Goal: Task Accomplishment & Management: Manage account settings

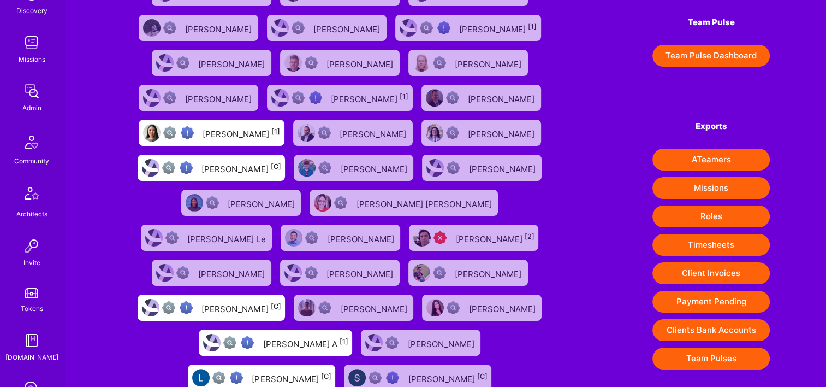
scroll to position [221, 0]
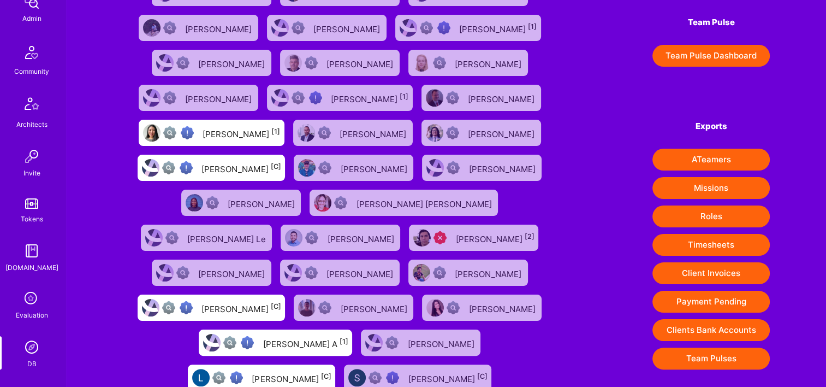
click at [23, 336] on img at bounding box center [32, 347] width 22 height 22
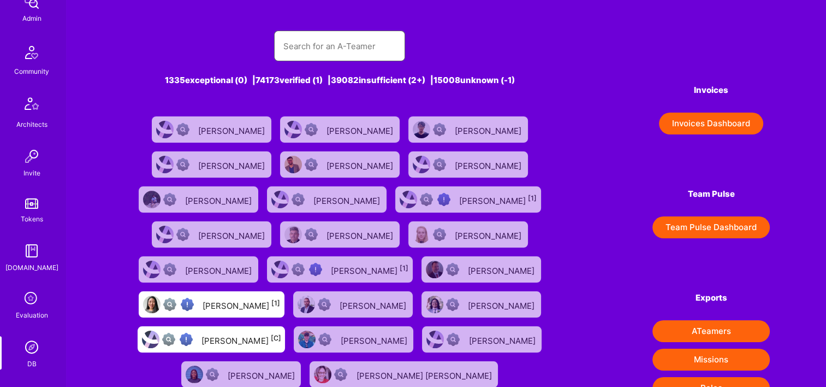
click at [343, 40] on input "text" at bounding box center [340, 46] width 114 height 28
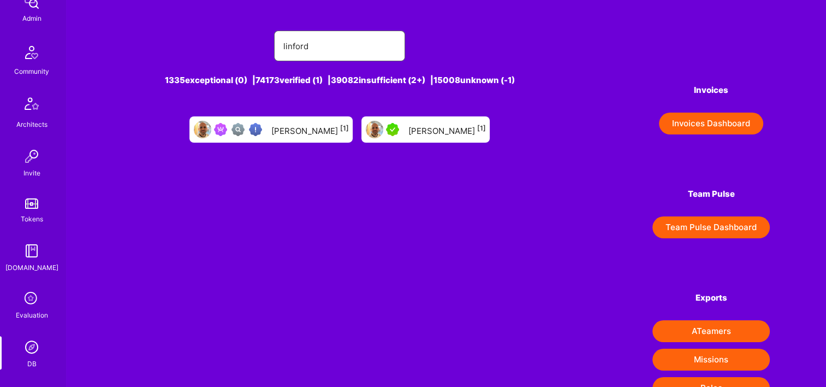
type input "linford"
click at [440, 134] on div "Linford Bacon [1]" at bounding box center [447, 129] width 78 height 14
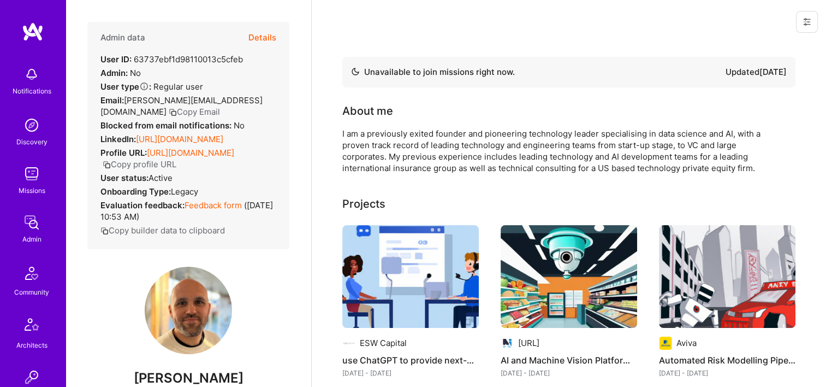
click at [256, 37] on button "Details" at bounding box center [262, 38] width 28 height 32
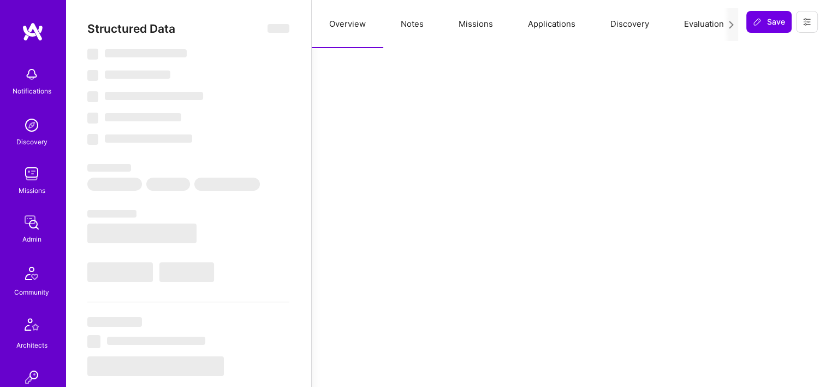
click at [476, 27] on button "Missions" at bounding box center [475, 24] width 69 height 48
select select "Not Available"
select select "3 Months"
select select "5"
select select "7"
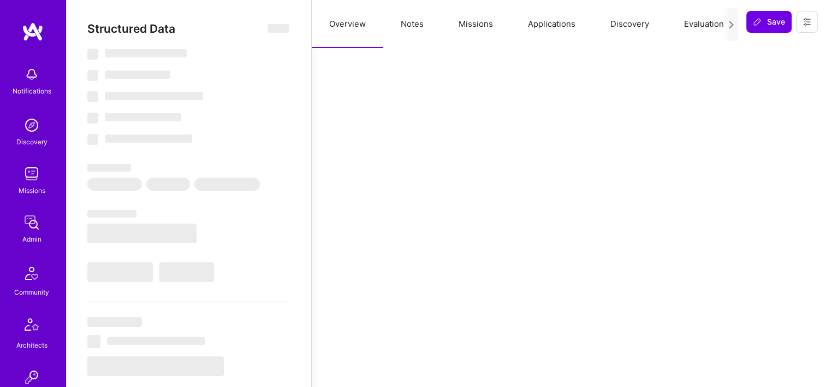
select select "7"
select select "GB"
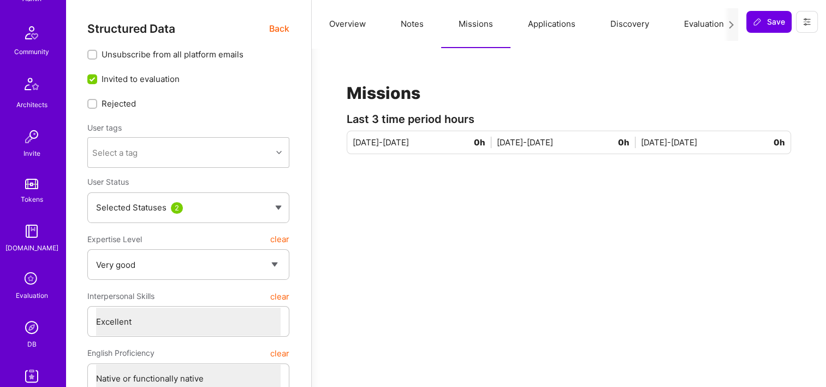
scroll to position [244, 0]
click at [25, 324] on img at bounding box center [32, 323] width 22 height 22
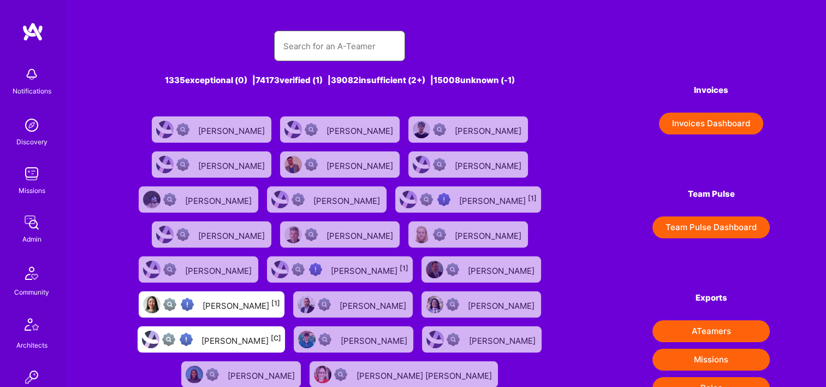
click at [349, 46] on input "text" at bounding box center [340, 46] width 114 height 28
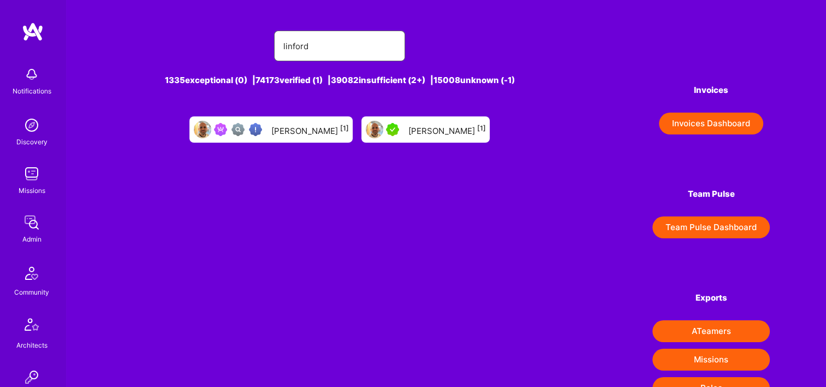
type input "linford"
click at [301, 132] on div "Linford Bacon [1]" at bounding box center [310, 129] width 78 height 14
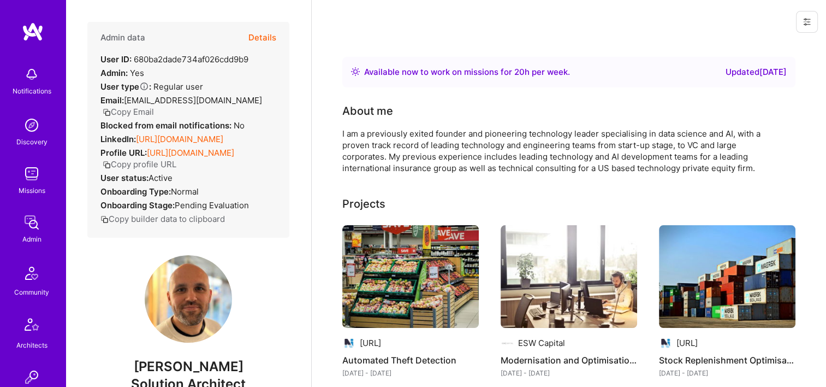
click at [260, 36] on button "Details" at bounding box center [262, 38] width 28 height 32
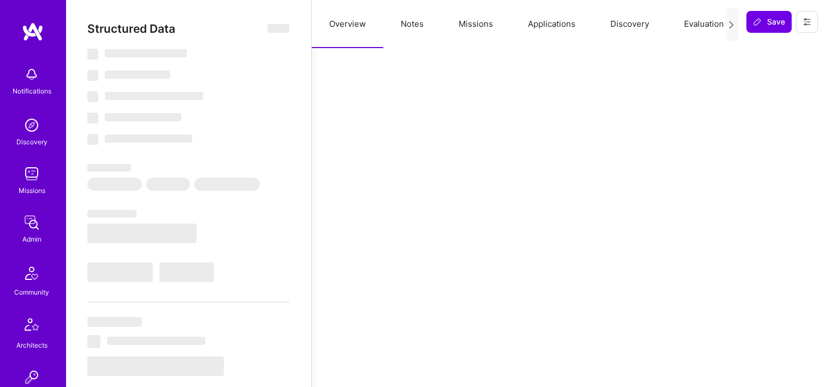
type textarea "x"
select select "Right Now"
select select "Verified"
select select "GB"
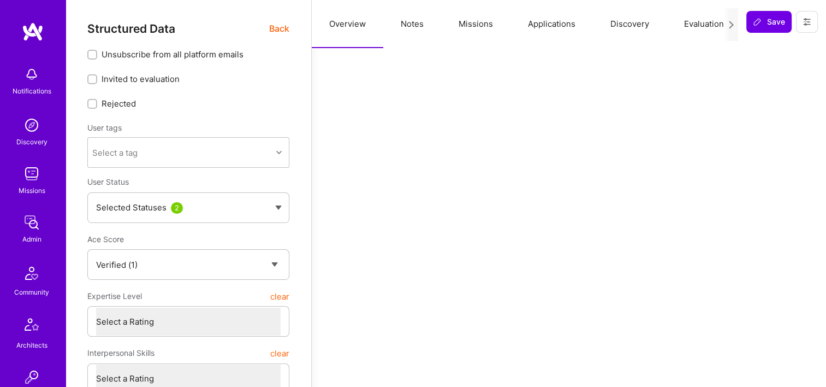
click at [477, 17] on button "Missions" at bounding box center [475, 24] width 69 height 48
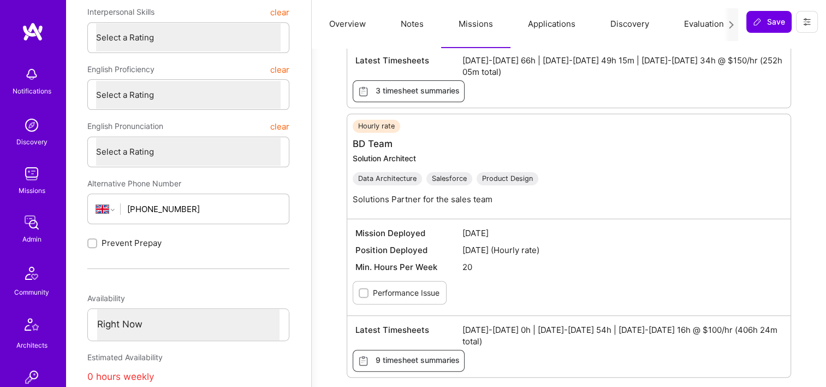
scroll to position [353, 0]
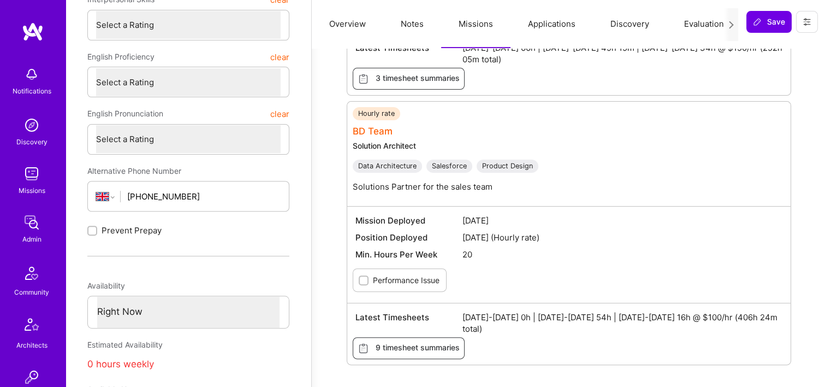
drag, startPoint x: 381, startPoint y: 136, endPoint x: 370, endPoint y: 131, distance: 11.7
click at [370, 131] on link "BD Team" at bounding box center [373, 131] width 40 height 11
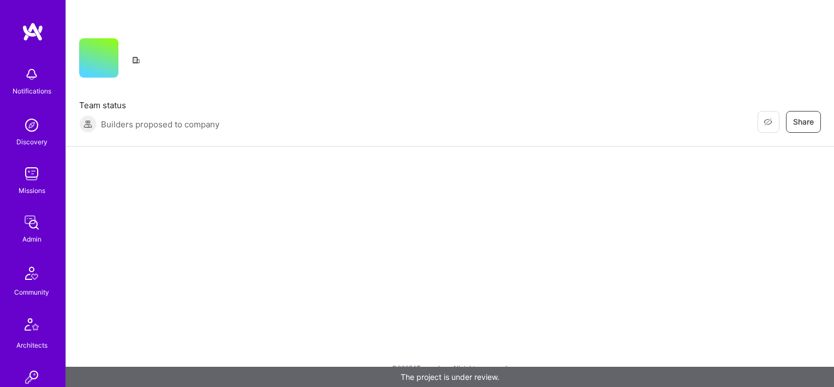
click at [370, 131] on div "Team status Builders proposed to company Restore Not Interested Share" at bounding box center [450, 115] width 742 height 33
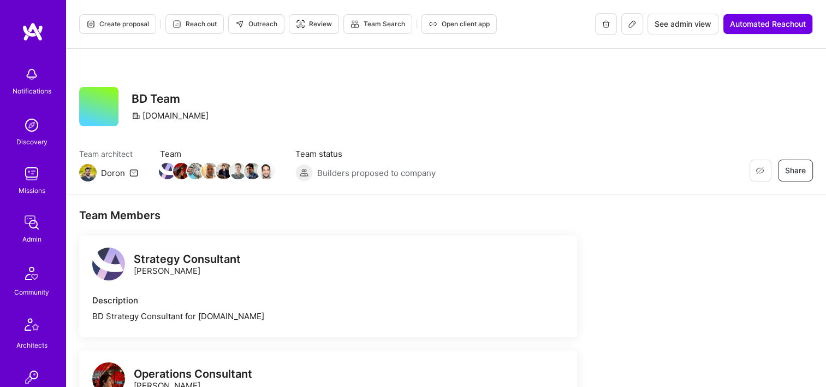
click at [663, 26] on span "See admin view" at bounding box center [683, 24] width 57 height 11
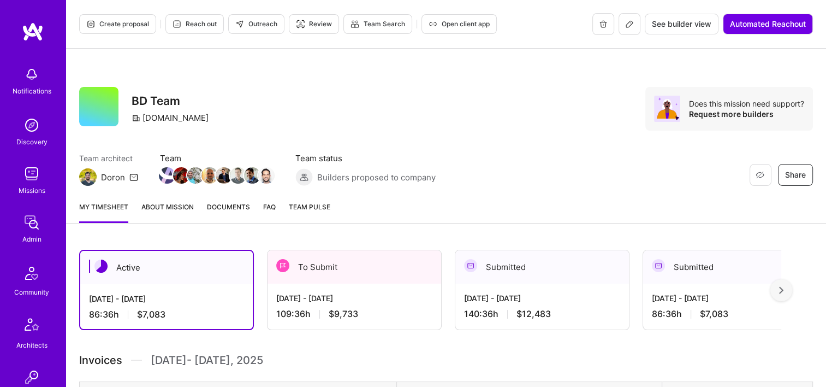
click at [391, 296] on div "[DATE] - [DATE]" at bounding box center [354, 297] width 156 height 11
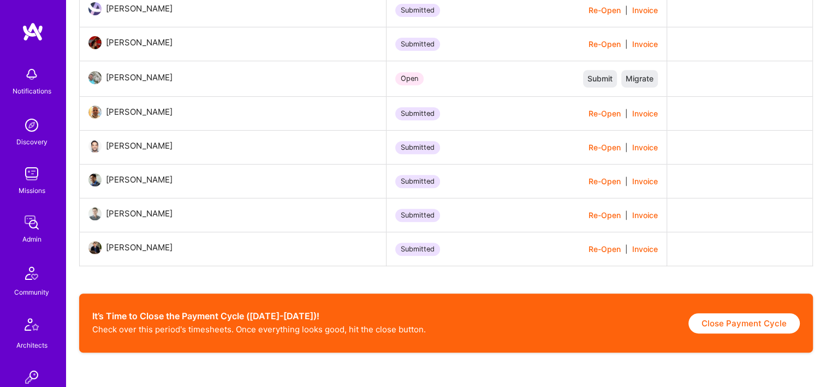
scroll to position [448, 0]
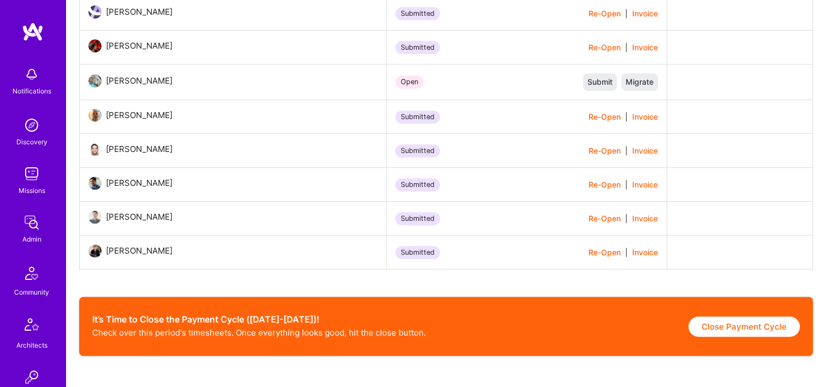
click at [596, 116] on button "Re-Open" at bounding box center [605, 116] width 32 height 11
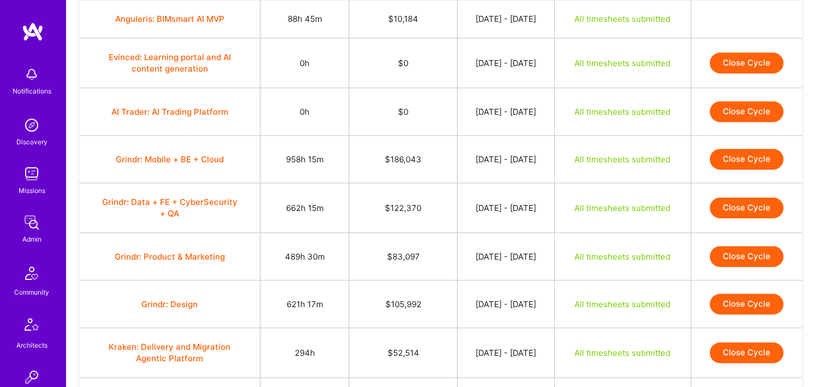
scroll to position [1477, 0]
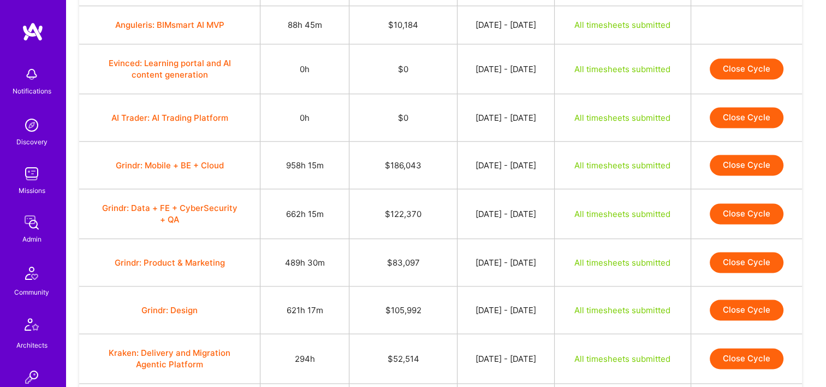
click at [200, 159] on button "Grindr: Mobile + BE + Cloud" at bounding box center [170, 164] width 108 height 11
click at [164, 202] on button "Grindr: Data + FE + CyberSecurity + QA" at bounding box center [170, 213] width 136 height 23
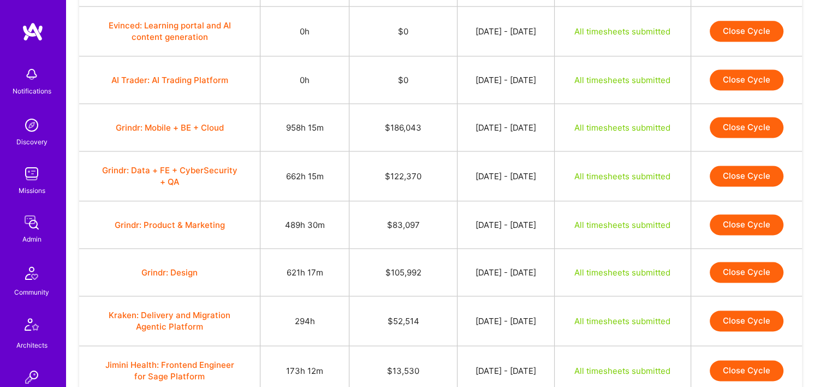
scroll to position [1516, 0]
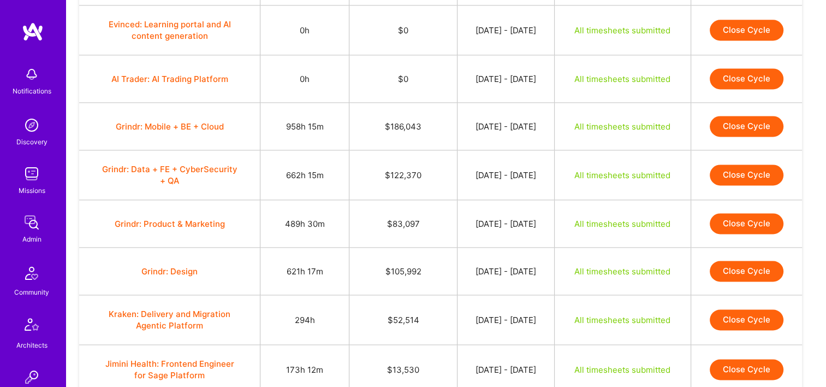
click at [160, 218] on button "Grindr: Product & Marketing" at bounding box center [170, 223] width 110 height 11
click at [149, 265] on button "Grindr: Design" at bounding box center [169, 270] width 56 height 11
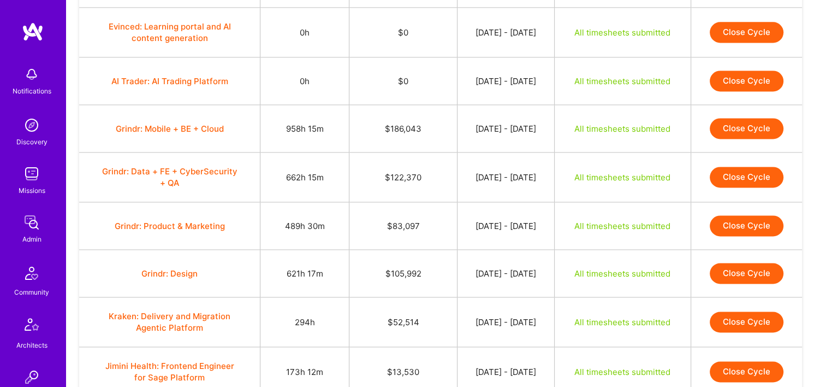
click at [158, 123] on button "Grindr: Mobile + BE + Cloud" at bounding box center [170, 128] width 108 height 11
click at [734, 118] on button "Close Cycle" at bounding box center [747, 128] width 74 height 21
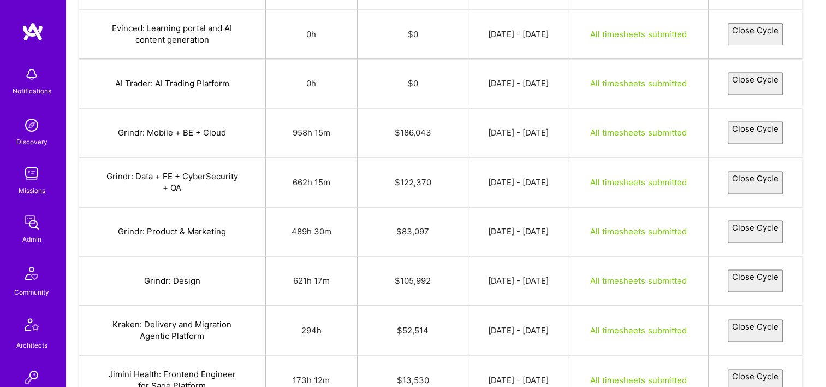
select select "68c89aa02acf4a58f3a401b1"
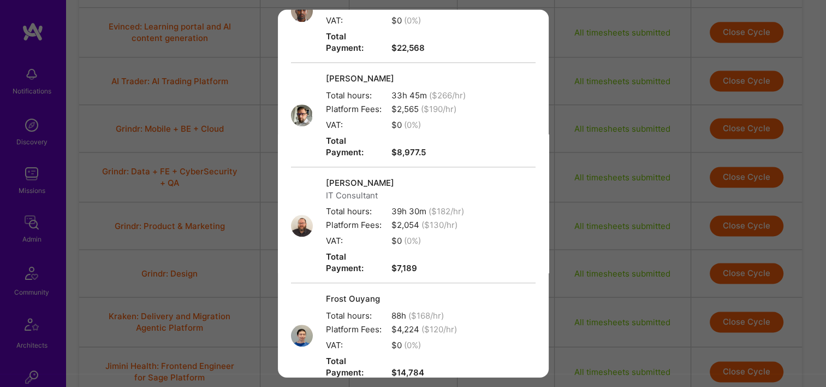
scroll to position [1086, 0]
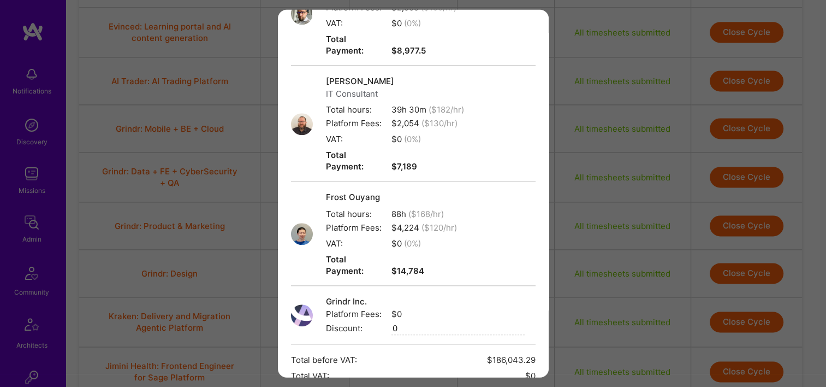
click at [402, 322] on input "0" at bounding box center [457, 328] width 133 height 13
paste input "85758.49"
type input "85758.49"
click at [430, 337] on input "modal" at bounding box center [457, 343] width 133 height 13
type input "D"
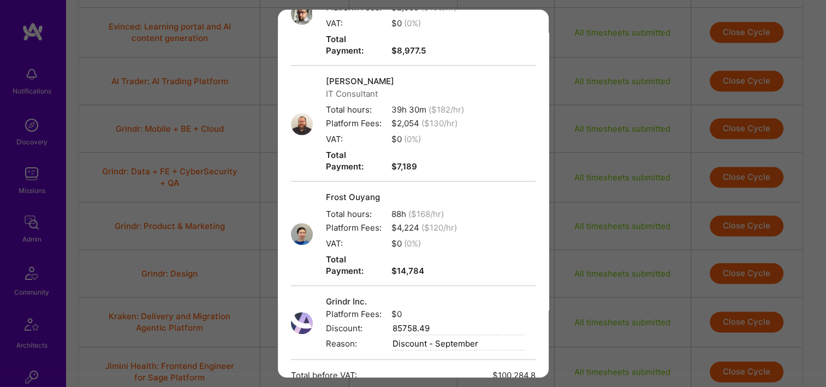
scroll to position [1102, 0]
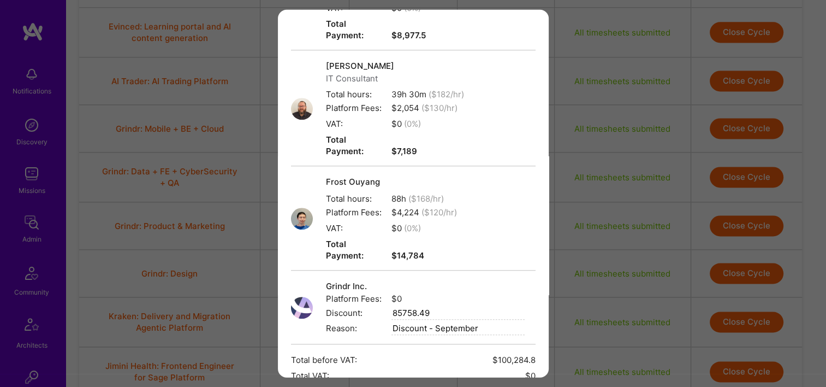
type input "Discount - September"
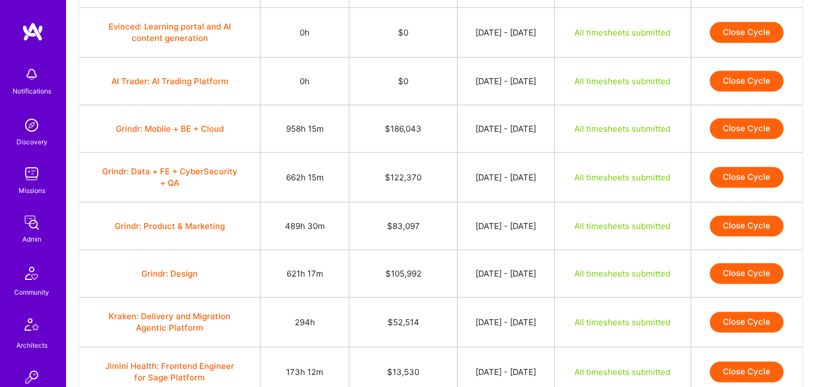
click at [758, 118] on button "Close Cycle" at bounding box center [747, 128] width 74 height 21
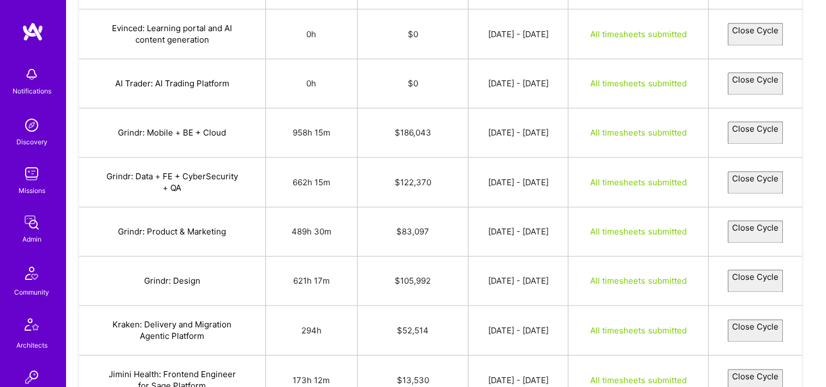
select select "68c89aa02acf4a58f3a401b1"
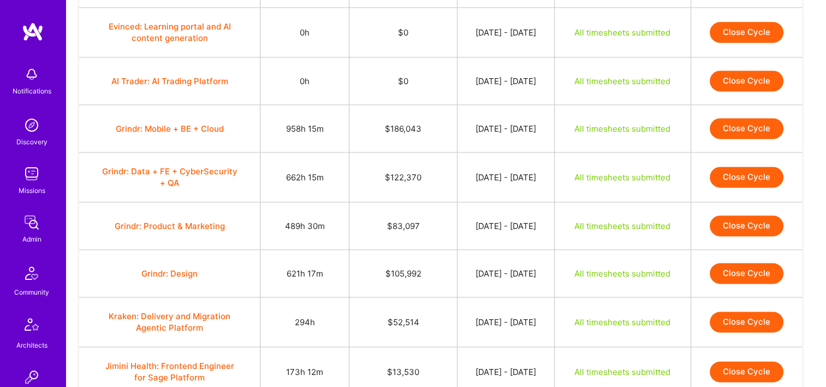
click at [770, 118] on button "Close Cycle" at bounding box center [747, 128] width 74 height 21
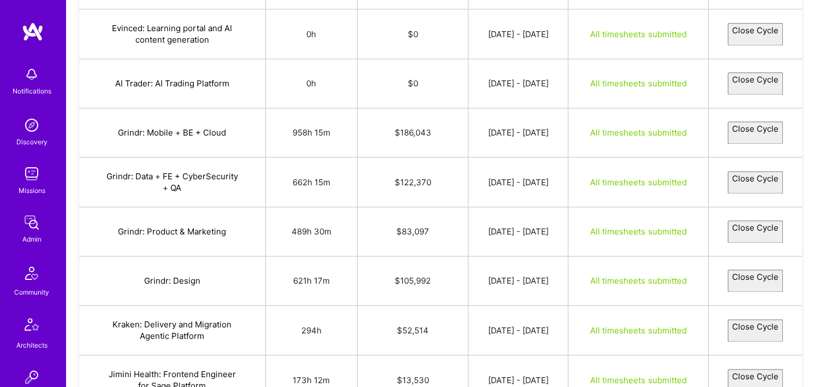
select select "68c89aa02acf4a58f3a401b1"
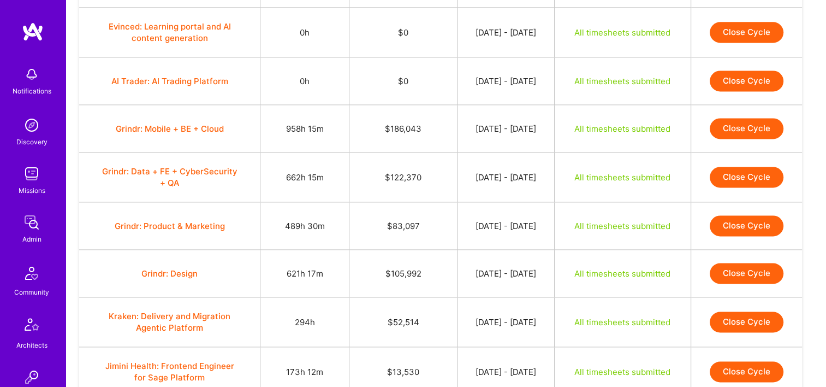
click at [754, 118] on button "Close Cycle" at bounding box center [747, 128] width 74 height 21
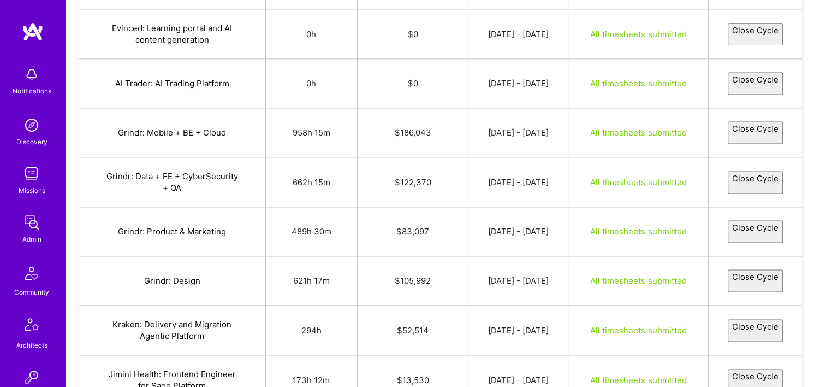
select select "68c89aa02acf4a58f3a401b1"
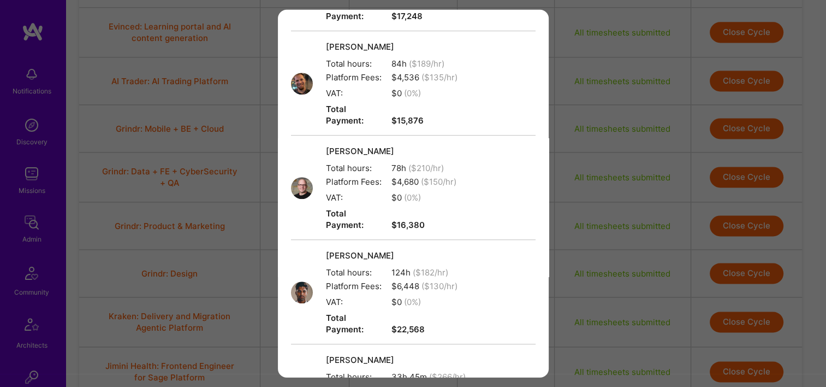
click at [371, 280] on span "Platform Fees:" at bounding box center [355, 285] width 59 height 11
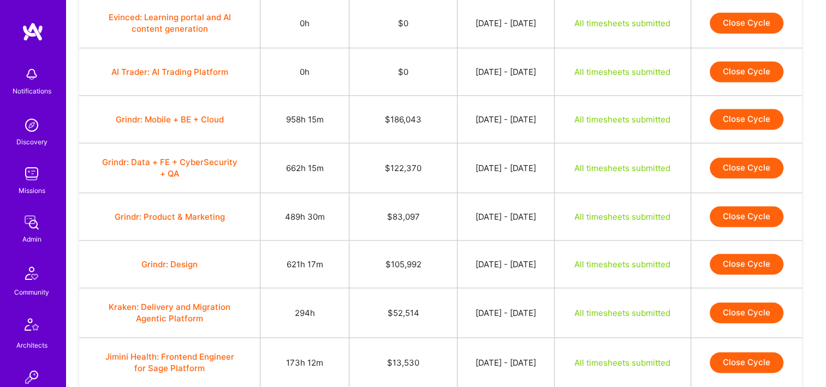
scroll to position [1523, 0]
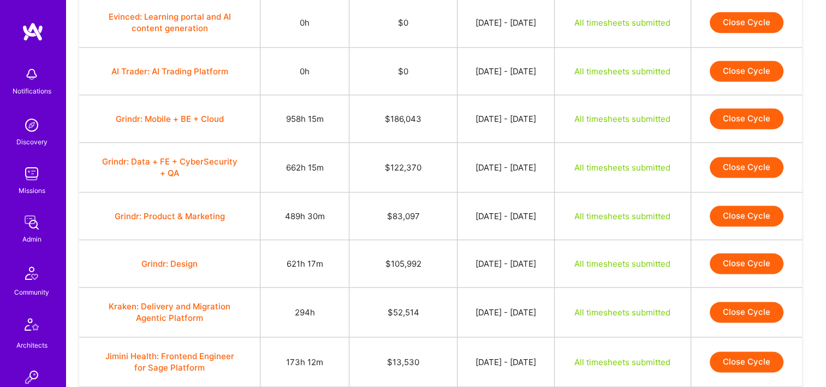
click at [748, 157] on button "Close Cycle" at bounding box center [747, 167] width 74 height 21
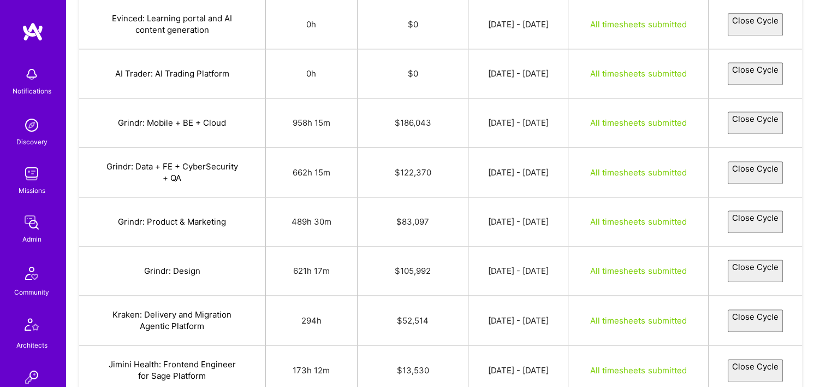
select select "68c89d222acf4aa0eda401c5"
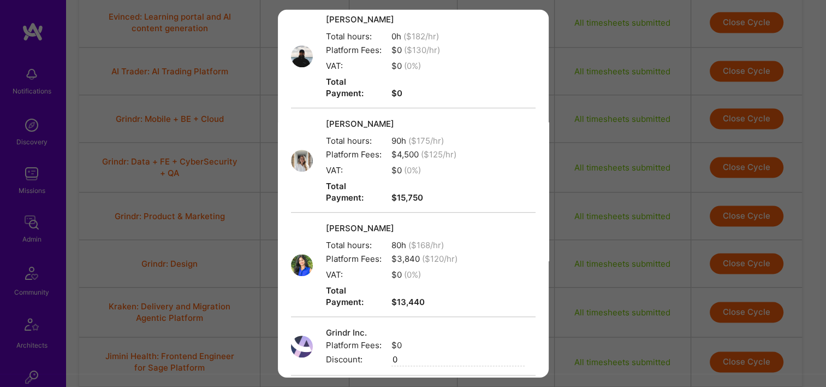
scroll to position [786, 0]
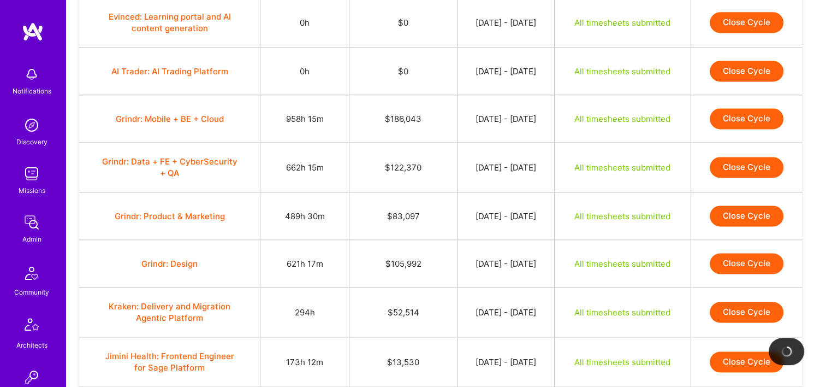
click at [521, 221] on td "Sep 16, 2025 - Sep 30, 2025" at bounding box center [505, 215] width 97 height 47
click at [773, 157] on button "Close Cycle" at bounding box center [747, 167] width 74 height 21
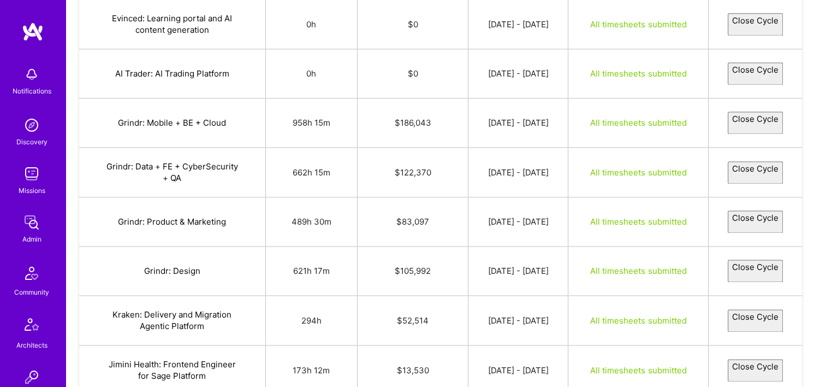
select select "68c89d222acf4aa0eda401c5"
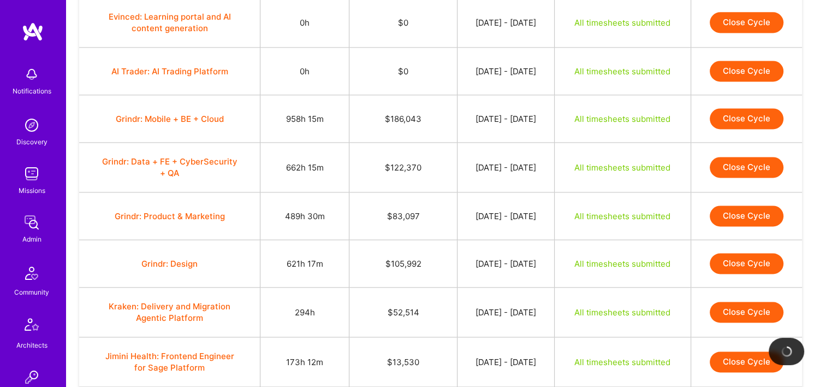
scroll to position [1536, 0]
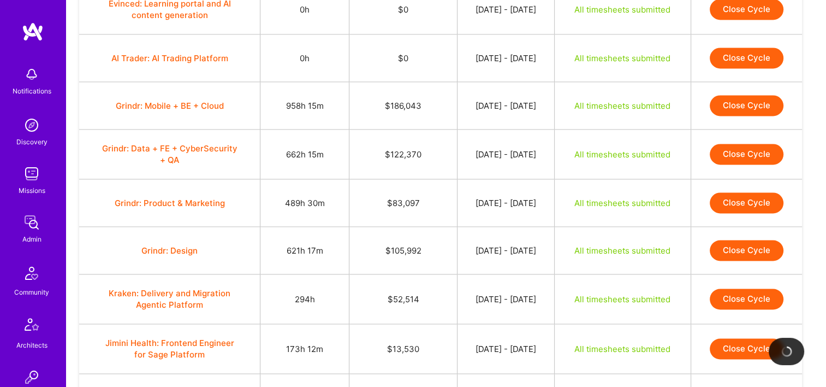
click at [751, 192] on button "Close Cycle" at bounding box center [747, 202] width 74 height 21
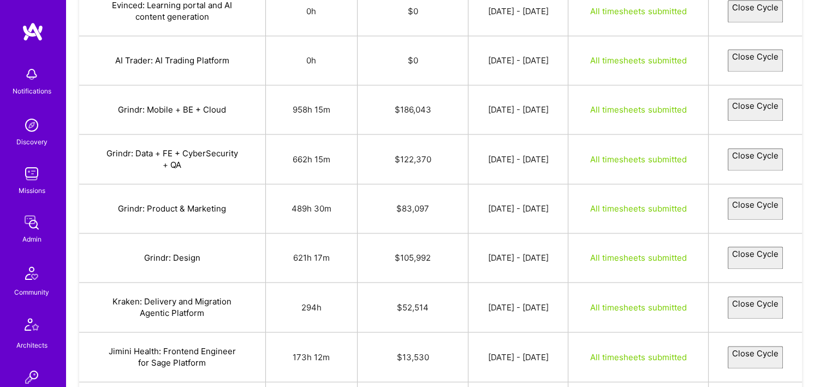
select select "68c89d8148350c1ead0877cc"
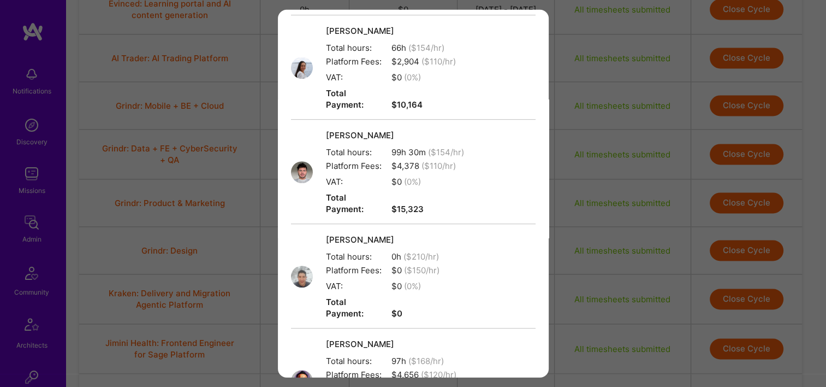
scroll to position [786, 0]
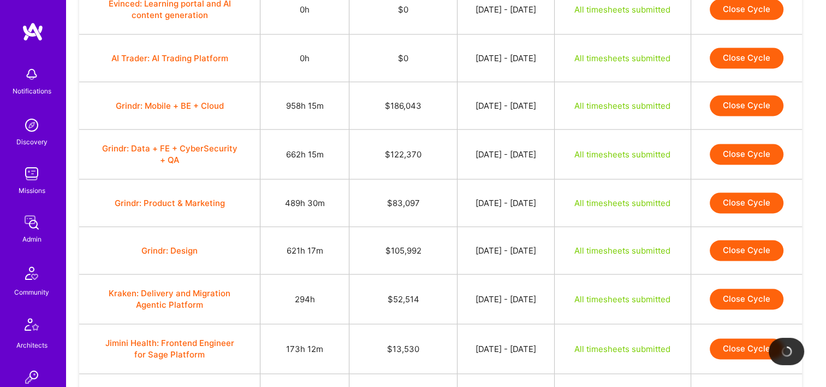
click at [752, 240] on button "Close Cycle" at bounding box center [747, 250] width 74 height 21
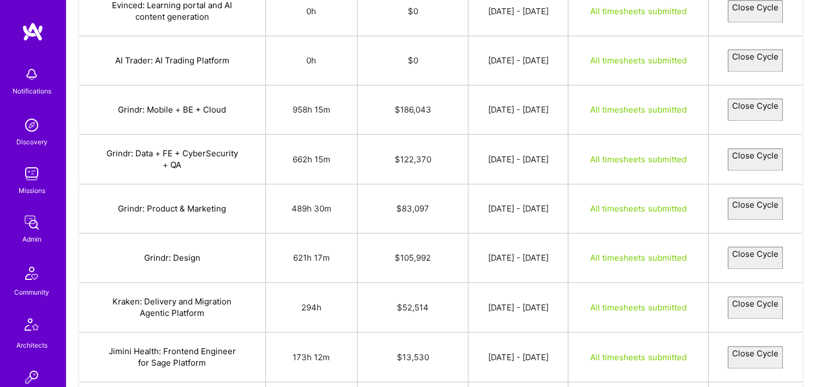
select select "68c8d3ff9fa0886a0a7f4a65"
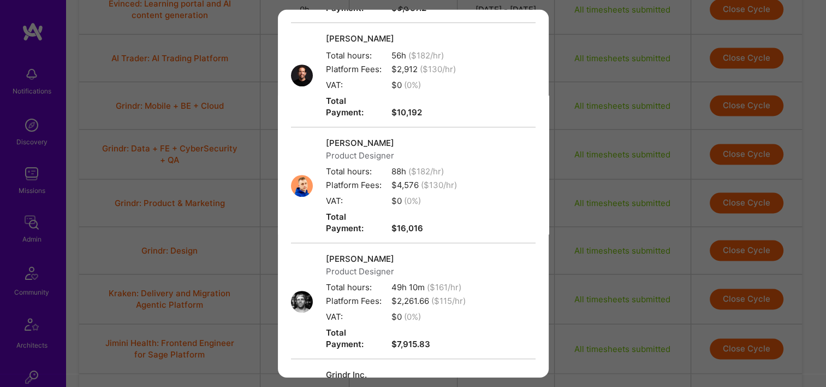
scroll to position [727, 0]
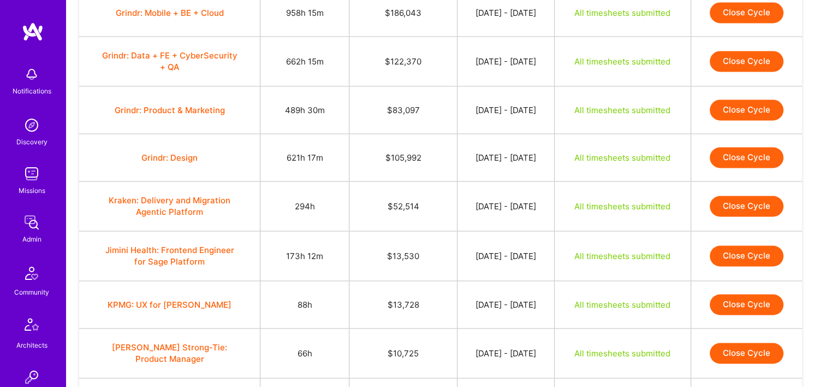
scroll to position [1630, 0]
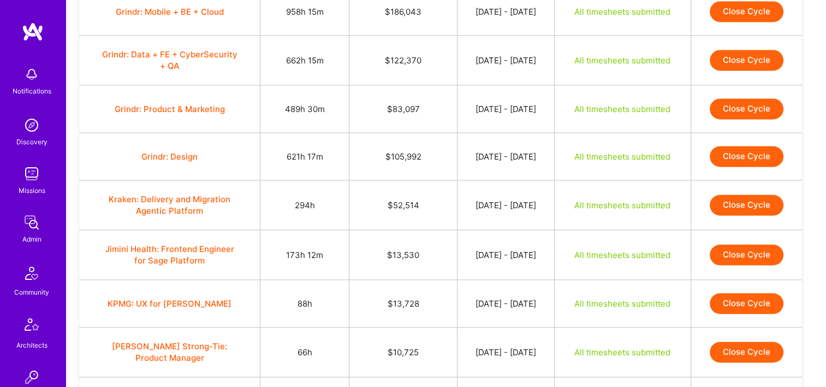
click at [747, 203] on td "Close Cycle" at bounding box center [746, 205] width 111 height 50
click at [751, 194] on button "Close Cycle" at bounding box center [747, 204] width 74 height 21
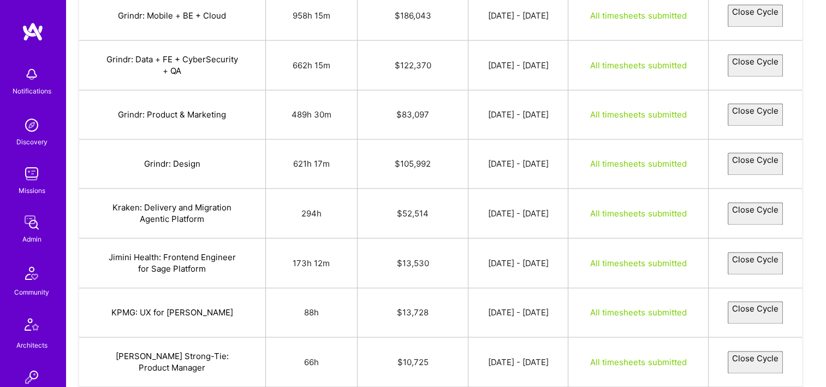
select select "68c92c32b9ba34dedba6ecca"
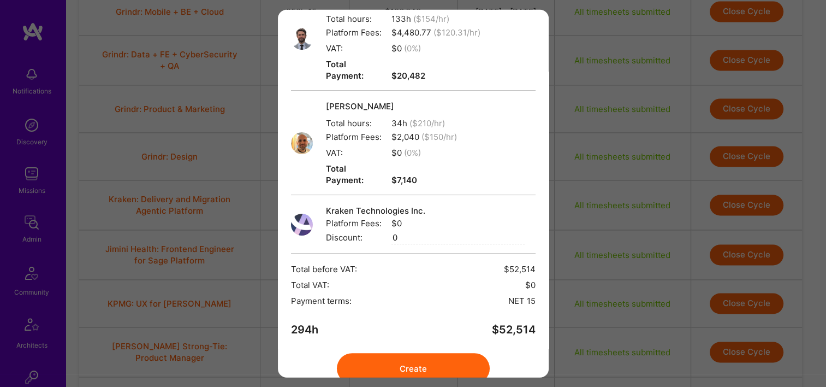
scroll to position [229, 0]
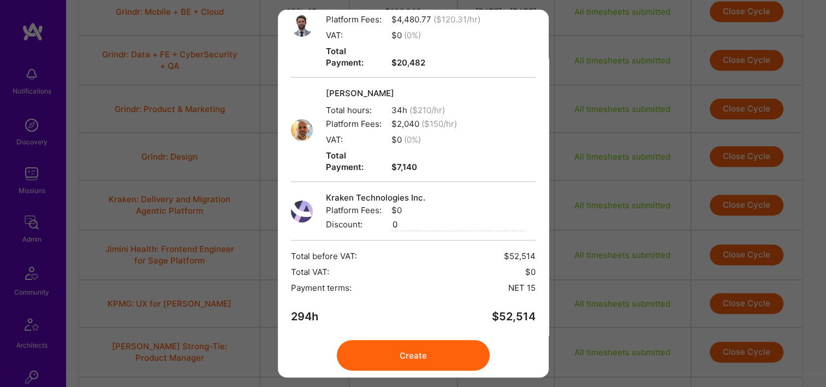
click at [404, 340] on button "Create" at bounding box center [413, 355] width 153 height 31
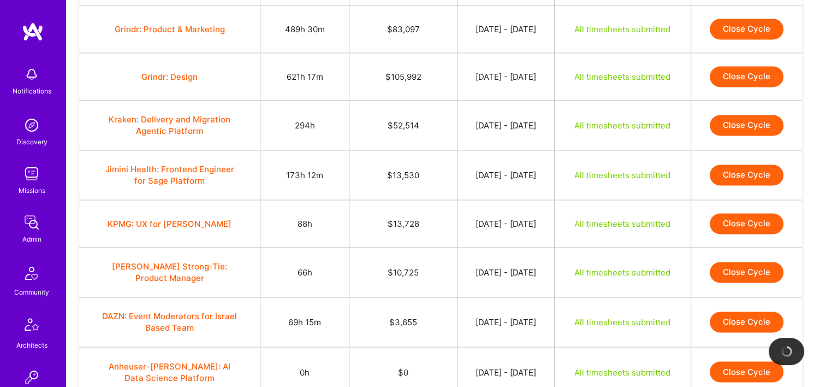
scroll to position [1710, 0]
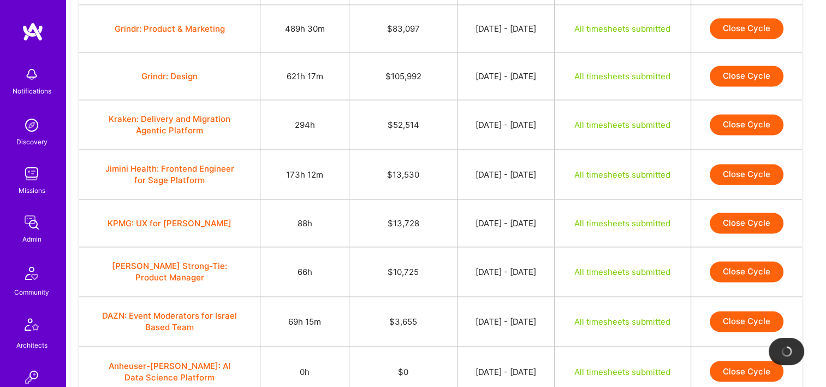
click at [416, 247] on td "$10,725" at bounding box center [403, 272] width 108 height 50
click at [748, 114] on button "Close Cycle" at bounding box center [747, 124] width 74 height 21
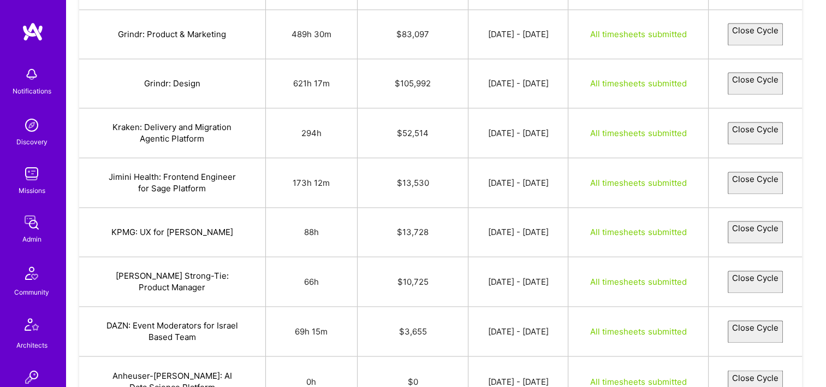
select select "68c92c32b9ba34dedba6ecca"
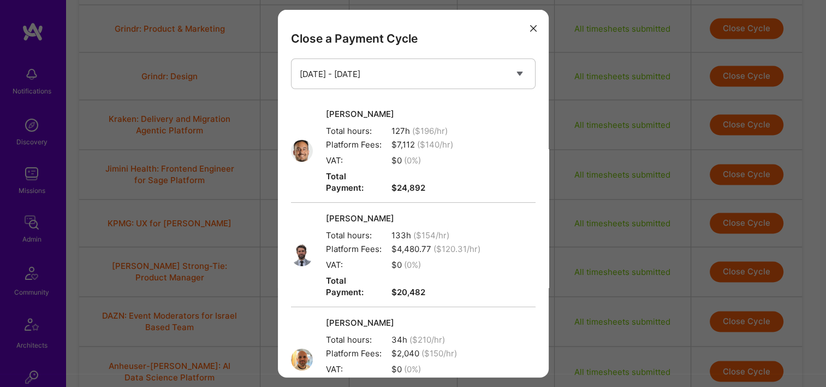
scroll to position [229, 0]
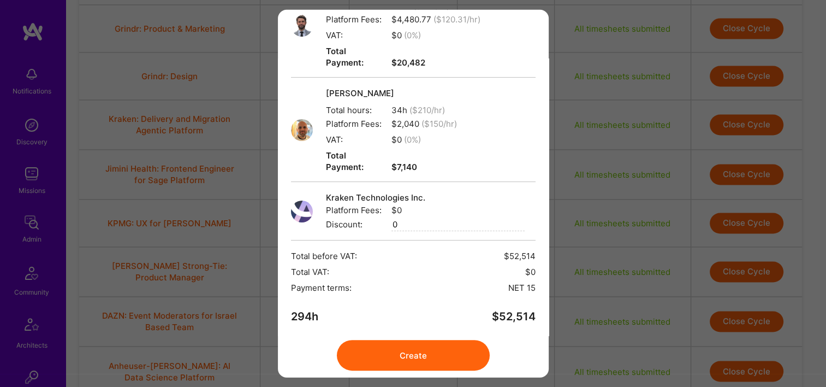
click at [414, 340] on button "Create" at bounding box center [413, 355] width 153 height 31
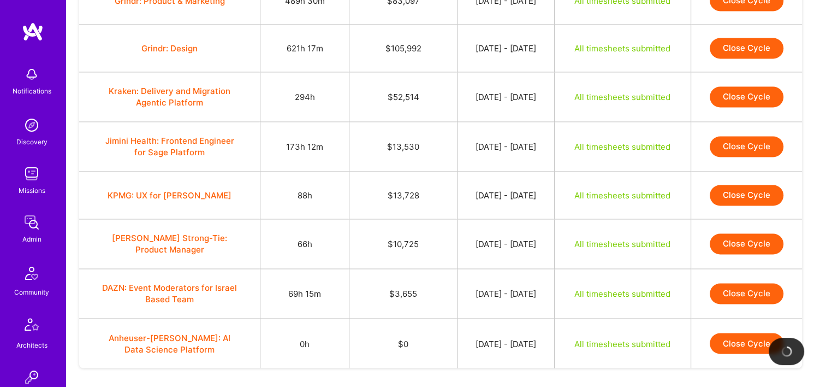
scroll to position [1740, 0]
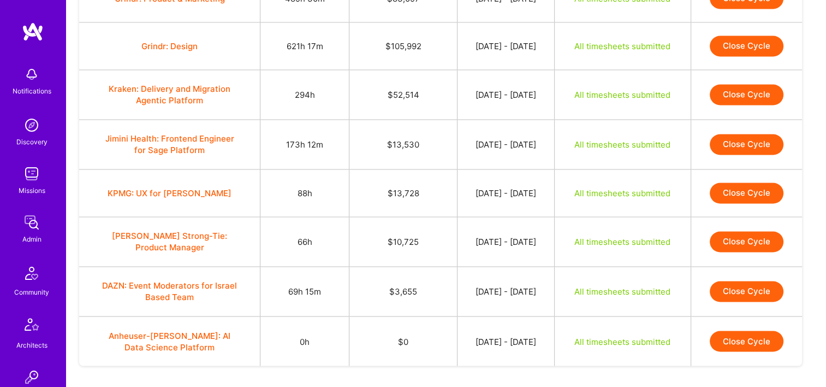
click at [742, 134] on button "Close Cycle" at bounding box center [747, 144] width 74 height 21
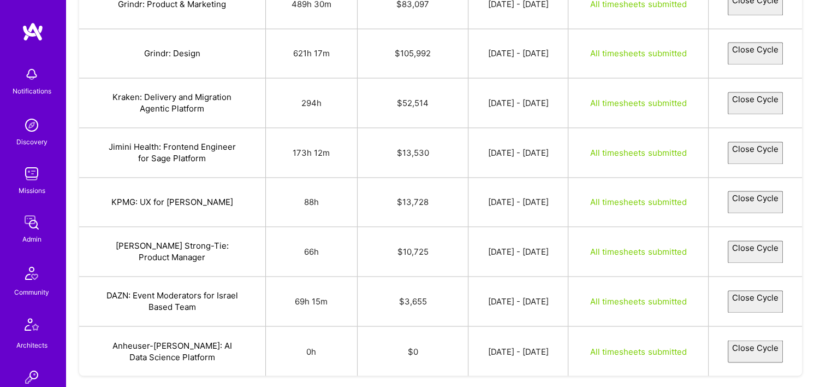
select select "68ca9ba5d68f1003c871a48f"
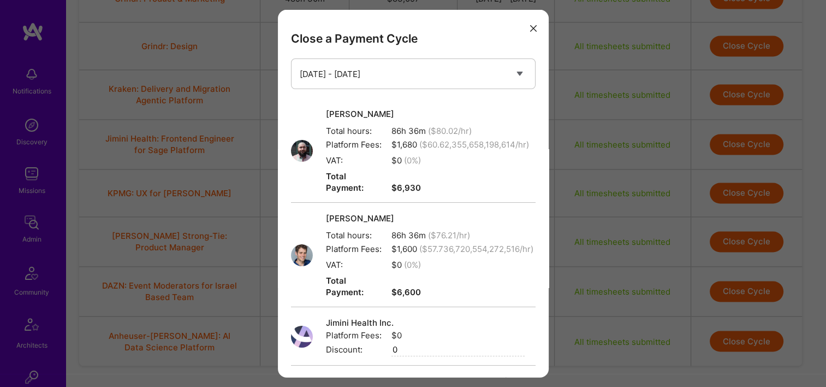
scroll to position [159, 0]
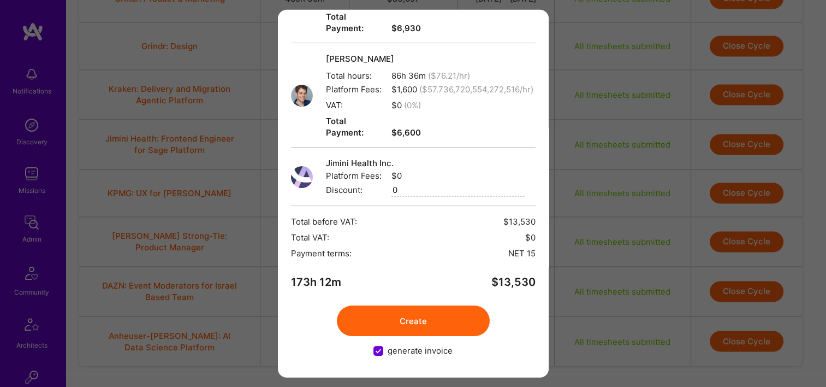
click at [391, 314] on button "Create" at bounding box center [413, 320] width 153 height 31
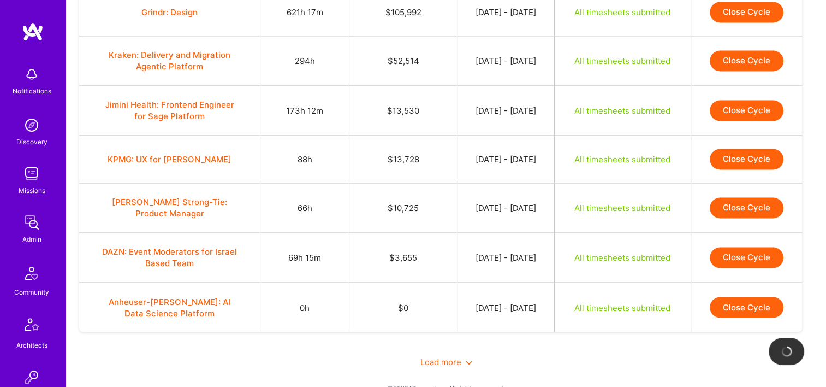
scroll to position [1778, 0]
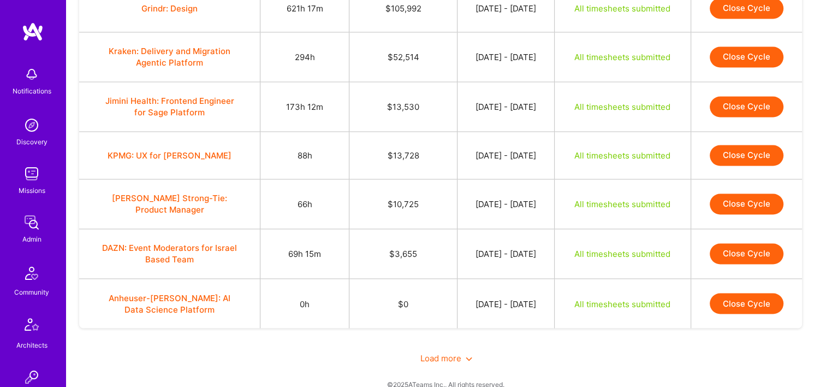
click at [738, 145] on button "Close Cycle" at bounding box center [747, 155] width 74 height 21
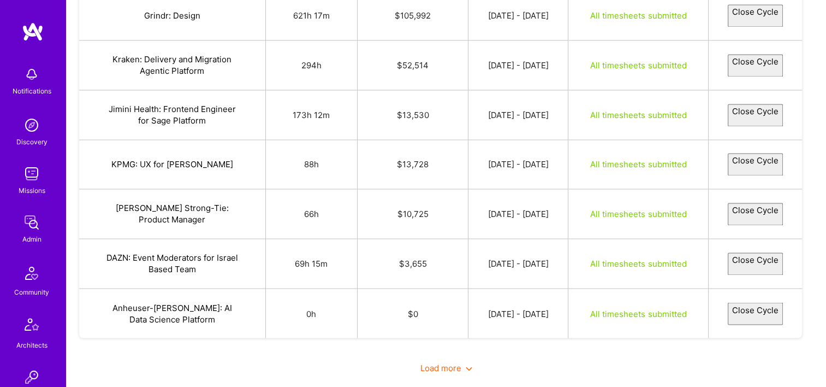
select select "68cda28bd7a0606bf24fc192"
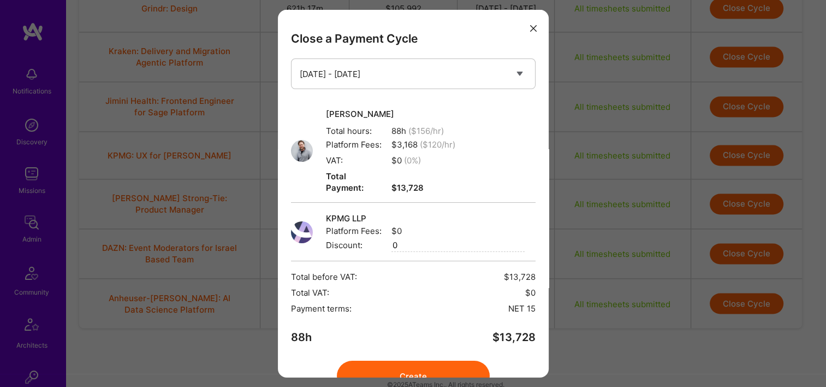
scroll to position [44, 0]
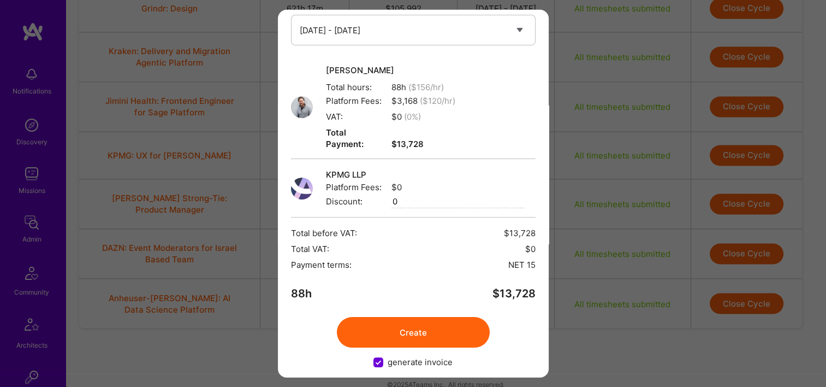
click at [395, 319] on button "Create" at bounding box center [413, 332] width 153 height 31
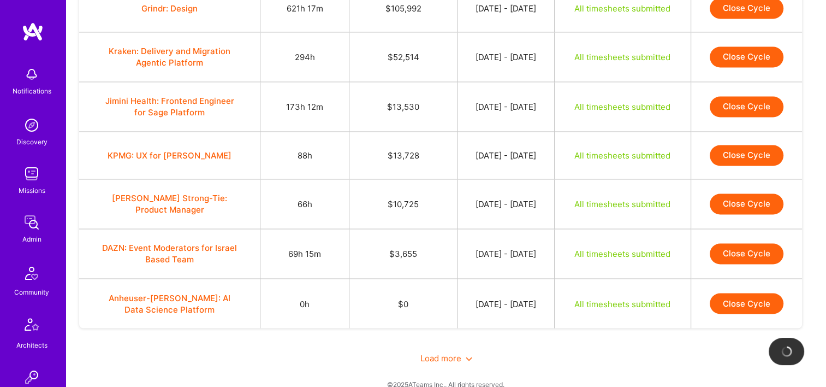
click at [751, 193] on button "Close Cycle" at bounding box center [747, 203] width 74 height 21
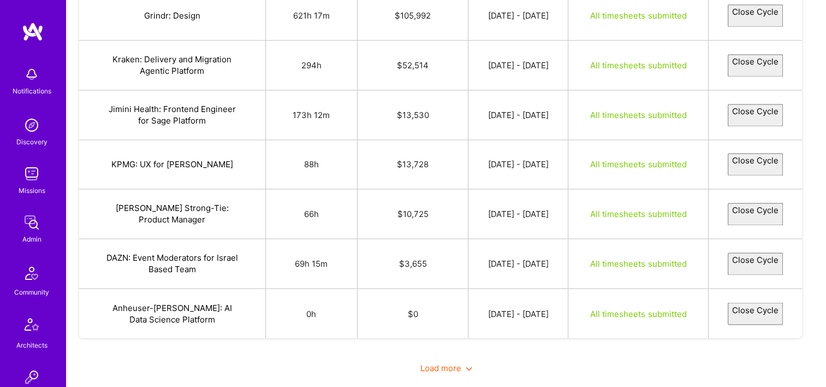
select select "68c9aedc9fa088641b7f4f04"
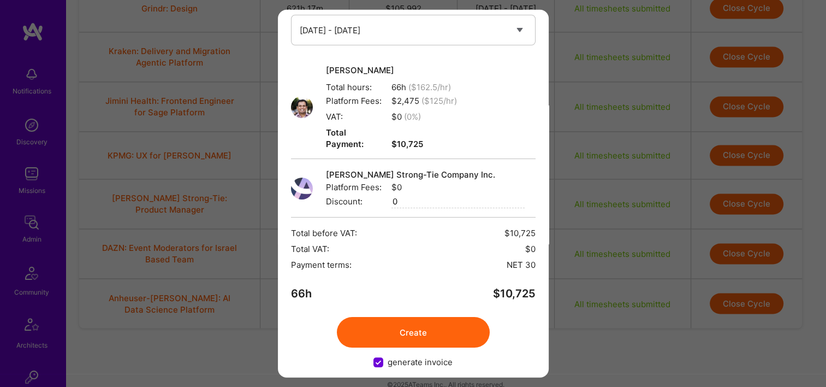
click at [421, 322] on button "Create" at bounding box center [413, 332] width 153 height 31
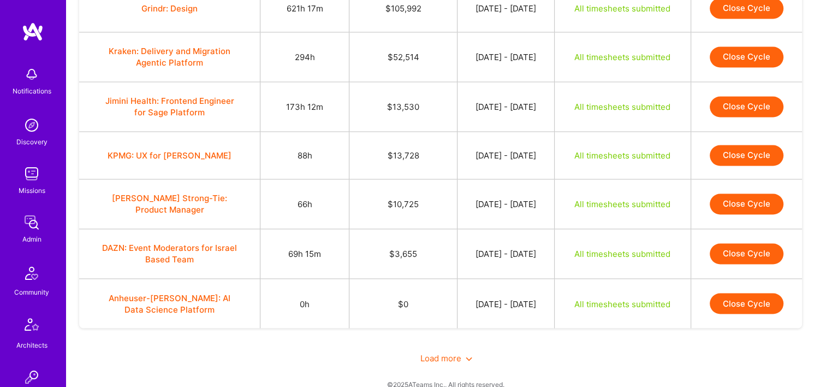
click at [746, 243] on button "Close Cycle" at bounding box center [747, 253] width 74 height 21
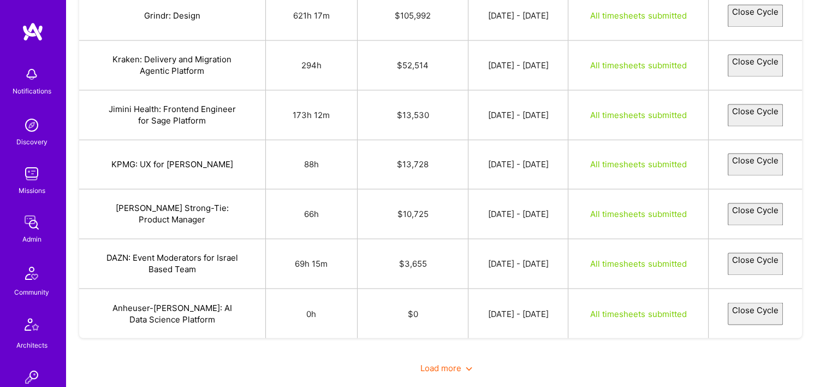
select select "68c8e1b59fa0888df27f4a7a"
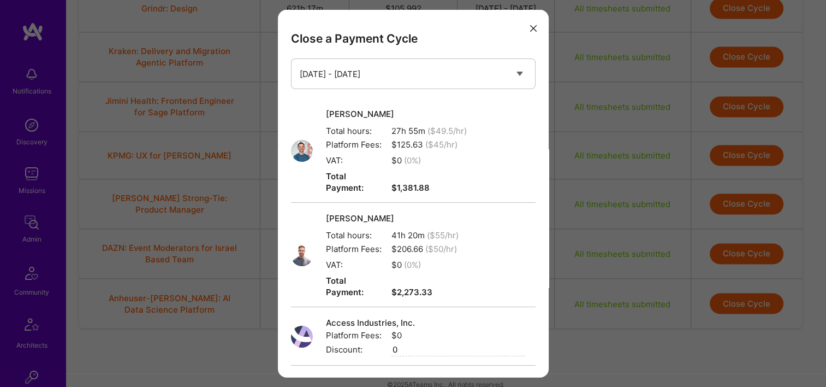
scroll to position [136, 0]
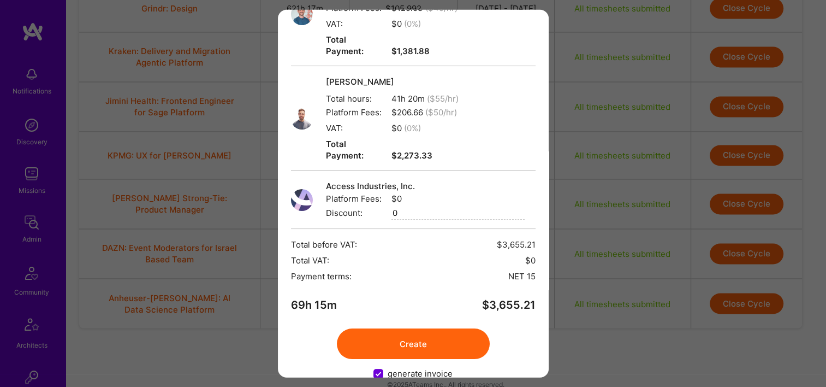
click at [442, 328] on button "Create" at bounding box center [413, 343] width 153 height 31
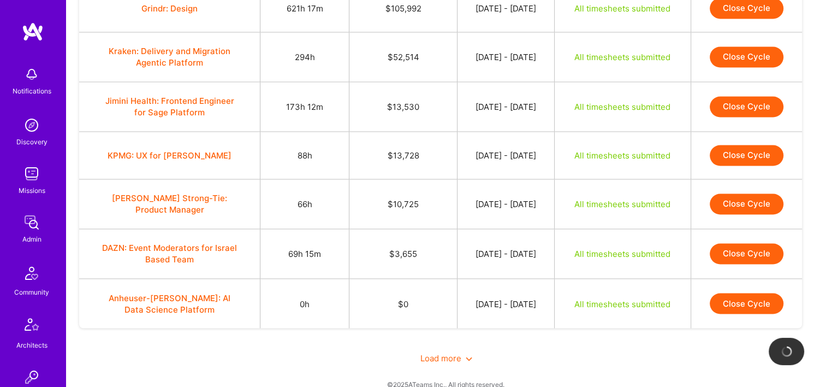
click at [453, 347] on div "Load more" at bounding box center [446, 357] width 734 height 38
click at [453, 352] on span "Load more" at bounding box center [446, 357] width 52 height 10
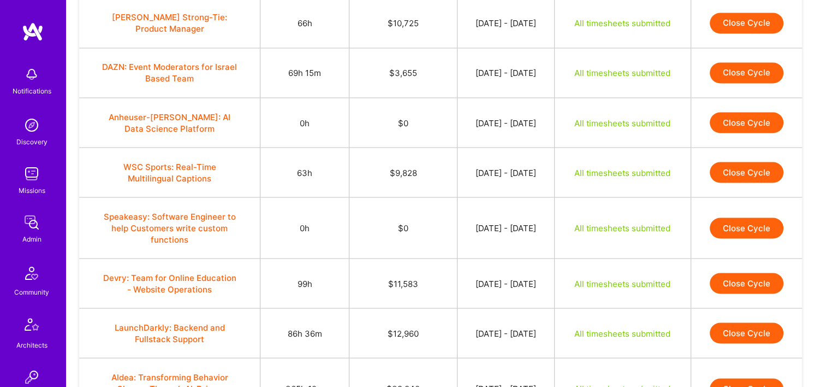
scroll to position [1959, 0]
click at [737, 162] on button "Close Cycle" at bounding box center [747, 172] width 74 height 21
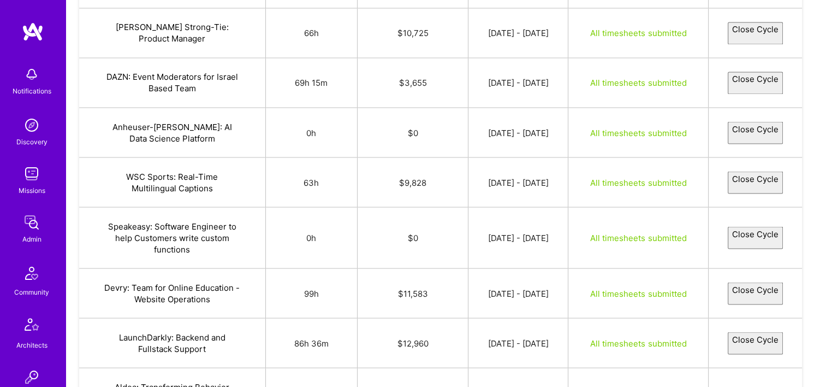
select select "68c97d8a9fa0886ce37f4daf"
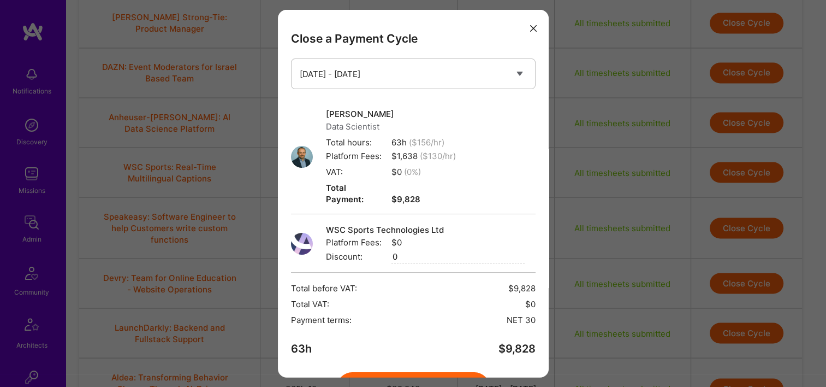
scroll to position [55, 0]
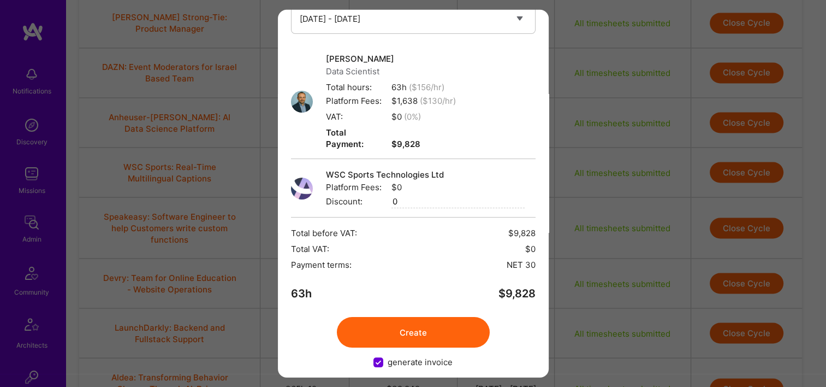
click at [402, 323] on button "Create" at bounding box center [413, 332] width 153 height 31
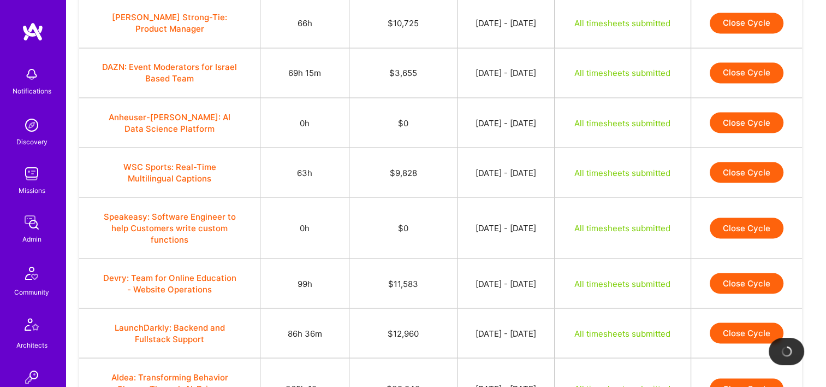
scroll to position [2080, 0]
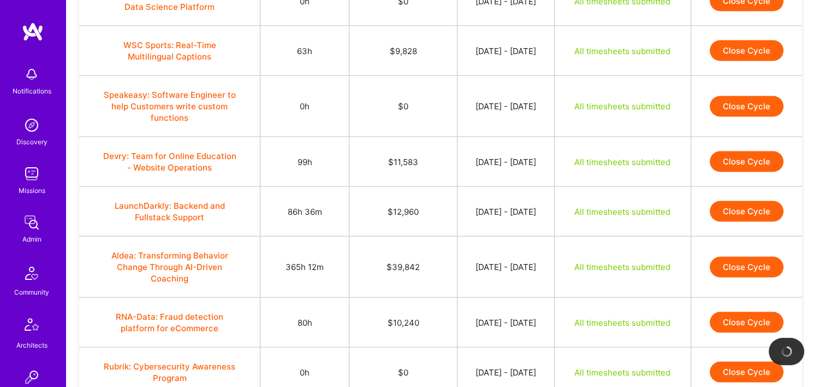
click at [753, 151] on button "Close Cycle" at bounding box center [747, 161] width 74 height 21
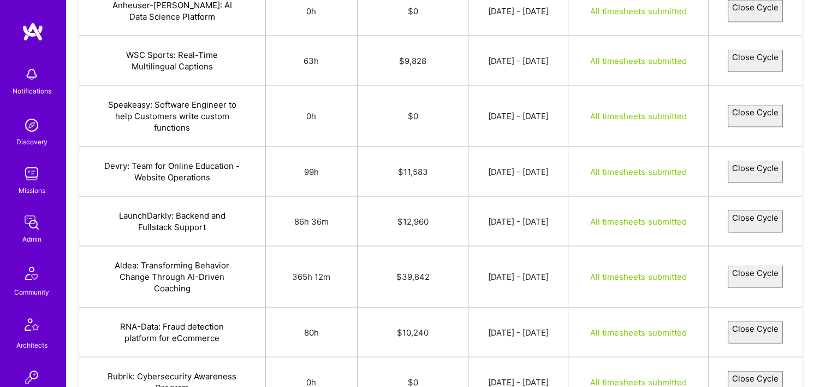
select select "68d15933568df65bb8b9717d"
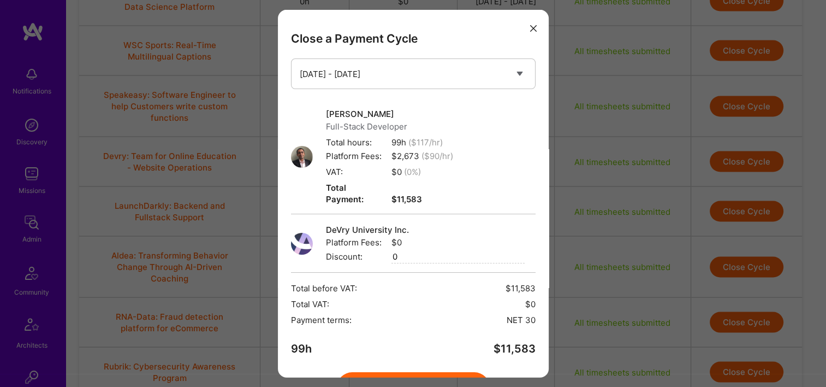
scroll to position [55, 0]
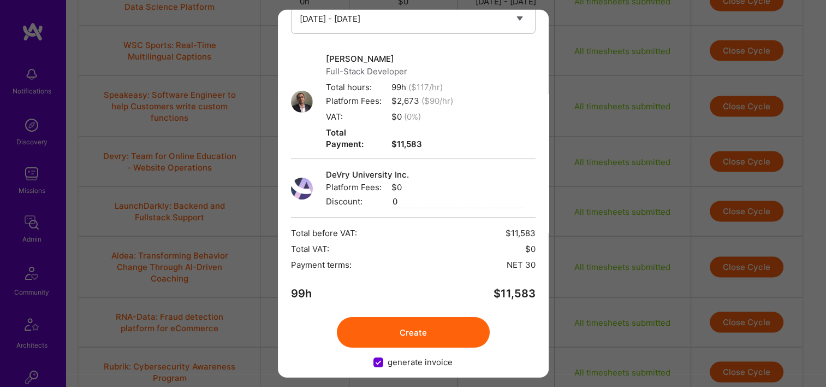
click at [414, 321] on button "Create" at bounding box center [413, 332] width 153 height 31
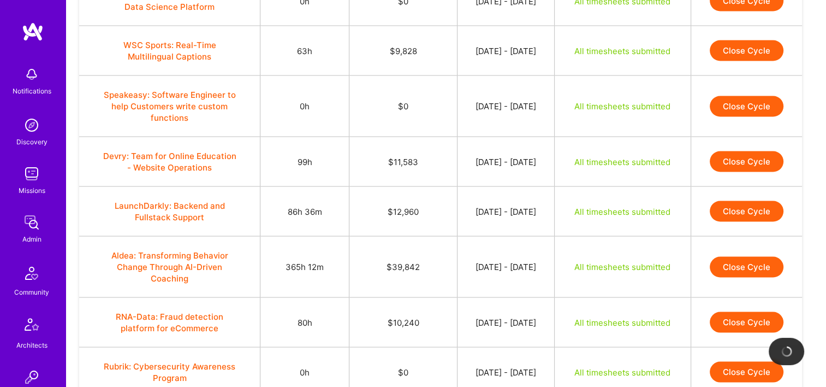
click at [735, 201] on button "Close Cycle" at bounding box center [747, 211] width 74 height 21
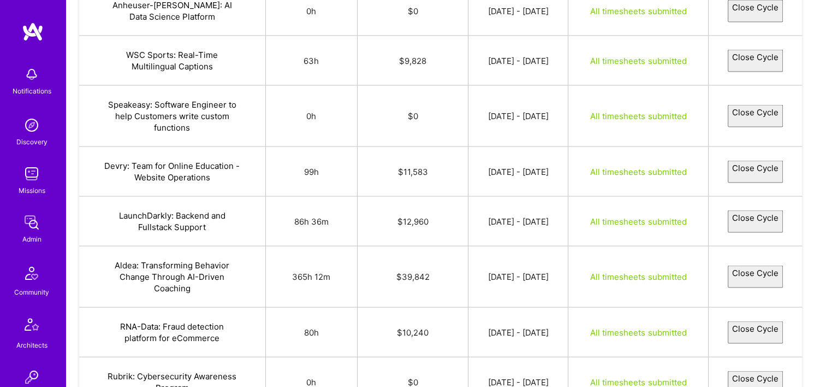
select select "68cac3be6007833ec2693aa7"
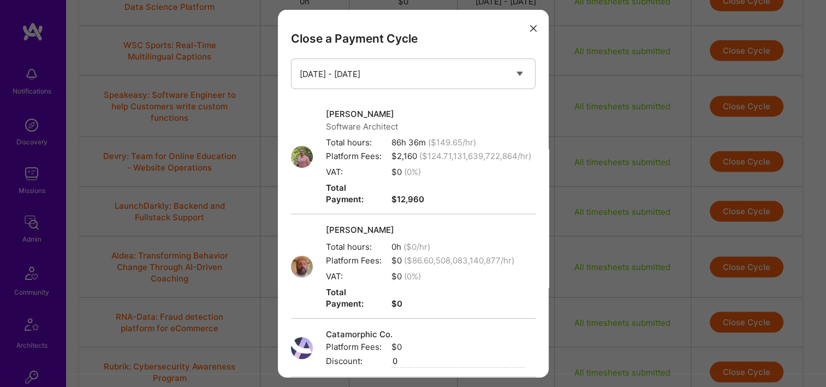
scroll to position [159, 0]
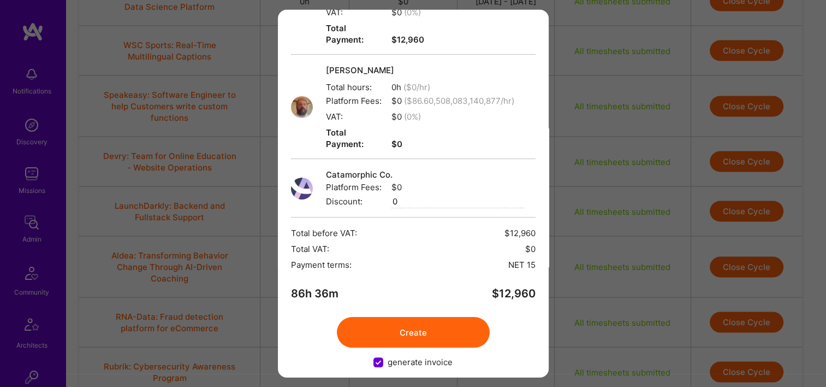
click at [412, 317] on button "Create" at bounding box center [413, 332] width 153 height 31
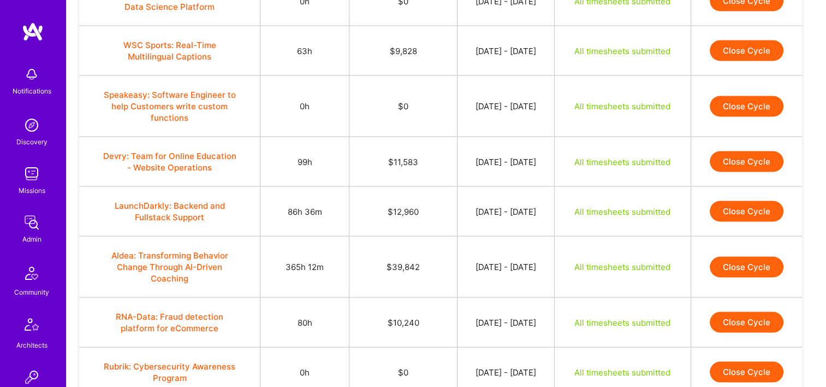
click at [744, 257] on button "Close Cycle" at bounding box center [747, 267] width 74 height 21
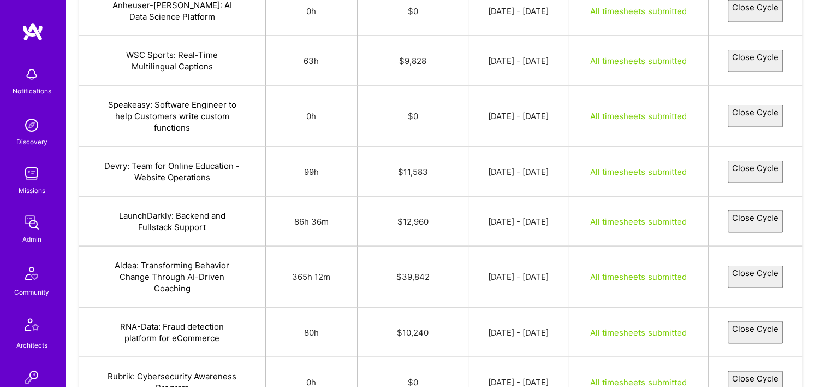
select select "68c99bda48c94cdfaf2900b0"
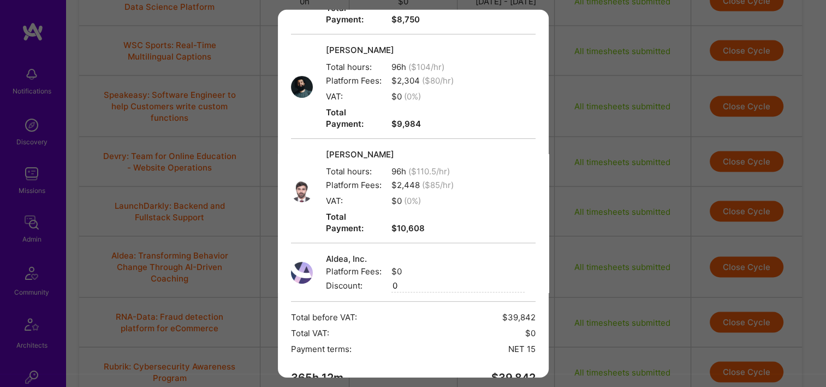
scroll to position [273, 0]
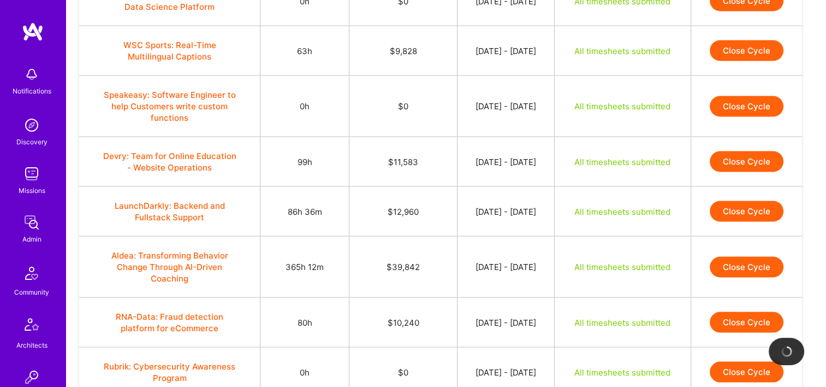
click at [742, 312] on button "Close Cycle" at bounding box center [747, 322] width 74 height 21
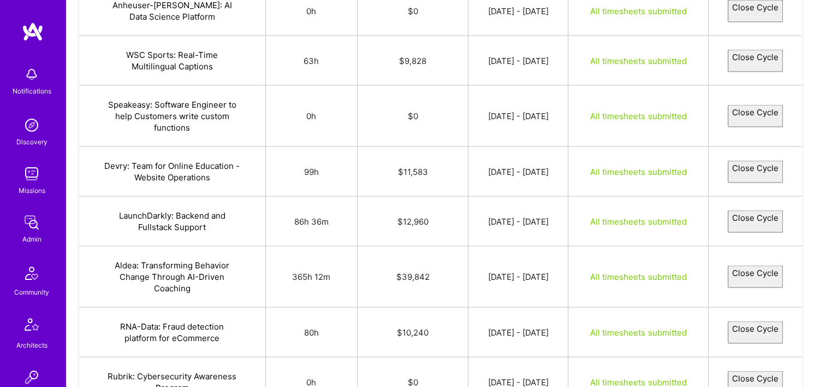
select select "68c9644e9fa08857d47f4d05"
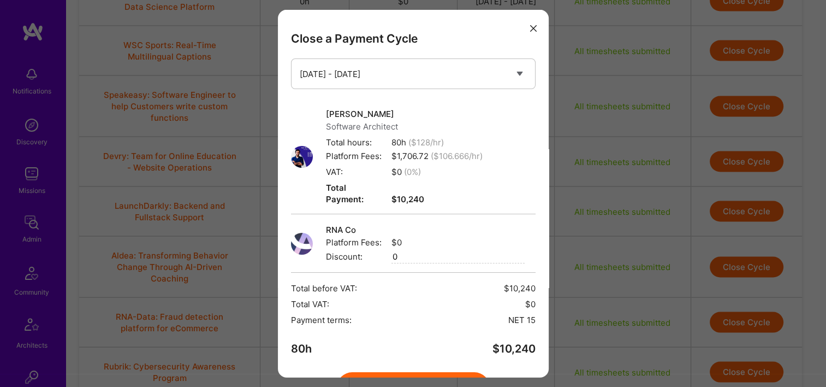
scroll to position [55, 0]
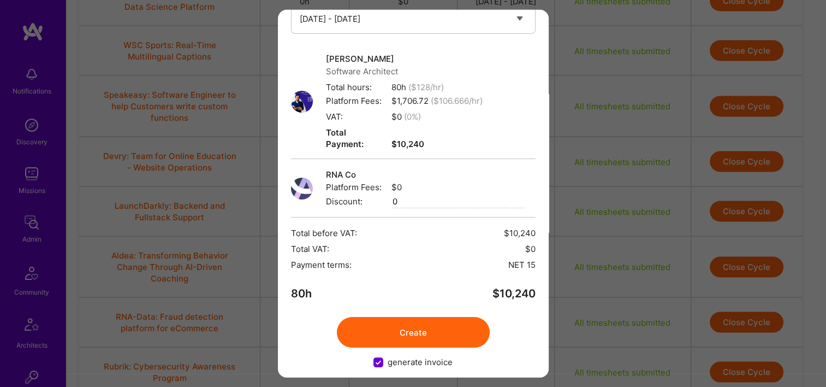
click at [424, 317] on button "Create" at bounding box center [413, 332] width 153 height 31
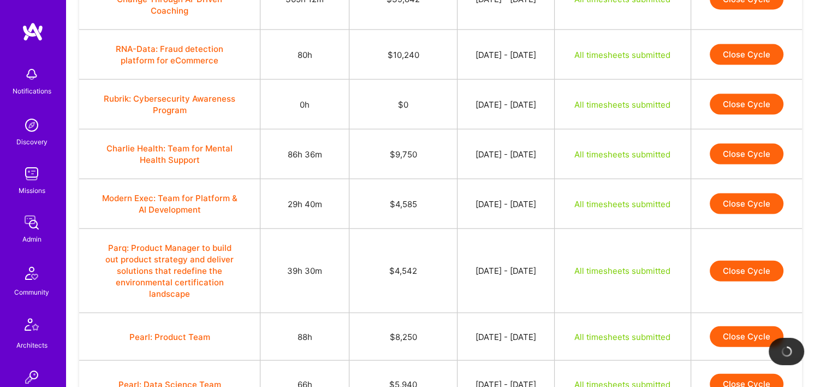
scroll to position [2348, 0]
click at [762, 144] on button "Close Cycle" at bounding box center [747, 154] width 74 height 21
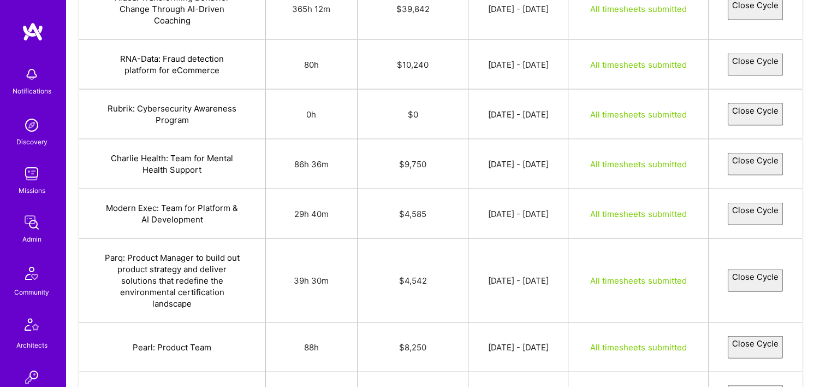
select select "68cb27f916221636d32a3a0a"
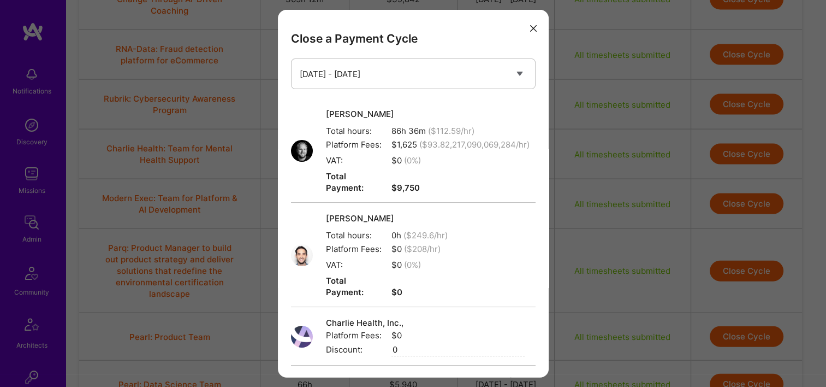
scroll to position [148, 0]
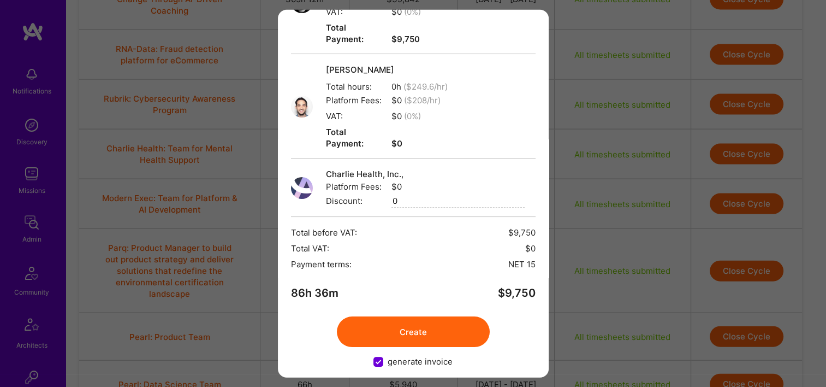
click at [407, 316] on button "Create" at bounding box center [413, 331] width 153 height 31
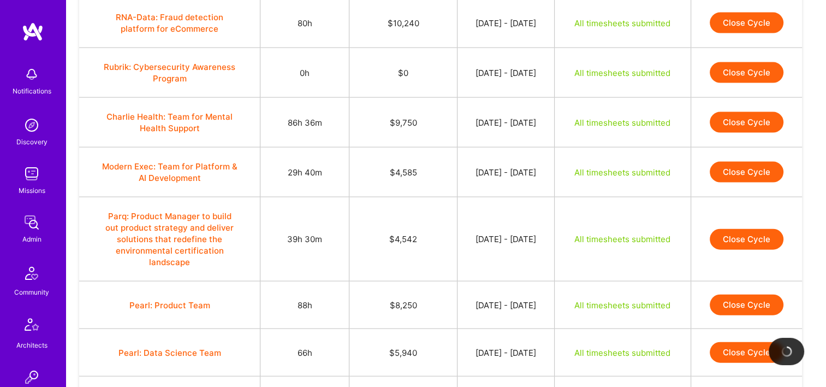
scroll to position [2380, 0]
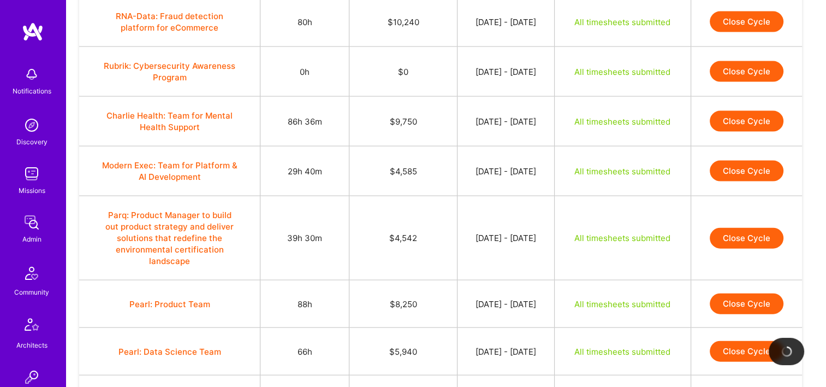
click at [753, 161] on button "Close Cycle" at bounding box center [747, 171] width 74 height 21
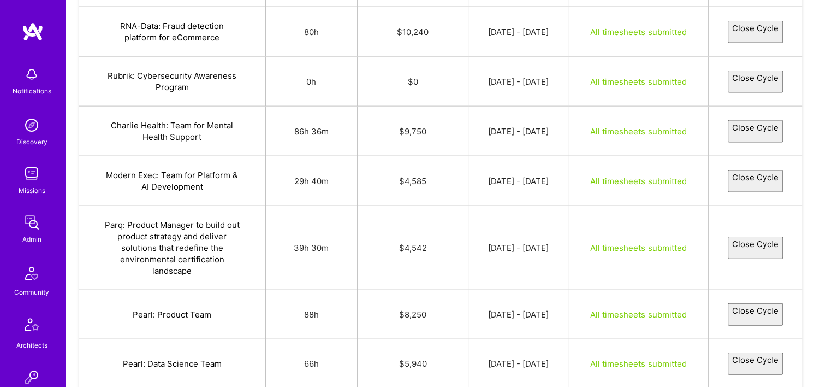
select select "68c940d09fa0882e0a7f4c1a"
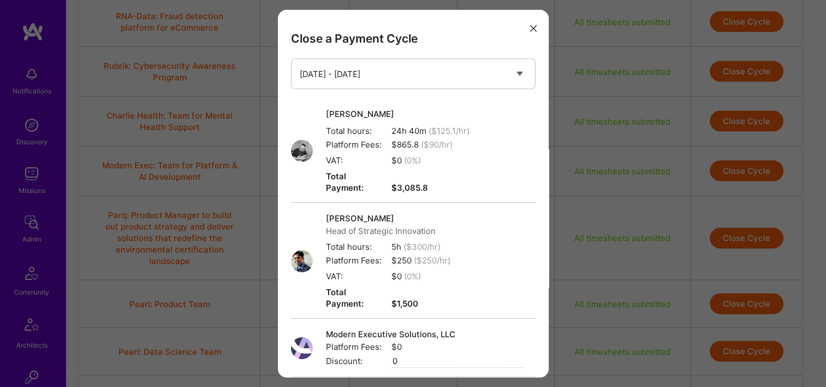
scroll to position [148, 0]
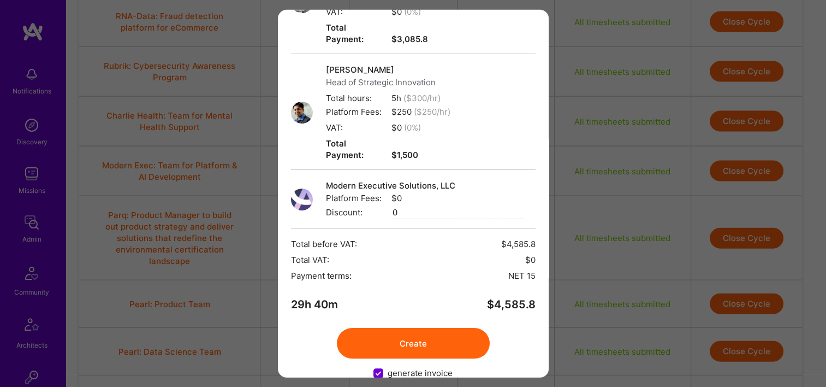
click at [406, 328] on button "Create" at bounding box center [413, 343] width 153 height 31
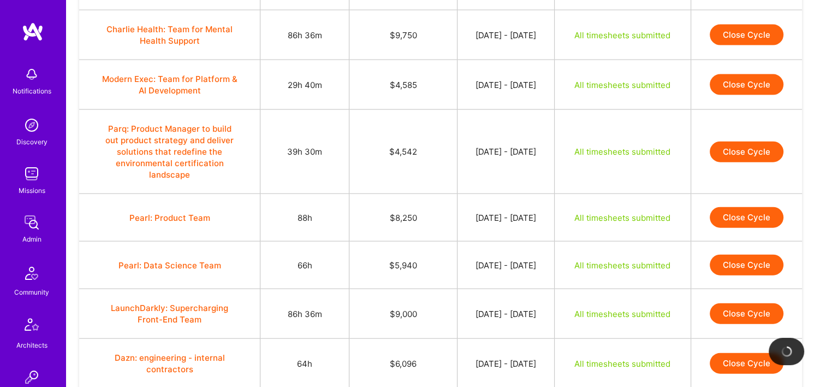
scroll to position [2468, 0]
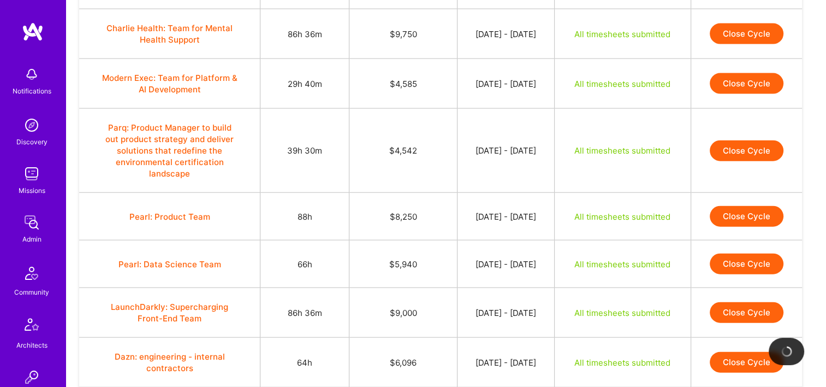
click at [763, 140] on button "Close Cycle" at bounding box center [747, 150] width 74 height 21
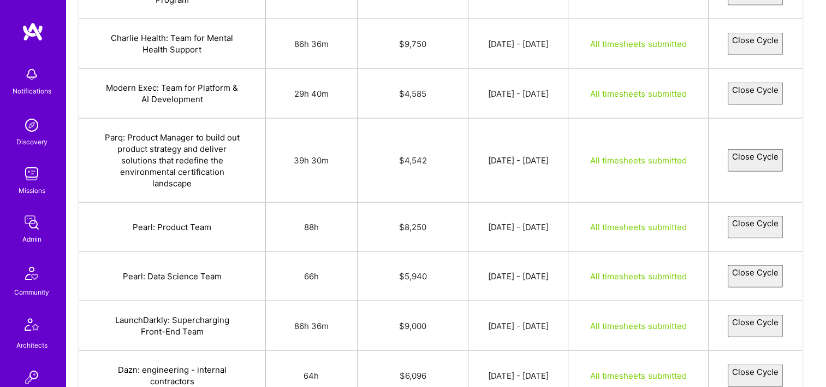
select select "68c938c9a7878ac5956e44c7"
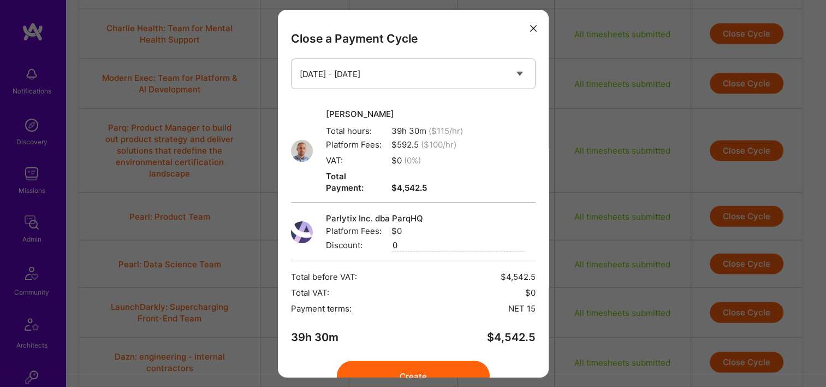
scroll to position [44, 0]
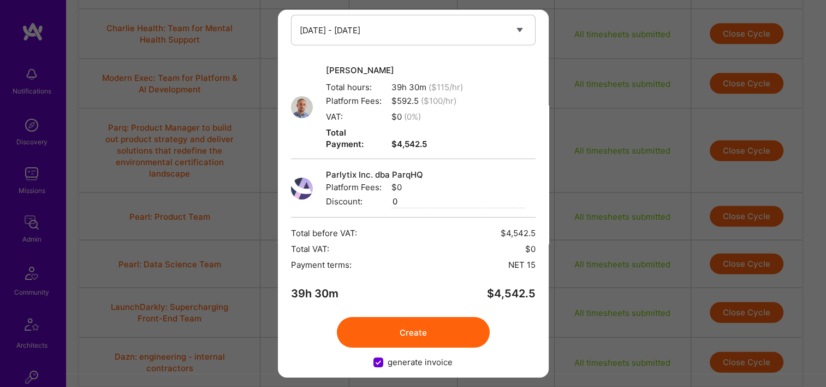
click at [416, 317] on button "Create" at bounding box center [413, 332] width 153 height 31
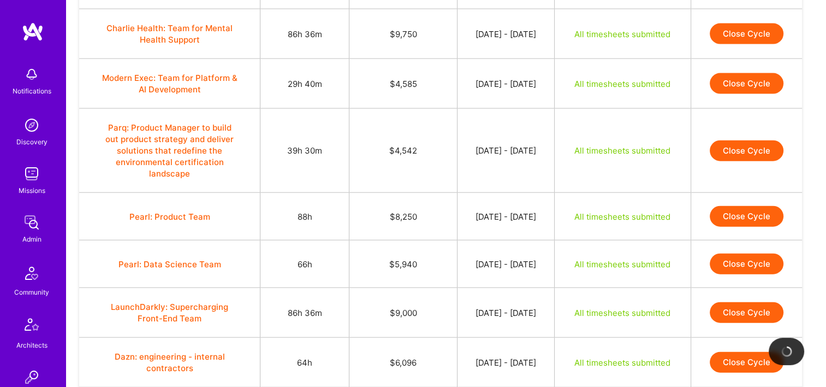
scroll to position [2494, 0]
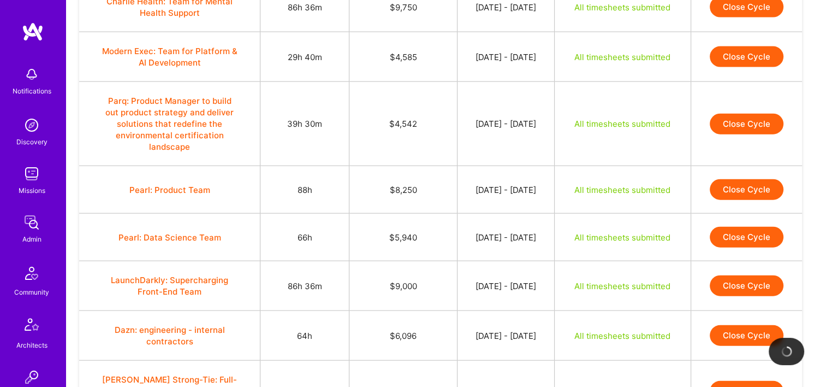
click at [726, 179] on button "Close Cycle" at bounding box center [747, 189] width 74 height 21
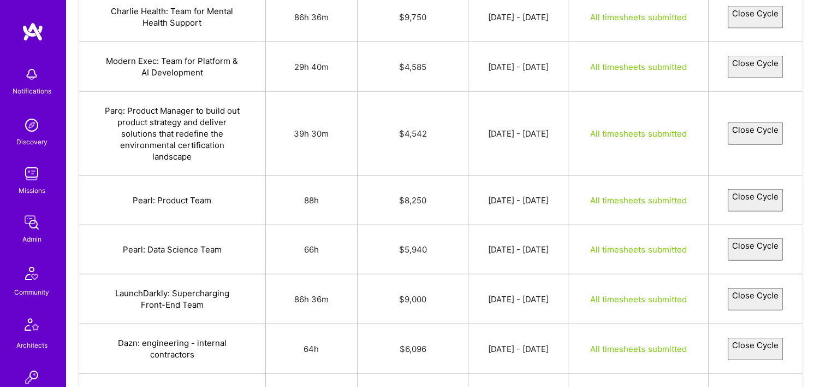
select select "68cb69f68c5d9f31ccd7decf"
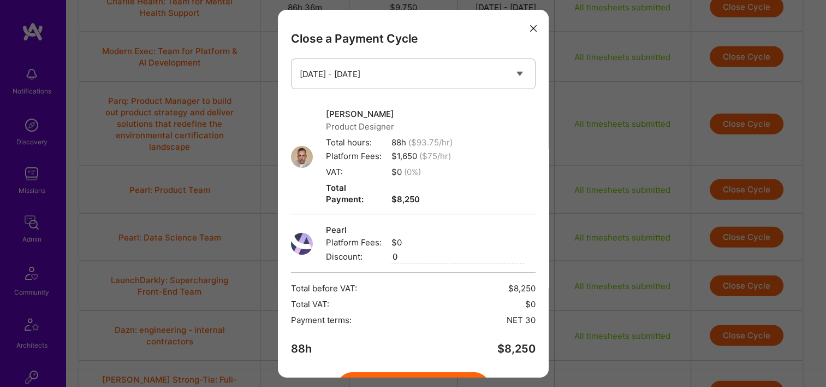
scroll to position [55, 0]
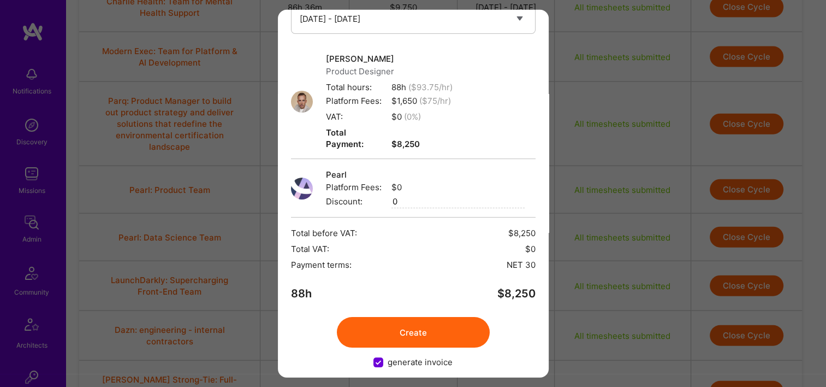
click at [394, 326] on button "Create" at bounding box center [413, 332] width 153 height 31
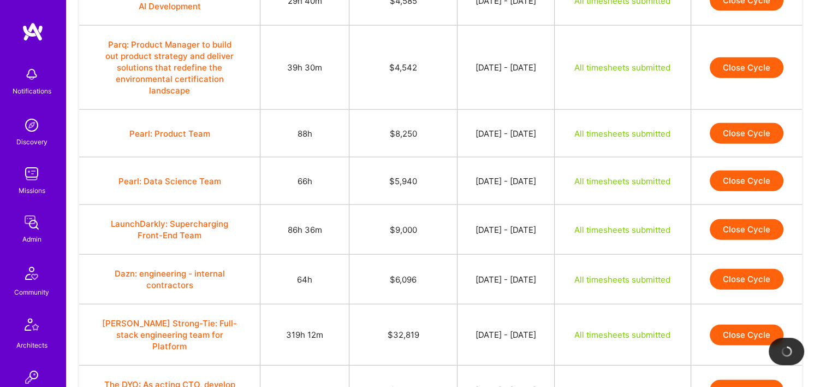
scroll to position [2551, 0]
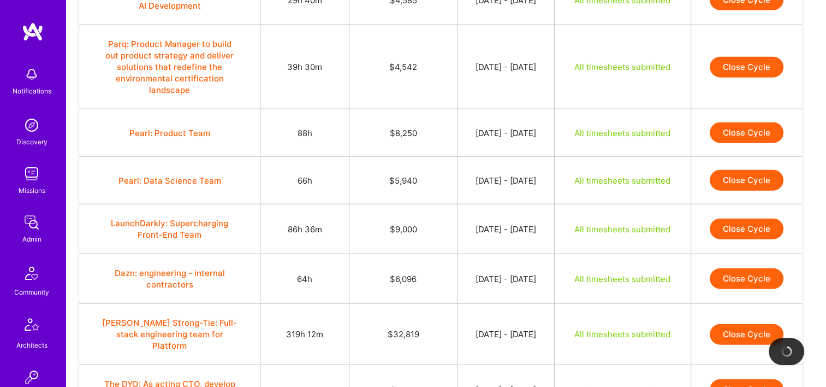
click at [741, 170] on button "Close Cycle" at bounding box center [747, 180] width 74 height 21
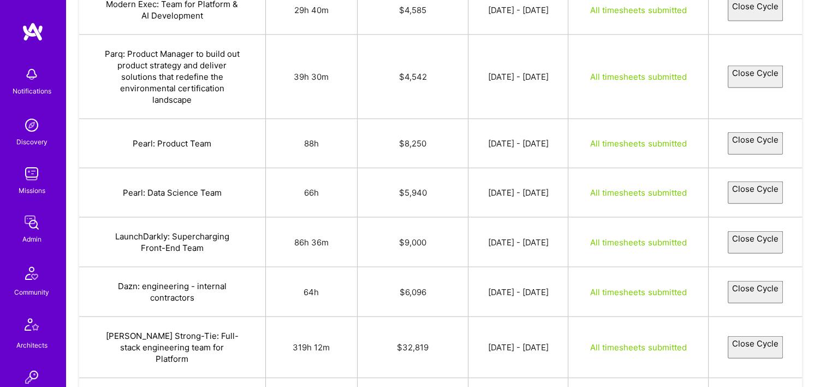
select select "68cda4d1d7a06025384fc19e"
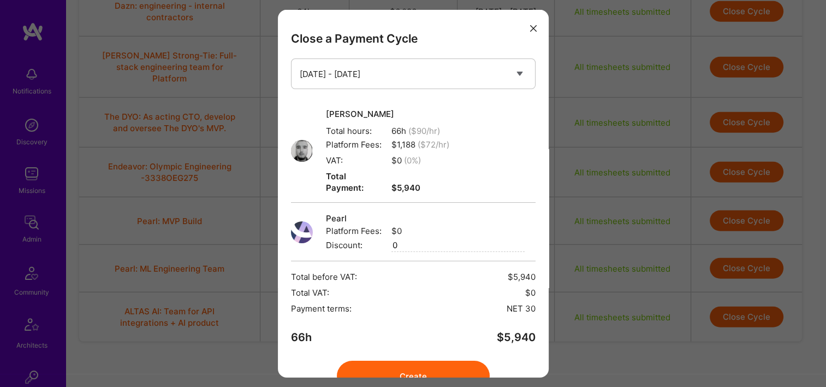
scroll to position [44, 0]
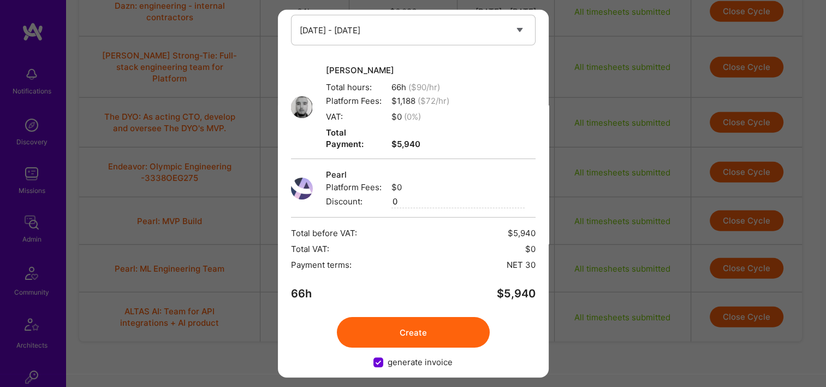
click at [402, 317] on button "Create" at bounding box center [413, 332] width 153 height 31
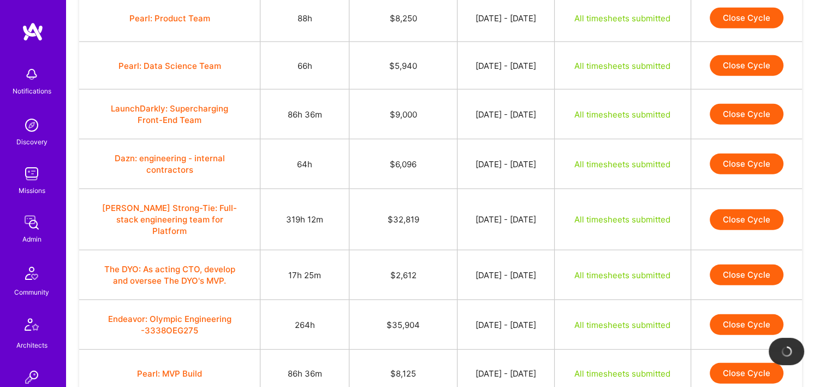
scroll to position [2665, 0]
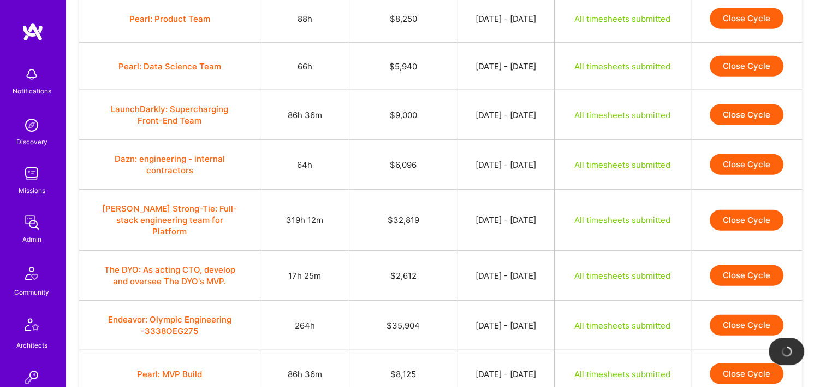
click at [766, 104] on button "Close Cycle" at bounding box center [747, 114] width 74 height 21
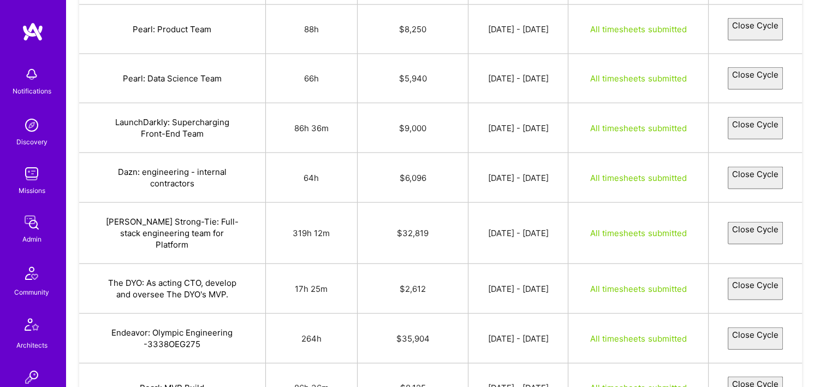
select select "68cda518d7a0604f5b4fc1a0"
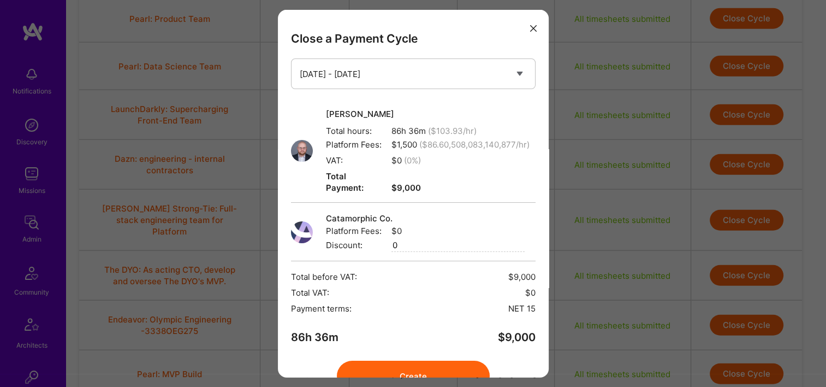
scroll to position [55, 0]
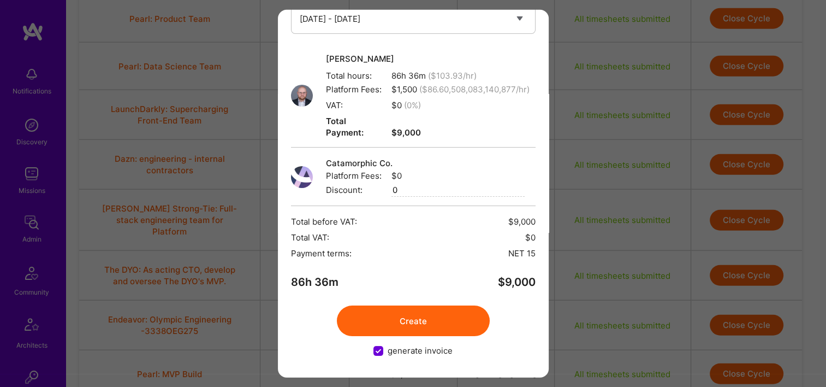
click at [446, 313] on button "Create" at bounding box center [413, 320] width 153 height 31
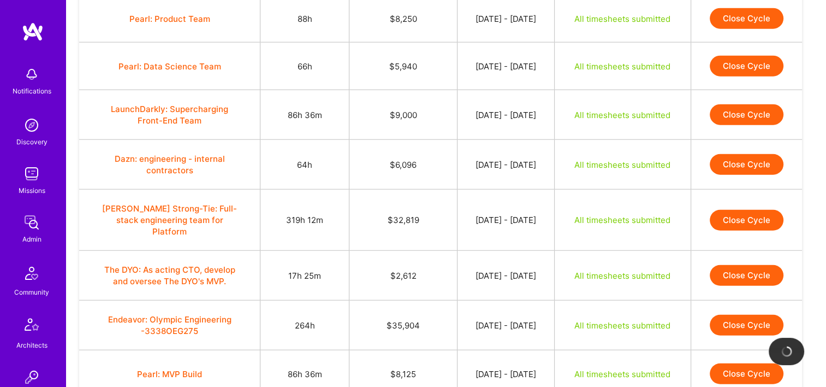
click at [753, 154] on button "Close Cycle" at bounding box center [747, 164] width 74 height 21
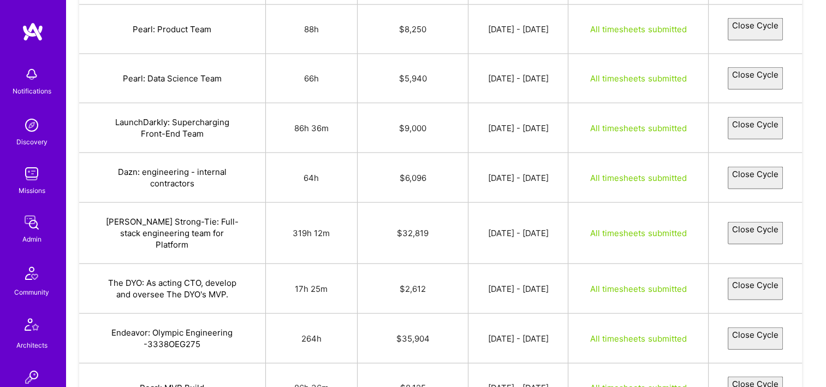
select select "68cda56ad7a0600ede4fc1a2"
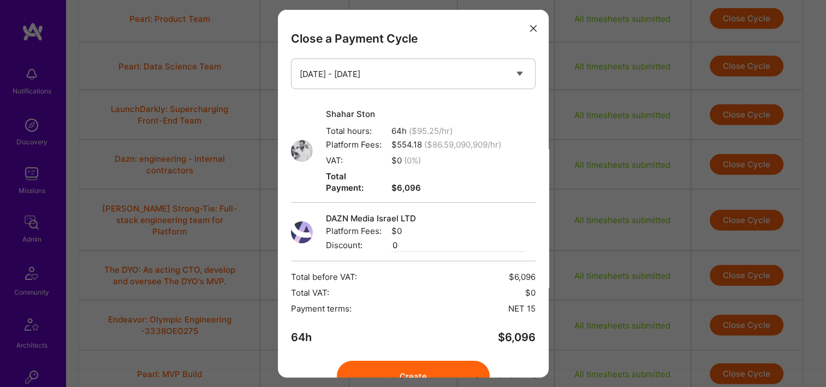
scroll to position [44, 0]
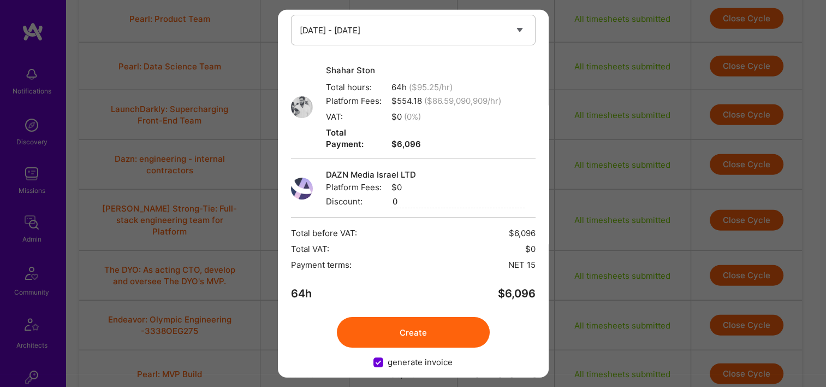
click at [426, 326] on button "Create" at bounding box center [413, 332] width 153 height 31
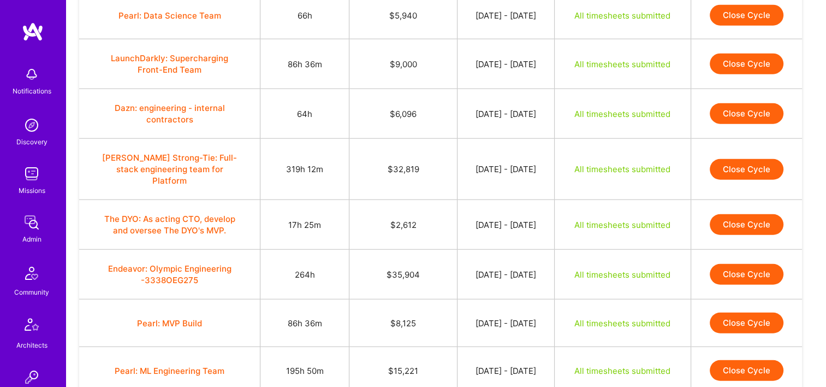
scroll to position [2724, 0]
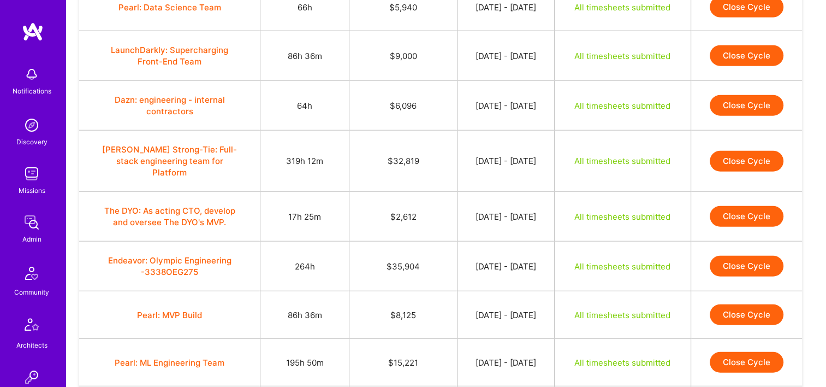
click at [744, 151] on button "Close Cycle" at bounding box center [747, 161] width 74 height 21
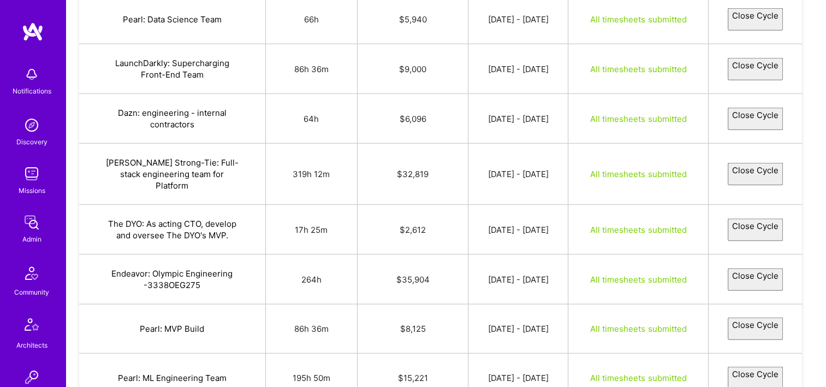
select select "68c98efb48c94c060928ffa9"
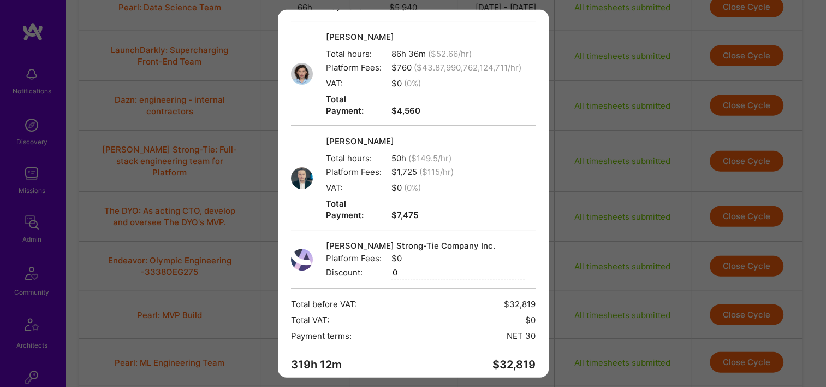
scroll to position [322, 0]
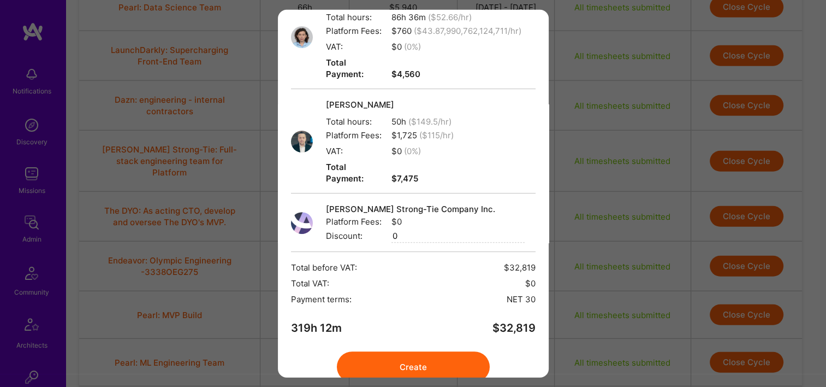
click at [429, 351] on button "Create" at bounding box center [413, 366] width 153 height 31
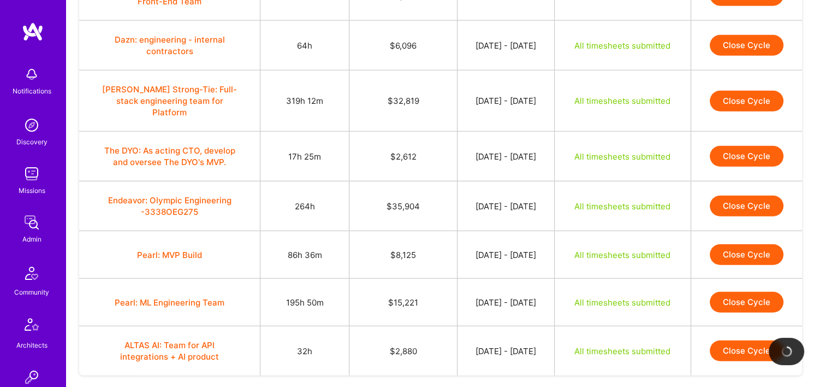
scroll to position [2788, 0]
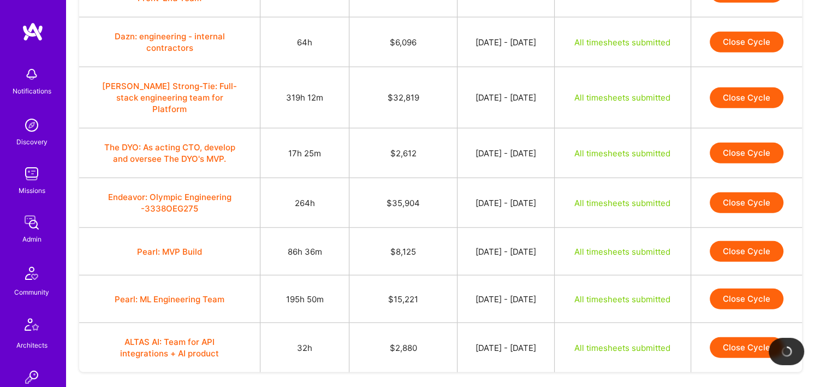
click at [725, 142] on button "Close Cycle" at bounding box center [747, 152] width 74 height 21
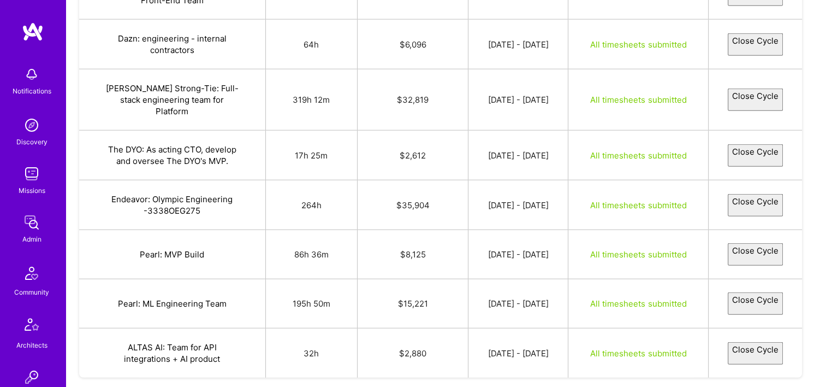
scroll to position [2778, 0]
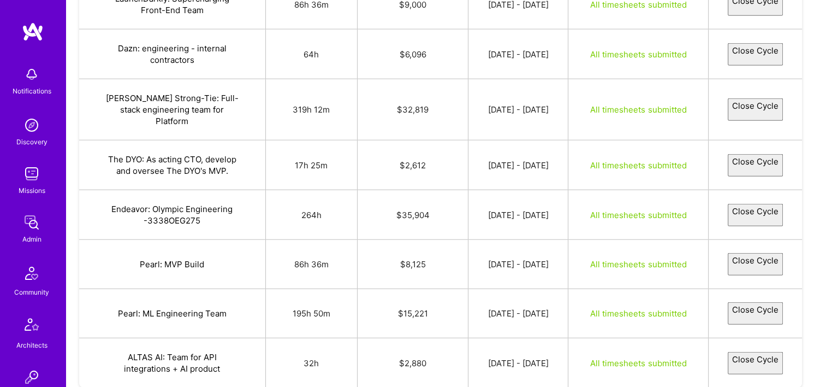
select select "68c9a6b4eea4829c87113cdc"
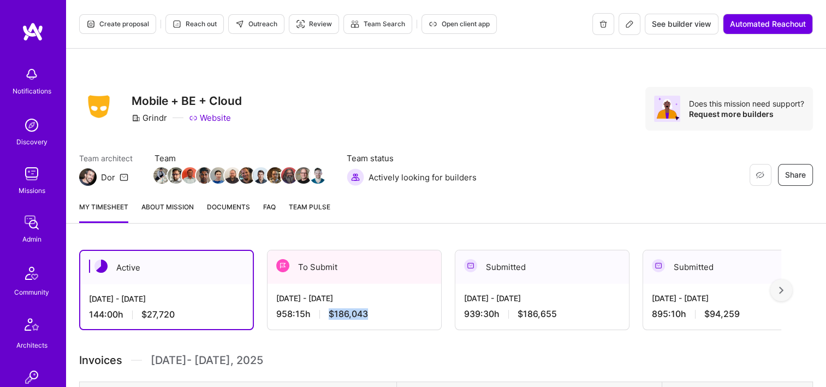
drag, startPoint x: 369, startPoint y: 313, endPoint x: 329, endPoint y: 316, distance: 39.9
click at [329, 316] on div "958:15 h $186,043" at bounding box center [354, 313] width 156 height 11
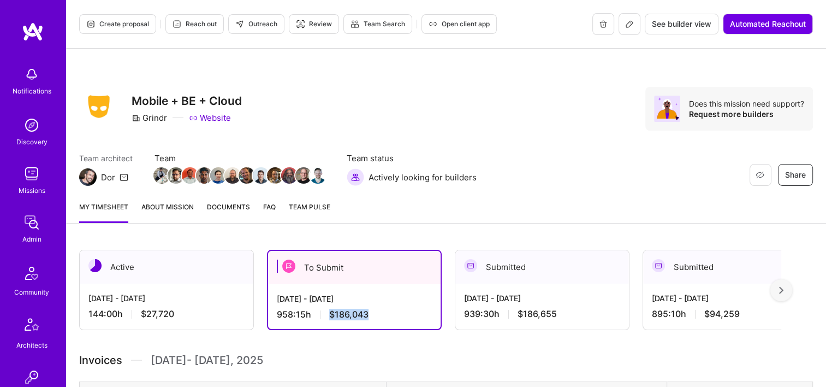
copy span "$186,043"
drag, startPoint x: 557, startPoint y: 314, endPoint x: 519, endPoint y: 317, distance: 37.7
click at [519, 317] on div "939:30 h $186,655" at bounding box center [542, 313] width 156 height 11
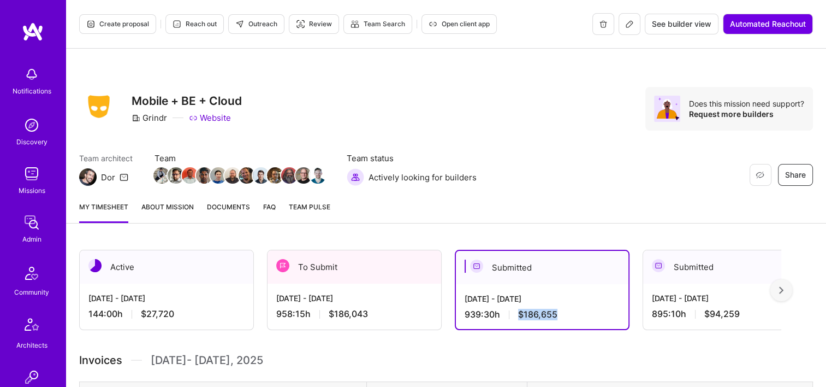
copy span "$186,655"
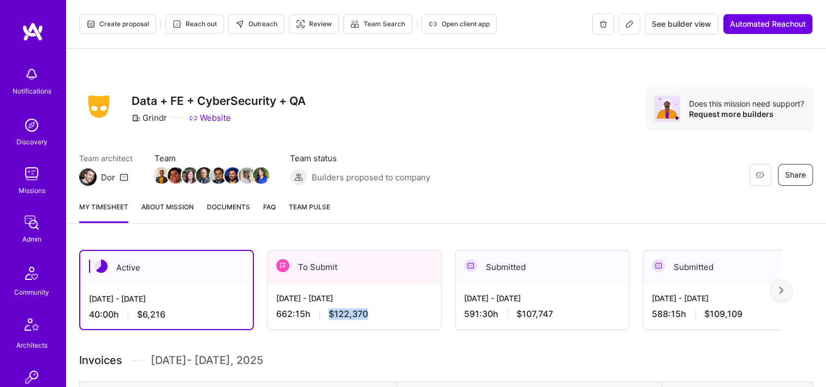
drag, startPoint x: 367, startPoint y: 314, endPoint x: 328, endPoint y: 314, distance: 39.9
click at [328, 314] on div "662:15 h $122,370" at bounding box center [354, 313] width 156 height 11
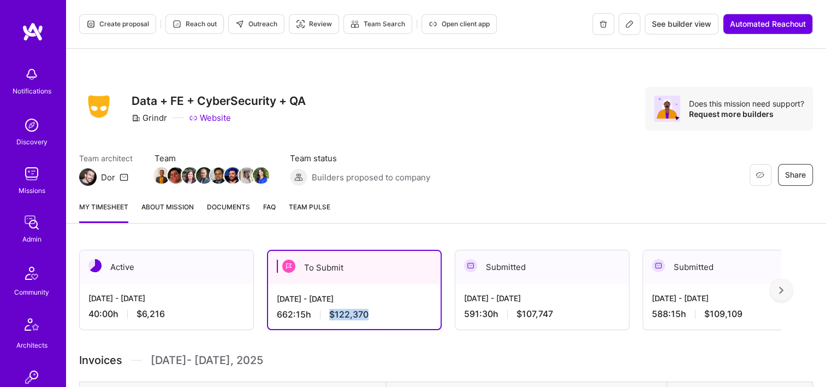
copy span "$122,370"
drag, startPoint x: 553, startPoint y: 312, endPoint x: 518, endPoint y: 315, distance: 35.0
click at [518, 315] on div "591:30 h $107,747" at bounding box center [542, 313] width 156 height 11
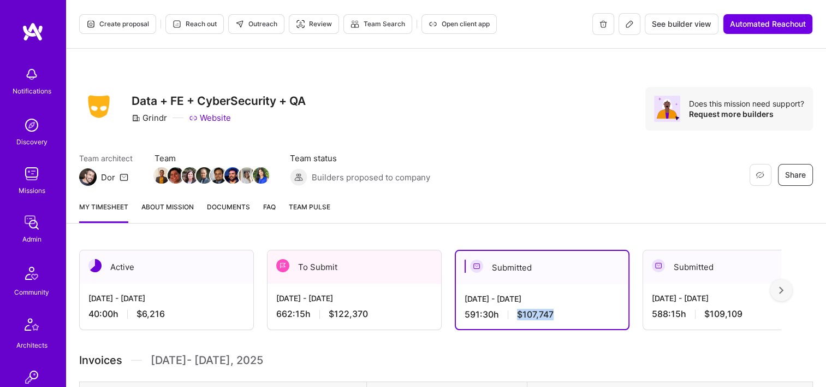
copy span "$107,747"
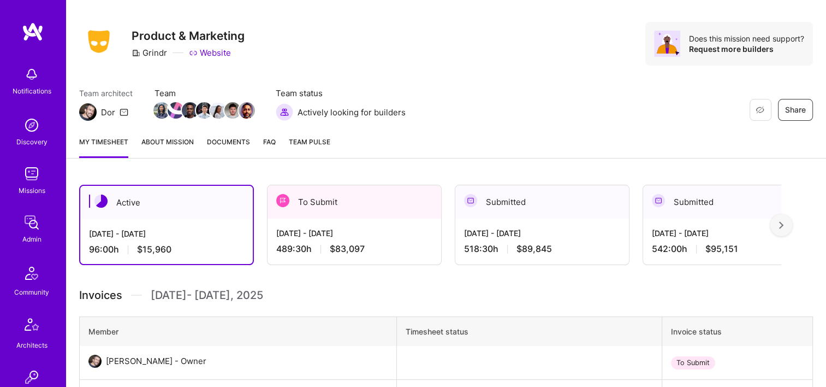
scroll to position [66, 0]
drag, startPoint x: 365, startPoint y: 247, endPoint x: 328, endPoint y: 249, distance: 37.2
click at [328, 249] on div "489:30 h $83,097" at bounding box center [354, 247] width 156 height 11
copy span "$83,097"
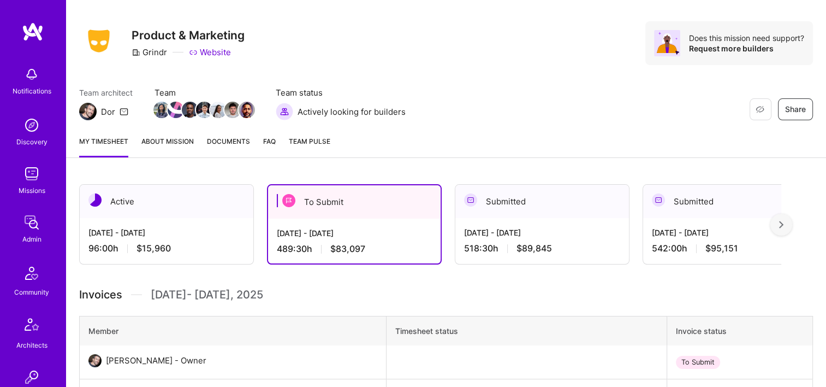
click at [464, 72] on div "Restore Not Interested Share Product & Marketing Grindr Website Does this missi…" at bounding box center [446, 55] width 760 height 144
drag, startPoint x: 365, startPoint y: 249, endPoint x: 330, endPoint y: 249, distance: 35.5
click at [330, 249] on div "489:30 h $83,097" at bounding box center [354, 248] width 155 height 11
copy span "$83,097"
drag, startPoint x: 551, startPoint y: 248, endPoint x: 513, endPoint y: 252, distance: 38.4
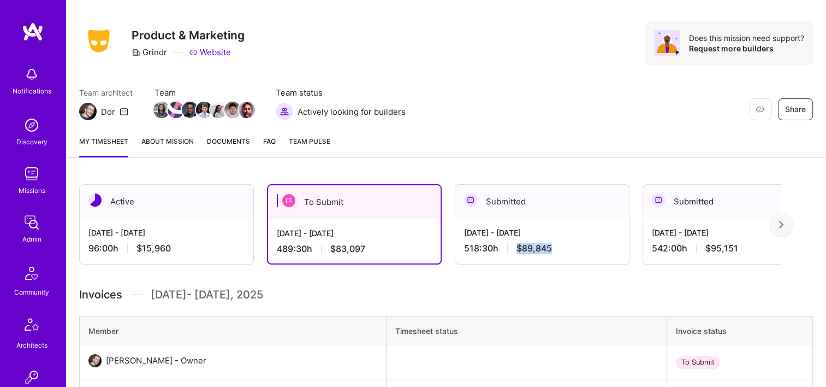
click at [513, 252] on div "518:30 h $89,845" at bounding box center [542, 247] width 156 height 11
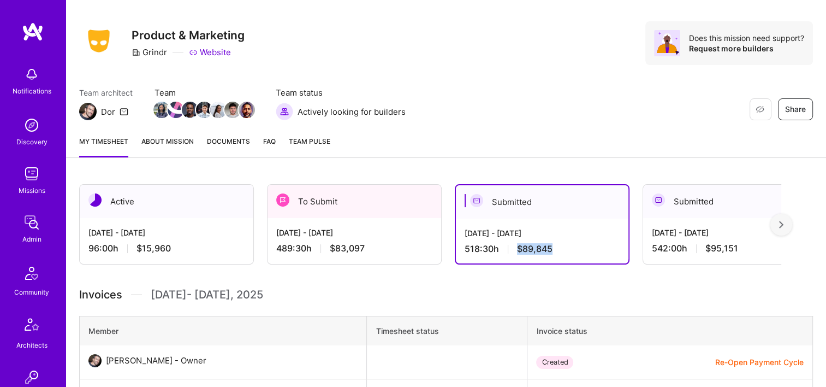
copy span "$89,845"
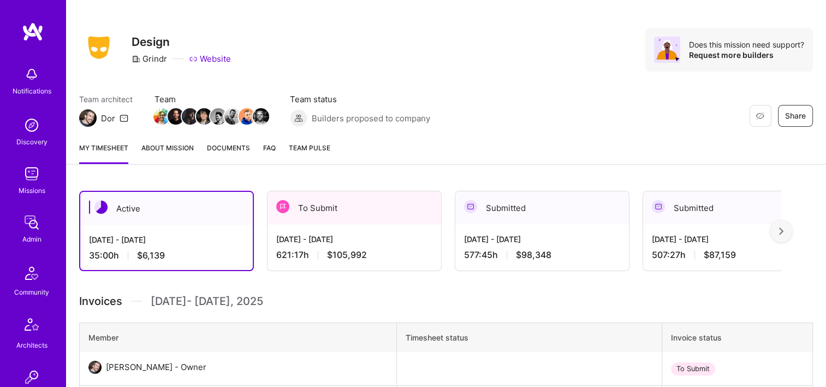
scroll to position [74, 0]
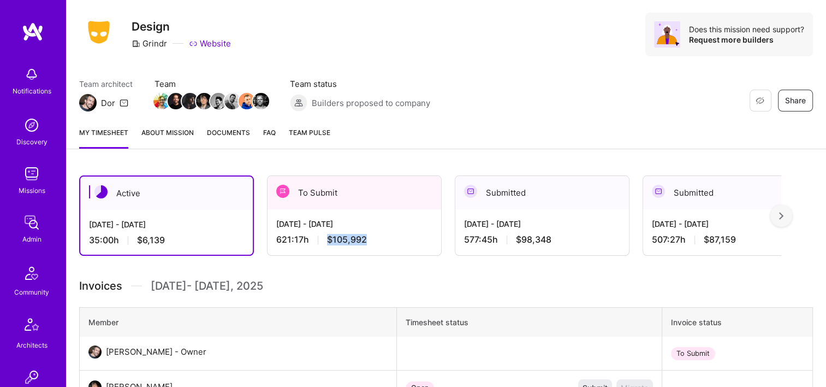
drag, startPoint x: 368, startPoint y: 241, endPoint x: 326, endPoint y: 242, distance: 42.0
click at [326, 242] on div "621:17 h $105,992" at bounding box center [354, 239] width 156 height 11
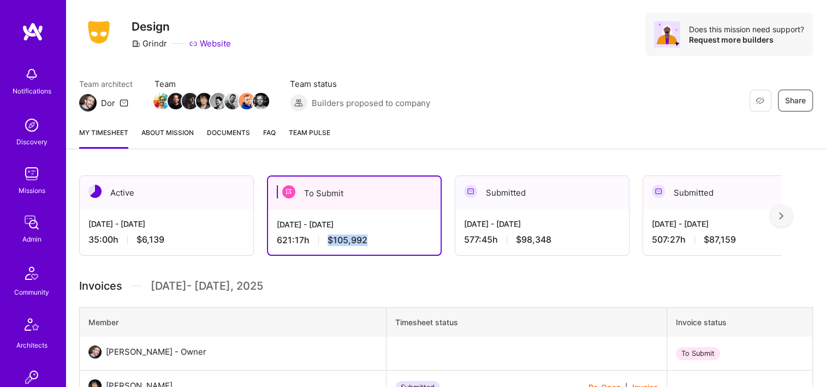
copy span "$105,992"
drag, startPoint x: 553, startPoint y: 239, endPoint x: 518, endPoint y: 240, distance: 35.0
click at [518, 240] on div "577:45 h $98,348" at bounding box center [542, 239] width 156 height 11
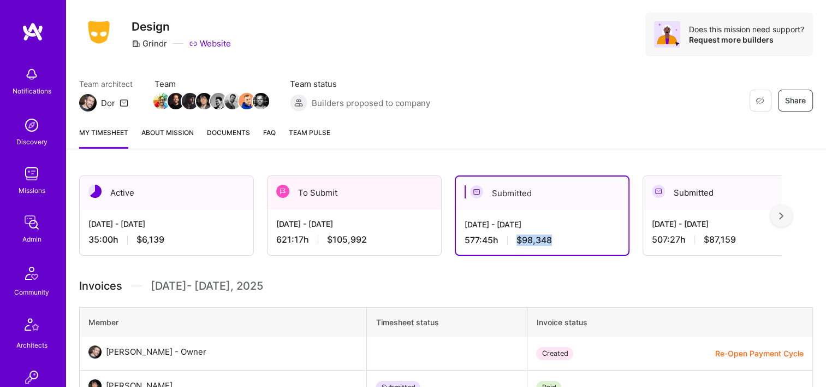
copy span "$98,348"
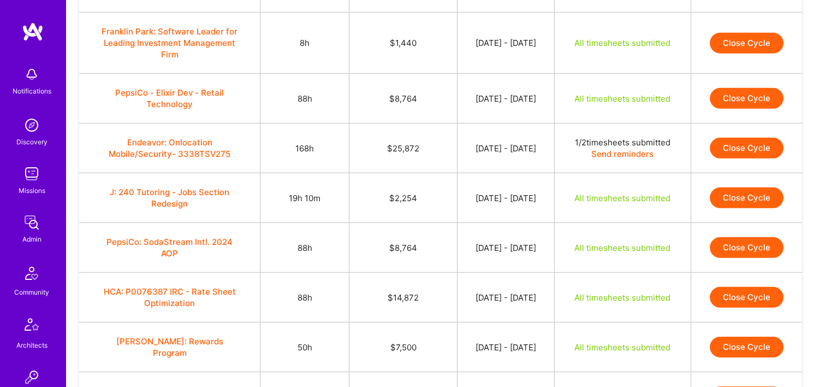
scroll to position [3285, 0]
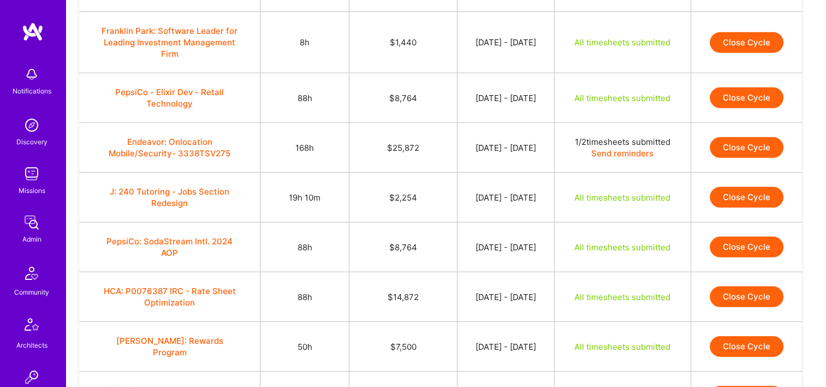
click at [762, 187] on button "Close Cycle" at bounding box center [747, 197] width 74 height 21
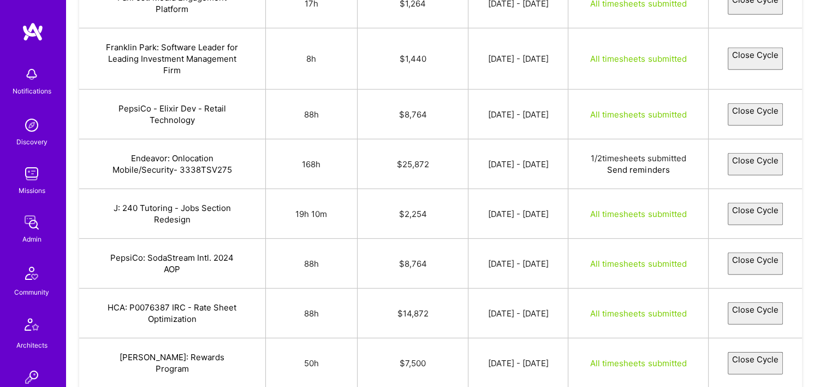
select select "68c944fb9a6e6b7581ae1f54"
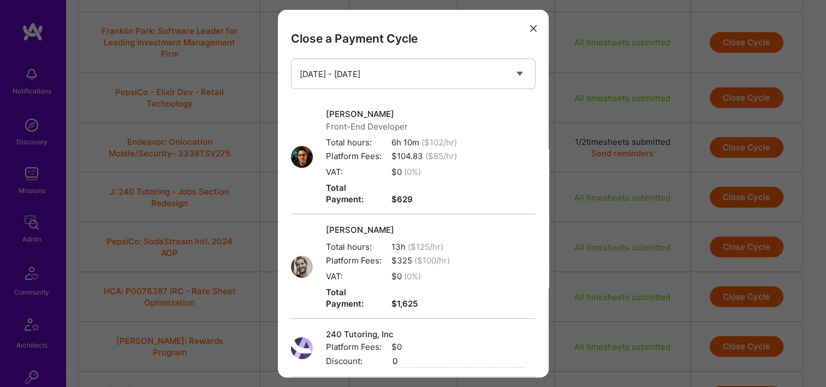
scroll to position [148, 0]
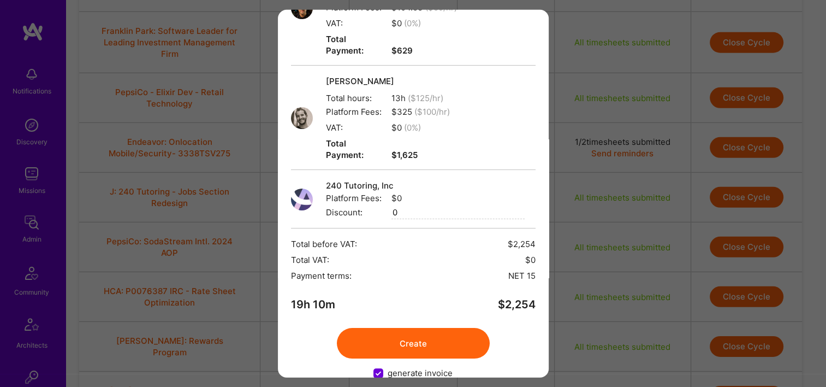
click at [393, 328] on button "Create" at bounding box center [413, 343] width 153 height 31
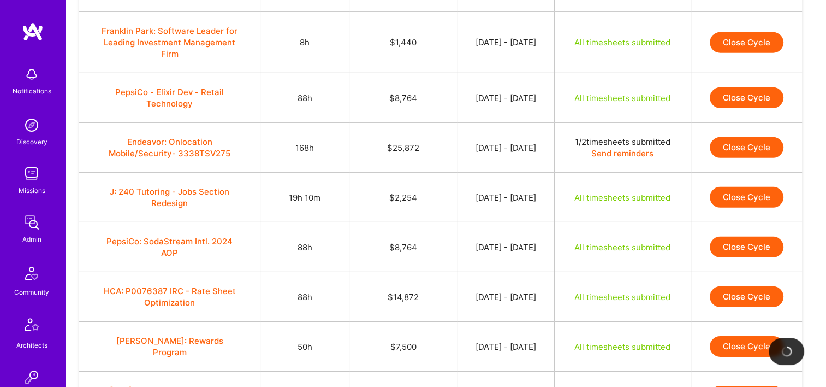
click at [386, 322] on td "$7,500" at bounding box center [403, 347] width 108 height 50
click at [735, 236] on button "Close Cycle" at bounding box center [747, 246] width 74 height 21
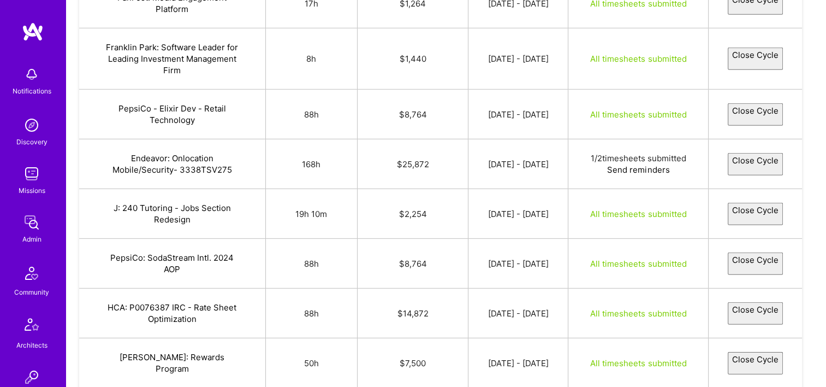
select select "68cab4d81074d7387deb46c8"
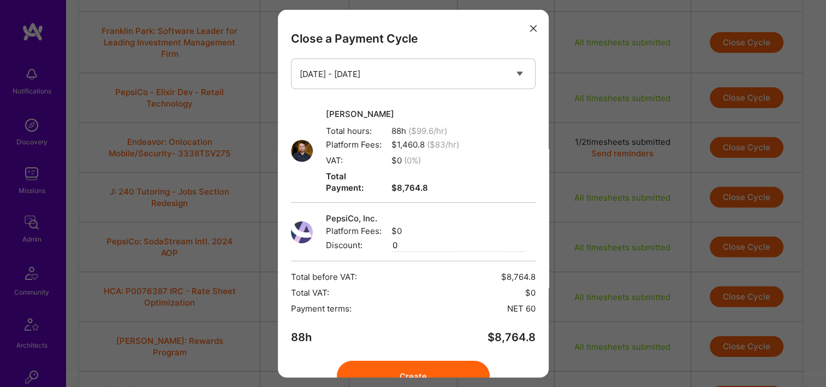
scroll to position [44, 0]
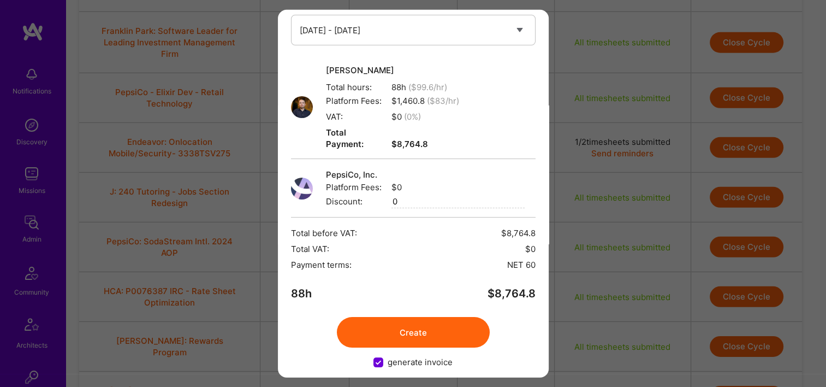
click at [407, 317] on button "Create" at bounding box center [413, 332] width 153 height 31
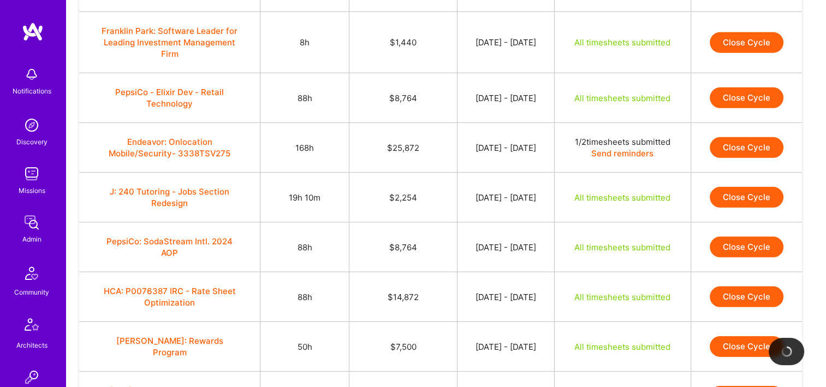
click at [753, 236] on button "Close Cycle" at bounding box center [747, 246] width 74 height 21
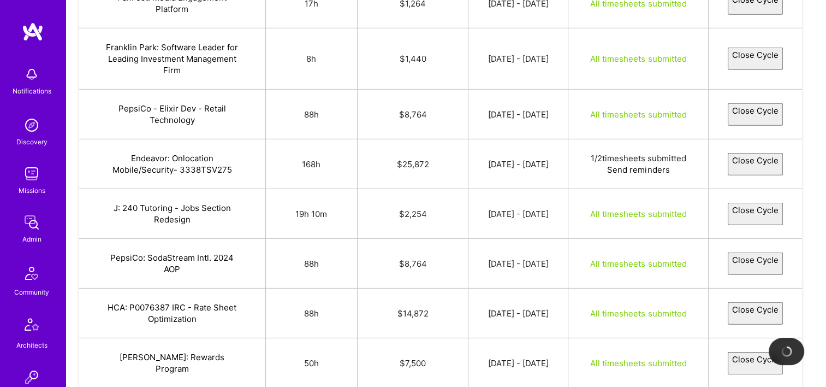
select select "68cab4d81074d7387deb46c8"
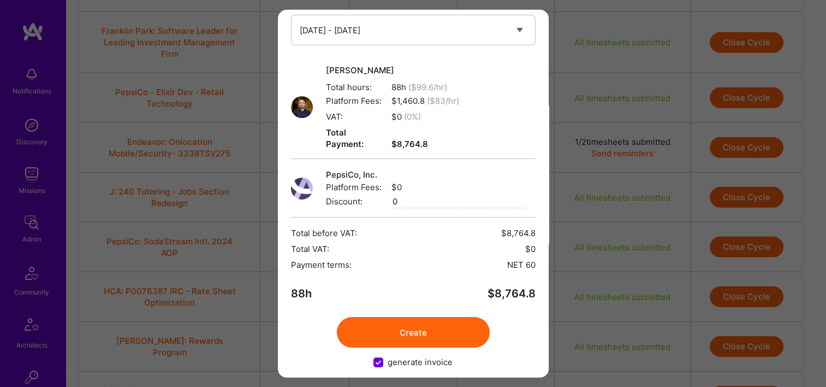
click at [406, 325] on button "Create" at bounding box center [413, 332] width 153 height 31
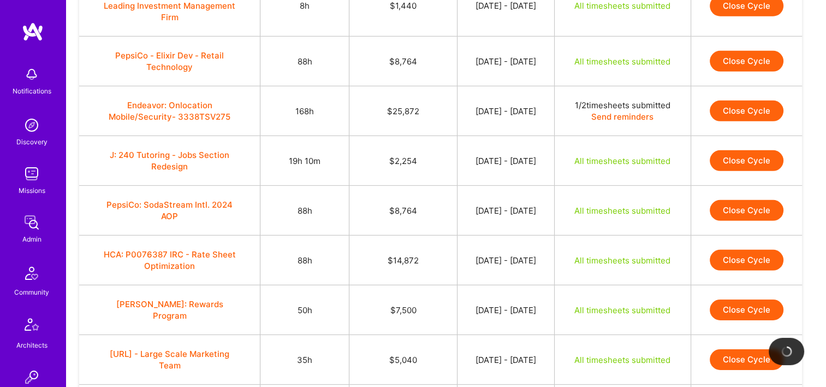
scroll to position [3336, 0]
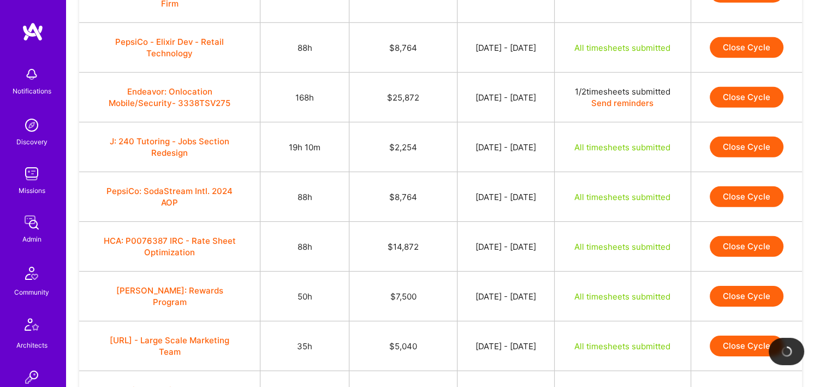
click at [736, 236] on button "Close Cycle" at bounding box center [747, 246] width 74 height 21
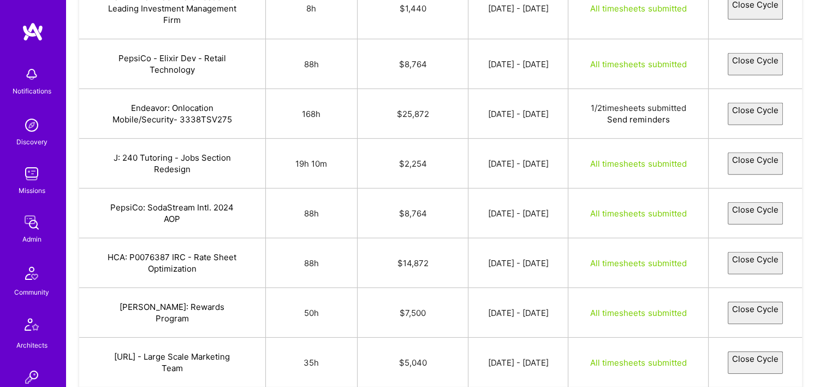
select select "68c996b848350c0c55087e8d"
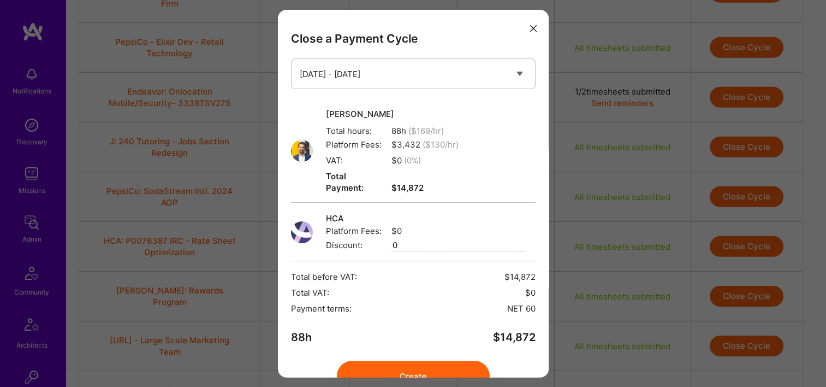
scroll to position [44, 0]
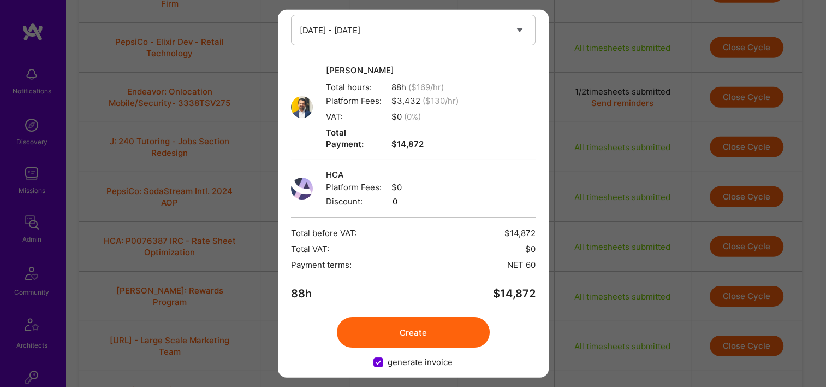
click at [401, 317] on button "Create" at bounding box center [413, 332] width 153 height 31
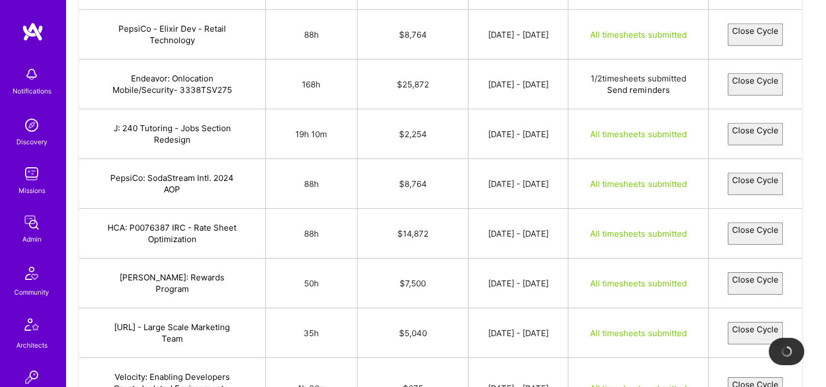
scroll to position [3381, 0]
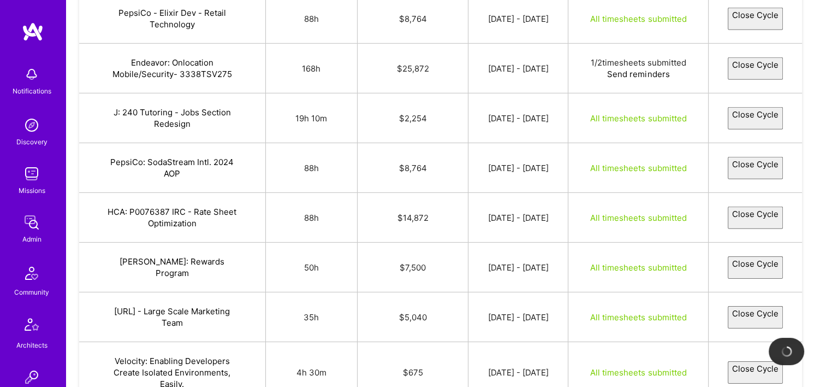
click at [728, 206] on button "Close Cycle" at bounding box center [755, 217] width 55 height 22
select select "68c996b848350c0c55087e8d"
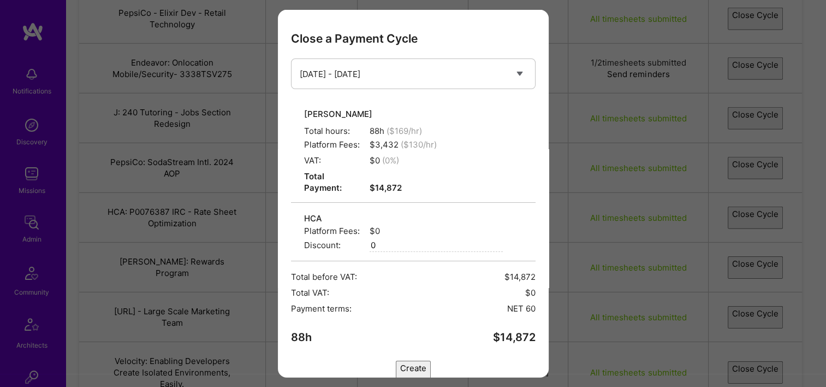
scroll to position [44, 0]
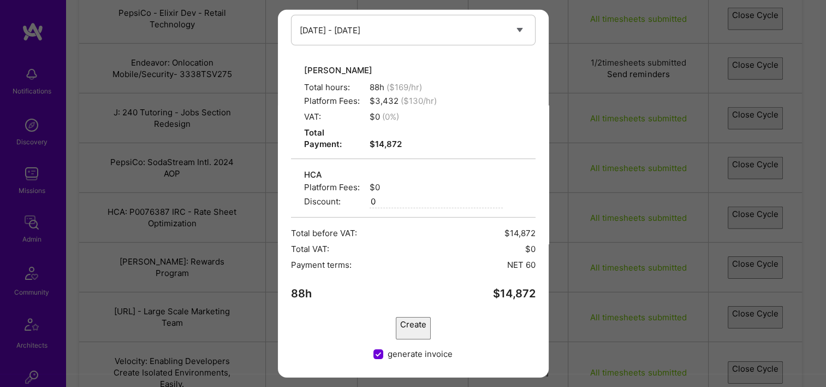
click at [431, 318] on button "Create" at bounding box center [413, 328] width 35 height 22
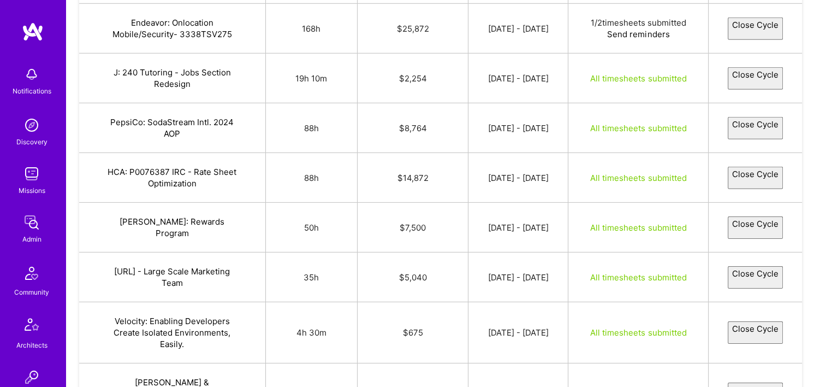
scroll to position [3425, 0]
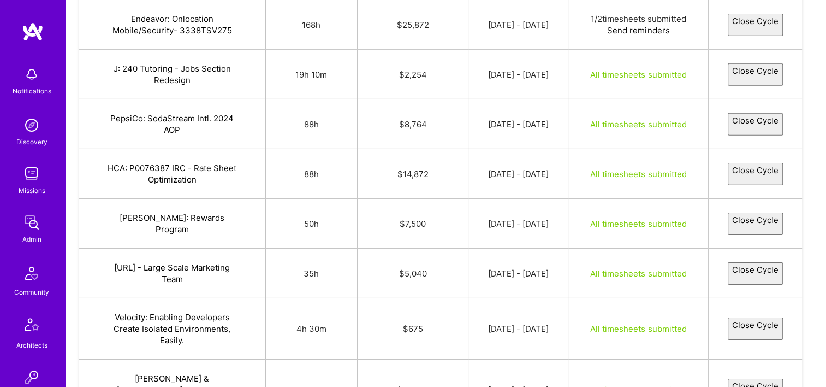
click at [728, 212] on button "Close Cycle" at bounding box center [755, 223] width 55 height 22
select select "68c9b03b17bee5f171ef794e"
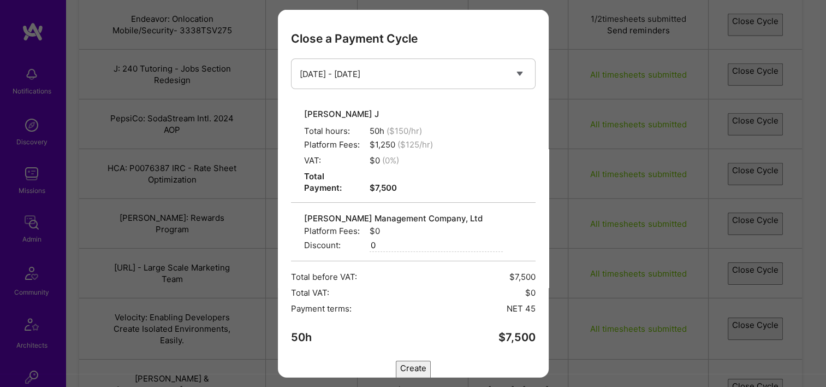
scroll to position [44, 0]
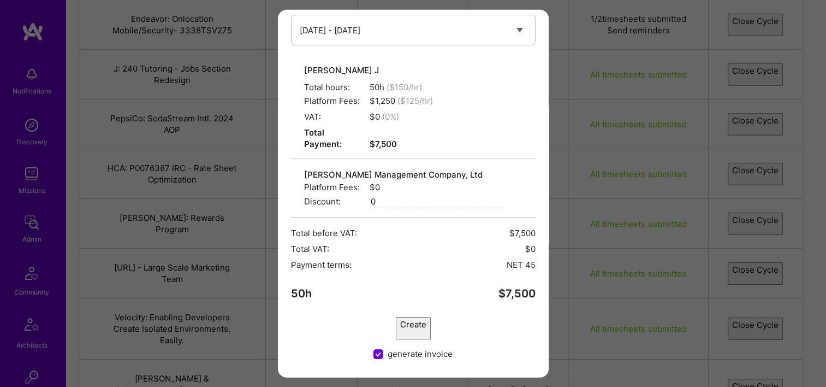
click at [396, 321] on button "Create" at bounding box center [413, 328] width 35 height 22
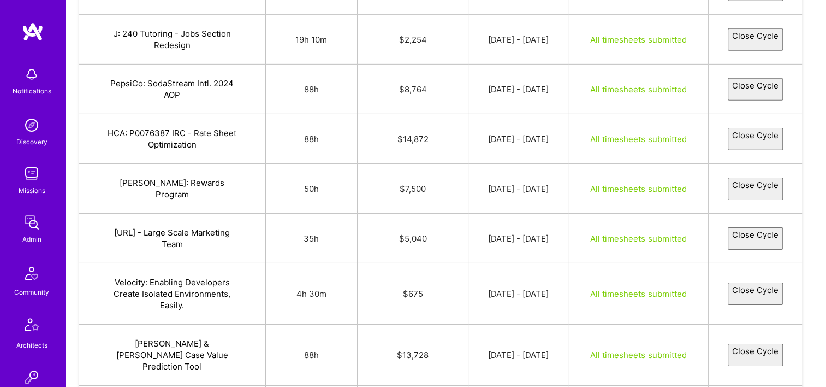
scroll to position [3461, 0]
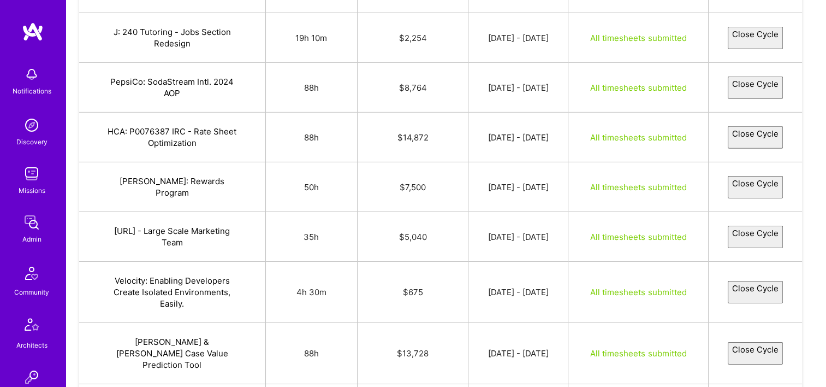
click at [756, 225] on button "Close Cycle" at bounding box center [755, 236] width 55 height 22
select select "68cb00221622161a6c2a395a"
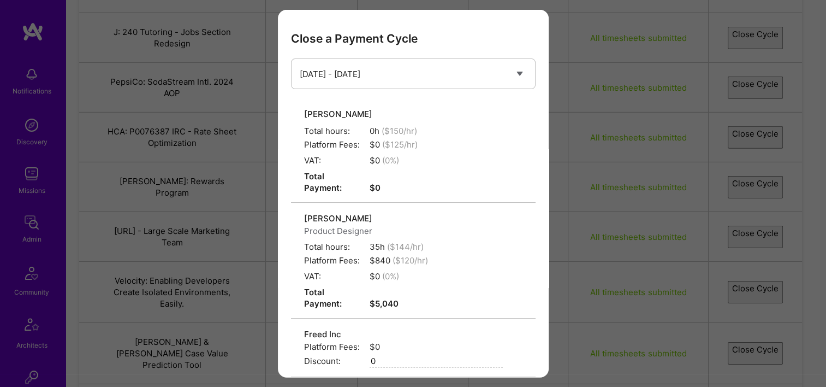
scroll to position [148, 0]
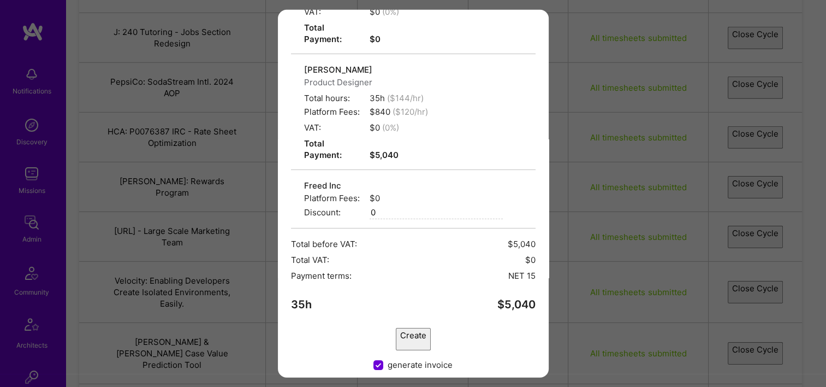
click at [416, 328] on button "Create" at bounding box center [413, 339] width 35 height 22
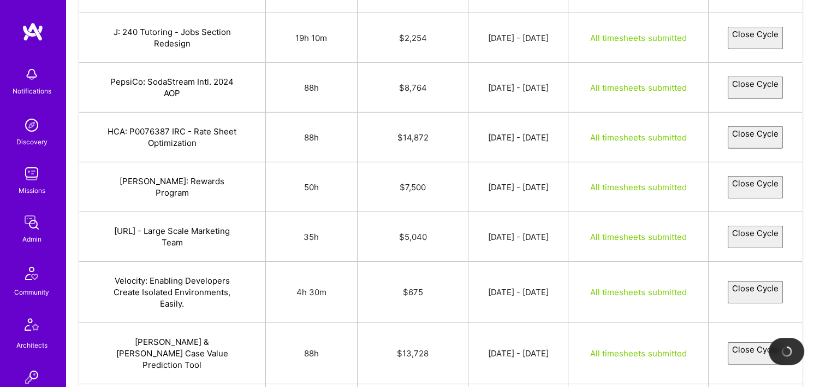
scroll to position [3509, 0]
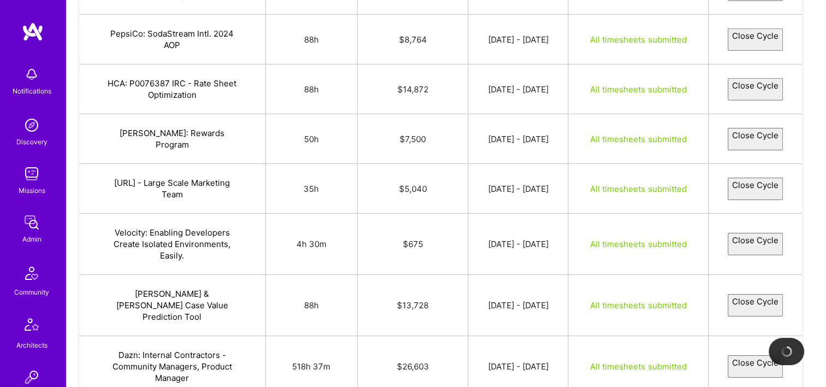
click at [759, 233] on button "Close Cycle" at bounding box center [755, 244] width 55 height 22
select select "68b577255fbef855d50cd330"
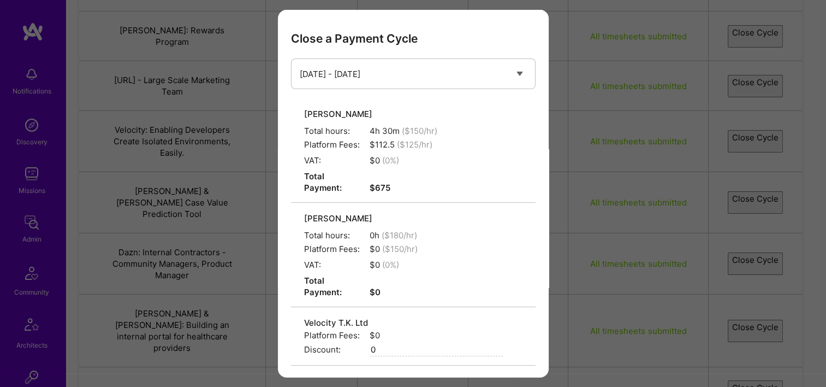
scroll to position [136, 0]
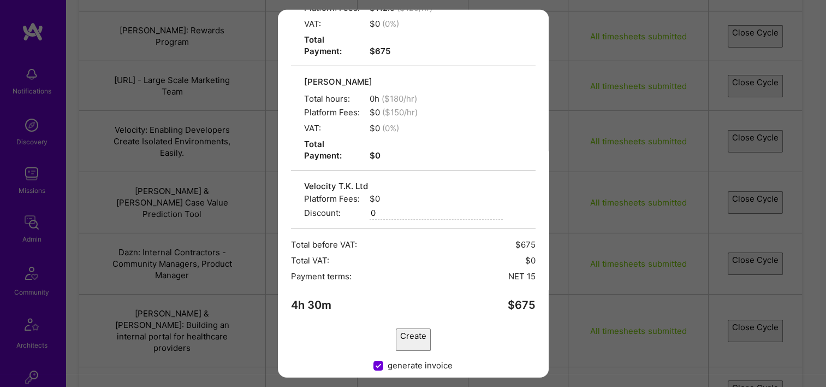
click at [411, 328] on button "Create" at bounding box center [413, 339] width 35 height 22
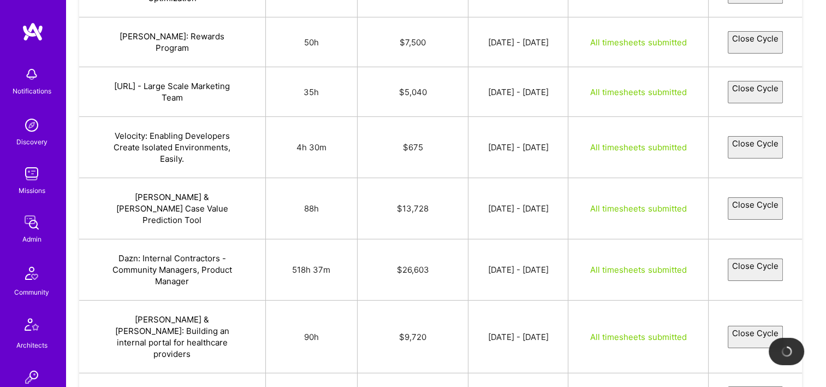
scroll to position [3606, 0]
click at [745, 197] on button "Close Cycle" at bounding box center [755, 208] width 55 height 22
select select "68c9021b9fa0887cb47f4b66"
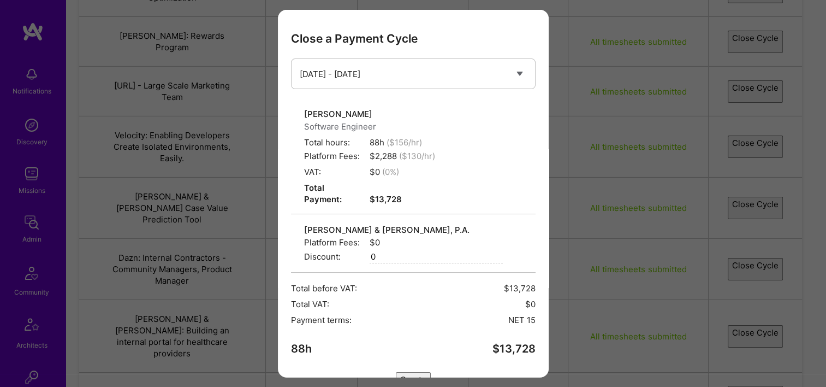
scroll to position [55, 0]
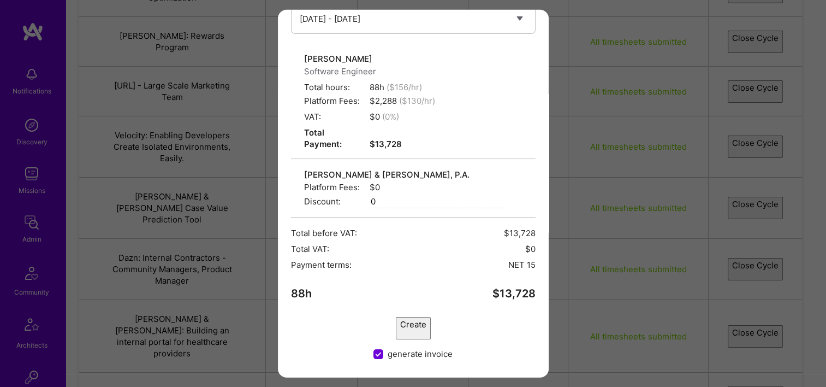
click at [427, 319] on button "Create" at bounding box center [413, 328] width 35 height 22
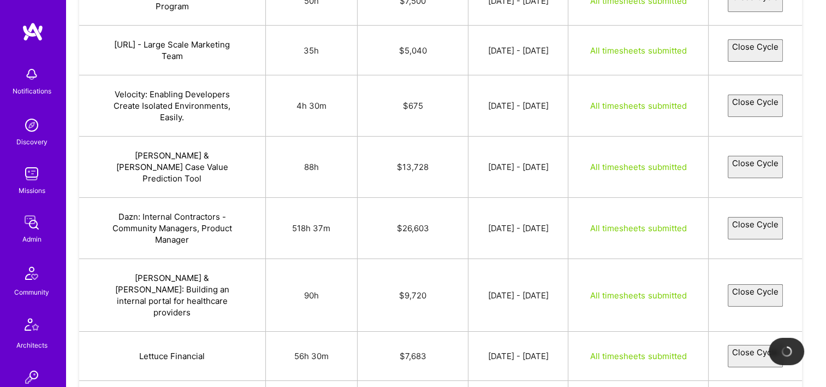
scroll to position [3655, 0]
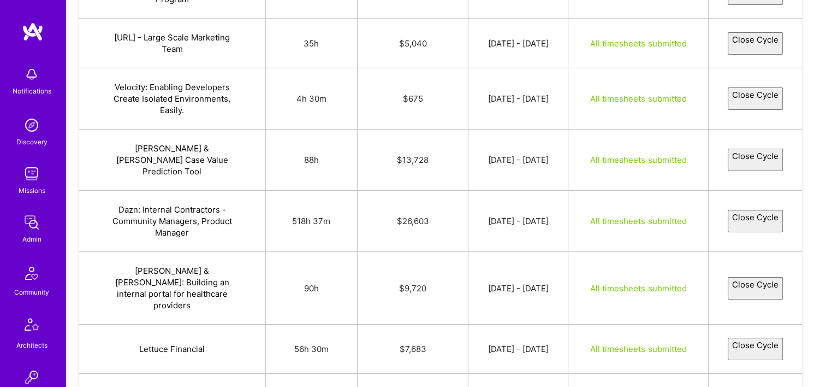
click at [736, 210] on button "Close Cycle" at bounding box center [755, 221] width 55 height 22
select select "68c89ac448350c596b087793"
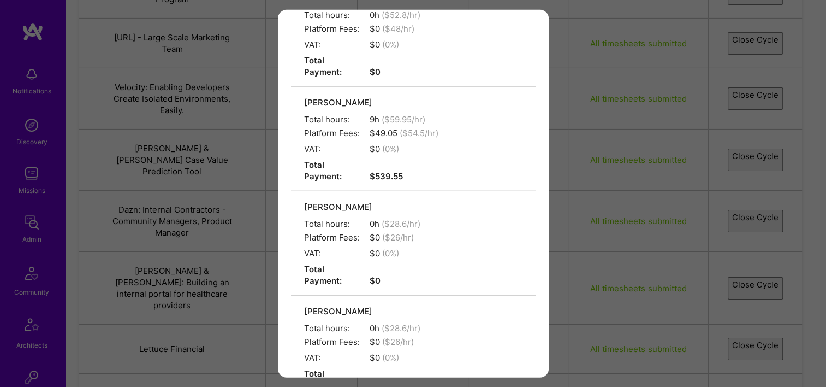
scroll to position [2640, 0]
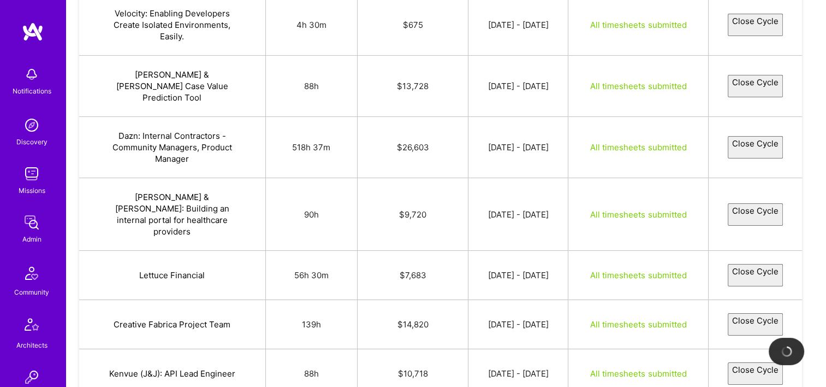
scroll to position [3729, 0]
click at [747, 203] on button "Close Cycle" at bounding box center [755, 214] width 55 height 22
select select "68d15aaa20fee1d1b8c17181"
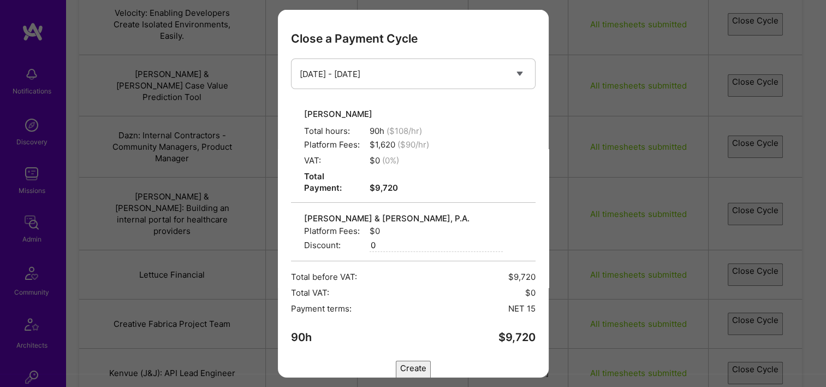
scroll to position [44, 0]
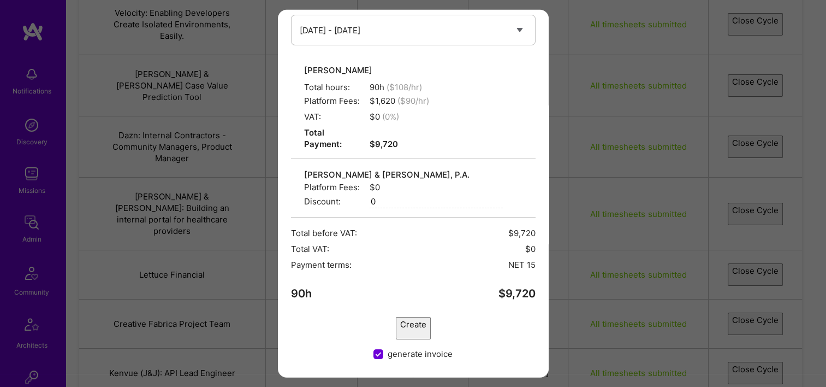
click at [426, 317] on button "Create" at bounding box center [413, 328] width 35 height 22
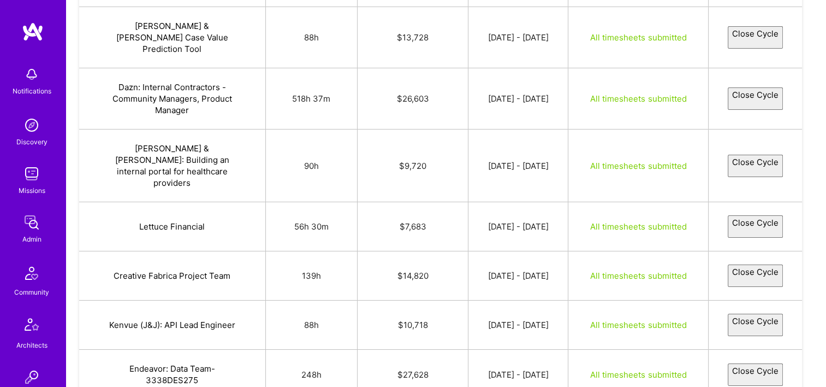
scroll to position [3782, 0]
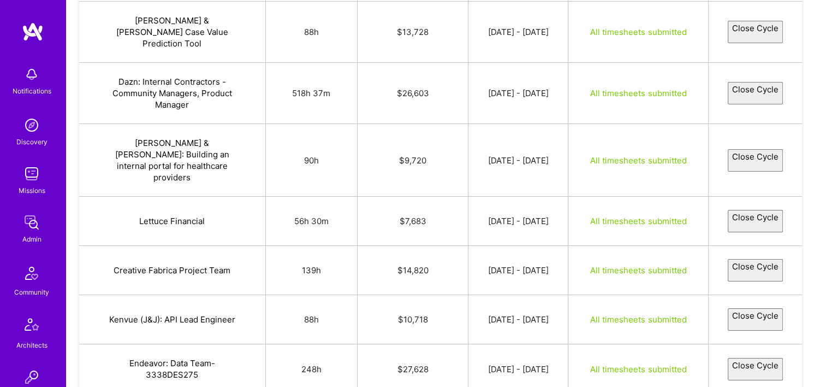
click at [748, 210] on button "Close Cycle" at bounding box center [755, 221] width 55 height 22
select select "68d15ac353ff2c8535a22d6b"
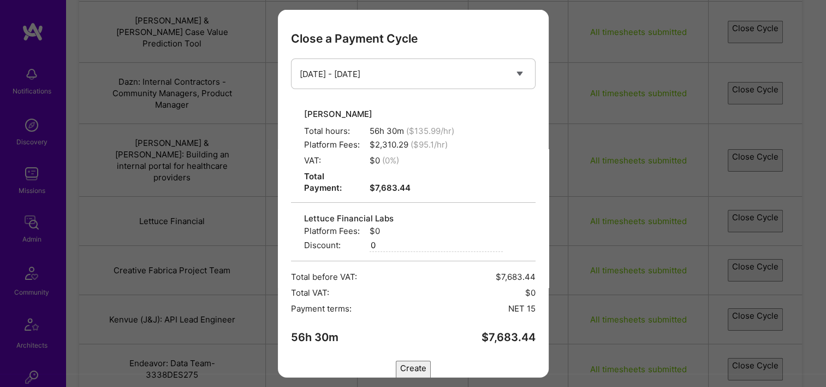
scroll to position [44, 0]
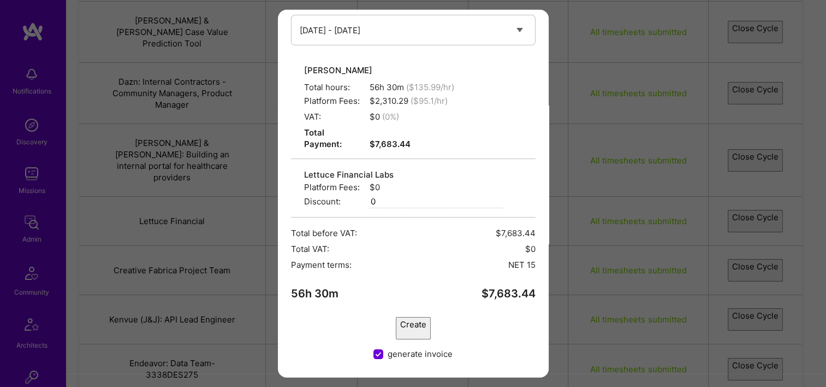
click at [416, 327] on button "Create" at bounding box center [413, 328] width 35 height 22
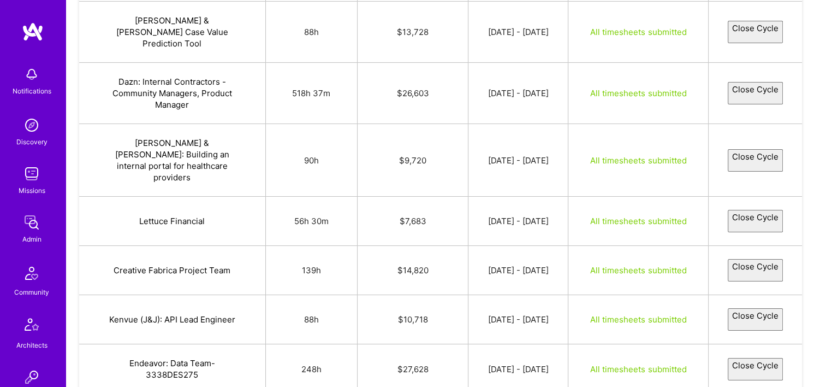
click at [762, 259] on button "Close Cycle" at bounding box center [755, 270] width 55 height 22
select select "68c97d1348c94cd17228ff95"
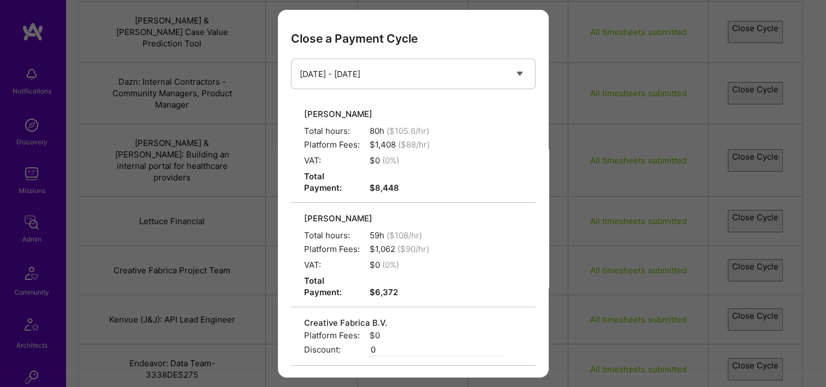
scroll to position [136, 0]
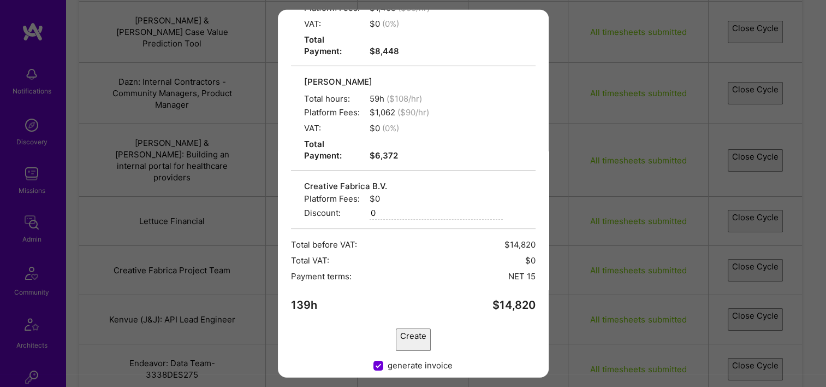
click at [431, 328] on button "Create" at bounding box center [413, 339] width 35 height 22
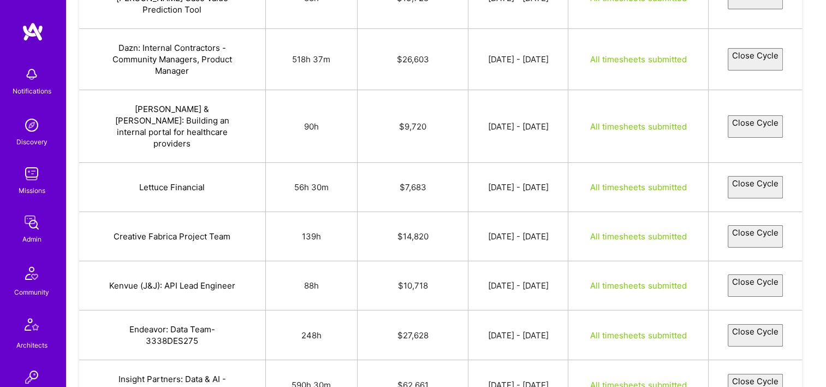
scroll to position [3817, 0]
click at [764, 273] on button "Close Cycle" at bounding box center [755, 284] width 55 height 22
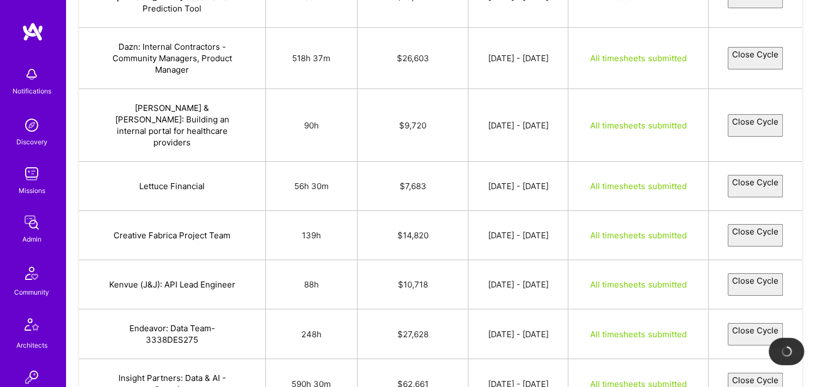
select select "68d15aef53ff2c9bb8a22d6d"
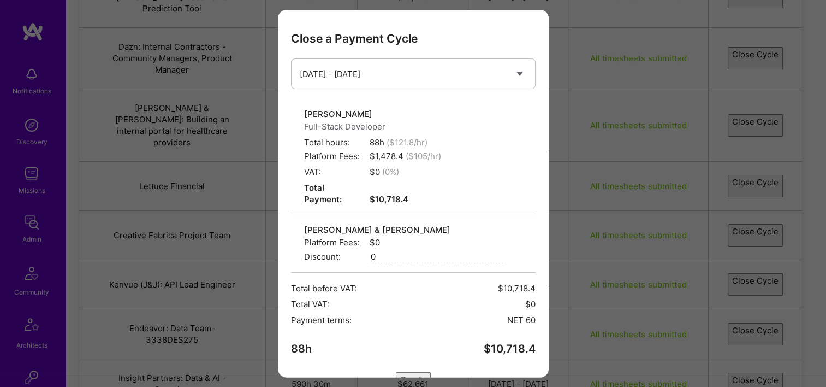
scroll to position [55, 0]
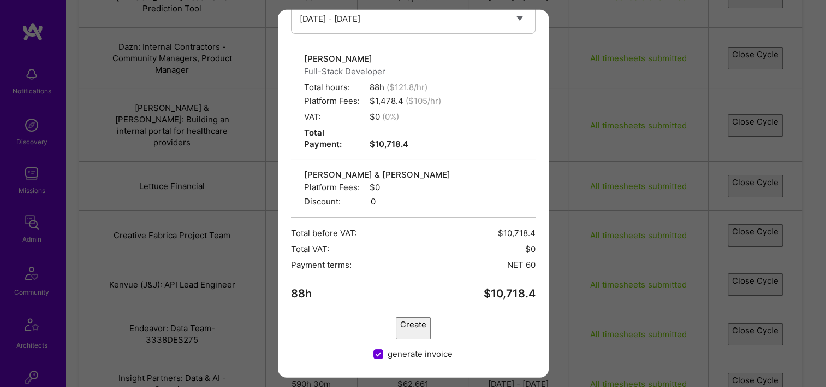
click at [396, 317] on button "Create" at bounding box center [413, 328] width 35 height 22
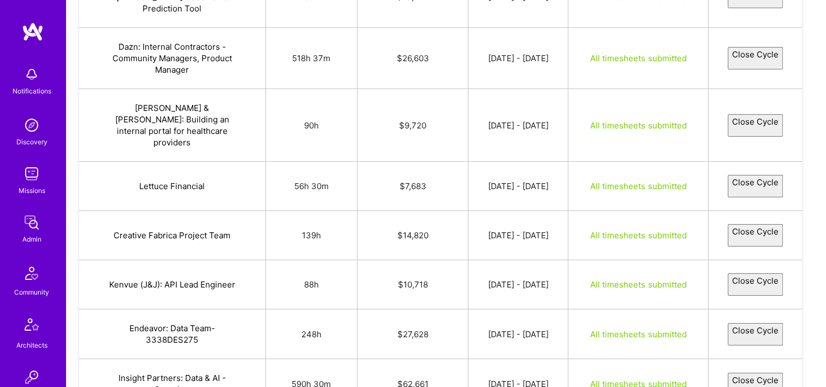
scroll to position [3835, 0]
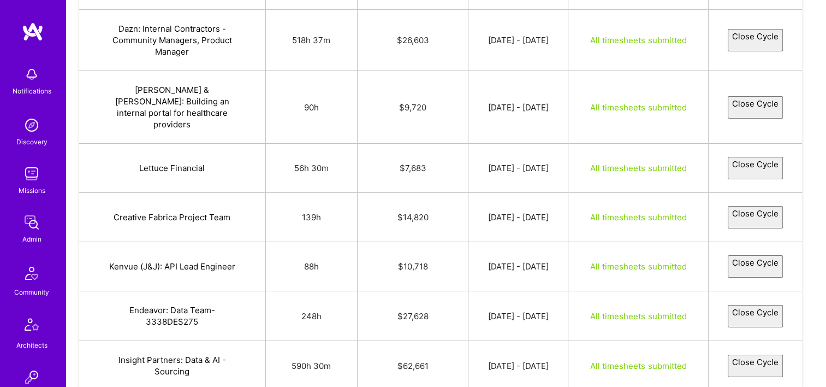
click at [741, 291] on td "Close Cycle" at bounding box center [755, 316] width 93 height 50
click at [740, 305] on button "Close Cycle" at bounding box center [755, 316] width 55 height 22
select select "68c9255d48350c6fe1087b42"
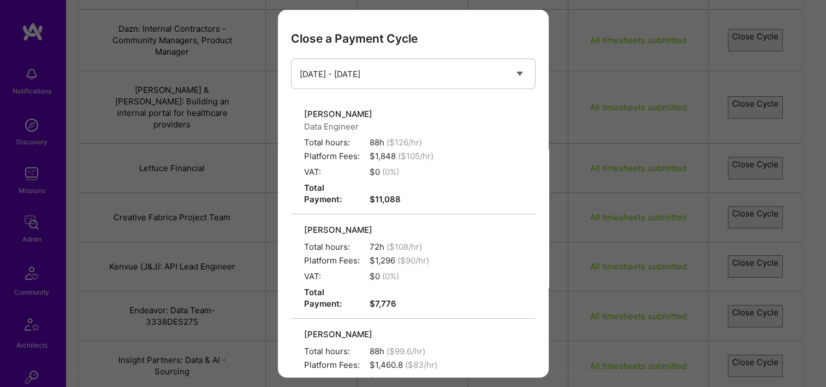
scroll to position [241, 0]
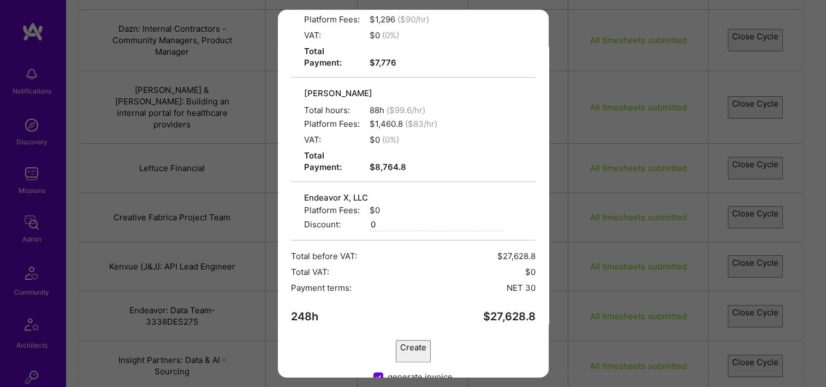
click at [402, 340] on button "Create" at bounding box center [413, 351] width 35 height 22
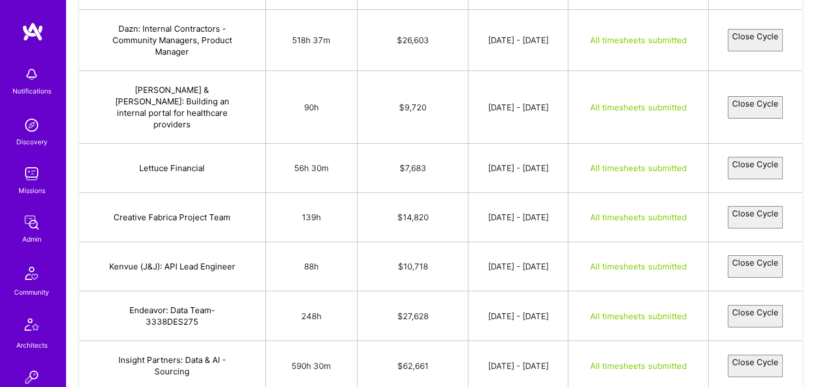
click at [746, 354] on button "Close Cycle" at bounding box center [755, 365] width 55 height 22
select select "68c89bd664151e6606c83067"
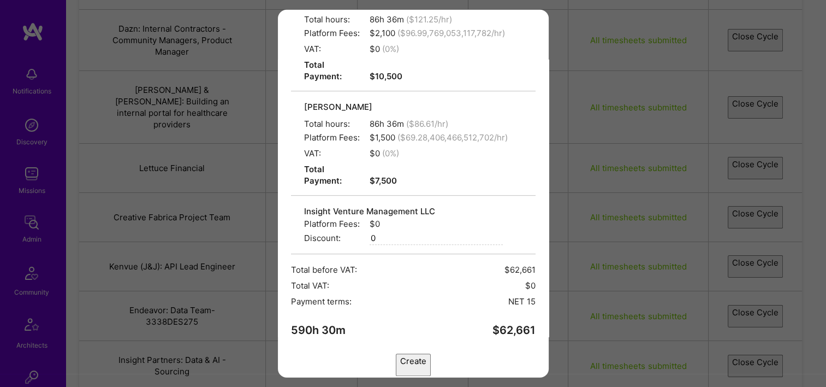
scroll to position [646, 0]
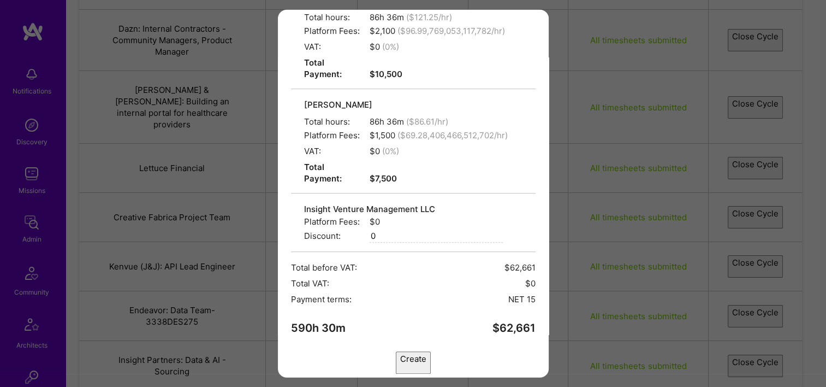
click at [431, 351] on button "Create" at bounding box center [413, 362] width 35 height 22
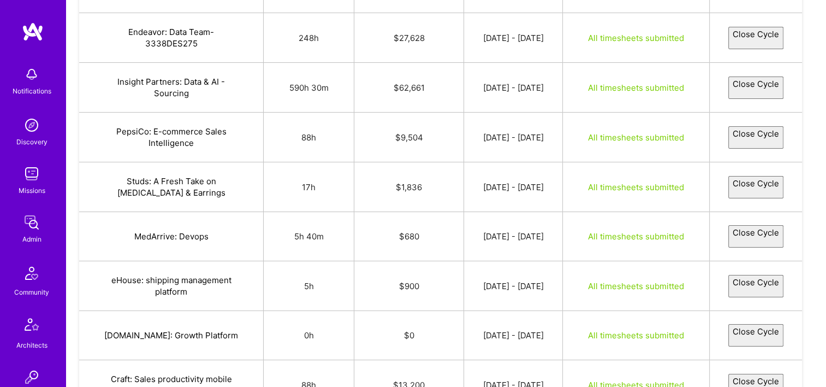
scroll to position [4114, 0]
click at [728, 125] on button "Close Cycle" at bounding box center [755, 136] width 55 height 22
select select "68c9639048c94ce33128ff40"
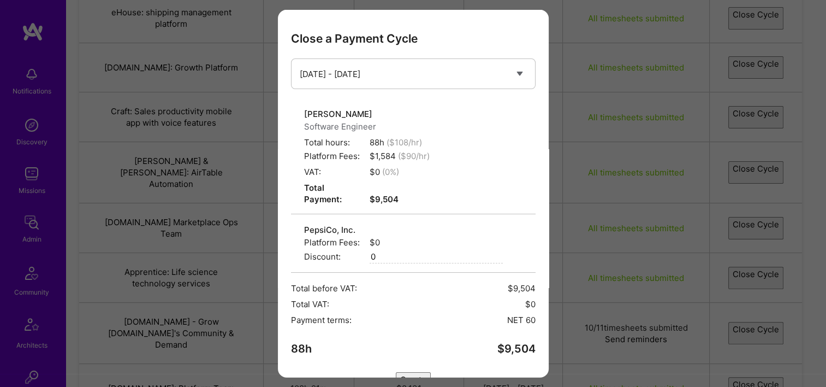
scroll to position [55, 0]
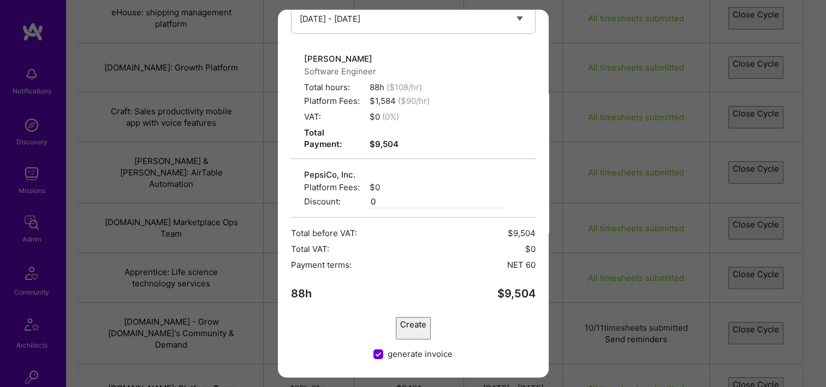
click at [399, 317] on button "Create" at bounding box center [413, 328] width 35 height 22
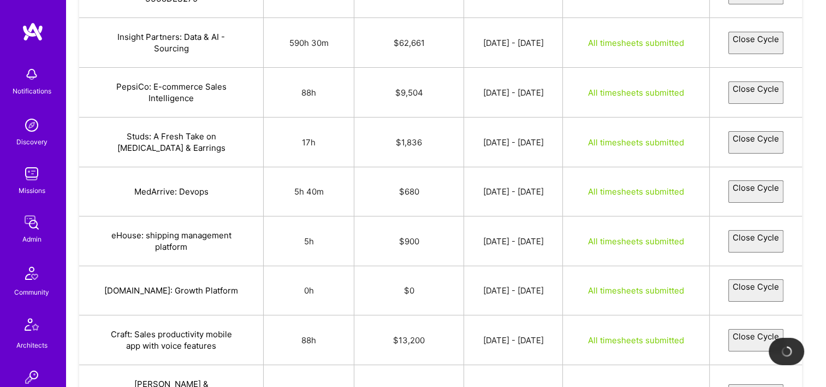
scroll to position [4148, 0]
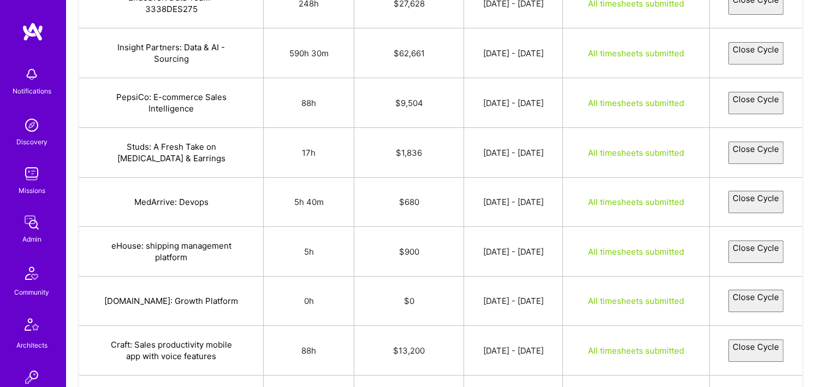
click at [735, 141] on button "Close Cycle" at bounding box center [755, 152] width 55 height 22
select select "68cb07ed1622161d982a3961"
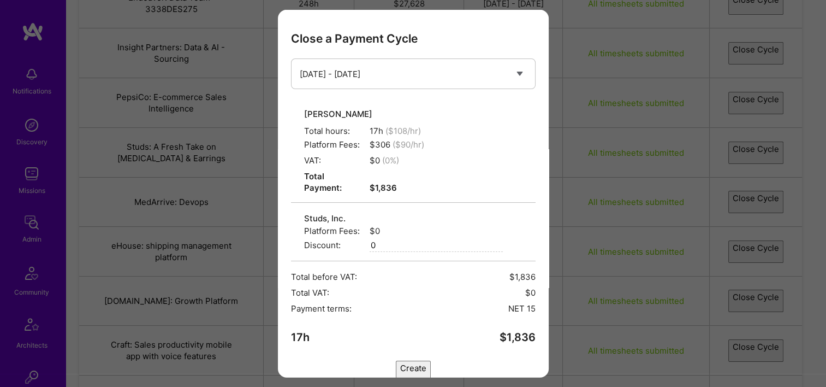
scroll to position [44, 0]
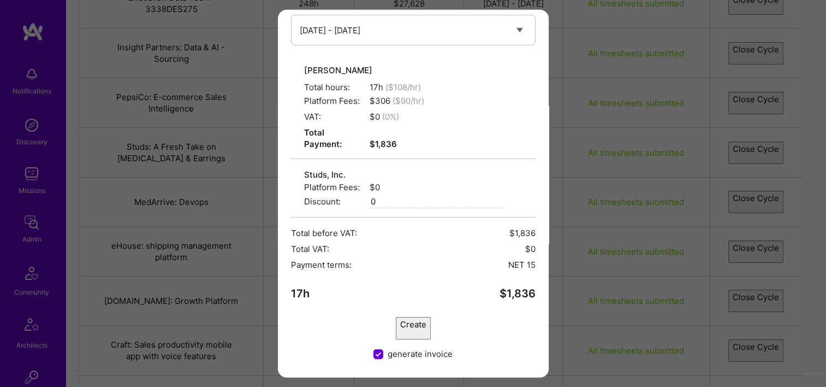
click at [416, 317] on button "Create" at bounding box center [413, 328] width 35 height 22
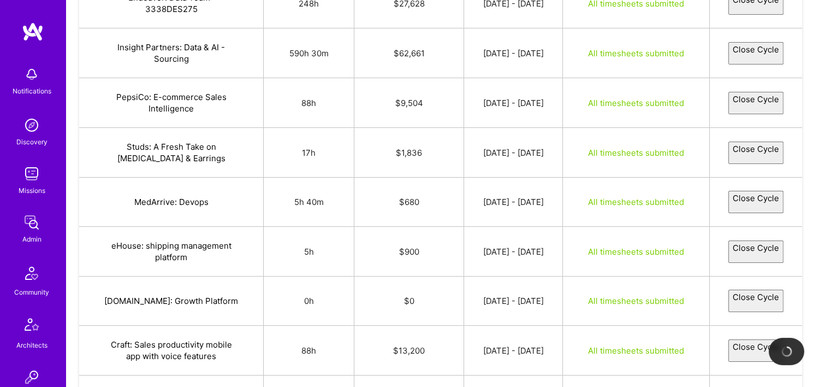
click at [764, 177] on td "Close Cycle" at bounding box center [756, 201] width 92 height 49
click at [753, 191] on button "Close Cycle" at bounding box center [755, 202] width 55 height 22
select select "68ca010aae8a6057cced4a20"
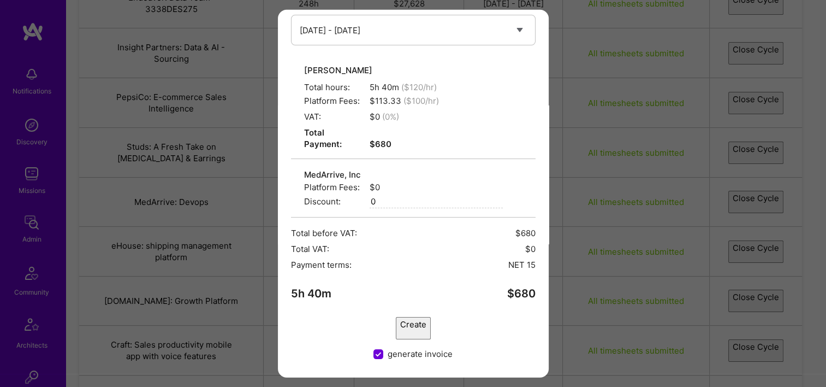
click at [408, 317] on button "Create" at bounding box center [413, 328] width 35 height 22
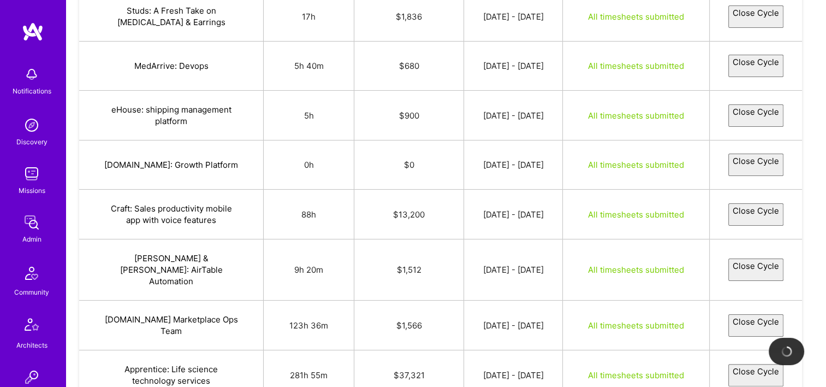
scroll to position [4303, 0]
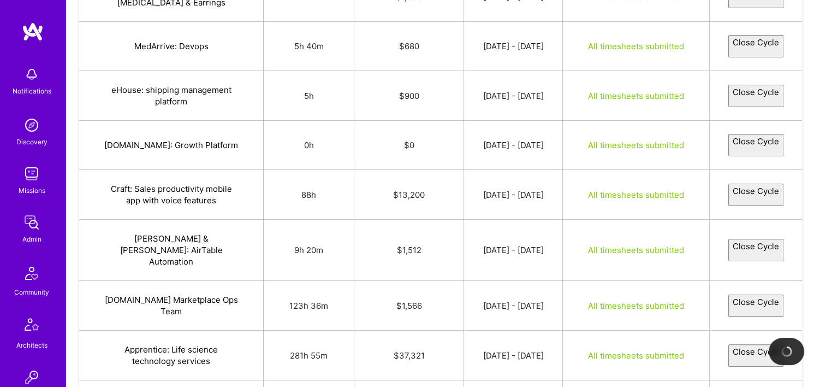
click at [729, 183] on button "Close Cycle" at bounding box center [755, 194] width 55 height 22
select select "68caba33f940dd7c0ccc1e45"
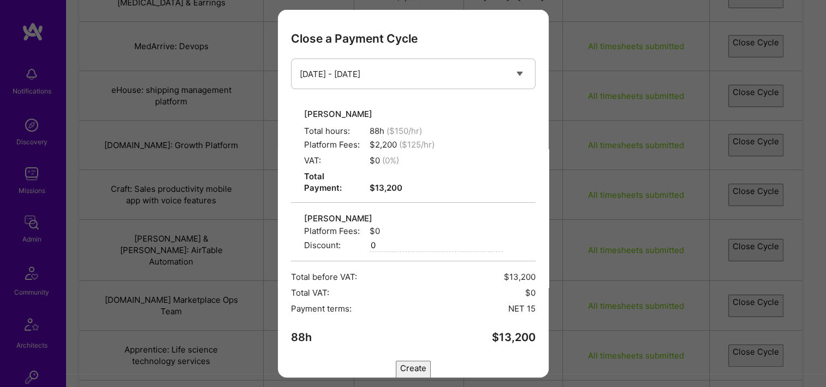
scroll to position [44, 0]
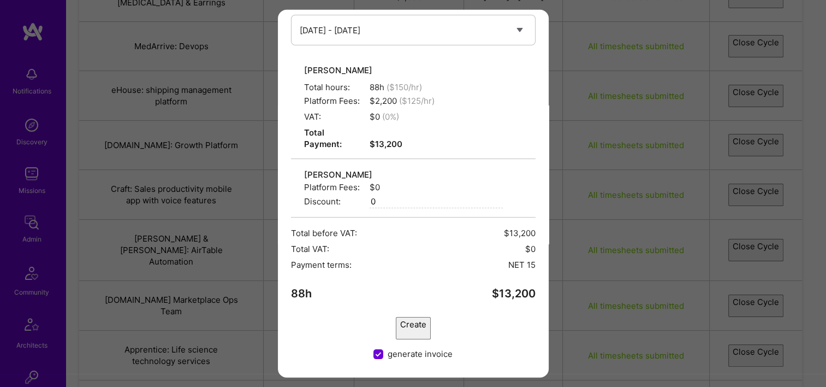
click at [423, 324] on button "Create" at bounding box center [413, 328] width 35 height 22
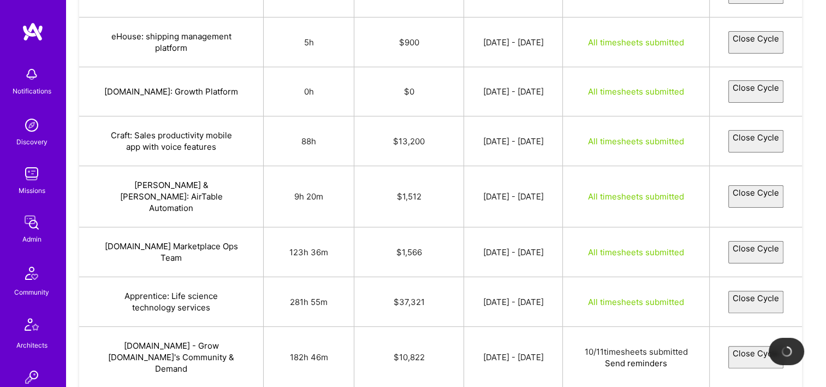
scroll to position [4359, 0]
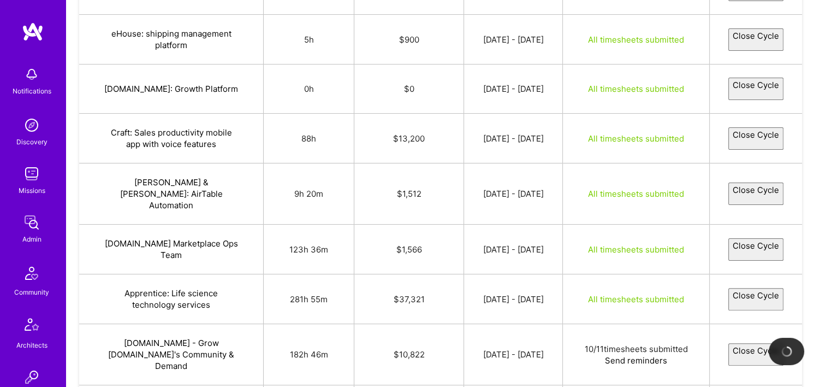
click at [761, 182] on button "Close Cycle" at bounding box center [755, 193] width 55 height 22
select select "68c91579d9c719fd2c606932"
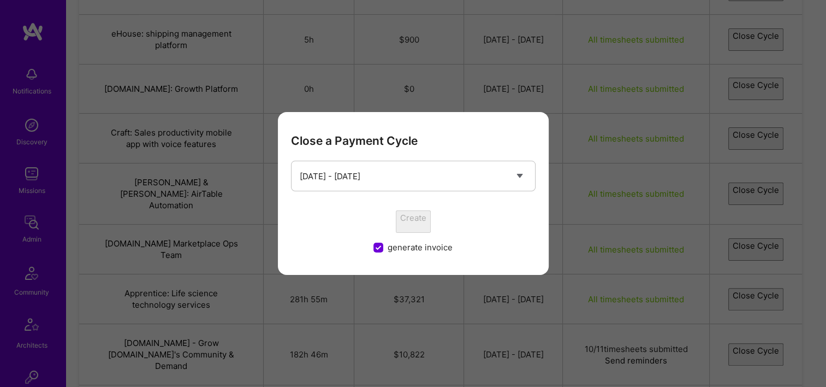
click at [762, 105] on div "Close a Payment Cycle Select a payment cycle Sep 16 - Sep 30 Sep 1 - Sep 15 Jul…" at bounding box center [413, 193] width 826 height 387
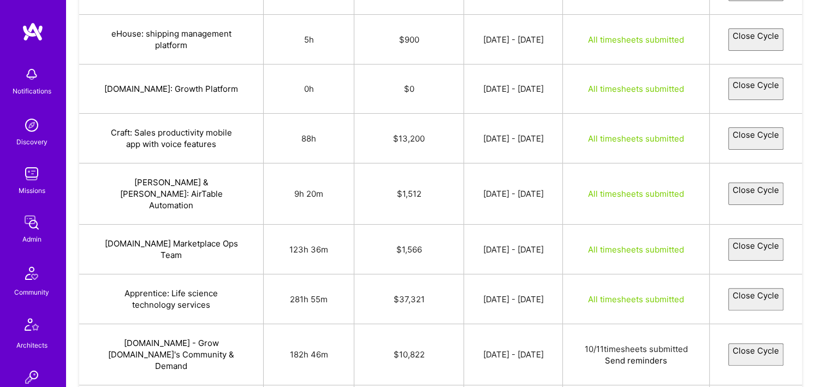
click at [728, 182] on button "Close Cycle" at bounding box center [755, 193] width 55 height 22
select select "68c91579d9c719fd2c606932"
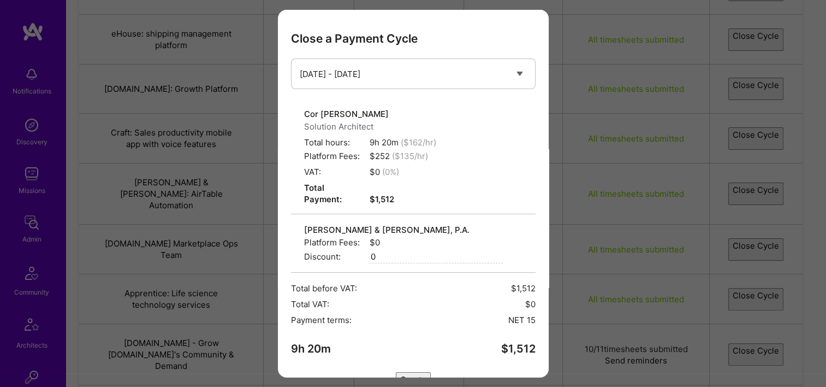
scroll to position [55, 0]
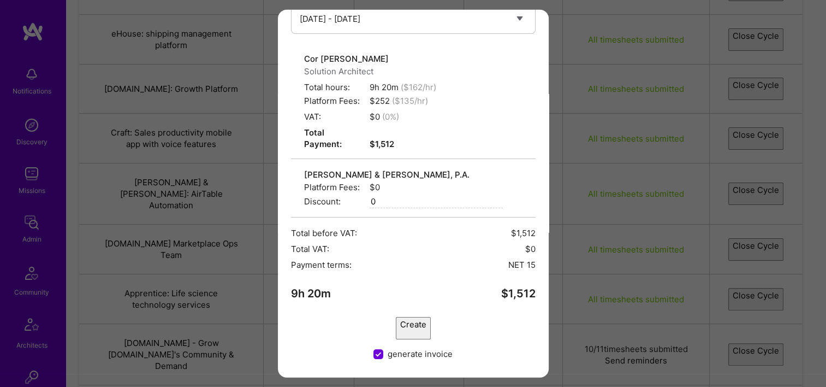
click at [411, 317] on button "Create" at bounding box center [413, 328] width 35 height 22
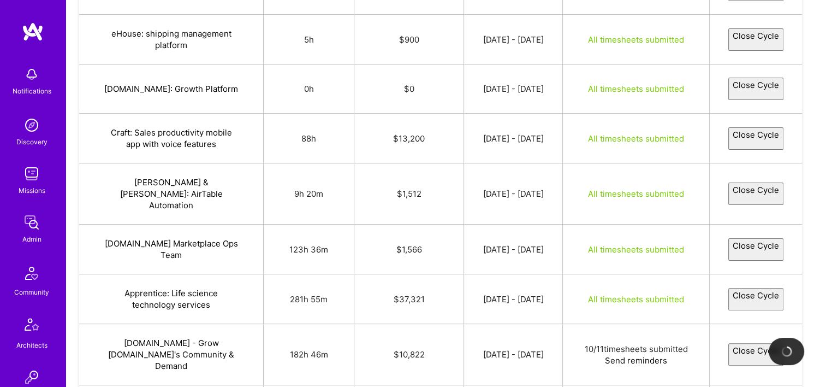
click at [760, 288] on button "Close Cycle" at bounding box center [755, 299] width 55 height 22
select select "68c958fe3e7d2a315a4c6afe"
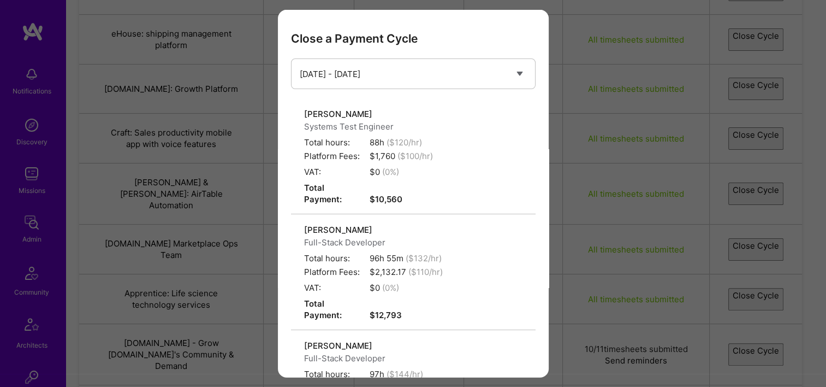
scroll to position [264, 0]
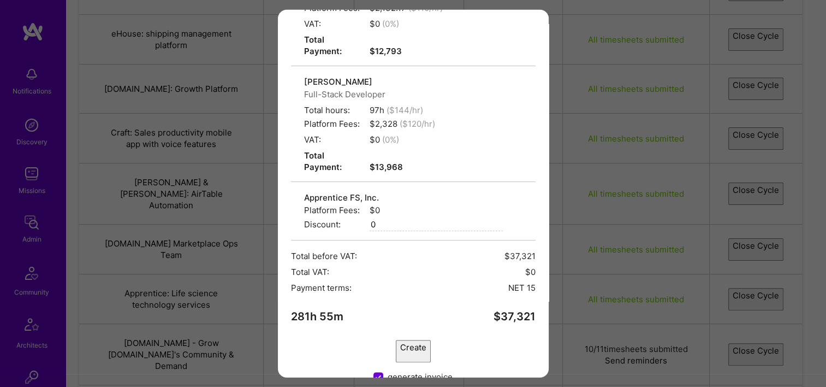
click at [431, 340] on button "Create" at bounding box center [413, 351] width 35 height 22
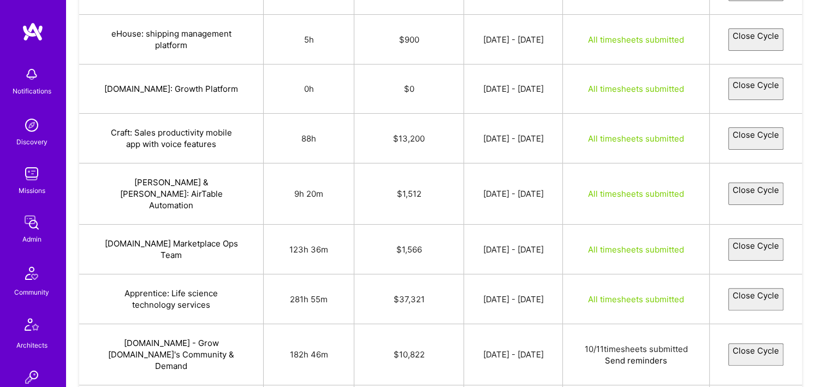
click at [146, 237] on button "A.Team Marketplace Ops Team" at bounding box center [171, 248] width 136 height 23
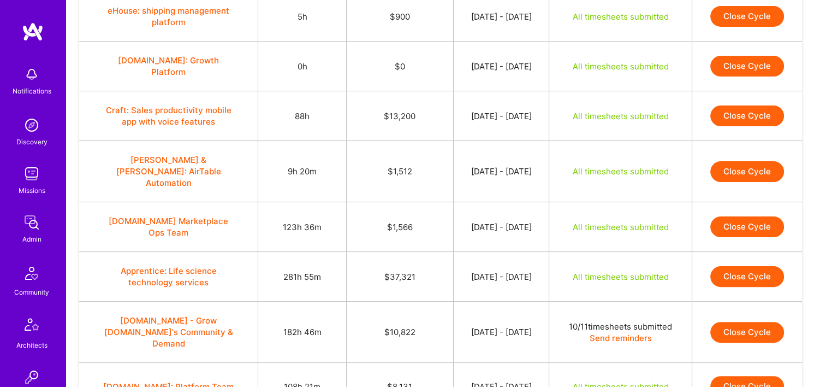
scroll to position [4368, 0]
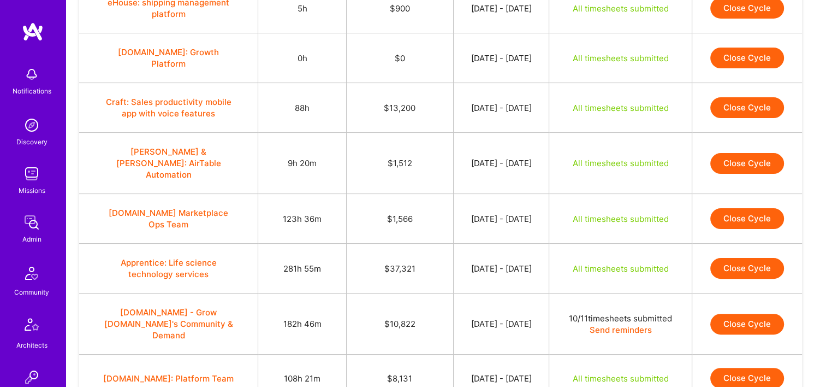
click at [758, 208] on button "Close Cycle" at bounding box center [747, 218] width 74 height 21
click at [746, 208] on button "Close Cycle" at bounding box center [747, 218] width 74 height 21
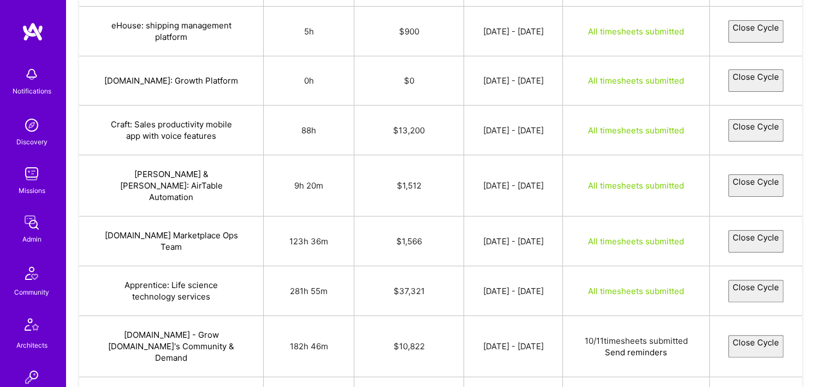
select select "68cda1bcd906d132d8b67411"
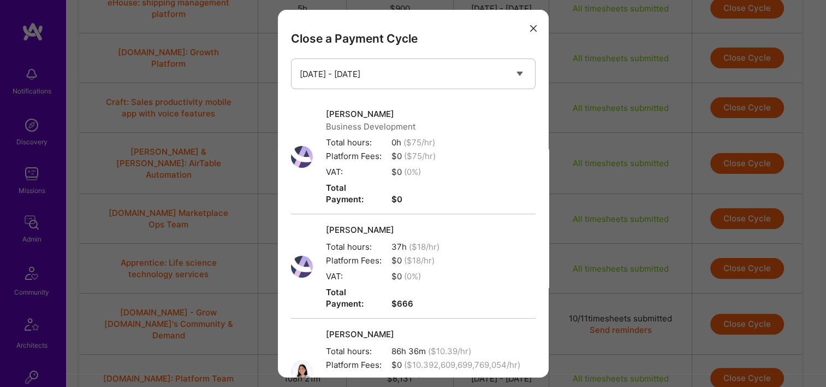
scroll to position [241, 0]
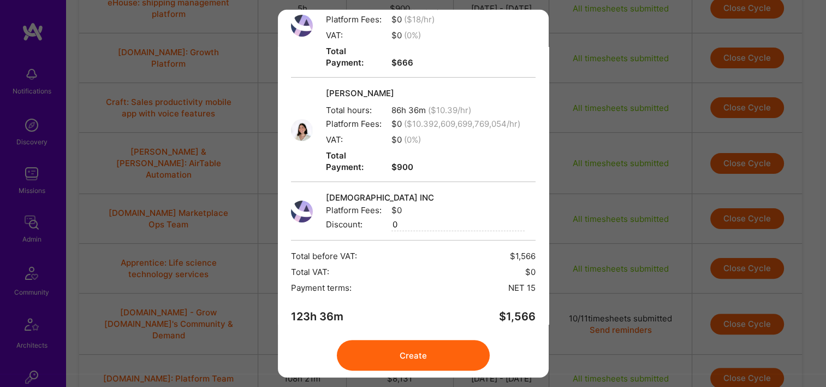
click at [430, 340] on button "Create" at bounding box center [413, 355] width 153 height 31
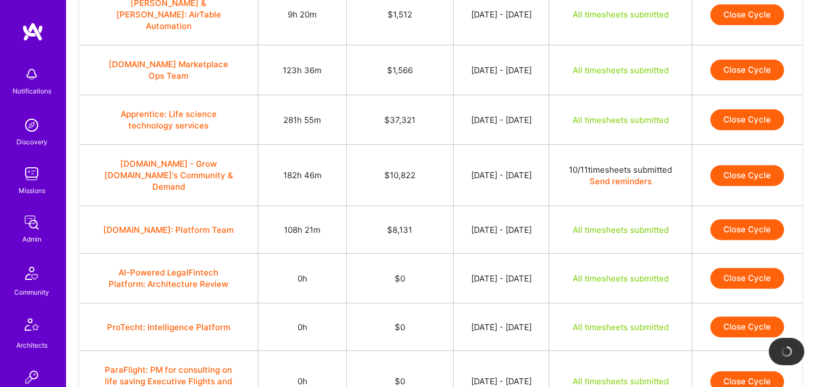
scroll to position [4516, 0]
click at [740, 219] on button "Close Cycle" at bounding box center [747, 229] width 74 height 21
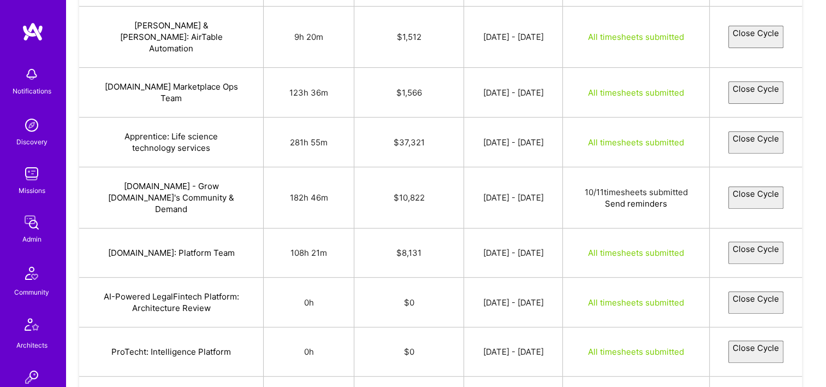
select select "68c92a458708d7320e86792e"
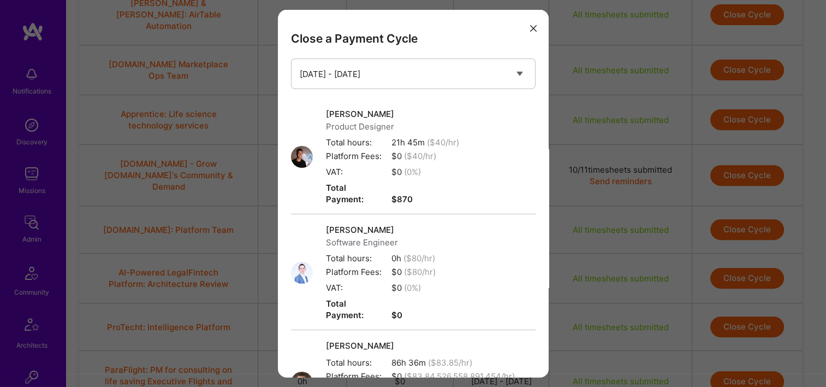
scroll to position [252, 0]
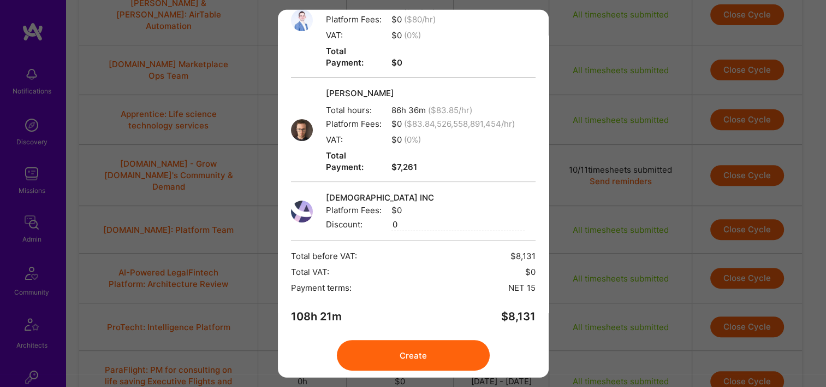
click at [420, 340] on button "Create" at bounding box center [413, 355] width 153 height 31
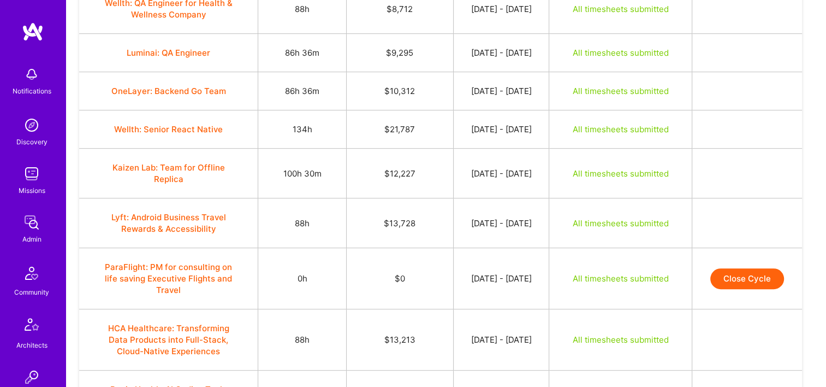
scroll to position [0, 0]
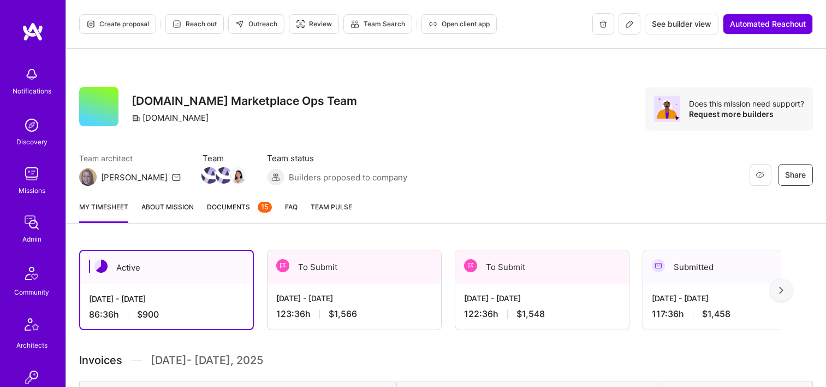
drag, startPoint x: 0, startPoint y: 0, endPoint x: 338, endPoint y: 286, distance: 442.8
click at [338, 286] on div "[DATE] - [DATE] 123:36 h $1,566" at bounding box center [355, 305] width 174 height 45
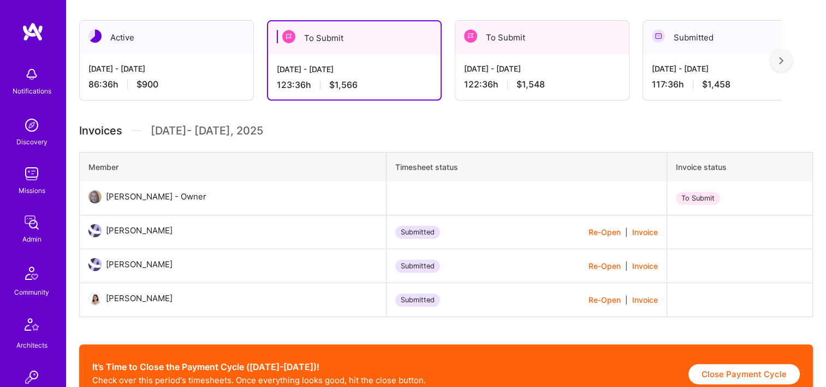
scroll to position [419, 0]
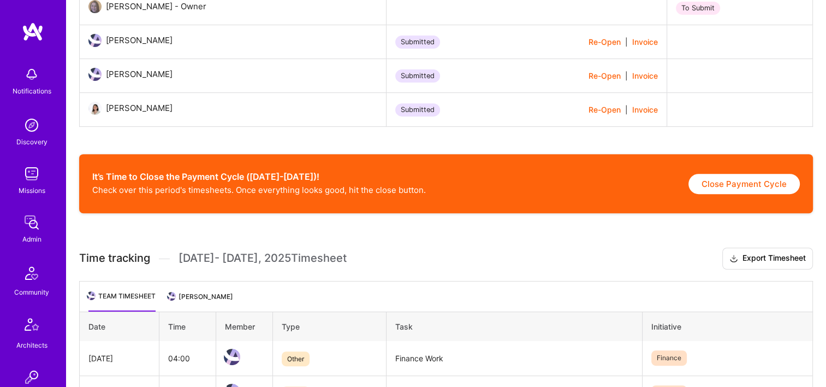
click at [197, 293] on li "[PERSON_NAME]" at bounding box center [201, 300] width 64 height 21
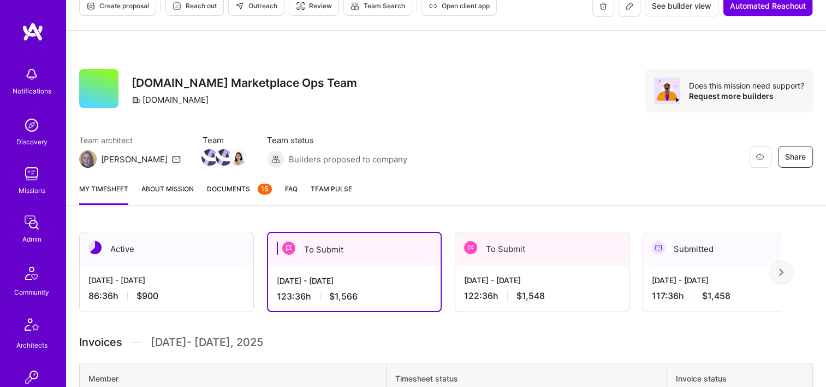
scroll to position [15, 0]
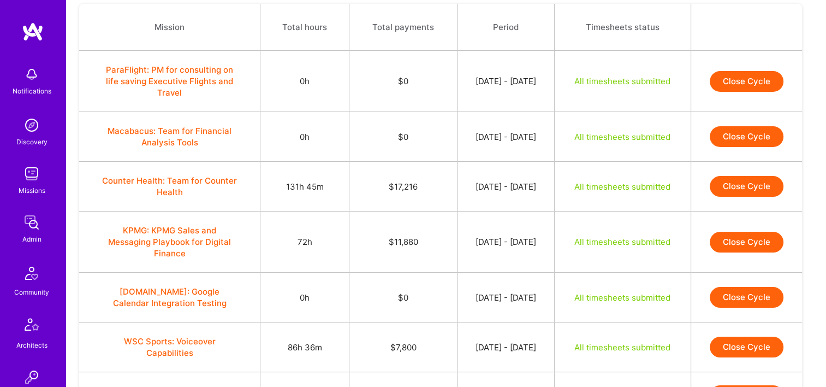
scroll to position [105, 0]
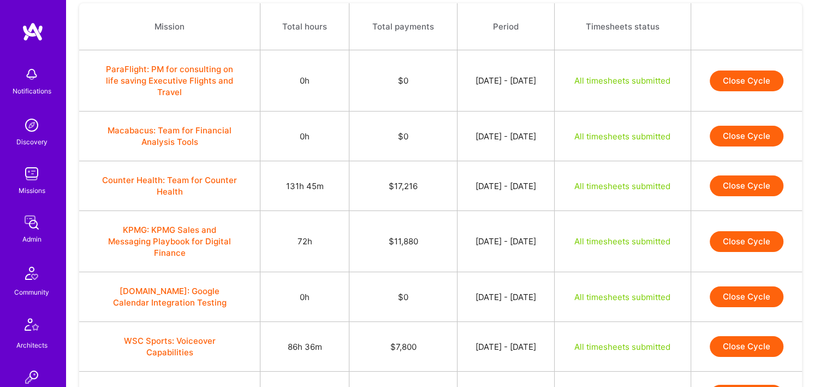
click at [730, 186] on button "Close Cycle" at bounding box center [747, 185] width 74 height 21
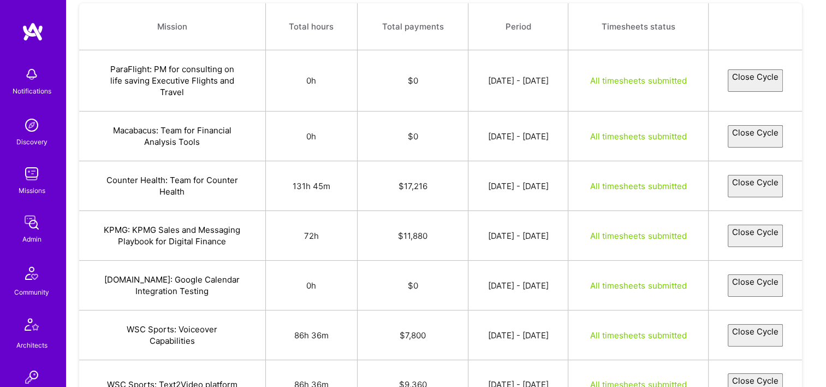
select select "68c8c59b9fa088233a7f49f9"
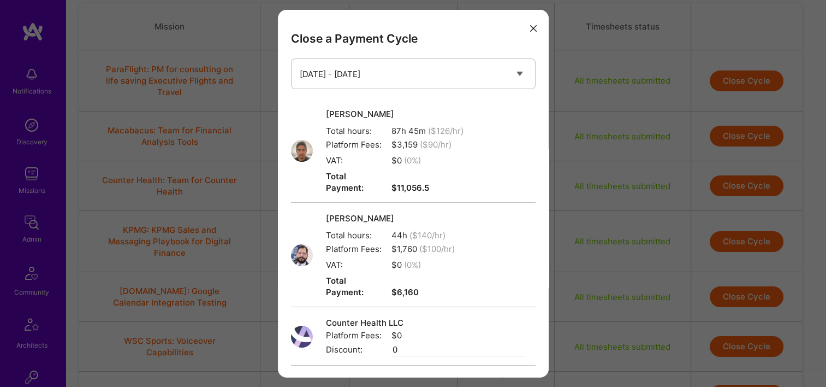
scroll to position [136, 0]
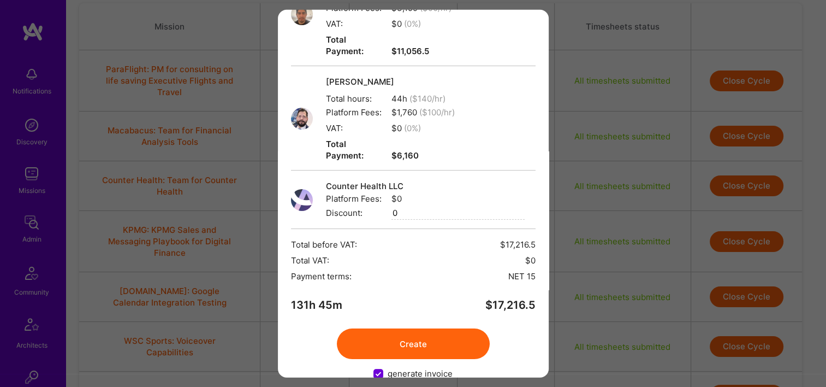
click at [391, 328] on button "Create" at bounding box center [413, 343] width 153 height 31
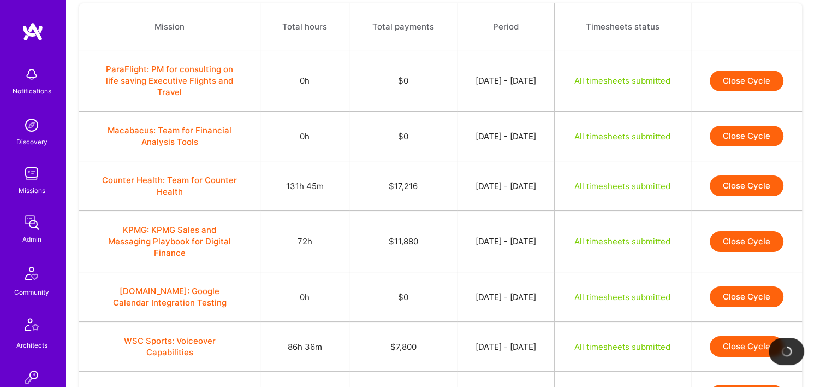
click at [745, 239] on button "Close Cycle" at bounding box center [747, 241] width 74 height 21
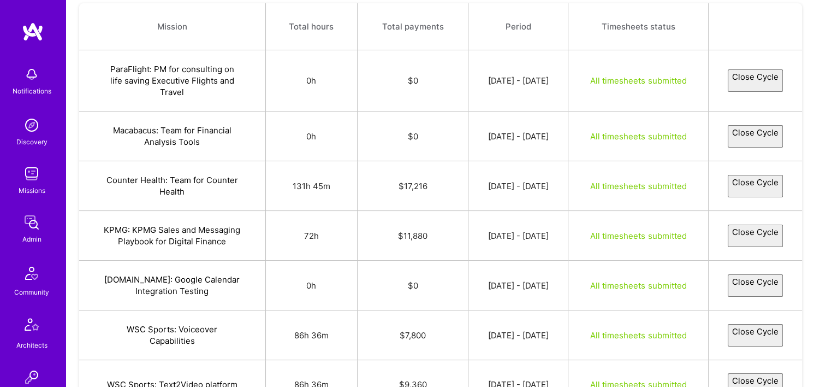
select select "68caf1aa6007837ee2693b97"
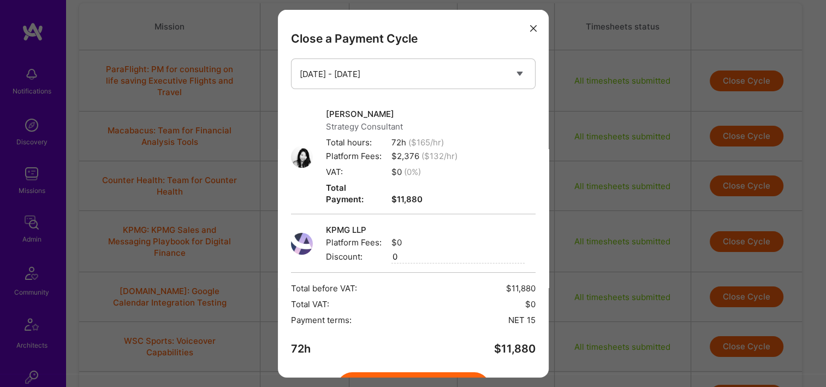
scroll to position [55, 0]
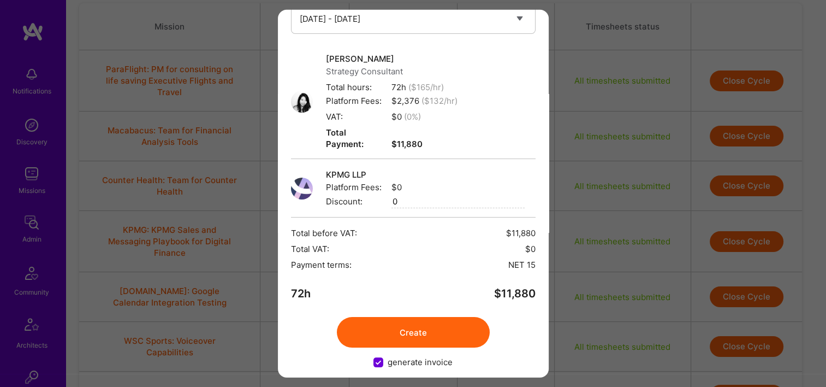
click at [447, 321] on button "Create" at bounding box center [413, 332] width 153 height 31
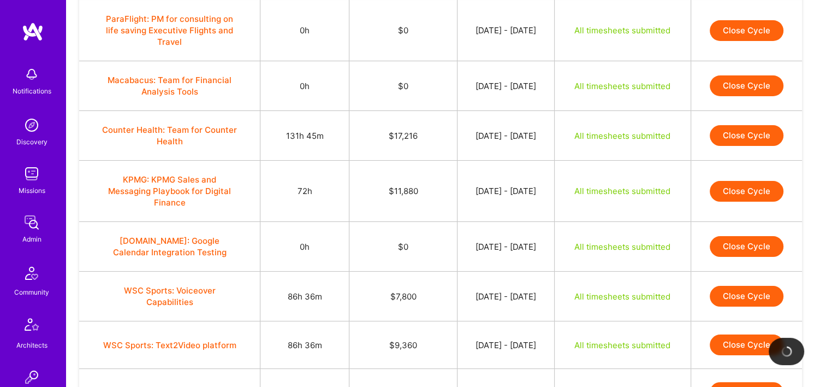
scroll to position [156, 0]
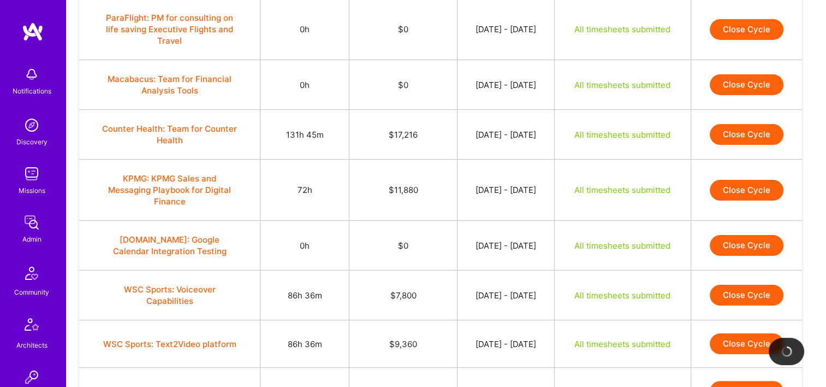
click at [742, 183] on button "Close Cycle" at bounding box center [747, 190] width 74 height 21
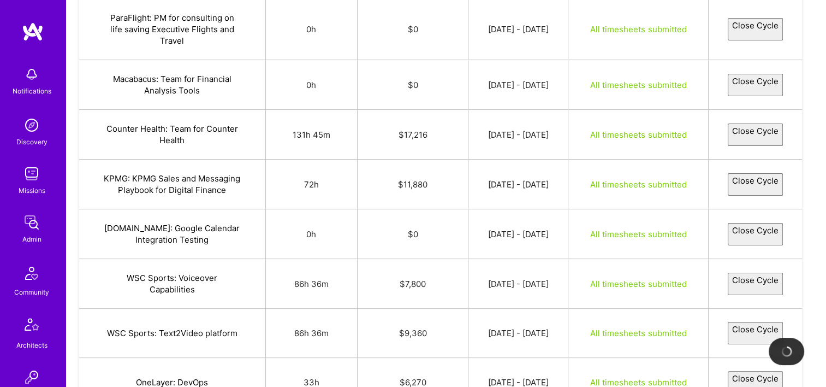
select select "68caf1aa6007837ee2693b97"
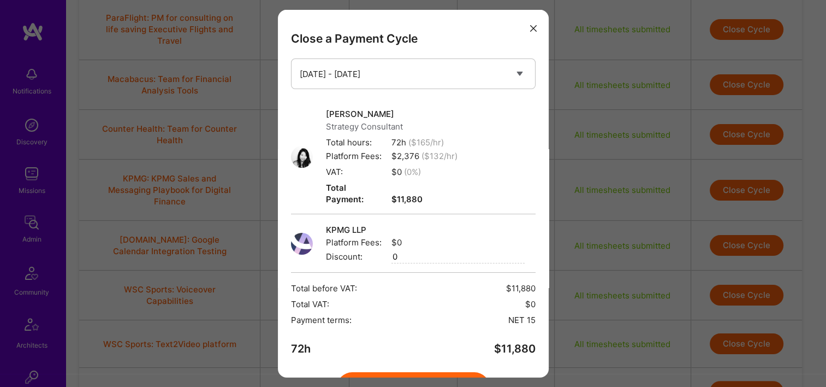
scroll to position [55, 0]
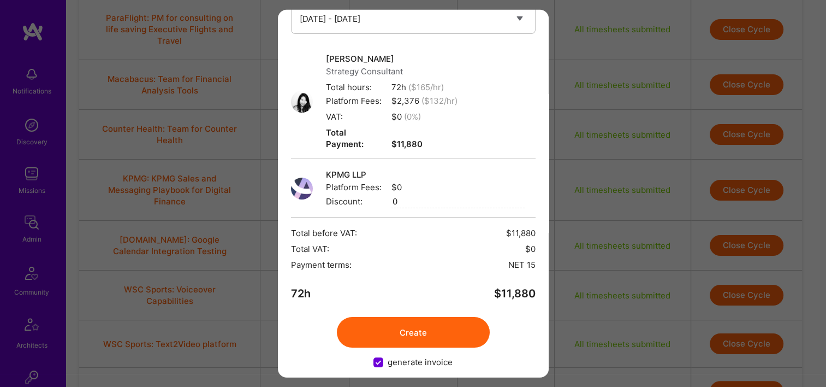
click at [419, 336] on div "Close a Payment Cycle Select a payment cycle Sep 16 - Sep 30 Carleen Pan Strate…" at bounding box center [413, 193] width 271 height 367
click at [430, 328] on button "Create" at bounding box center [413, 332] width 153 height 31
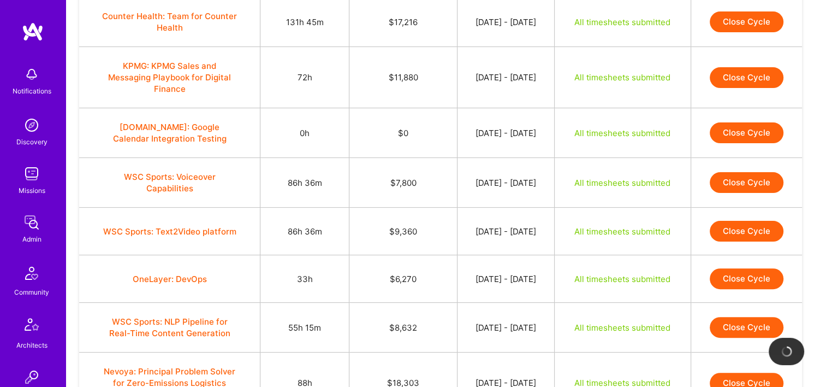
scroll to position [269, 0]
click at [738, 186] on button "Close Cycle" at bounding box center [747, 182] width 74 height 21
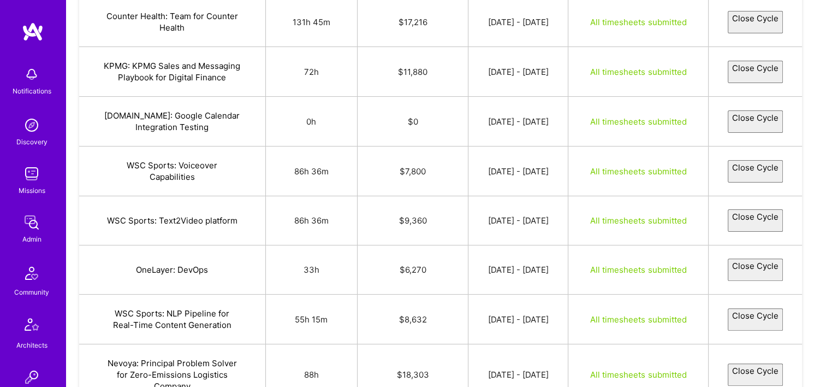
select select "68cc05c8ba47339924ba1d5a"
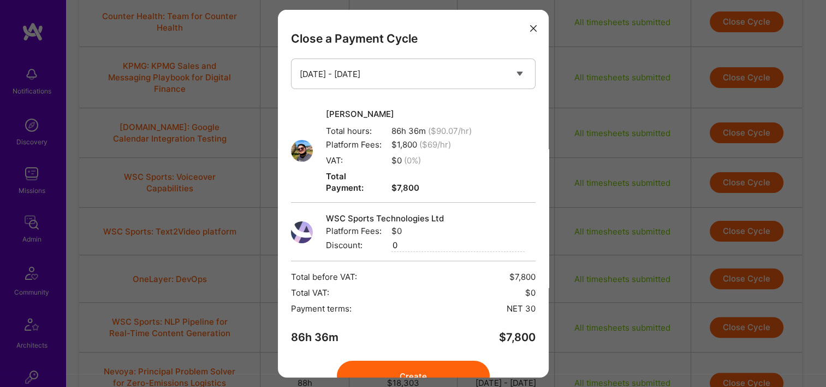
scroll to position [44, 0]
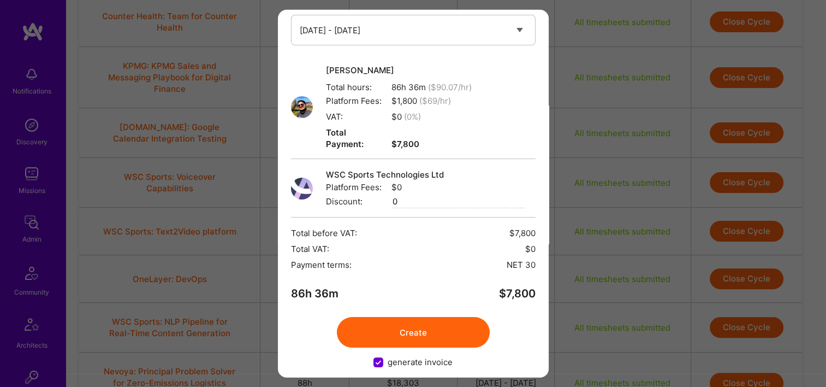
click at [432, 318] on button "Create" at bounding box center [413, 332] width 153 height 31
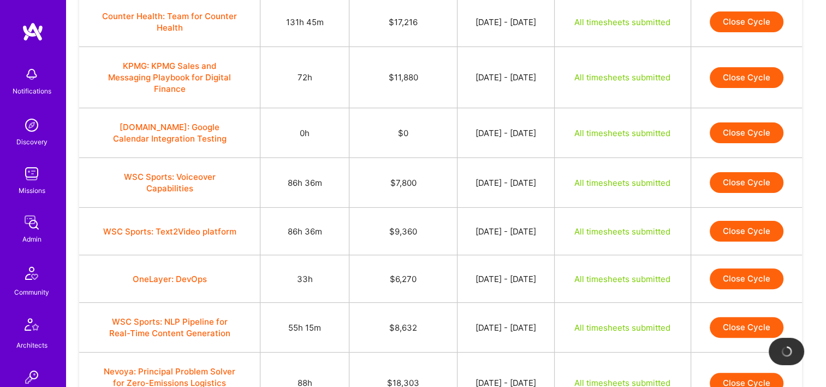
click at [738, 225] on button "Close Cycle" at bounding box center [747, 231] width 74 height 21
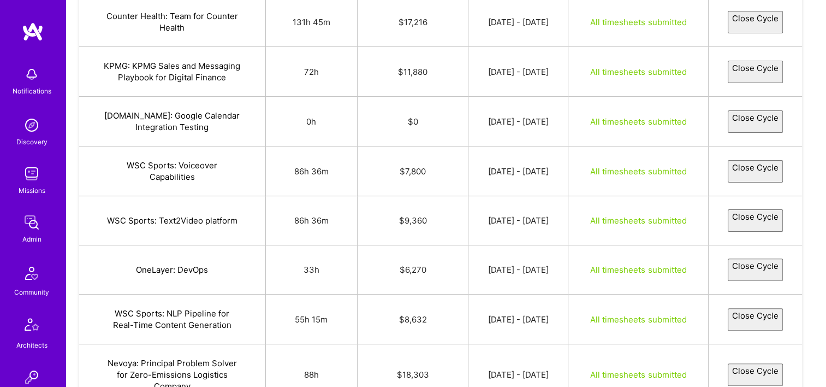
select select "68c9119d9fa088aaa87f4ba0"
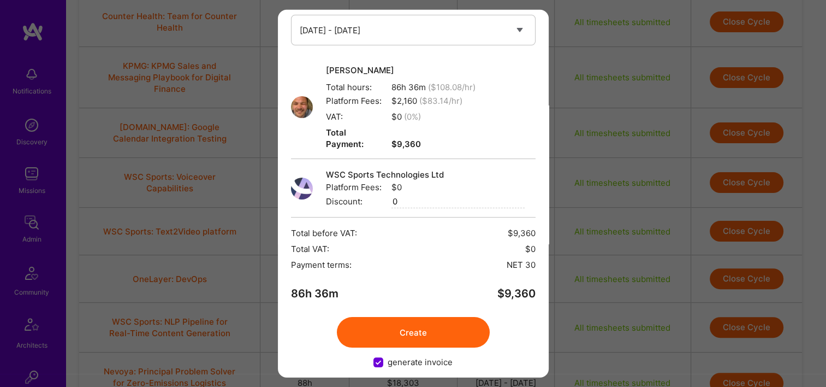
click at [434, 319] on button "Create" at bounding box center [413, 332] width 153 height 31
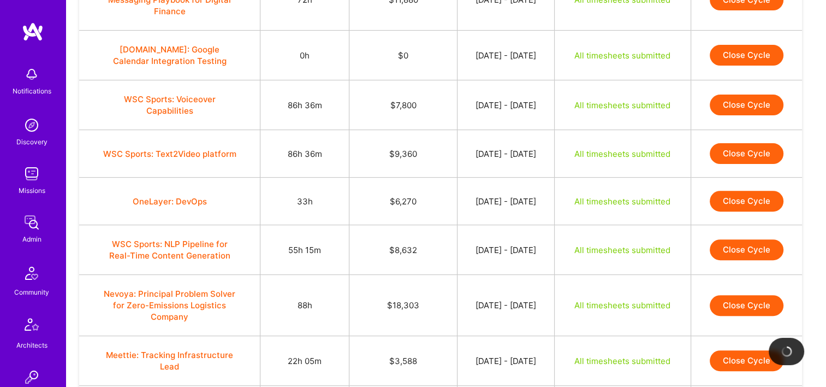
scroll to position [358, 0]
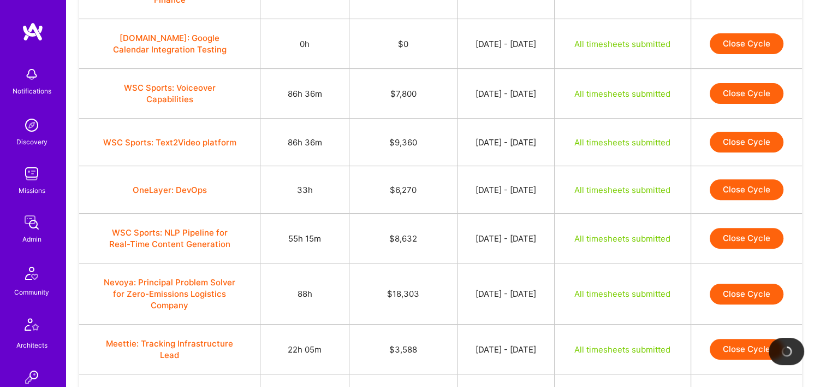
click at [739, 189] on button "Close Cycle" at bounding box center [747, 189] width 74 height 21
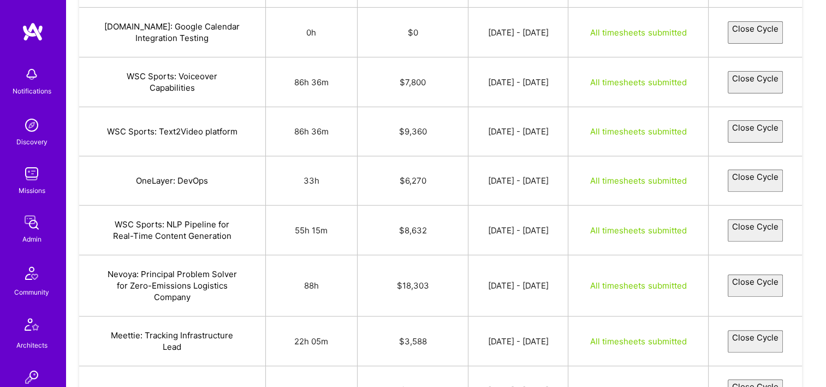
select select "68ca50b61ef7444cc57e0301"
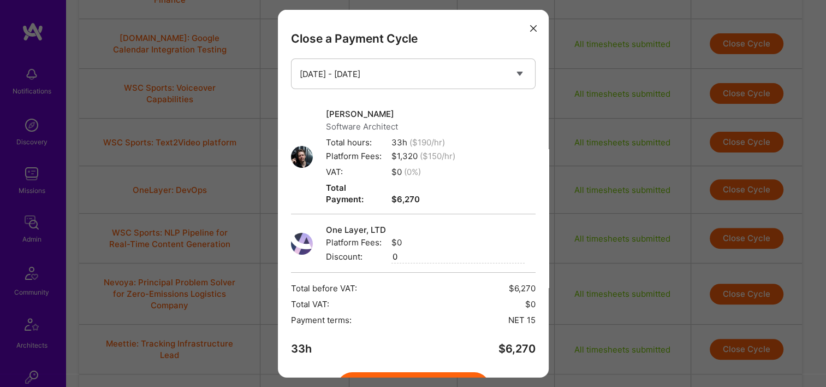
scroll to position [55, 0]
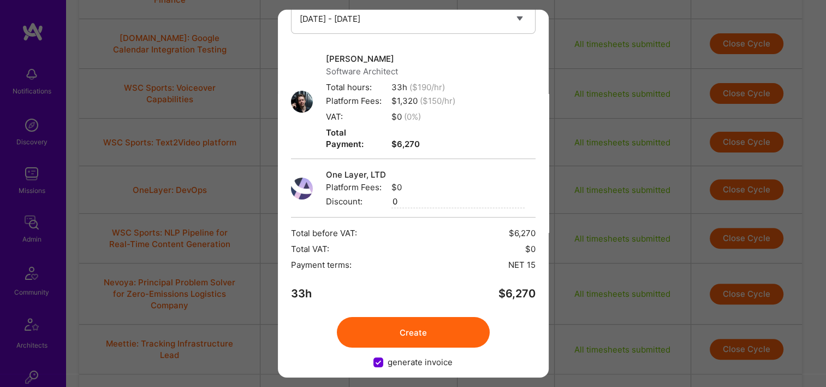
click at [425, 325] on button "Create" at bounding box center [413, 332] width 153 height 31
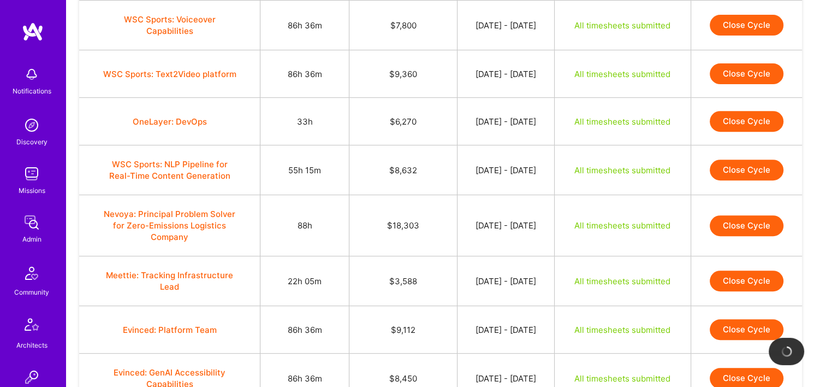
scroll to position [427, 0]
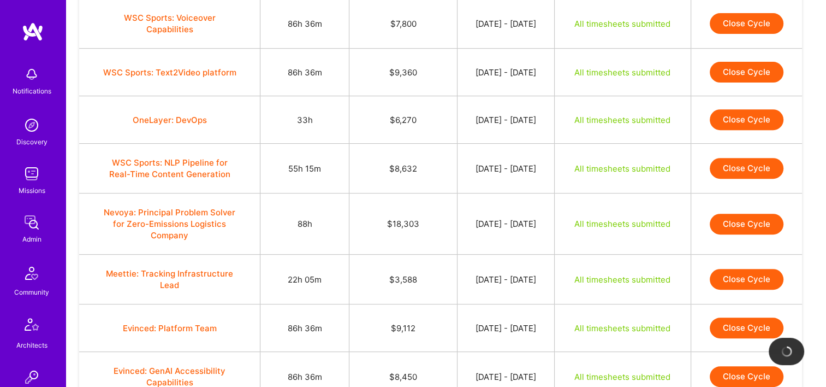
click at [735, 165] on button "Close Cycle" at bounding box center [747, 168] width 74 height 21
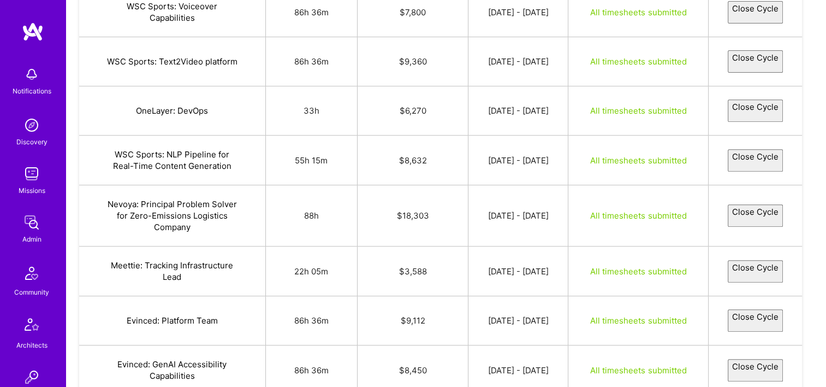
select select "68c918cbefb21dcb5690ce8a"
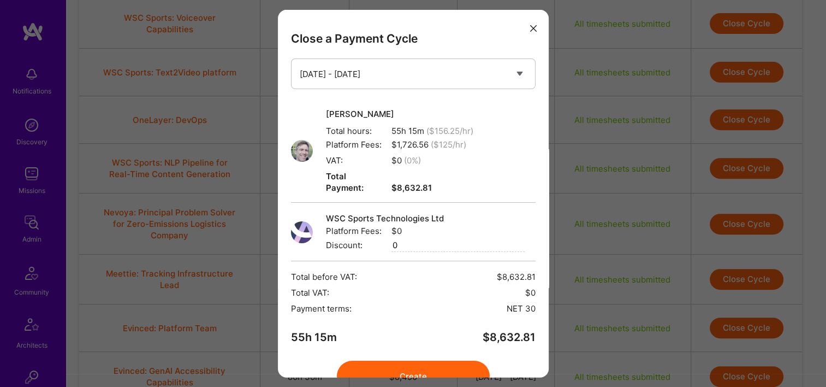
scroll to position [44, 0]
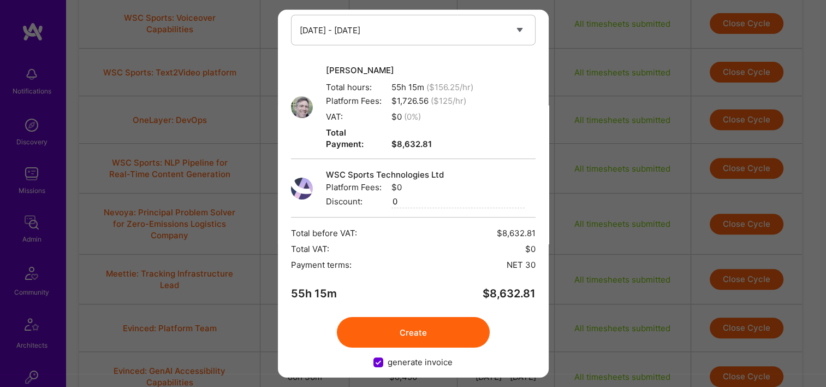
click at [417, 317] on button "Create" at bounding box center [413, 332] width 153 height 31
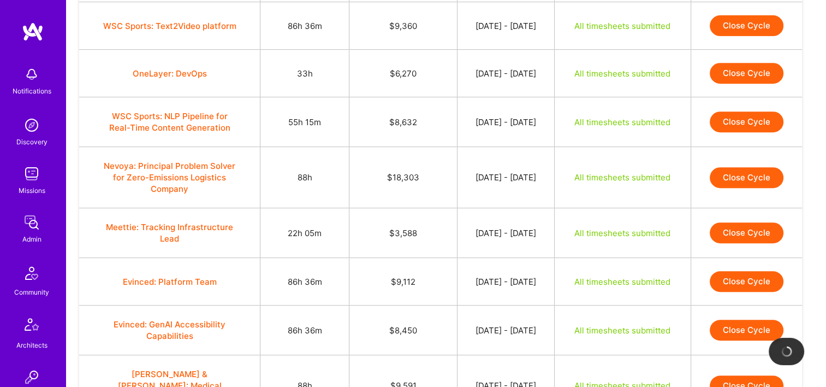
scroll to position [476, 0]
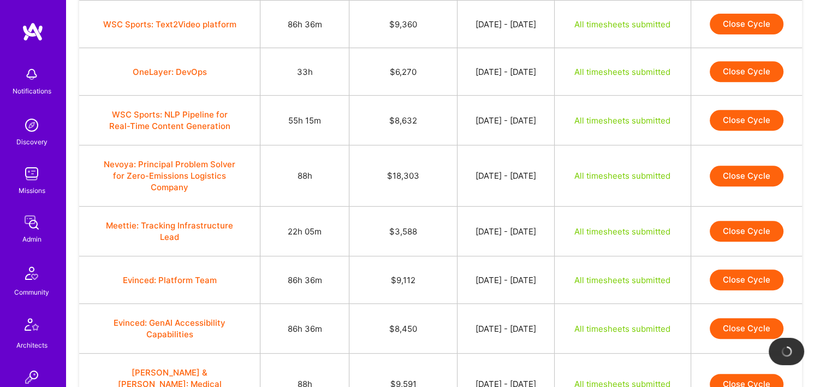
click at [762, 181] on button "Close Cycle" at bounding box center [747, 175] width 74 height 21
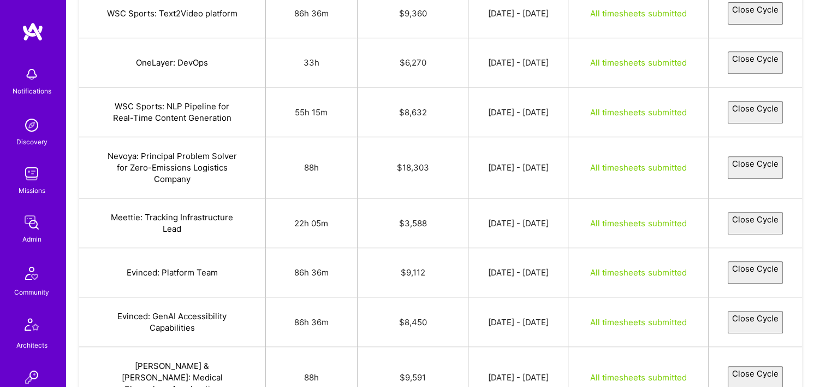
select select "68c9760eeb71754c34be672a"
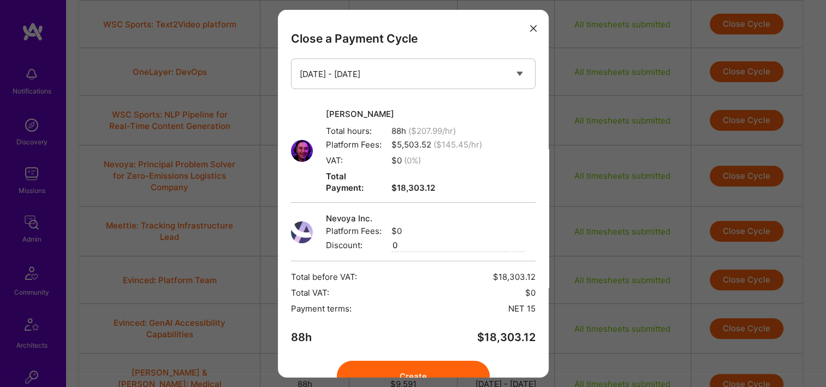
scroll to position [44, 0]
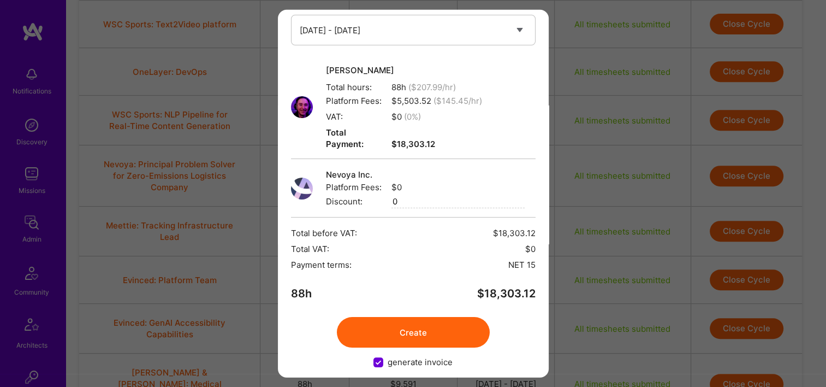
click at [439, 317] on button "Create" at bounding box center [413, 332] width 153 height 31
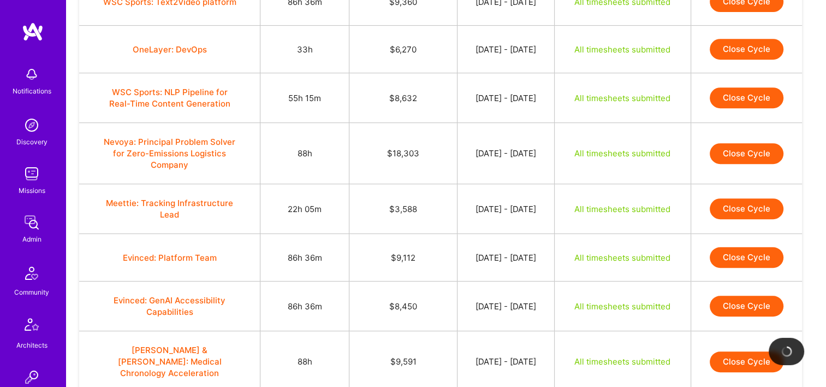
scroll to position [500, 0]
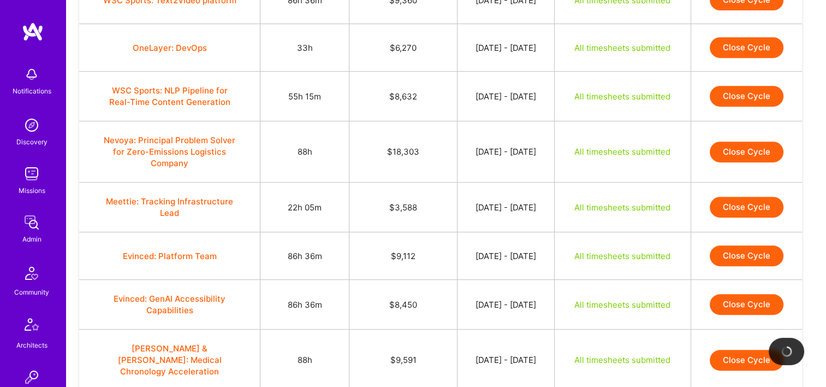
click at [762, 208] on button "Close Cycle" at bounding box center [747, 207] width 74 height 21
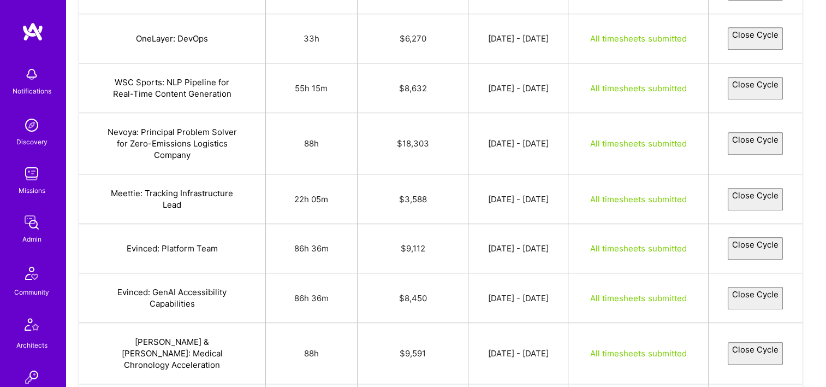
select select "68d44cb33fd3ca2bd9e7d90b"
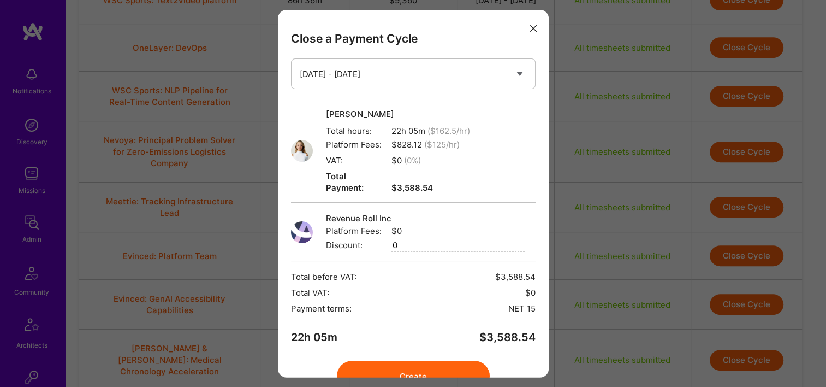
scroll to position [44, 0]
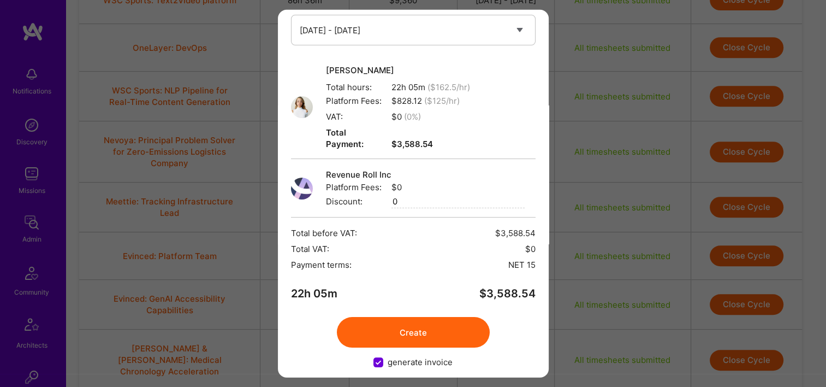
click at [425, 318] on button "Create" at bounding box center [413, 332] width 153 height 31
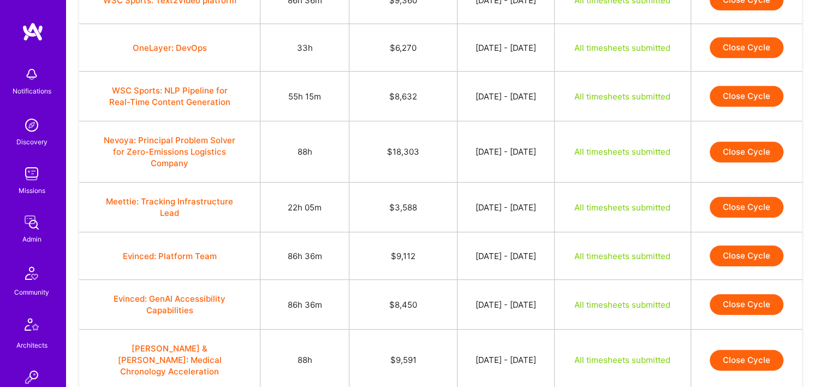
click at [740, 202] on button "Close Cycle" at bounding box center [747, 207] width 74 height 21
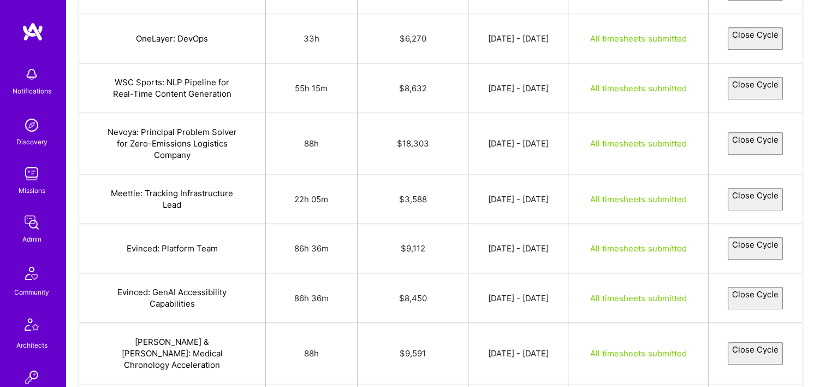
select select "68d44cb33fd3ca2bd9e7d90b"
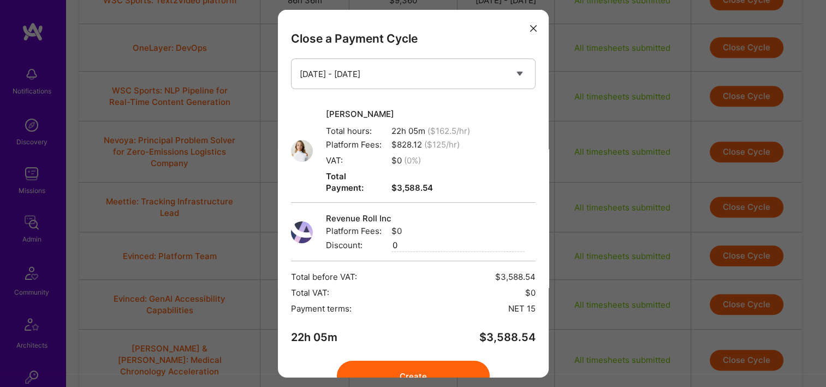
click at [740, 202] on div "Close a Payment Cycle Select a payment cycle Sep 16 - Sep 30 Krista Rime Total …" at bounding box center [413, 193] width 826 height 387
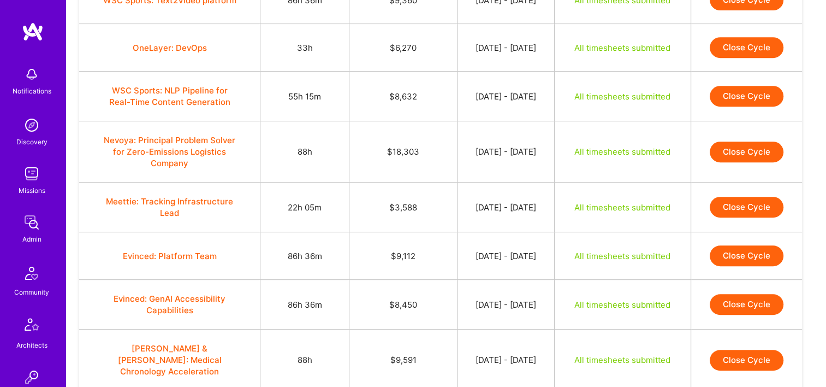
click at [737, 203] on button "Close Cycle" at bounding box center [747, 207] width 74 height 21
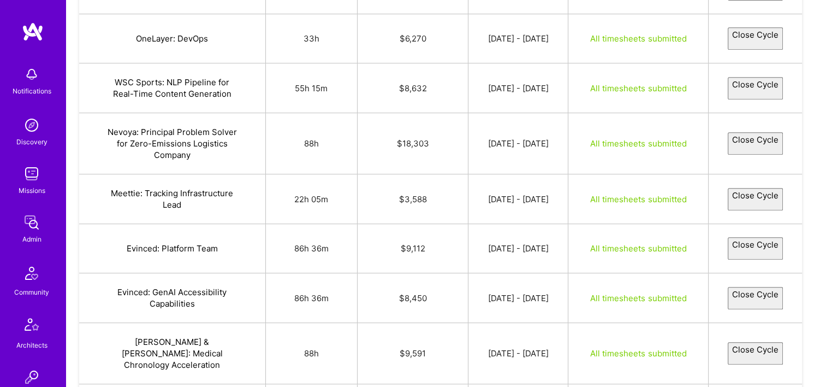
select select "68d44cb33fd3ca2bd9e7d90b"
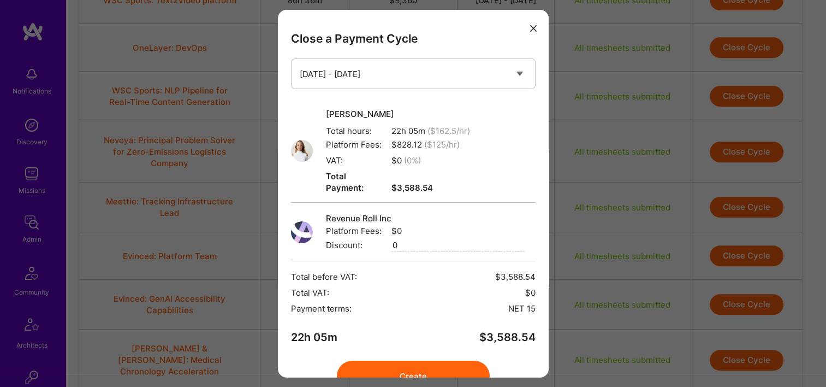
click at [432, 360] on button "Create" at bounding box center [413, 375] width 153 height 31
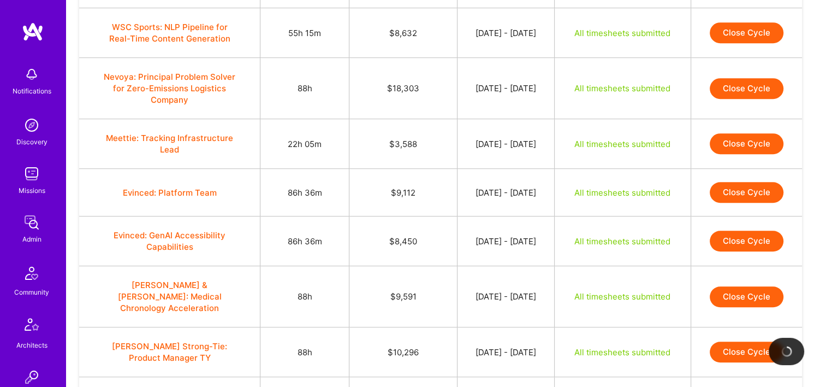
scroll to position [565, 0]
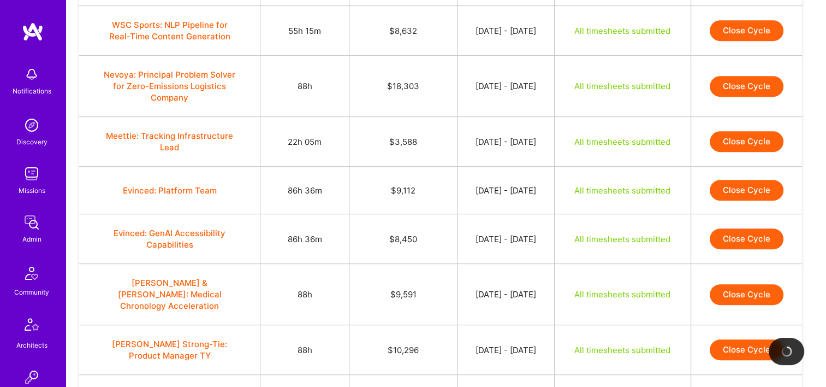
click at [743, 194] on button "Close Cycle" at bounding box center [747, 190] width 74 height 21
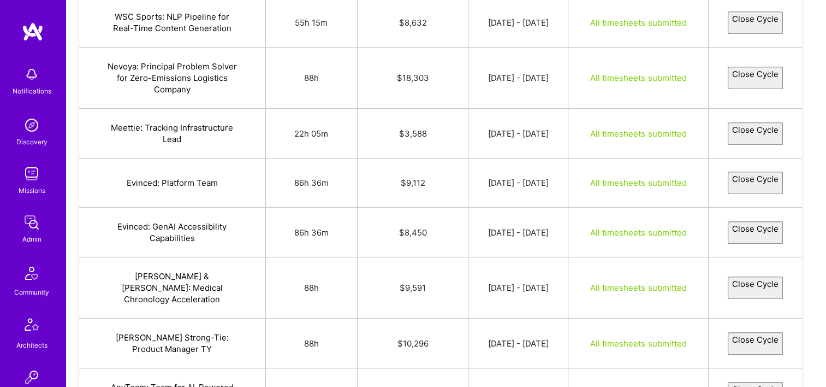
select select "68c8ff0f9fa08893707f4b63"
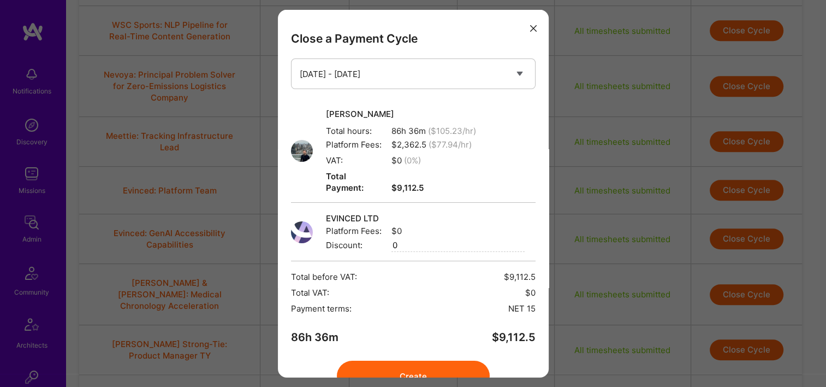
click at [432, 360] on button "Create" at bounding box center [413, 375] width 153 height 31
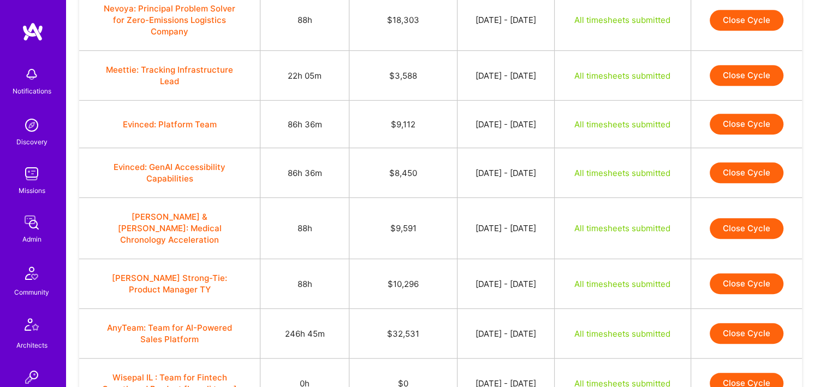
scroll to position [638, 0]
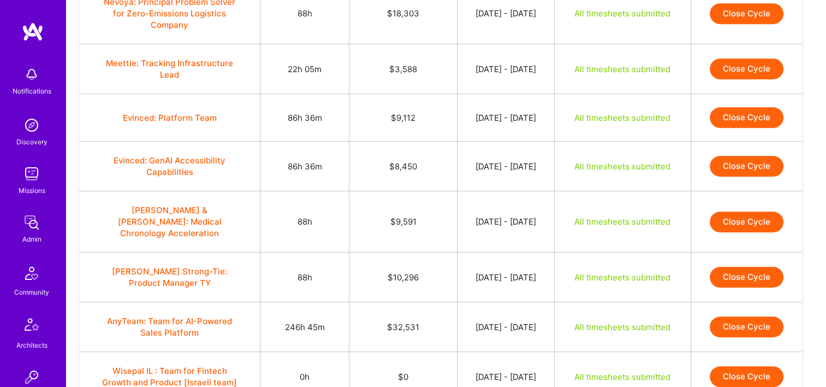
click at [747, 160] on button "Close Cycle" at bounding box center [747, 166] width 74 height 21
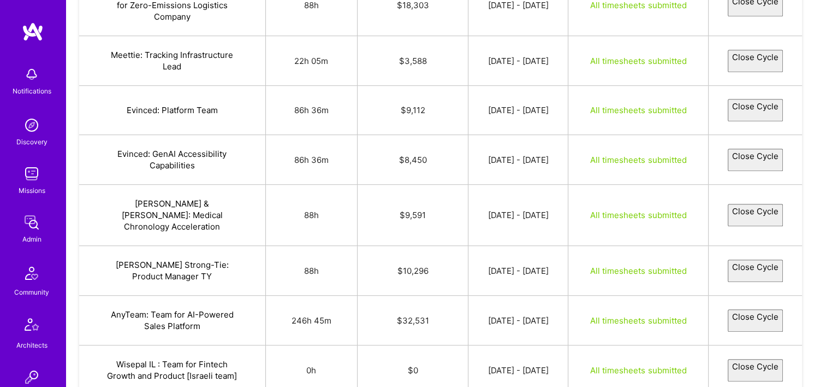
select select "68d1588d568df63829b97175"
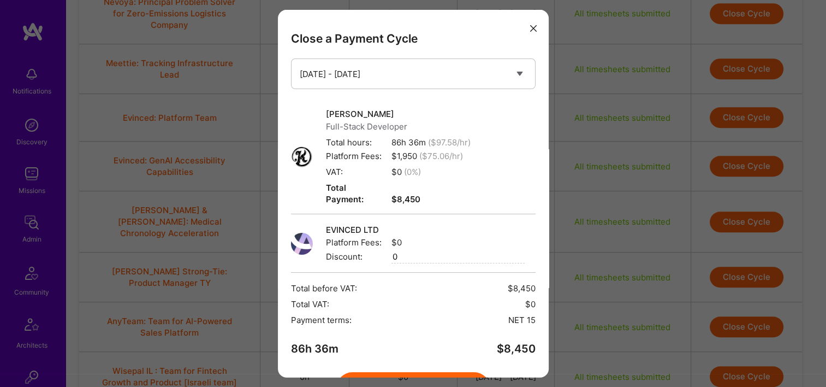
click at [399, 372] on button "Create" at bounding box center [413, 387] width 153 height 31
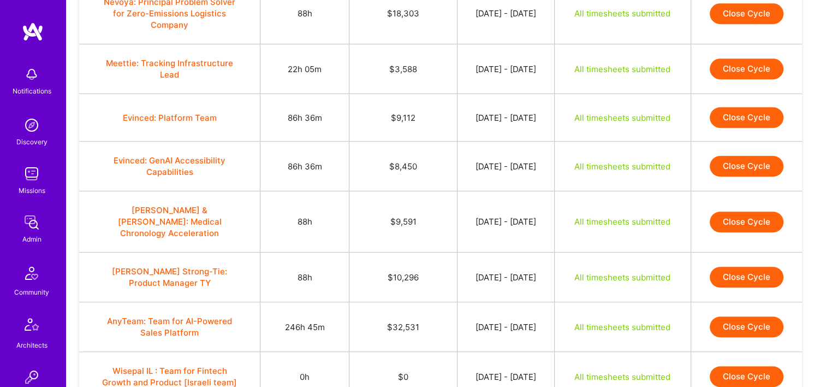
click at [737, 211] on button "Close Cycle" at bounding box center [747, 221] width 74 height 21
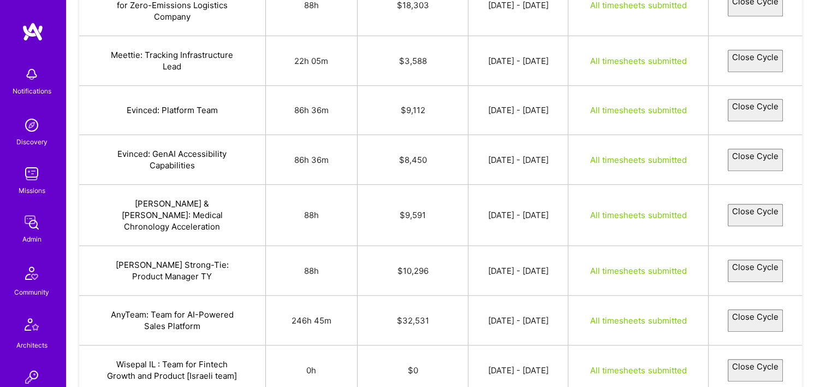
select select "68c9df889fa088a5bf7f50be"
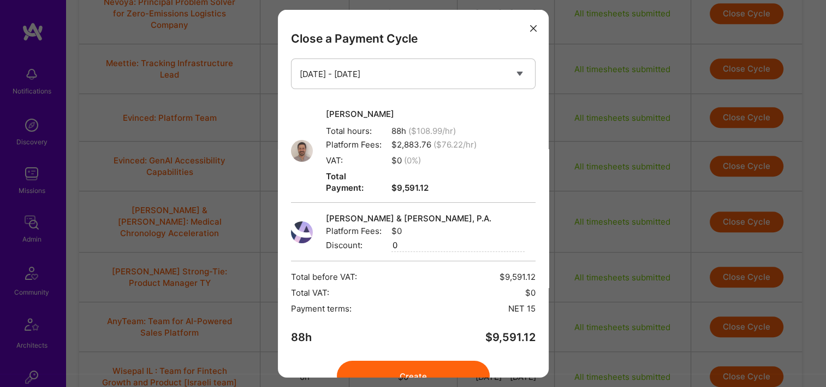
scroll to position [44, 0]
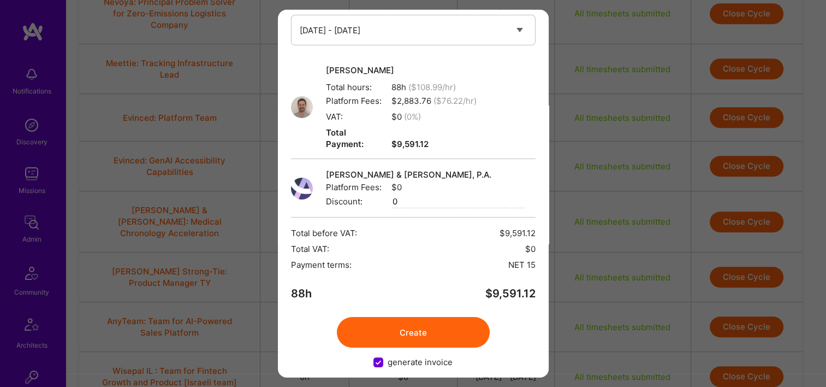
click at [406, 317] on button "Create" at bounding box center [413, 332] width 153 height 31
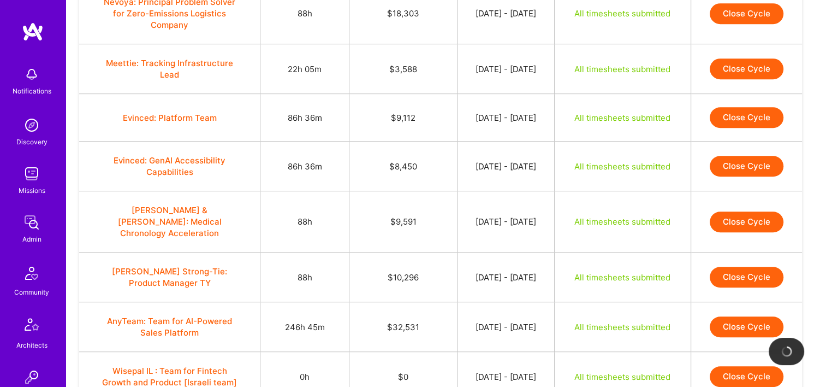
click at [730, 266] on button "Close Cycle" at bounding box center [747, 276] width 74 height 21
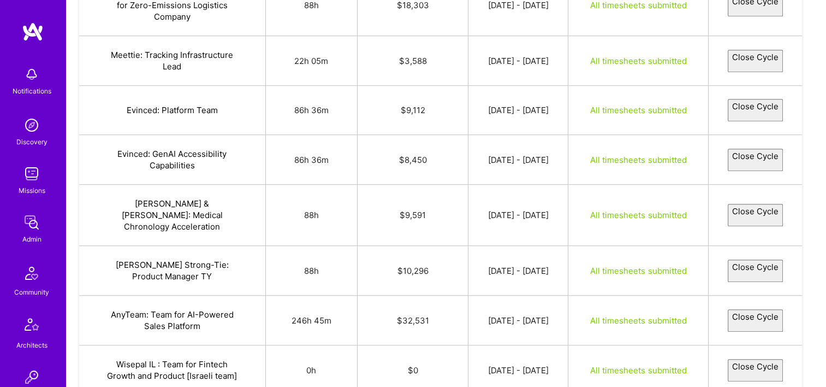
select select "68caecff6d010c8b8069017c"
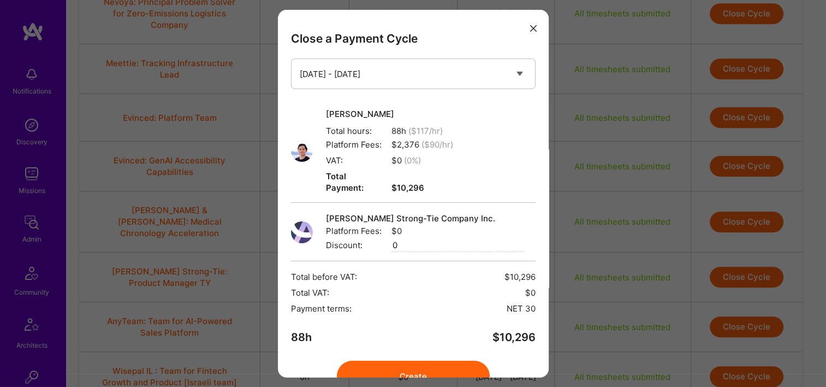
click at [406, 365] on button "Create" at bounding box center [413, 375] width 153 height 31
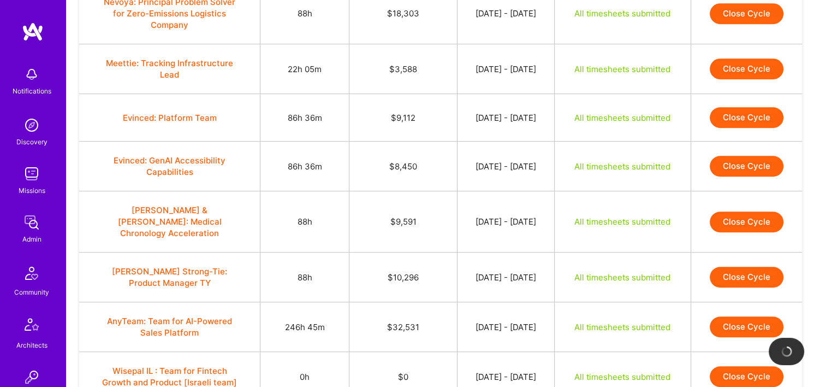
click at [738, 316] on button "Close Cycle" at bounding box center [747, 326] width 74 height 21
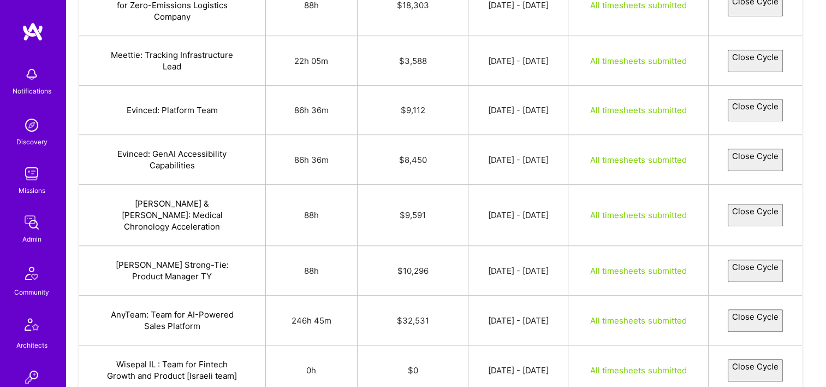
select select "68c8aaac29f88366b29aea06"
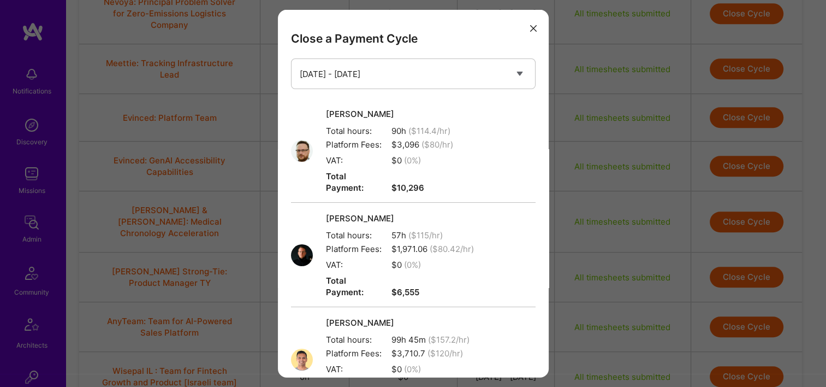
scroll to position [229, 0]
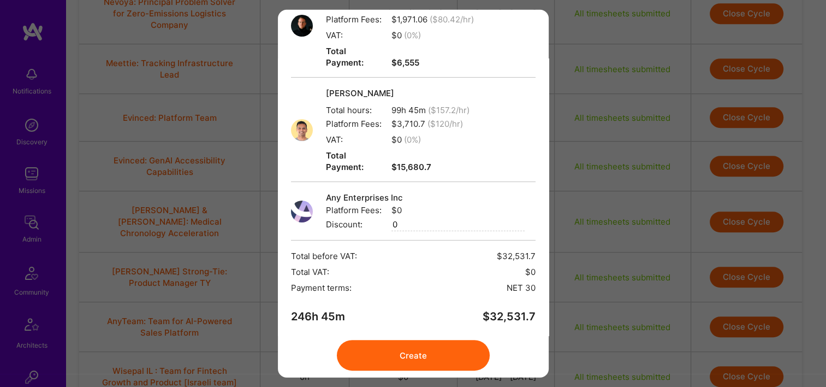
click at [435, 340] on button "Create" at bounding box center [413, 355] width 153 height 31
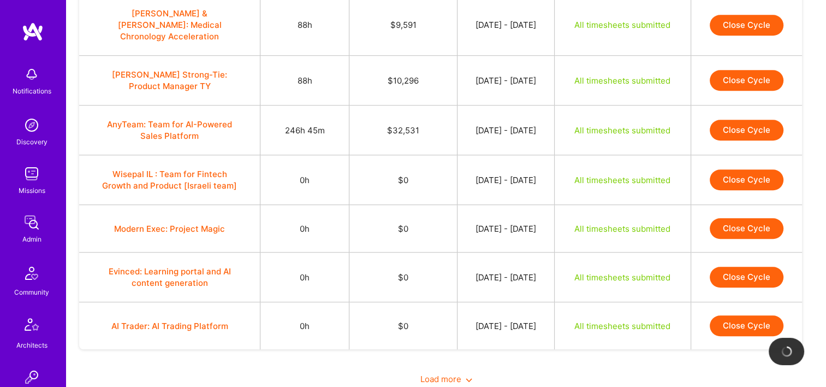
scroll to position [858, 0]
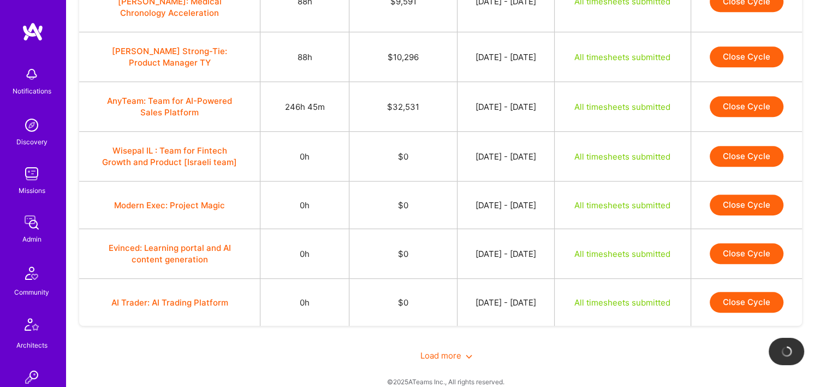
click at [437, 350] on span "Load more" at bounding box center [446, 355] width 52 height 10
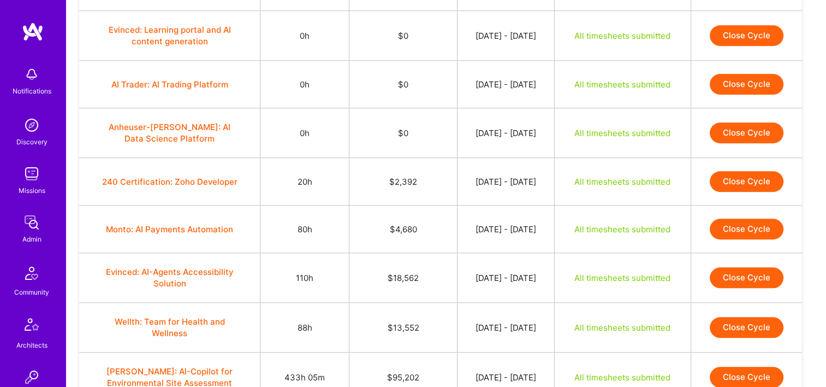
scroll to position [1093, 0]
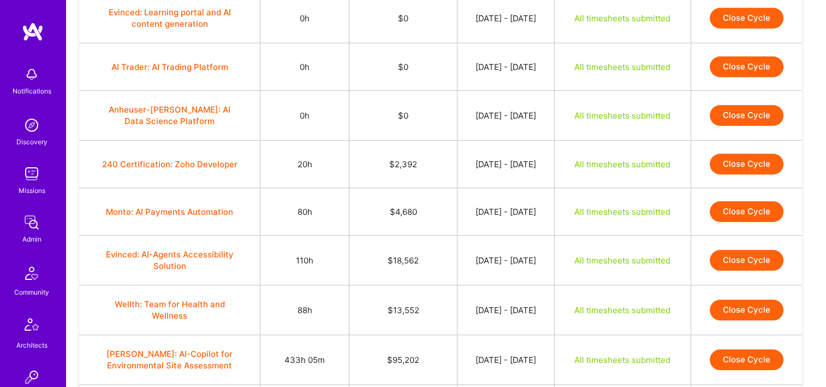
click at [735, 153] on button "Close Cycle" at bounding box center [747, 163] width 74 height 21
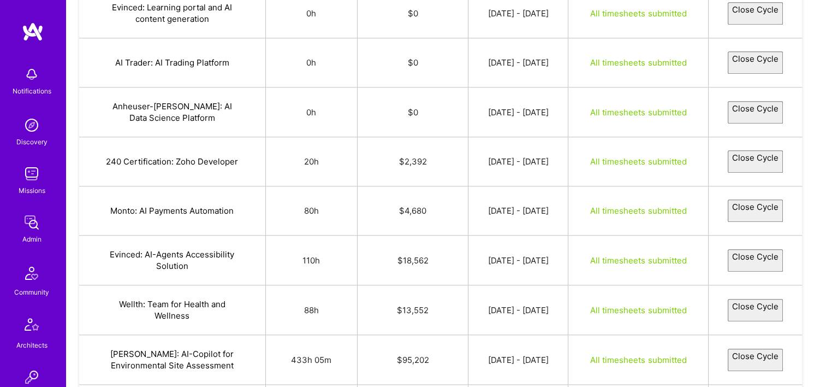
select select "68ca264148350c874608819a"
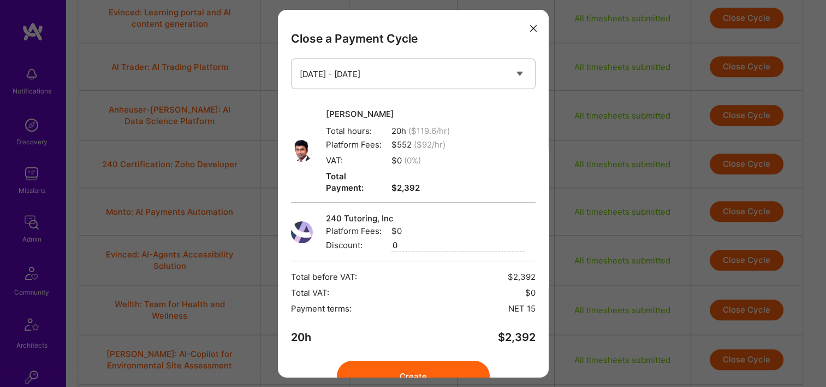
click at [426, 360] on button "Create" at bounding box center [413, 375] width 153 height 31
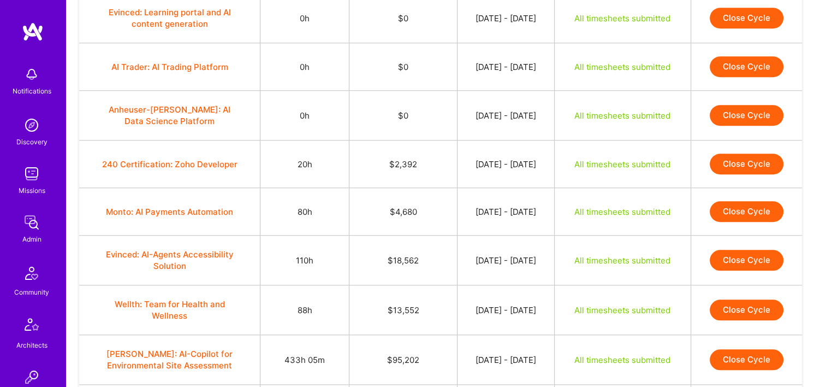
click at [752, 201] on button "Close Cycle" at bounding box center [747, 211] width 74 height 21
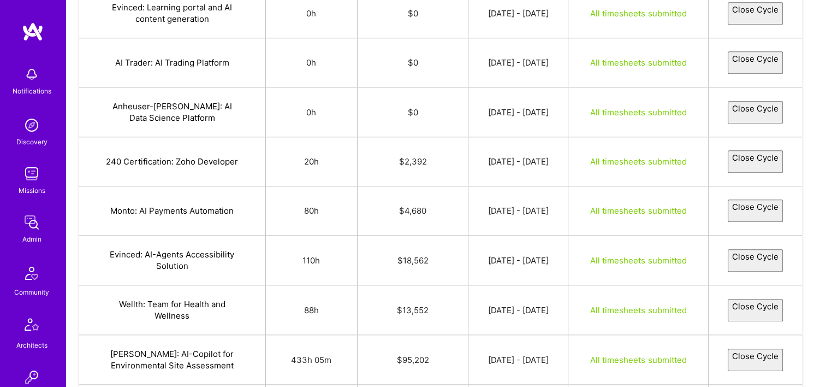
select select "68c98259dbc6471c38a0a8aa"
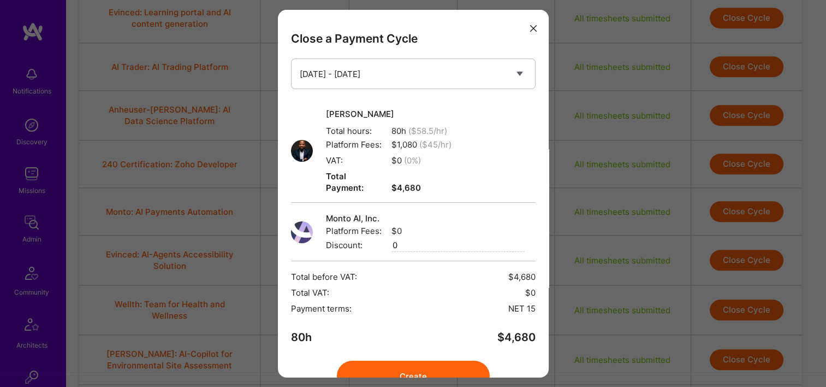
click at [408, 360] on button "Create" at bounding box center [413, 375] width 153 height 31
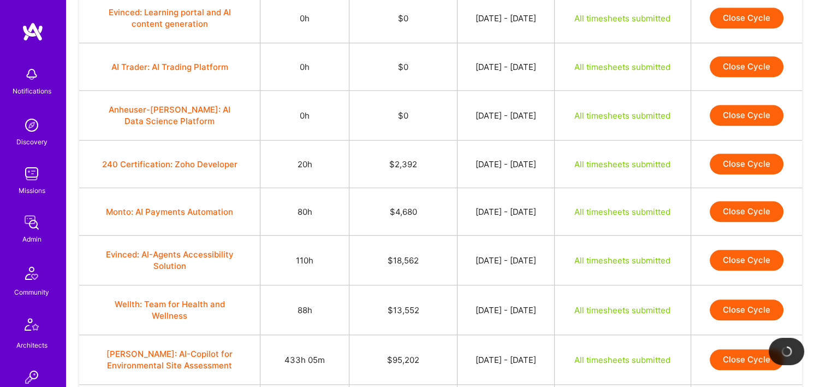
click at [742, 249] on button "Close Cycle" at bounding box center [747, 259] width 74 height 21
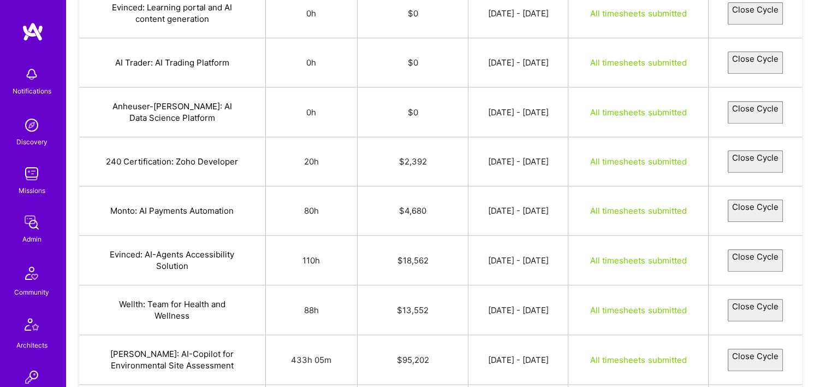
select select "68c9a60f9fa08894f67f4e9d"
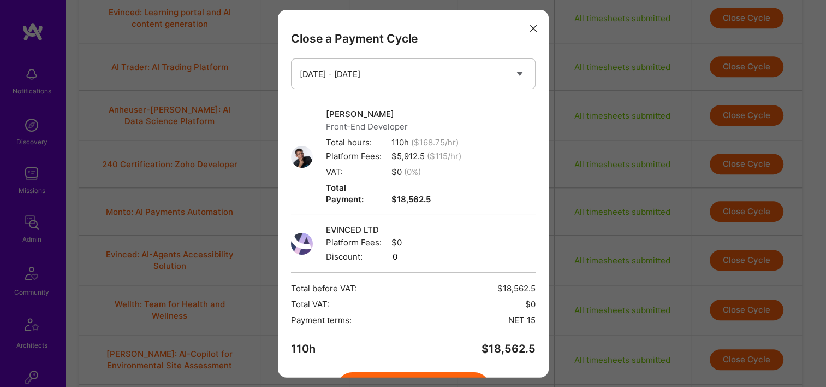
click at [405, 372] on button "Create" at bounding box center [413, 387] width 153 height 31
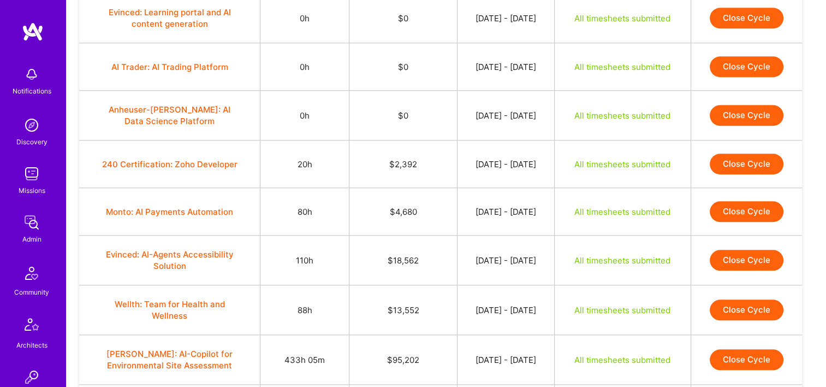
click at [739, 299] on button "Close Cycle" at bounding box center [747, 309] width 74 height 21
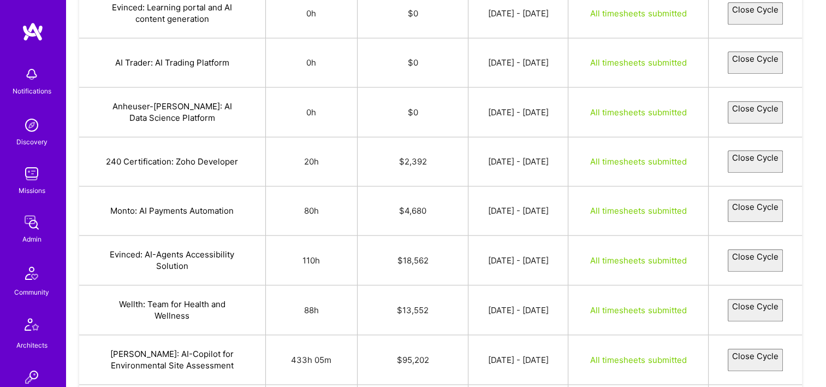
select select "68c89c3948350c20370877c9"
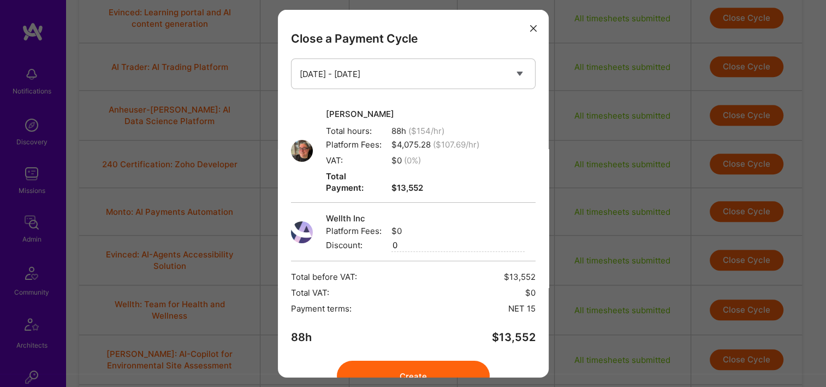
click at [400, 360] on button "Create" at bounding box center [413, 375] width 153 height 31
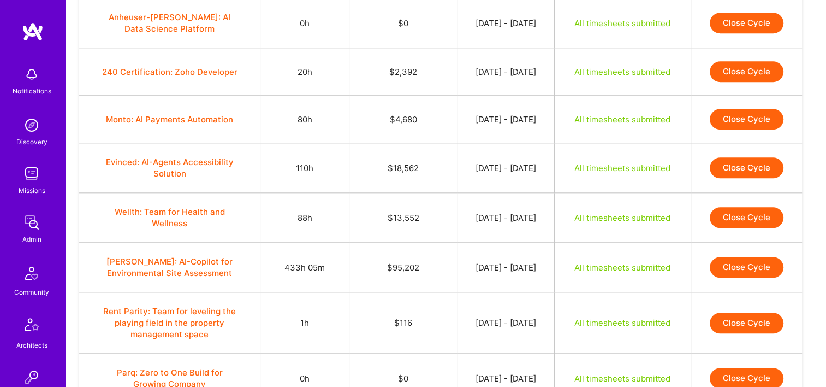
scroll to position [1186, 0]
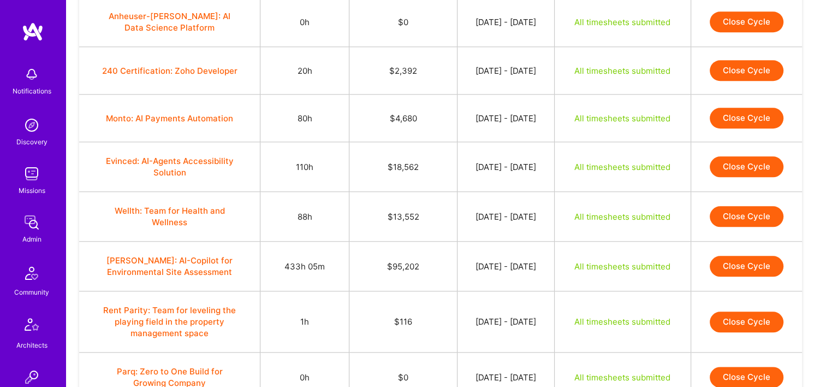
click at [766, 256] on button "Close Cycle" at bounding box center [747, 266] width 74 height 21
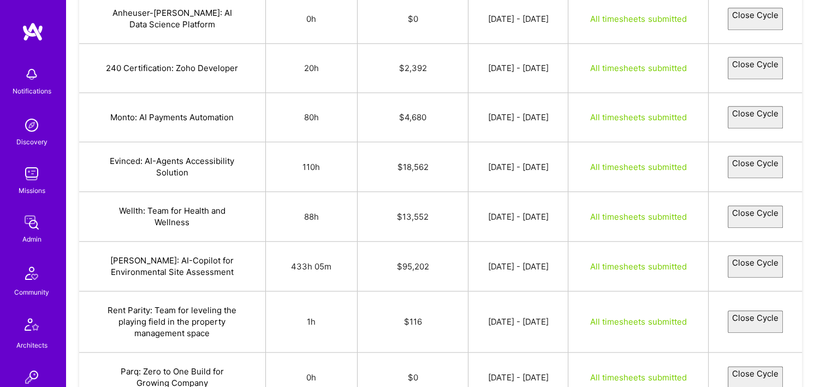
select select "68c89a8948350caf9e087710"
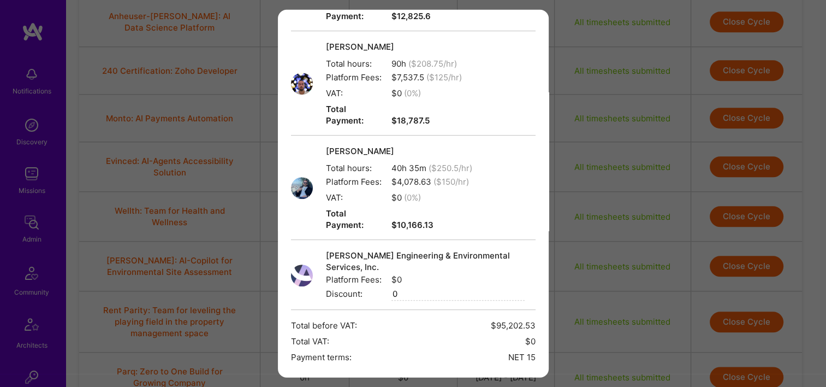
scroll to position [623, 0]
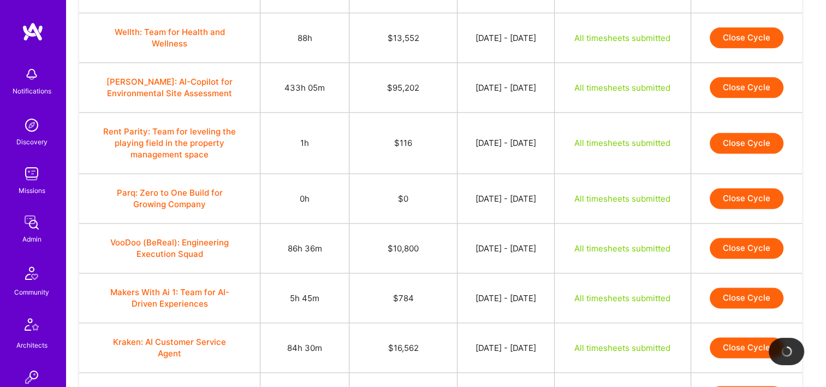
scroll to position [1365, 0]
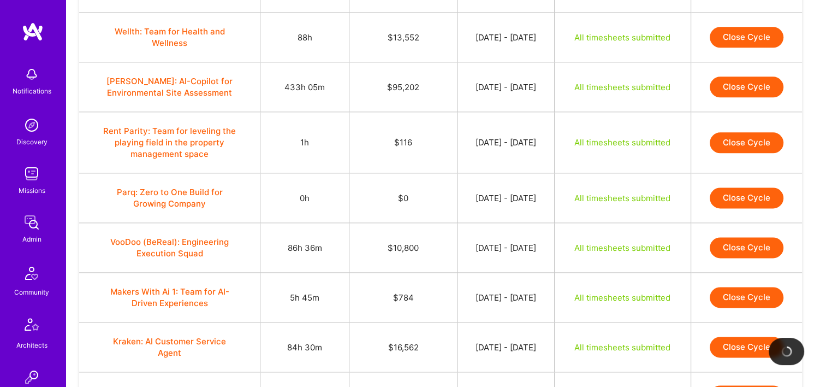
click at [769, 132] on button "Close Cycle" at bounding box center [747, 142] width 74 height 21
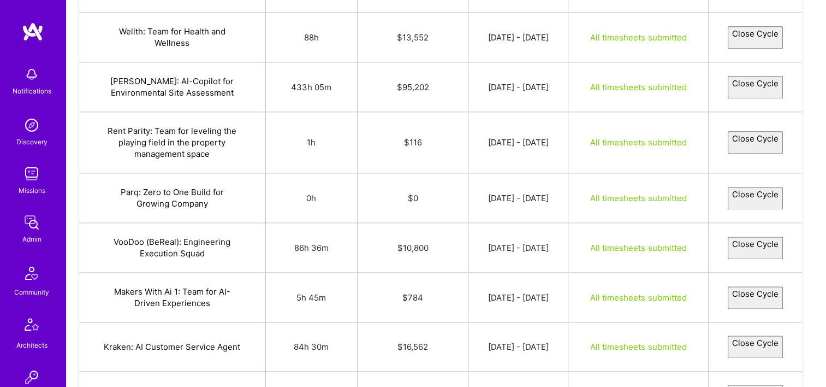
select select "68c8ad4f6ad9d72e05780566"
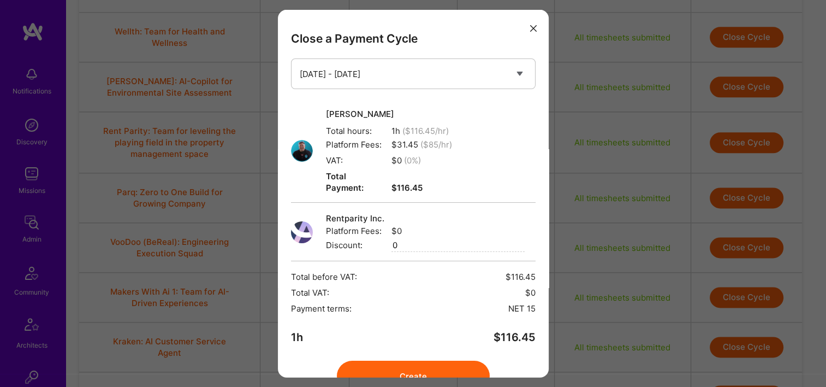
click at [375, 361] on button "Create" at bounding box center [413, 375] width 153 height 31
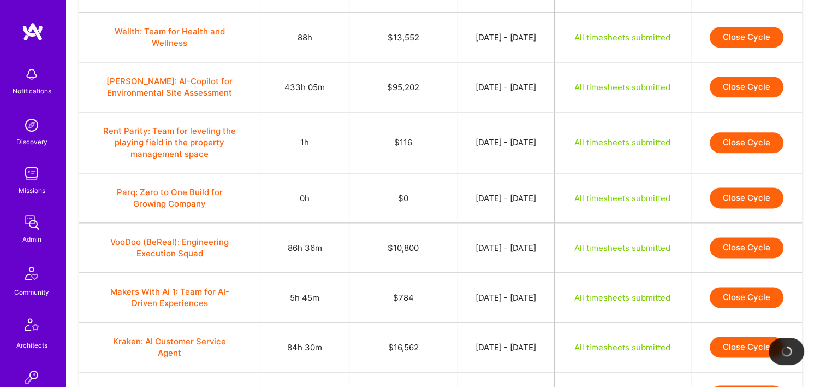
click at [726, 237] on button "Close Cycle" at bounding box center [747, 247] width 74 height 21
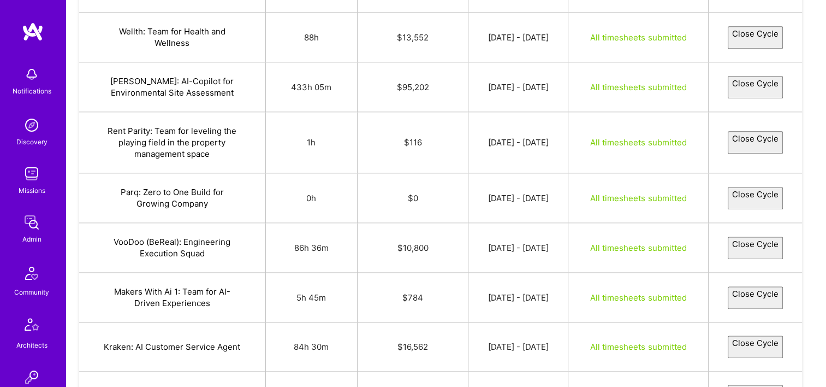
select select "68c8f4eeda6827e269275ec8"
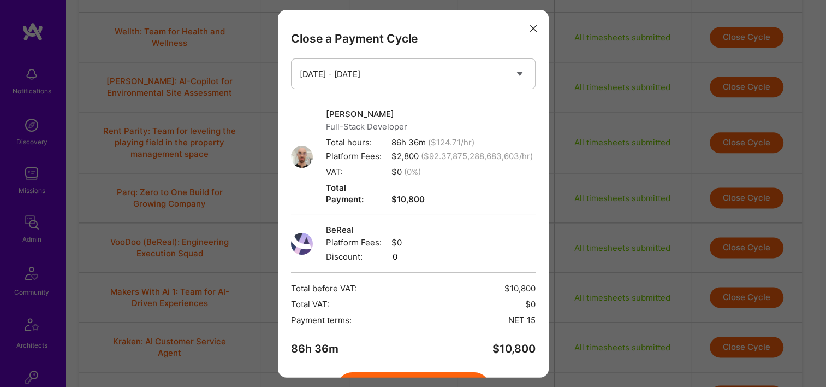
scroll to position [67, 0]
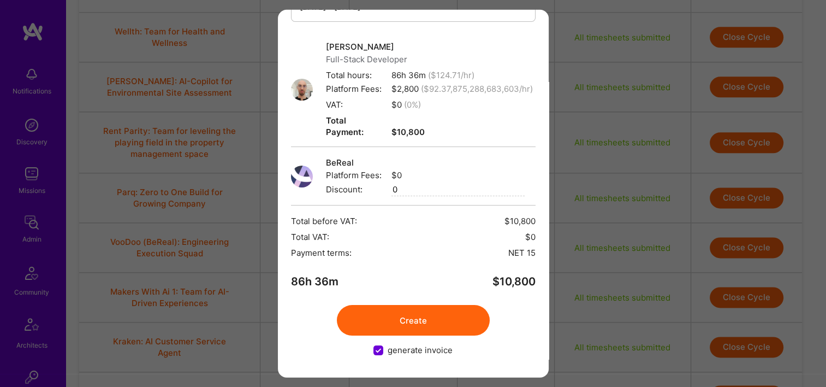
click at [409, 310] on button "Create" at bounding box center [413, 320] width 153 height 31
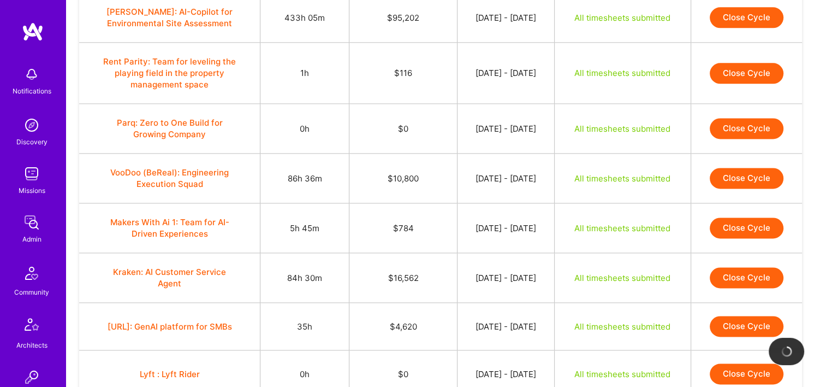
scroll to position [1451, 0]
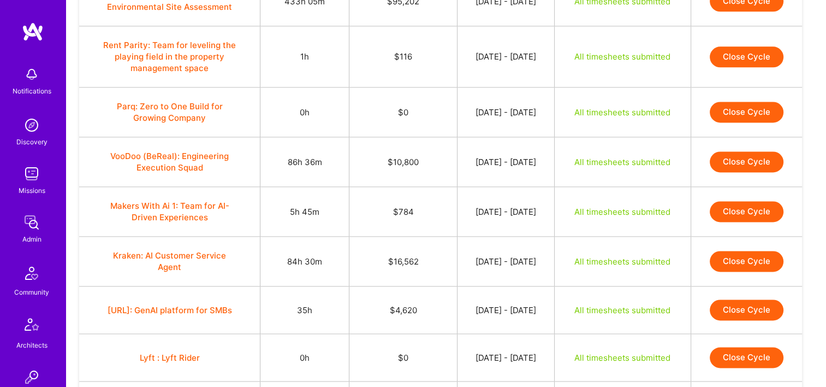
click at [760, 201] on button "Close Cycle" at bounding box center [747, 211] width 74 height 21
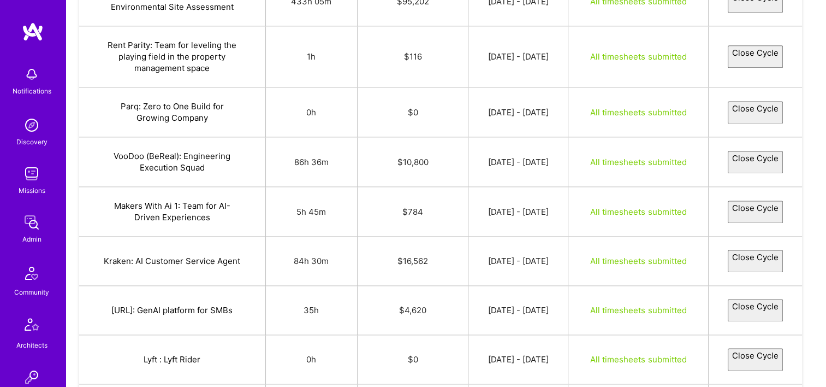
select select "68caa4db85362b67b982a113"
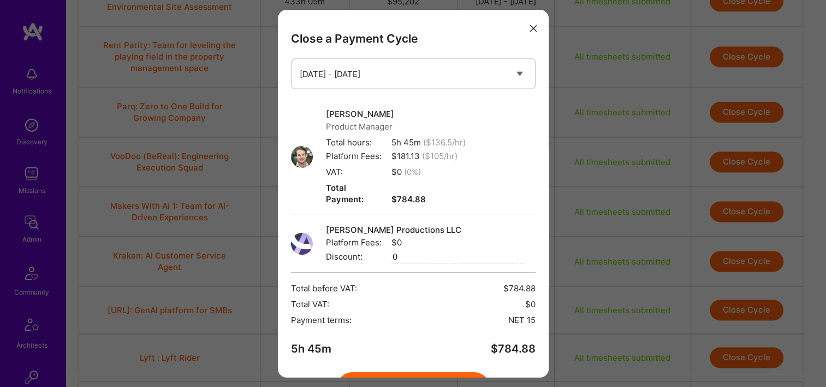
click at [386, 372] on button "Create" at bounding box center [413, 387] width 153 height 31
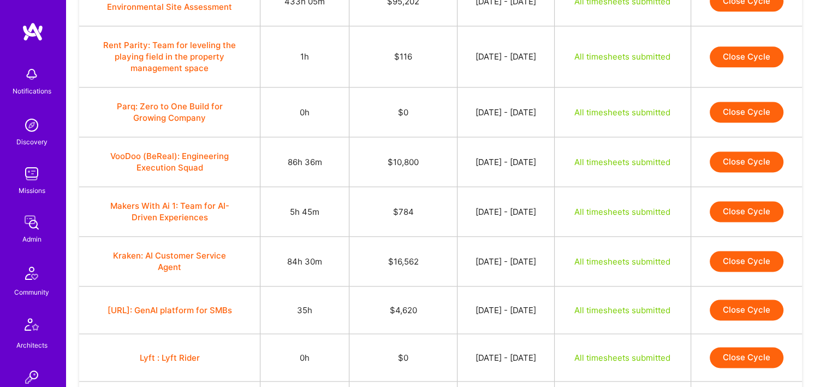
click at [729, 251] on button "Close Cycle" at bounding box center [747, 261] width 74 height 21
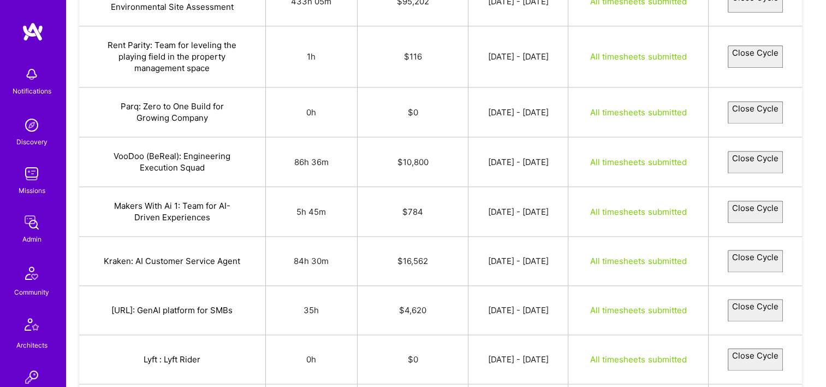
select select "68cd8690d7a0600f0a4fc140"
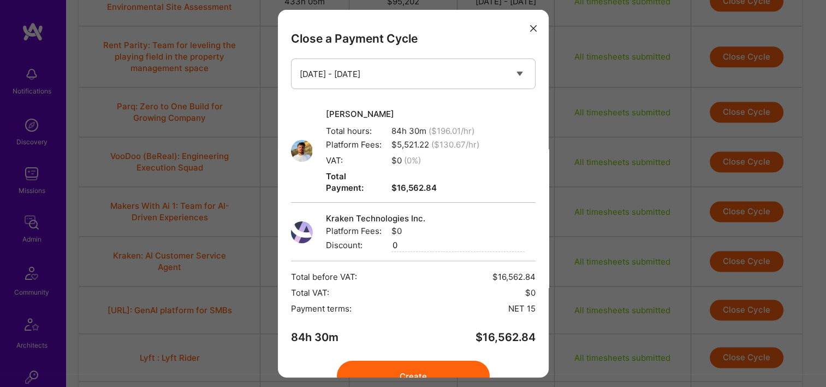
scroll to position [44, 0]
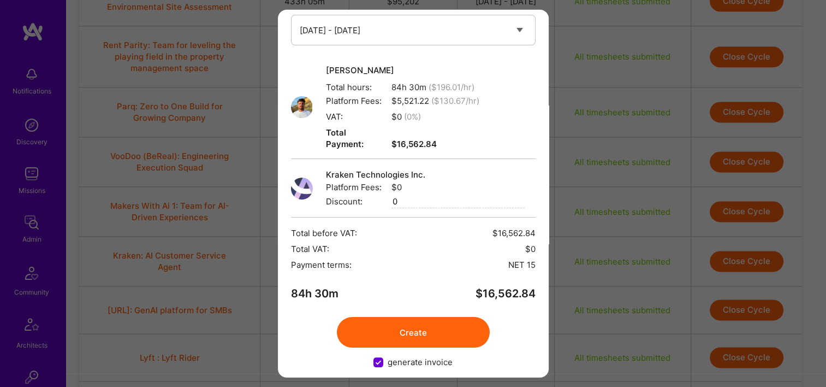
click at [411, 323] on button "Create" at bounding box center [413, 332] width 153 height 31
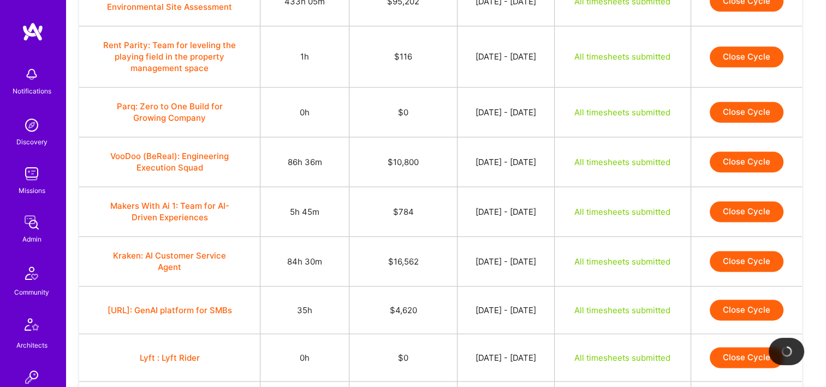
click at [735, 299] on button "Close Cycle" at bounding box center [747, 309] width 74 height 21
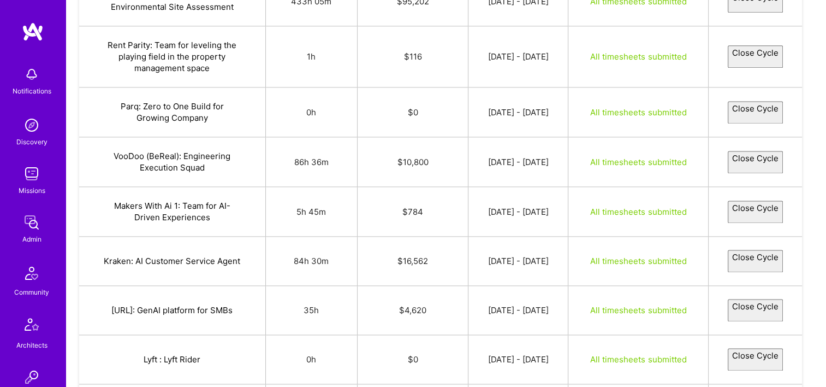
select select "68c9c23d30d03215a6ab0b3d"
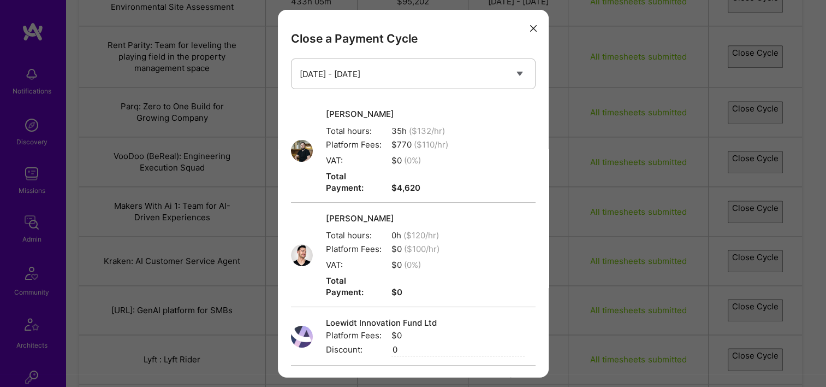
scroll to position [136, 0]
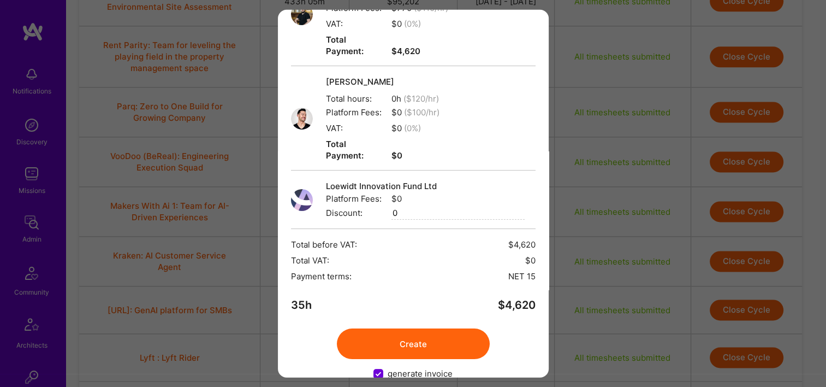
click at [406, 328] on button "Create" at bounding box center [413, 343] width 153 height 31
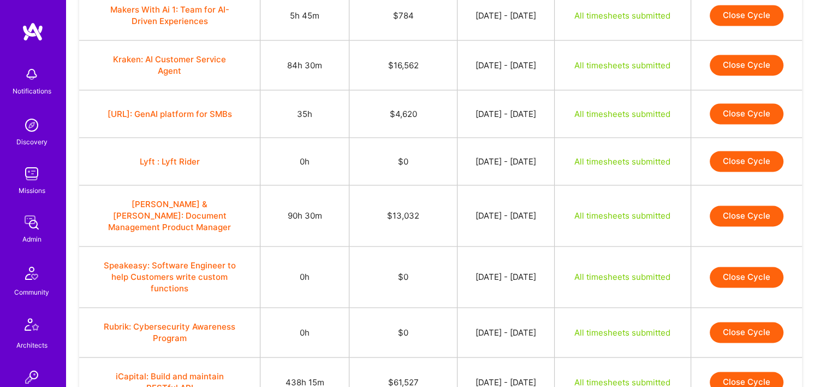
scroll to position [1674, 0]
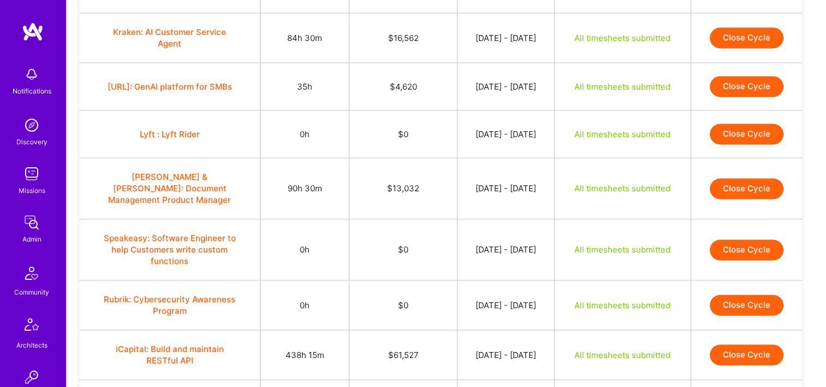
click at [766, 178] on button "Close Cycle" at bounding box center [747, 188] width 74 height 21
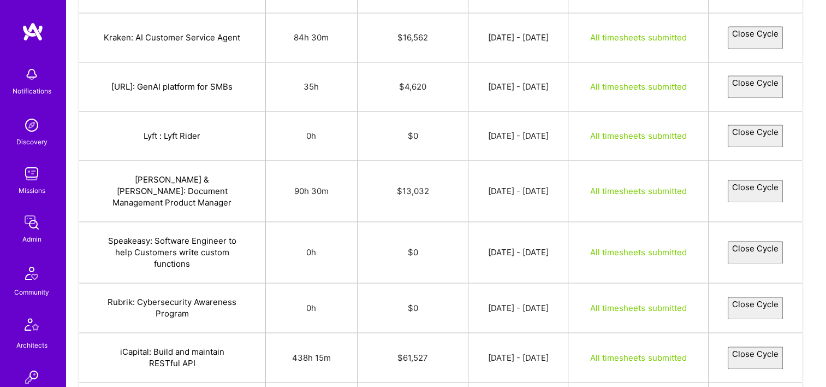
select select "68ca8e344957721a0f3505ff"
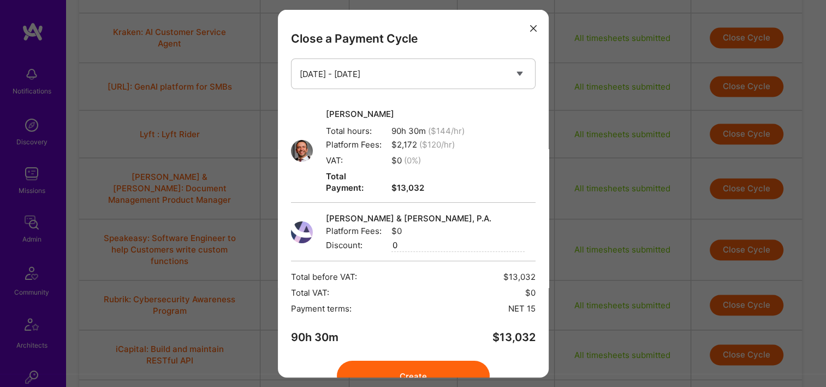
click at [406, 360] on button "Create" at bounding box center [413, 375] width 153 height 31
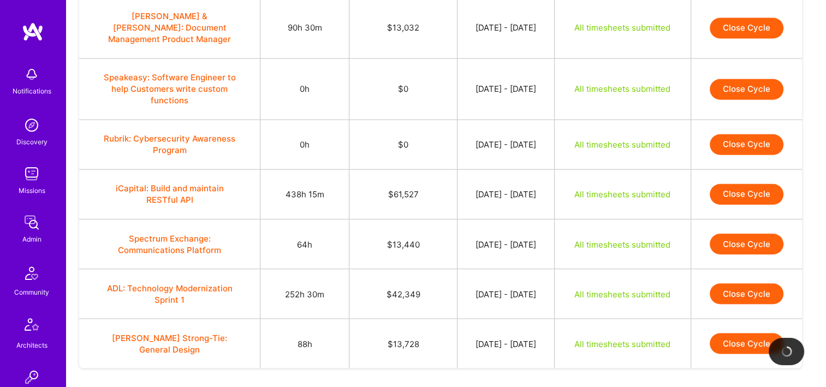
scroll to position [1840, 0]
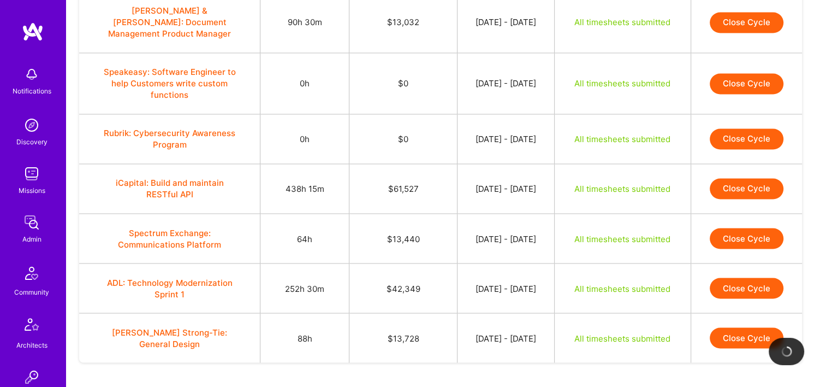
click at [726, 178] on button "Close Cycle" at bounding box center [747, 188] width 74 height 21
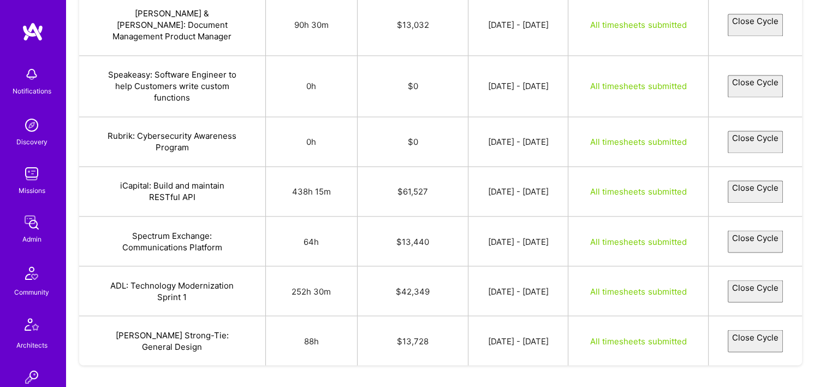
select select "68c8ba249fa08860857f49ed"
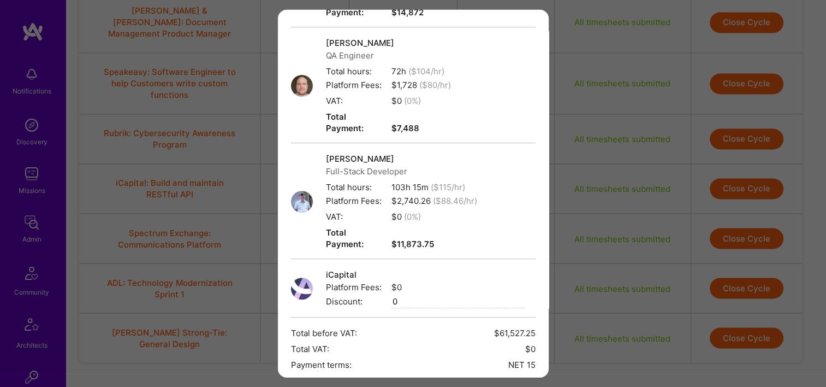
scroll to position [449, 0]
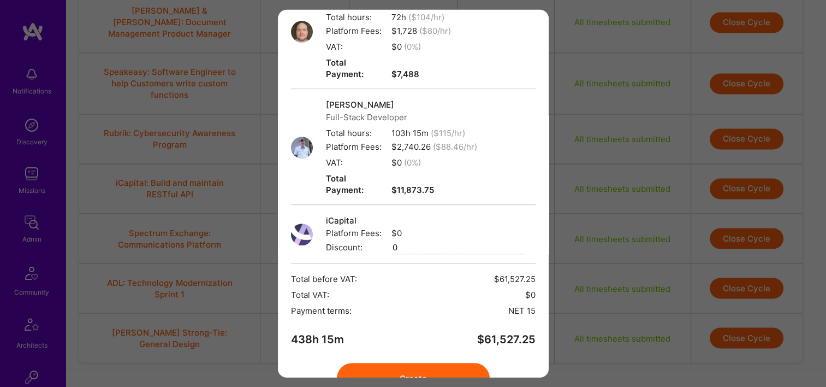
click at [410, 363] on button "Create" at bounding box center [413, 378] width 153 height 31
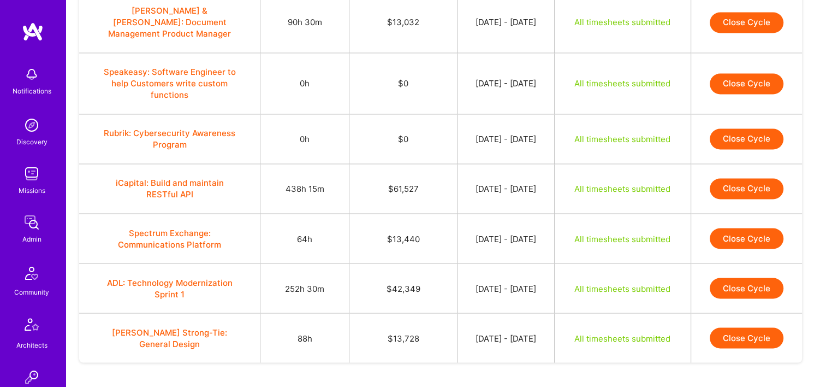
click at [734, 228] on button "Close Cycle" at bounding box center [747, 238] width 74 height 21
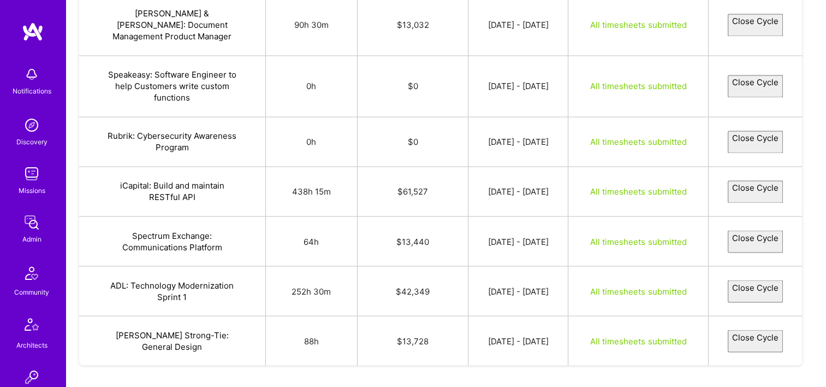
select select "68c9f7969fa088960f7f50cb"
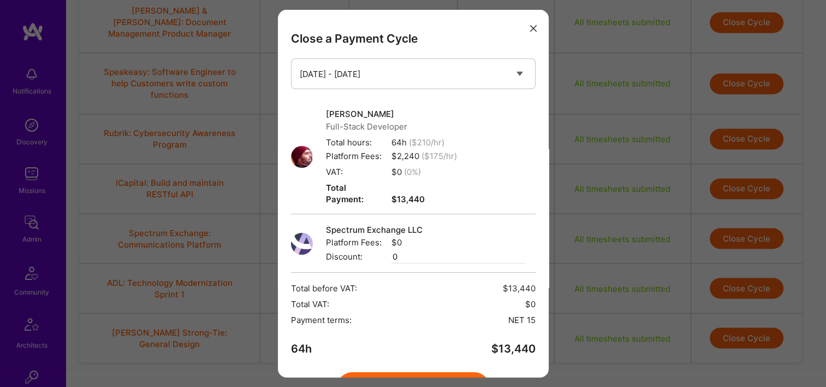
click at [403, 372] on button "Create" at bounding box center [413, 387] width 153 height 31
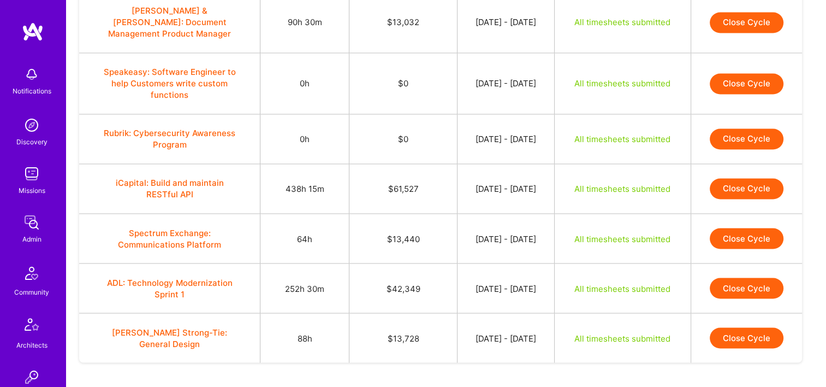
click at [426, 263] on td "$42,349" at bounding box center [403, 288] width 108 height 50
click at [764, 277] on button "Close Cycle" at bounding box center [747, 287] width 74 height 21
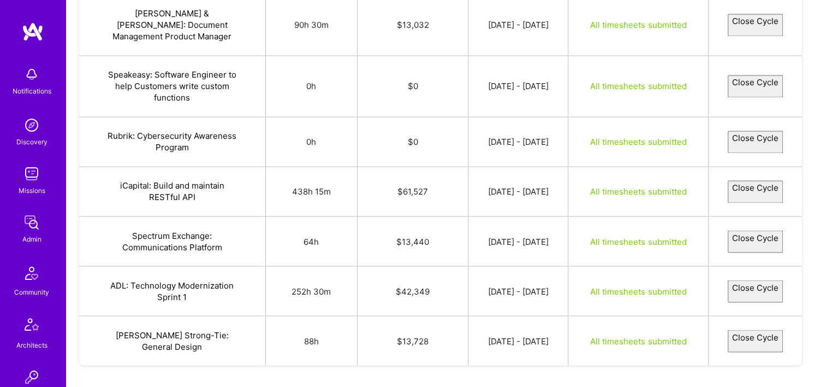
select select "68c8dcd454add3fe844bc573"
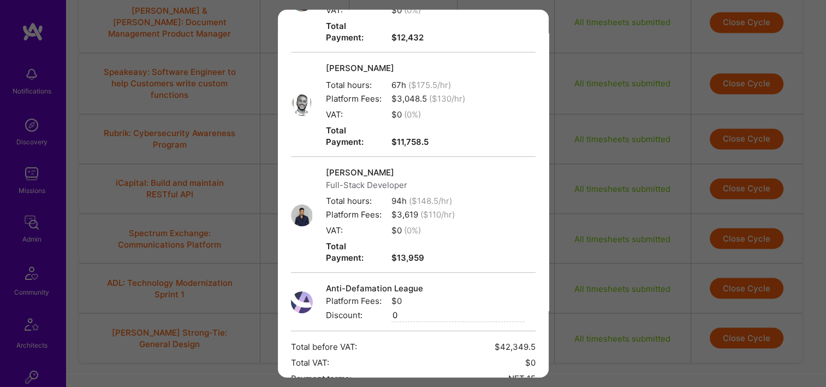
scroll to position [334, 0]
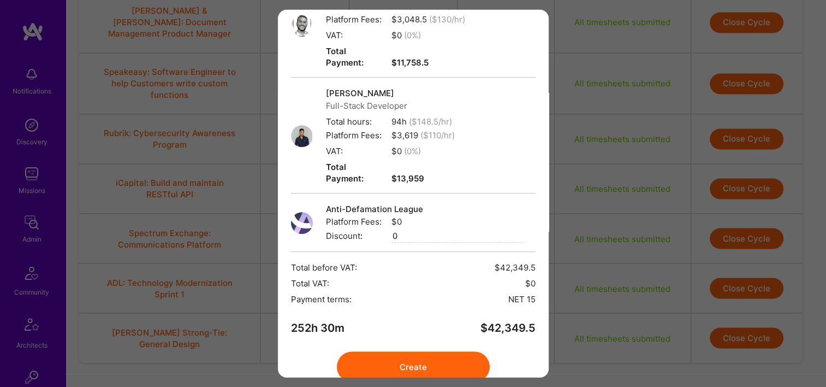
click at [430, 351] on button "Create" at bounding box center [413, 366] width 153 height 31
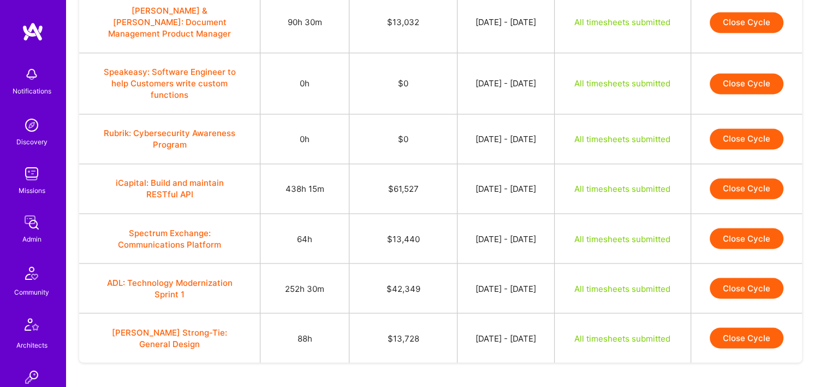
click at [761, 327] on button "Close Cycle" at bounding box center [747, 337] width 74 height 21
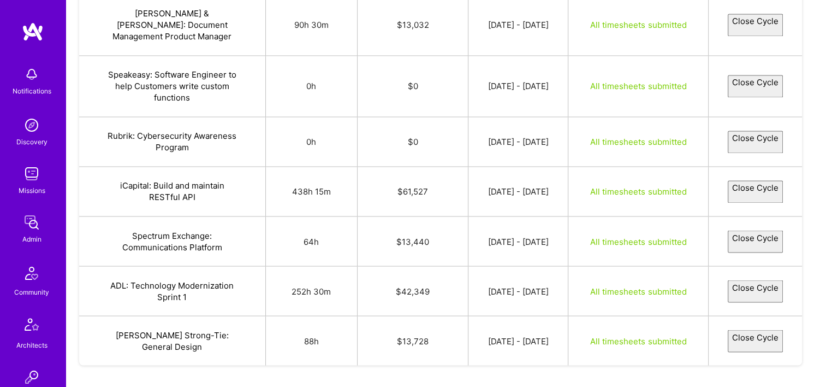
select select "68cc2826ce77db67e03c8038"
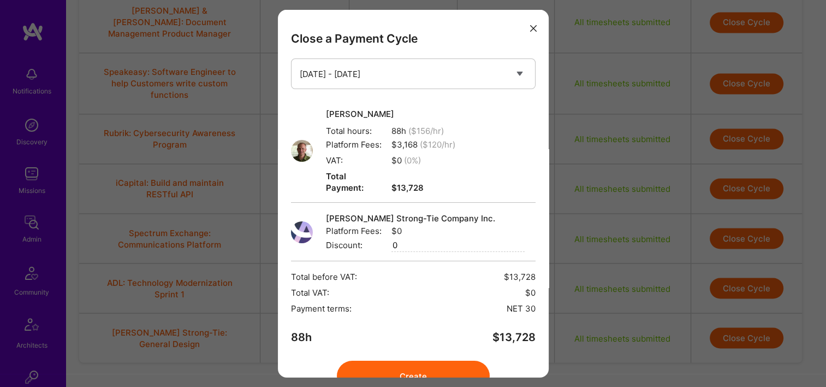
click at [426, 360] on button "Create" at bounding box center [413, 375] width 153 height 31
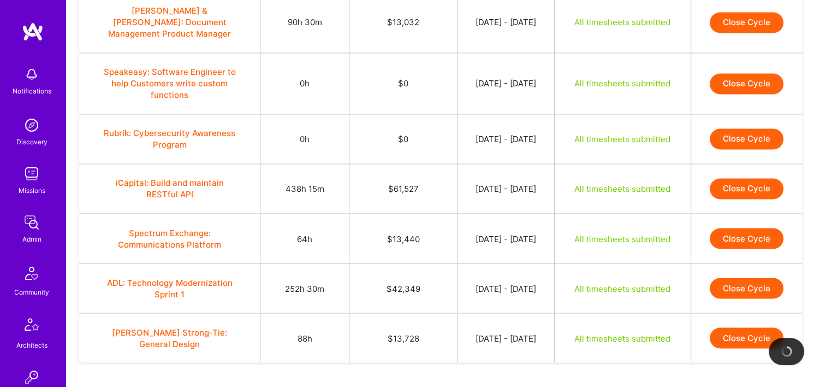
scroll to position [1865, 0]
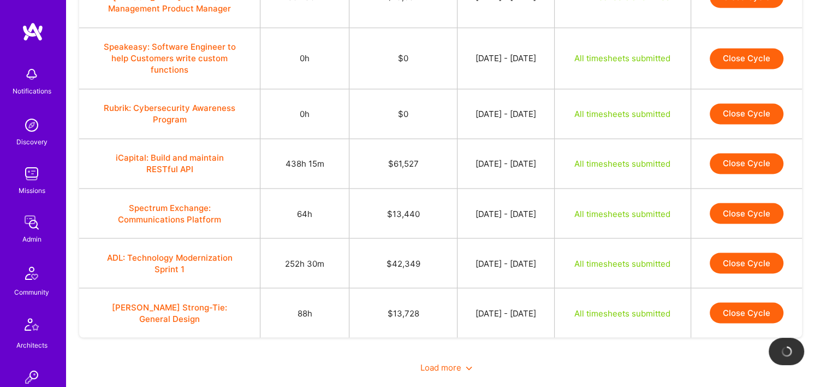
click at [432, 361] on span "Load more" at bounding box center [446, 366] width 52 height 10
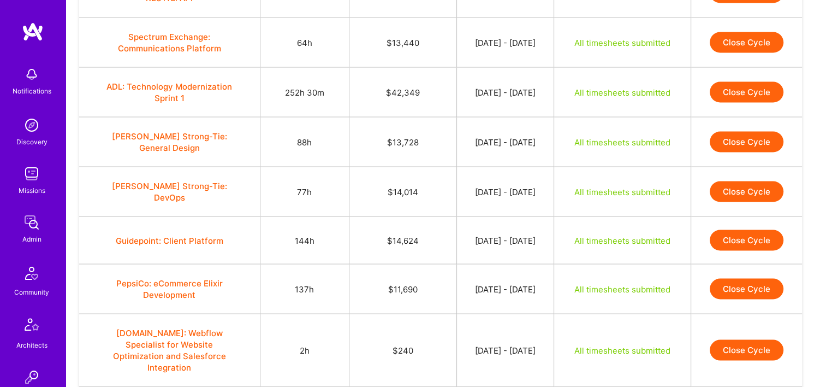
scroll to position [2037, 0]
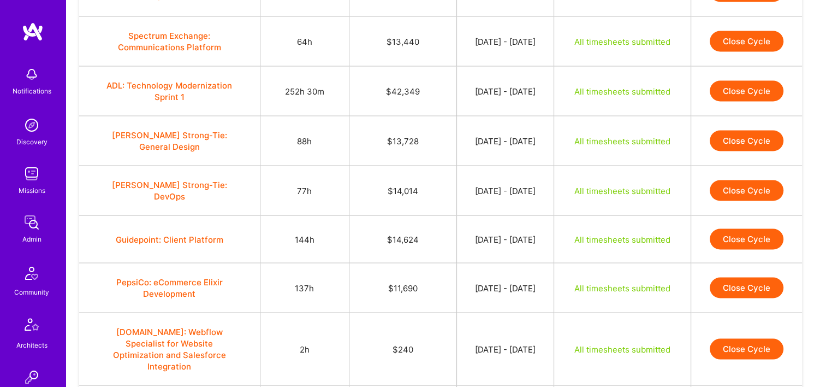
click at [738, 180] on button "Close Cycle" at bounding box center [747, 190] width 74 height 21
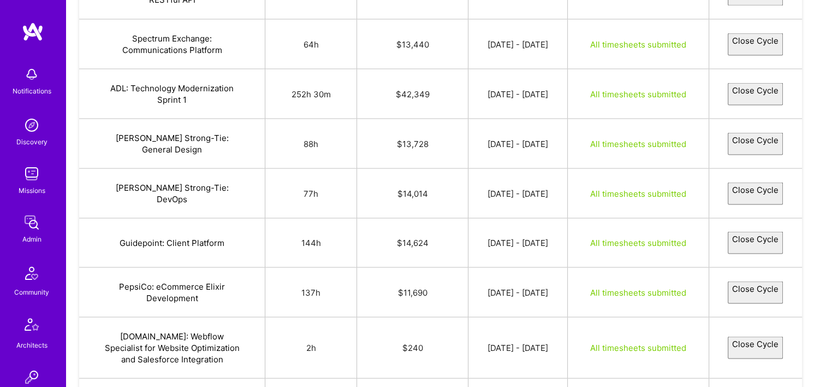
select select "68cb2242162216d9c92a3987"
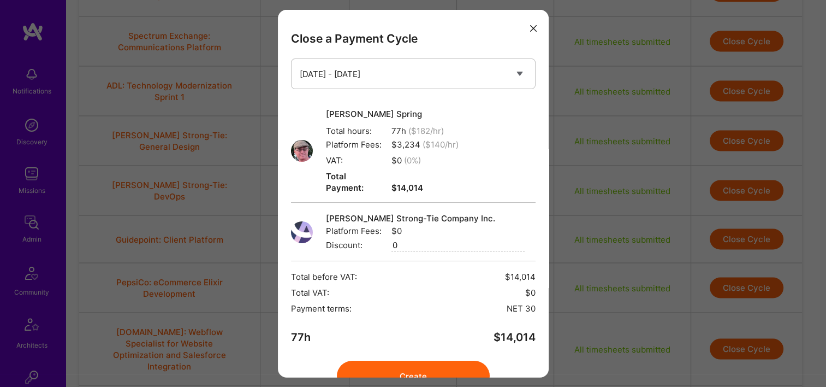
click at [417, 360] on button "Create" at bounding box center [413, 375] width 153 height 31
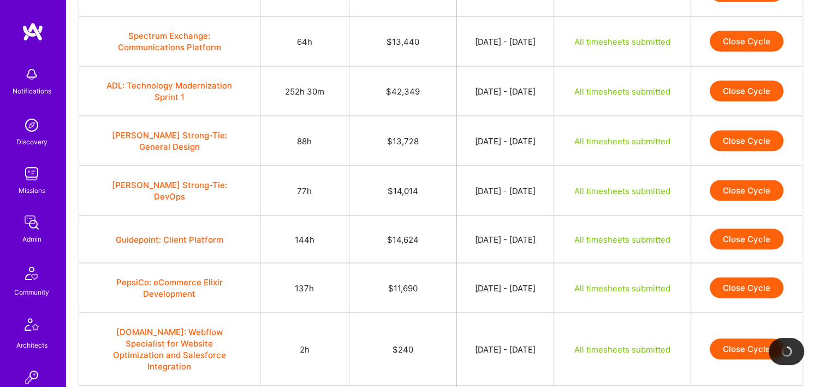
click at [742, 228] on button "Close Cycle" at bounding box center [747, 238] width 74 height 21
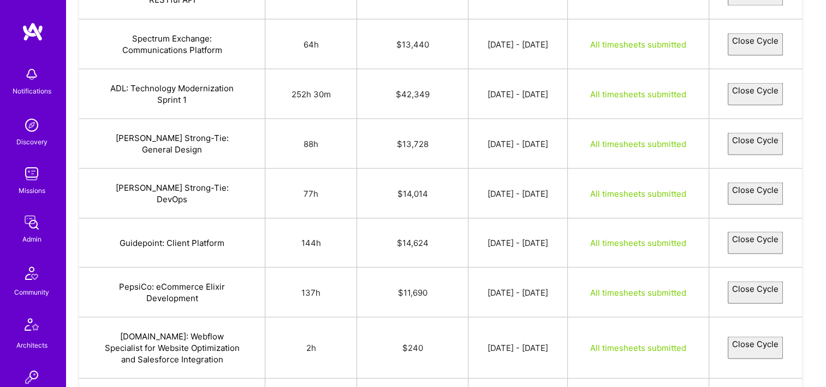
select select "68c9d24b41102d770e674566"
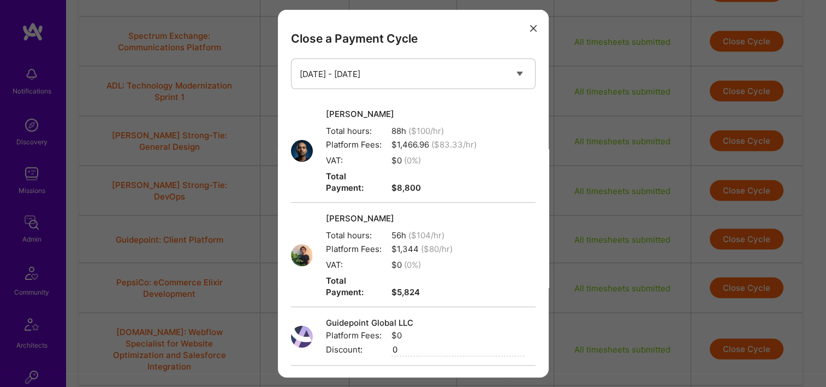
scroll to position [136, 0]
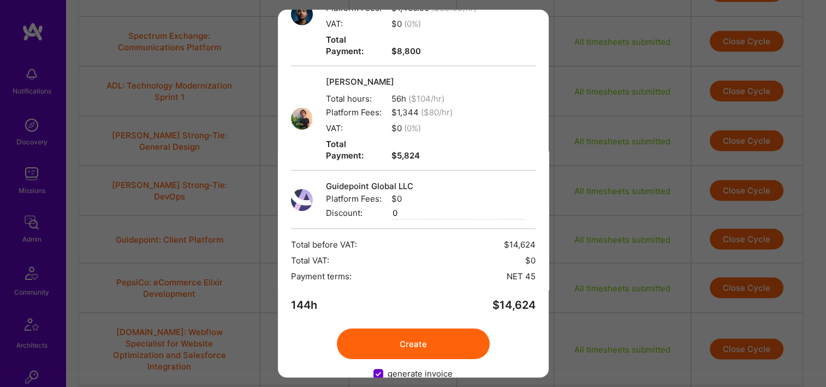
click at [417, 328] on button "Create" at bounding box center [413, 343] width 153 height 31
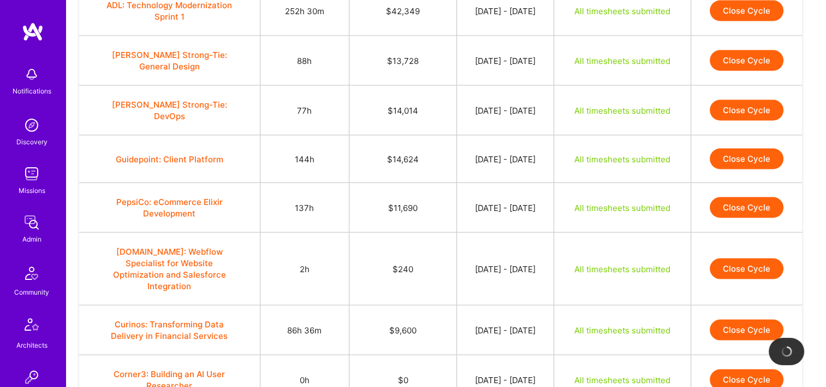
scroll to position [2118, 0]
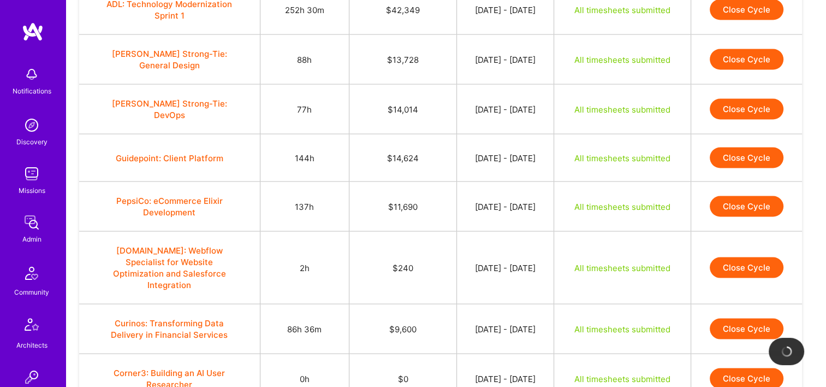
click at [735, 196] on button "Close Cycle" at bounding box center [747, 206] width 74 height 21
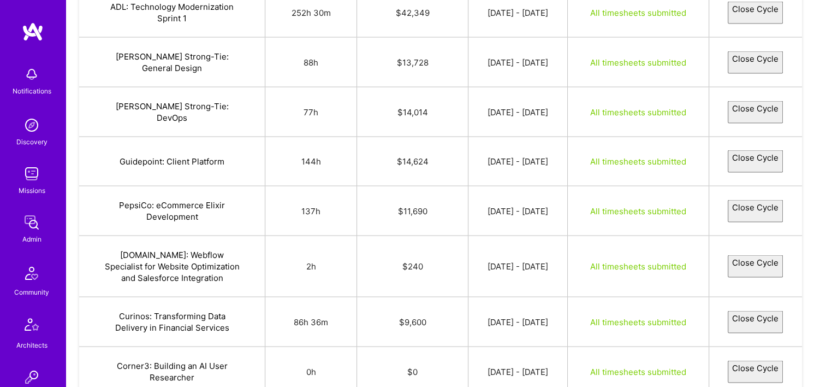
select select "68c9592a9fa0889bc87f4cbe"
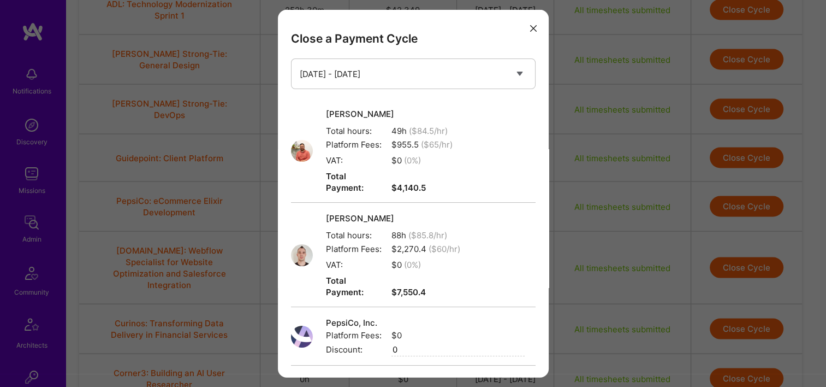
scroll to position [136, 0]
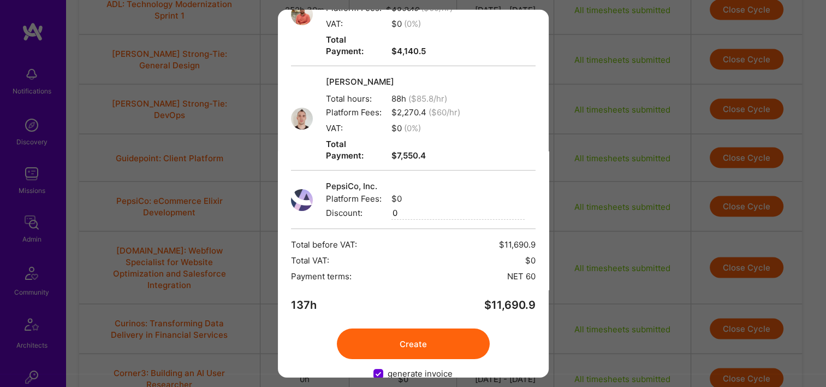
click at [424, 330] on button "Create" at bounding box center [413, 343] width 153 height 31
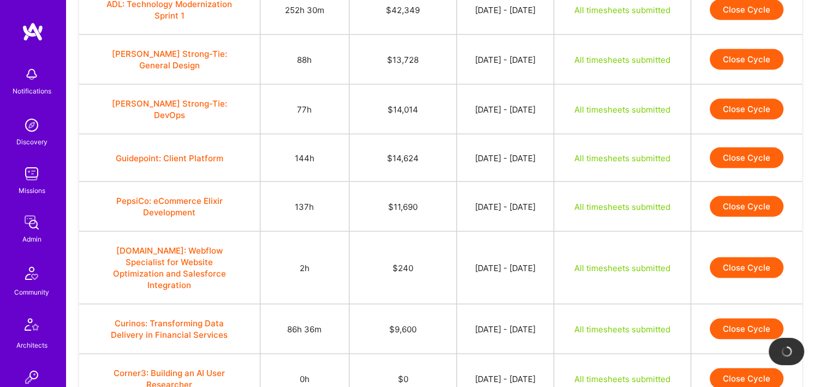
click at [738, 257] on button "Close Cycle" at bounding box center [747, 267] width 74 height 21
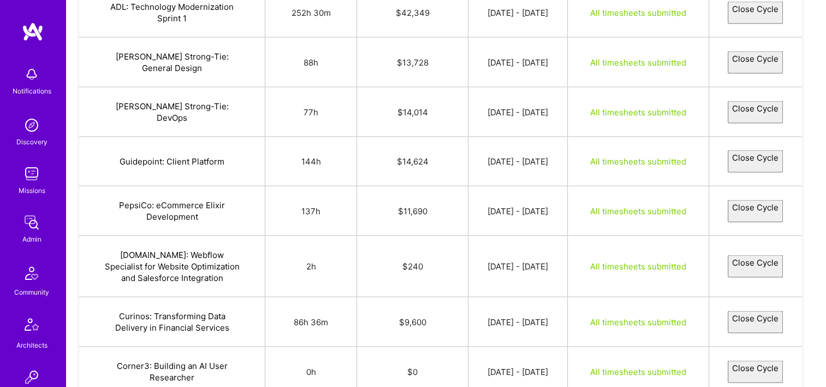
select select "68c91e21d9c71940d060695c"
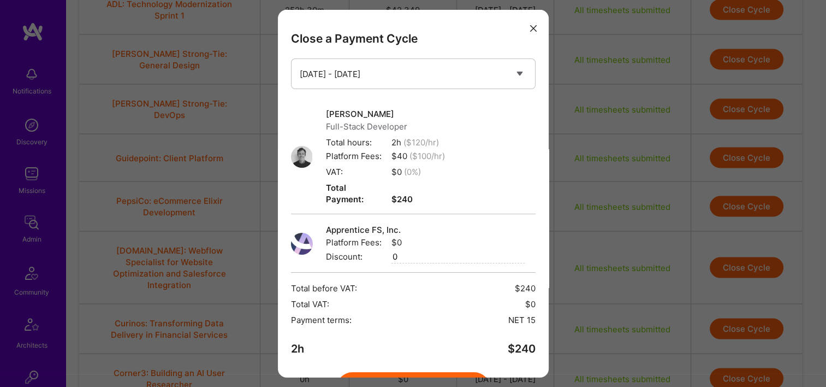
click at [366, 372] on button "Create" at bounding box center [413, 387] width 153 height 31
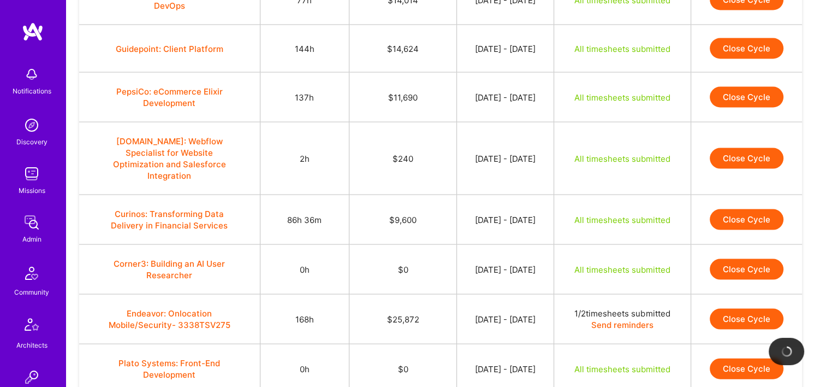
scroll to position [2231, 0]
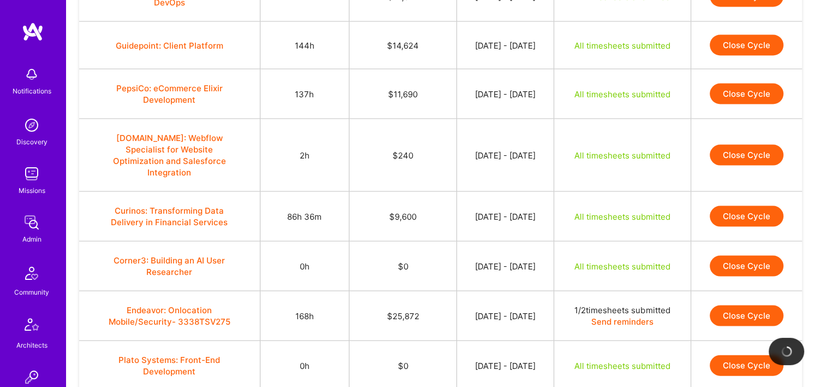
click at [738, 206] on button "Close Cycle" at bounding box center [747, 216] width 74 height 21
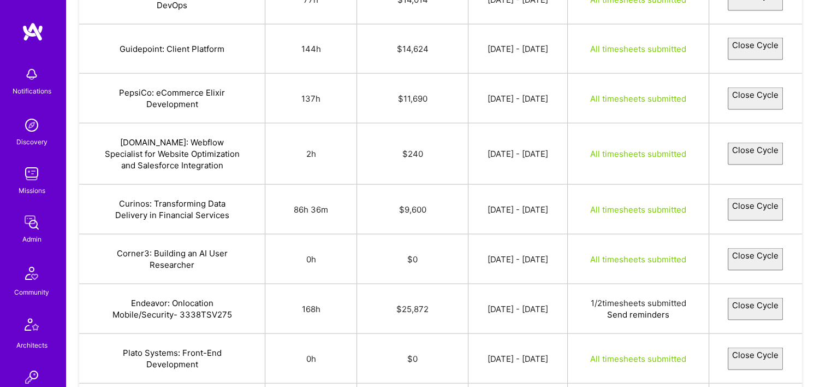
select select "68d154f320fee11137c17159"
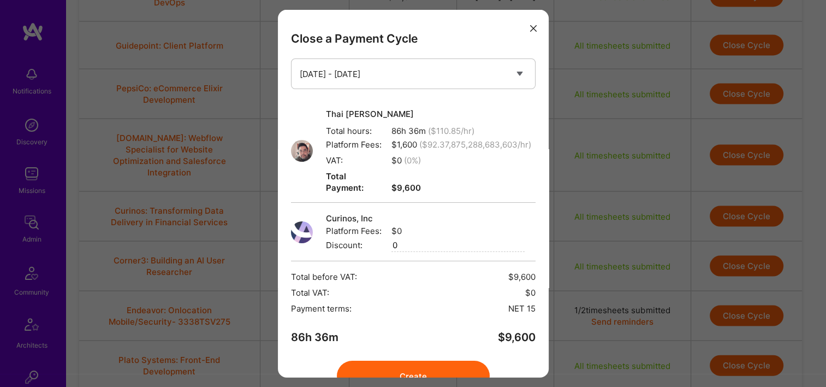
scroll to position [55, 0]
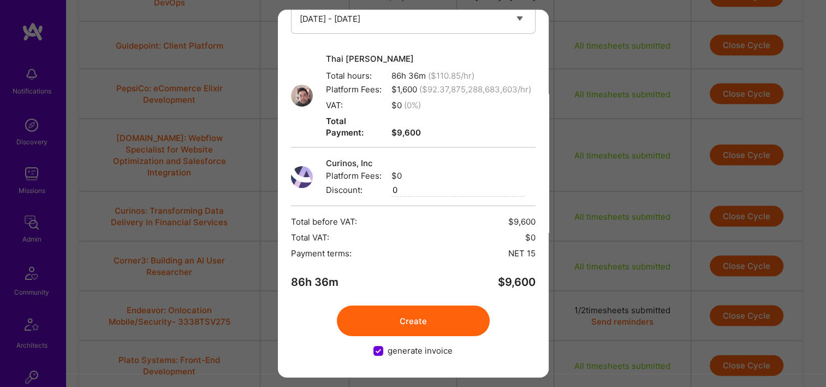
click at [402, 316] on button "Create" at bounding box center [413, 320] width 153 height 31
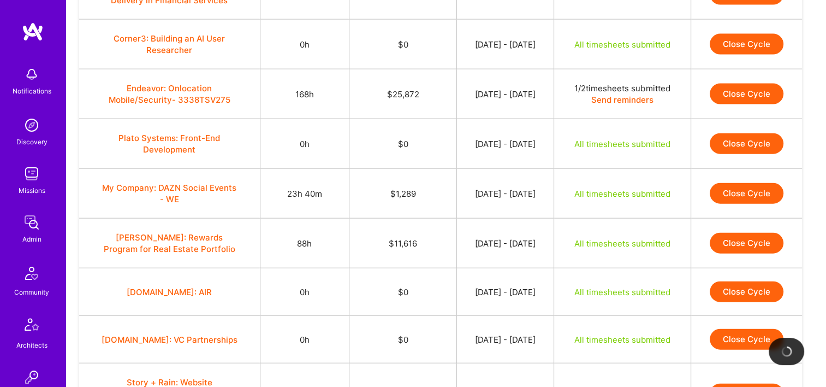
scroll to position [2455, 0]
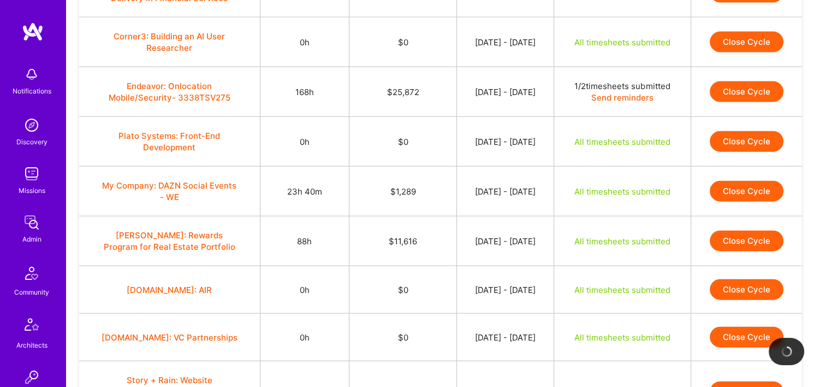
click at [742, 181] on button "Close Cycle" at bounding box center [747, 191] width 74 height 21
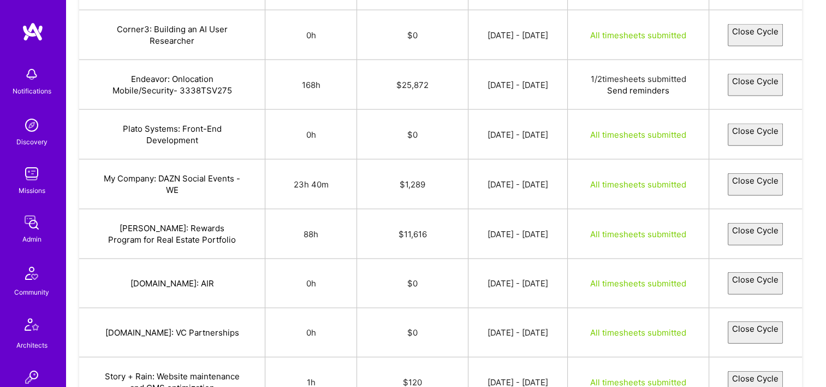
select select "68ceccc920fee1849ac164b6"
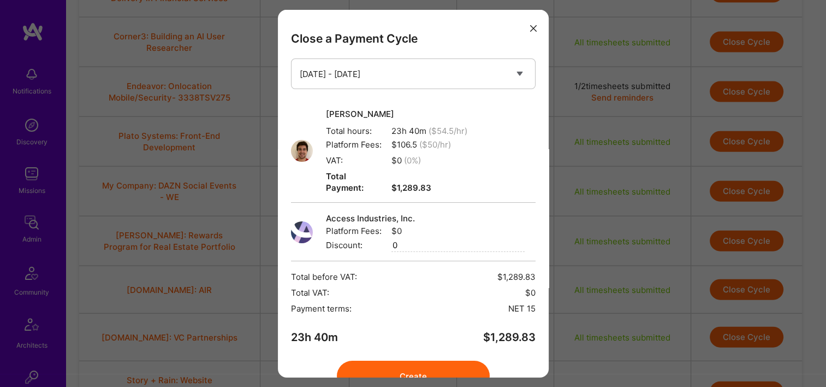
click at [409, 377] on div "Close a Payment Cycle Select a payment cycle Sep 16 - Sep 30 Jun 16 - Jun 30 Ma…" at bounding box center [413, 193] width 826 height 387
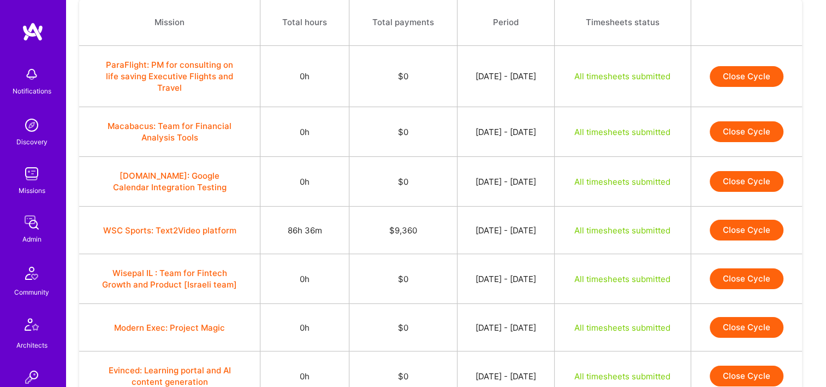
scroll to position [110, 0]
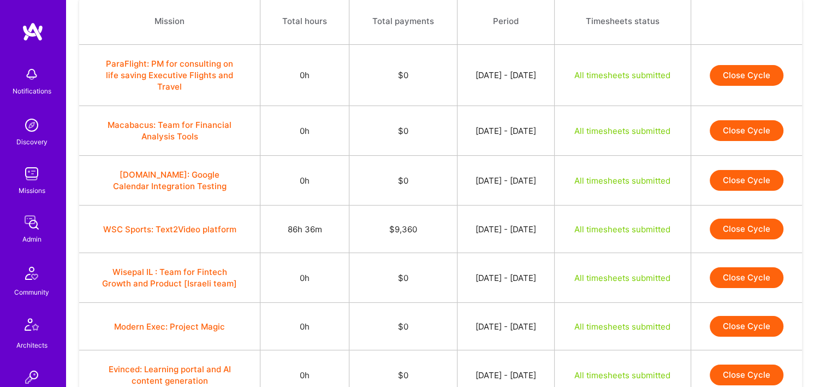
click at [726, 227] on button "Close Cycle" at bounding box center [747, 228] width 74 height 21
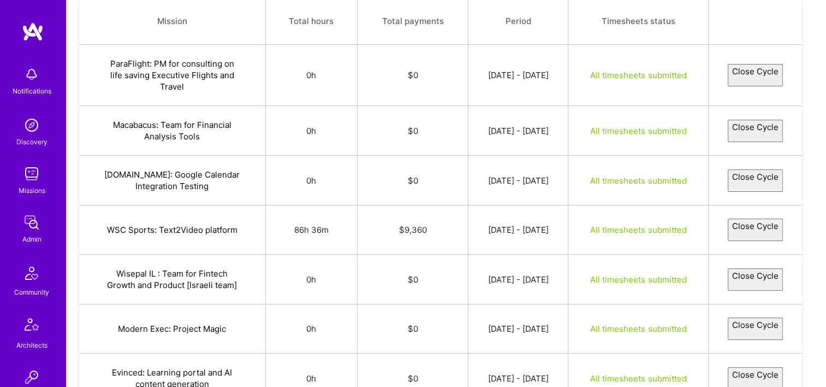
select select "68c9119d9fa088aaa87f4ba0"
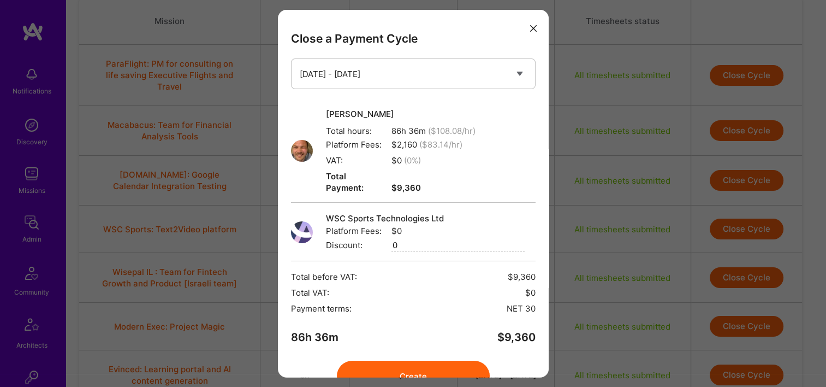
click at [413, 364] on button "Create" at bounding box center [413, 375] width 153 height 31
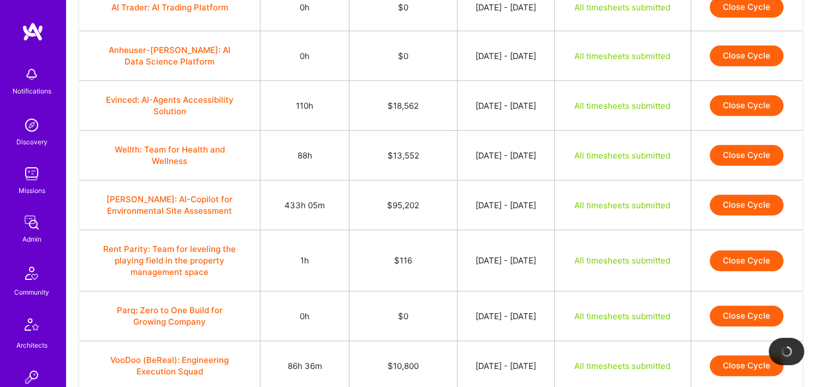
scroll to position [527, 0]
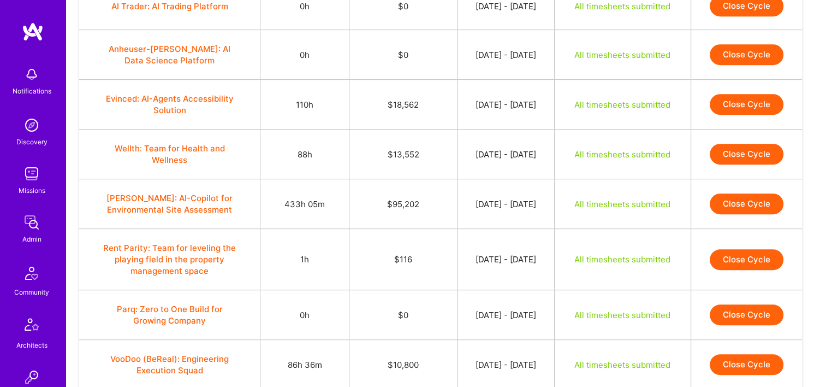
click at [727, 100] on button "Close Cycle" at bounding box center [747, 104] width 74 height 21
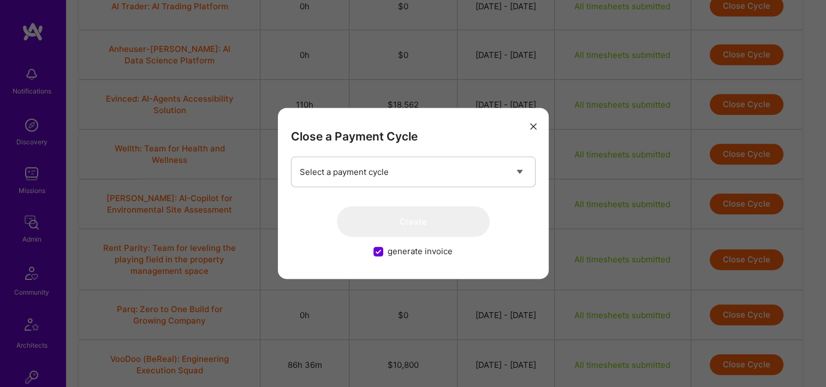
click at [535, 124] on icon "modal" at bounding box center [533, 126] width 7 height 7
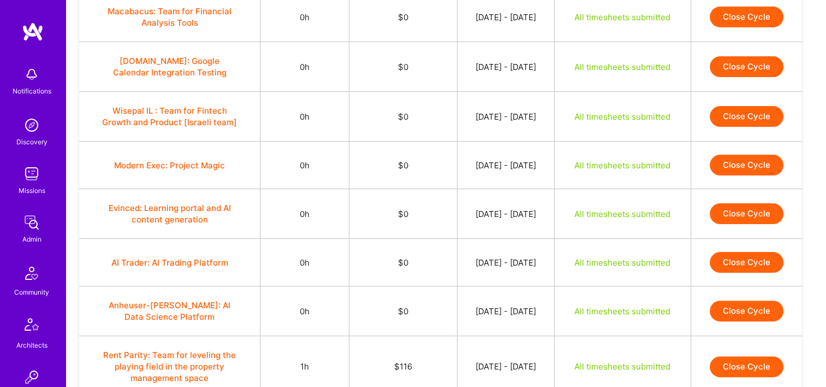
scroll to position [454, 0]
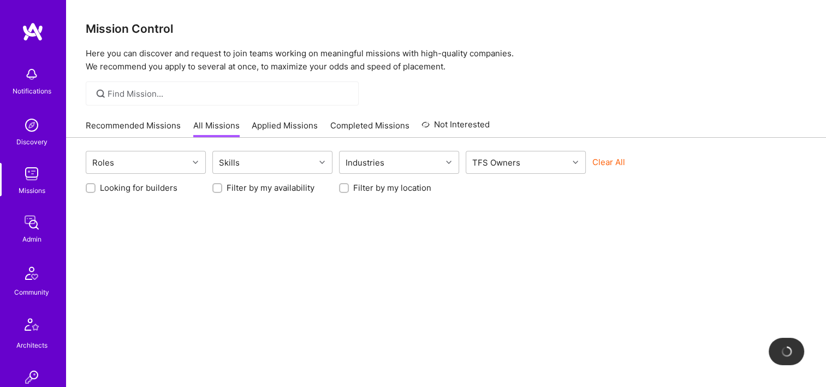
scroll to position [442, 0]
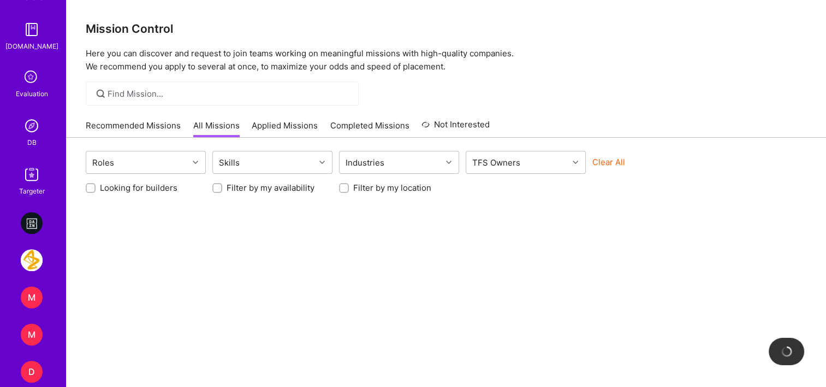
click at [27, 131] on img at bounding box center [32, 126] width 22 height 22
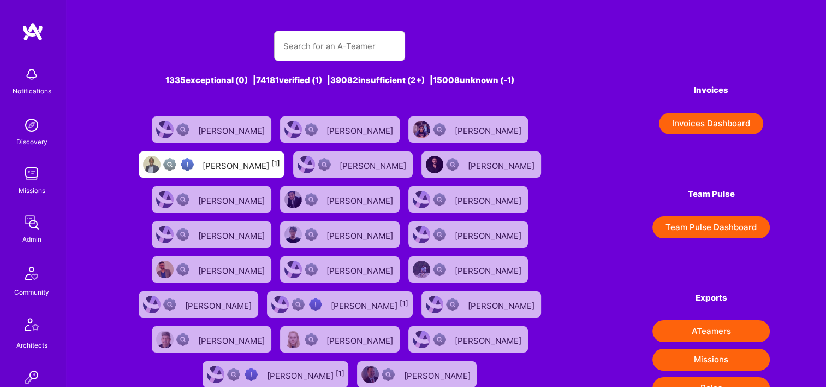
click at [723, 131] on button "Invoices Dashboard" at bounding box center [711, 123] width 104 height 22
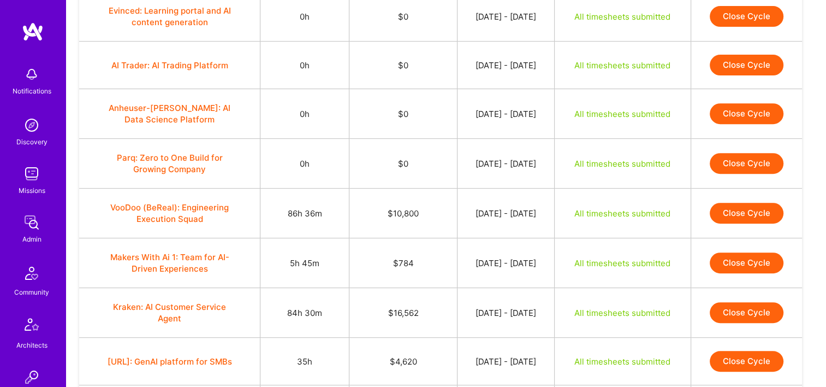
scroll to position [483, 0]
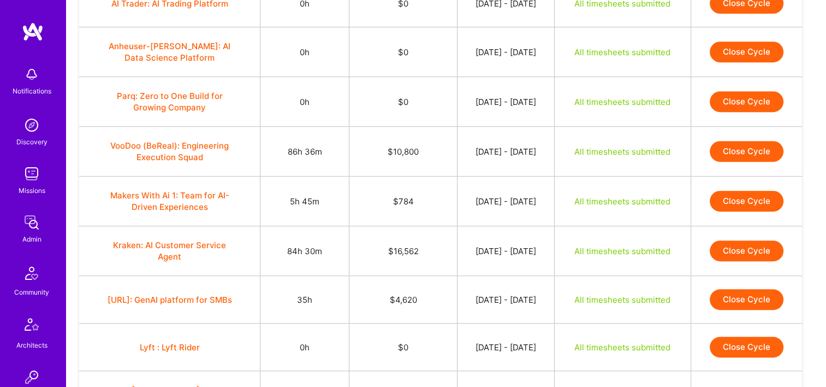
click at [759, 143] on button "Close Cycle" at bounding box center [747, 151] width 74 height 21
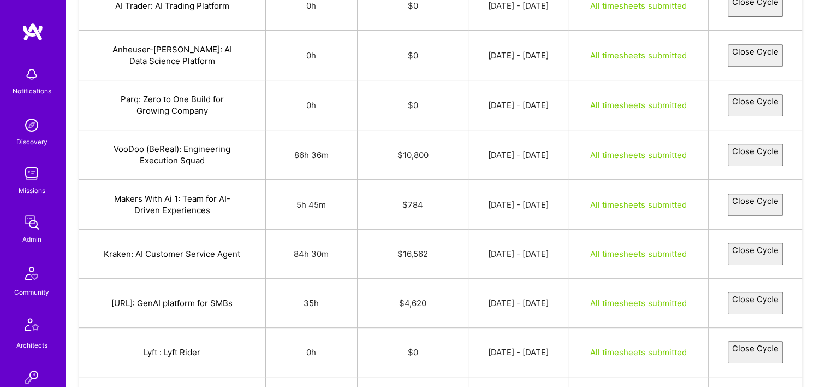
select select "68c8f4eeda6827e269275ec8"
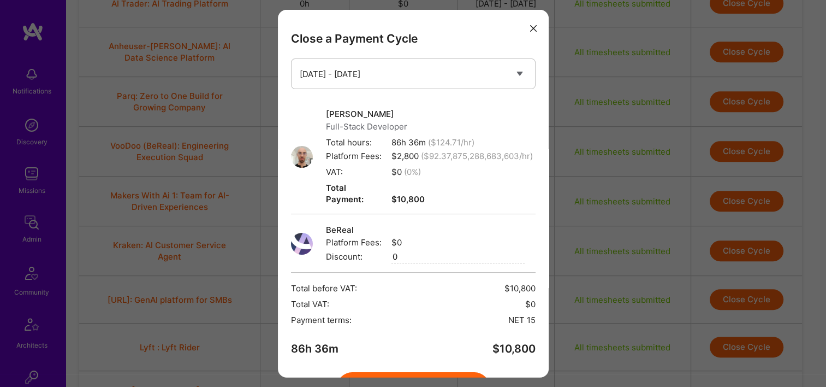
scroll to position [67, 0]
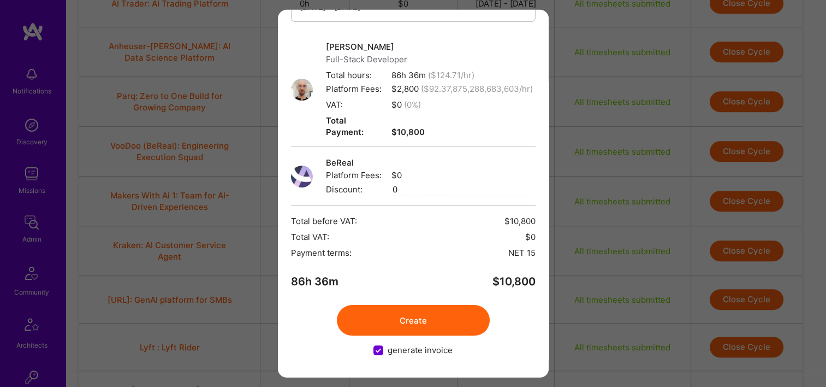
click at [392, 310] on button "Create" at bounding box center [413, 320] width 153 height 31
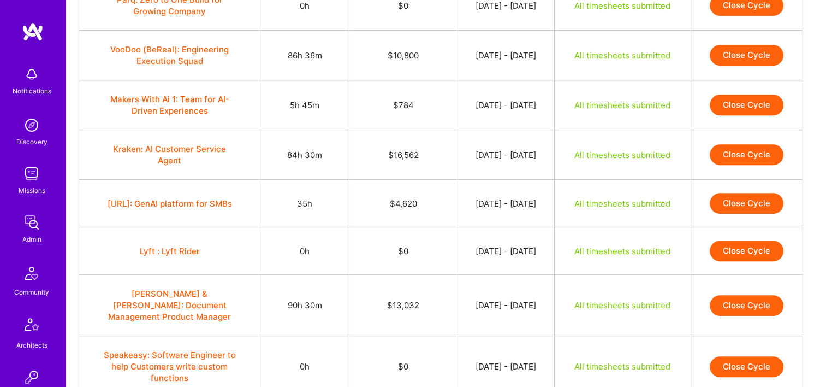
scroll to position [590, 0]
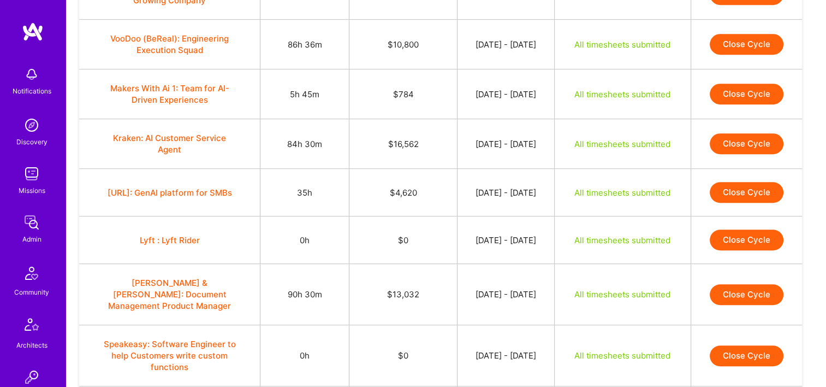
click at [754, 39] on button "Close Cycle" at bounding box center [747, 44] width 74 height 21
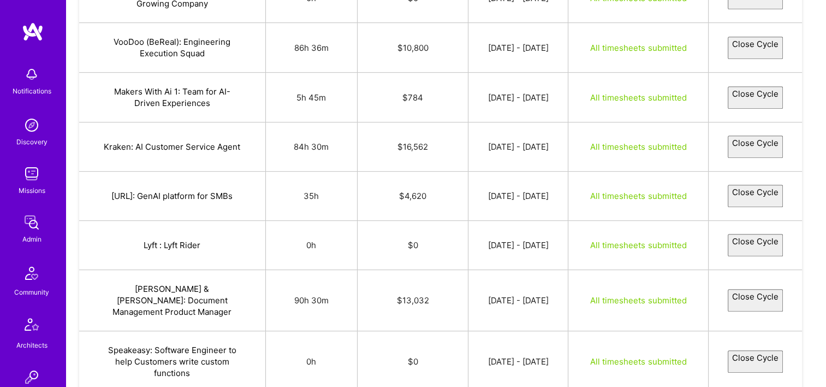
select select "68c8f4eeda6827e269275ec8"
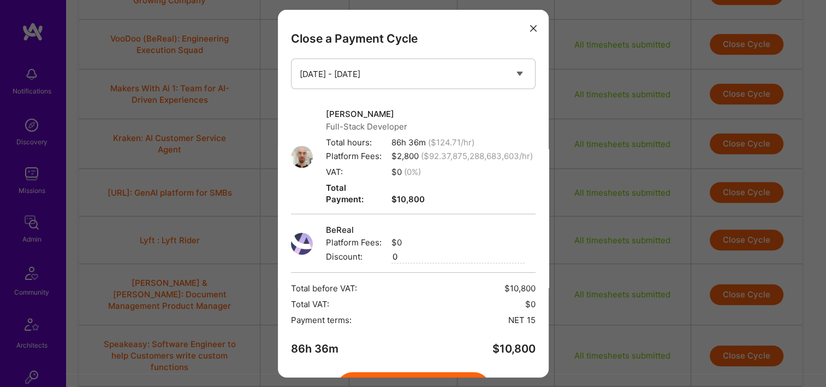
scroll to position [67, 0]
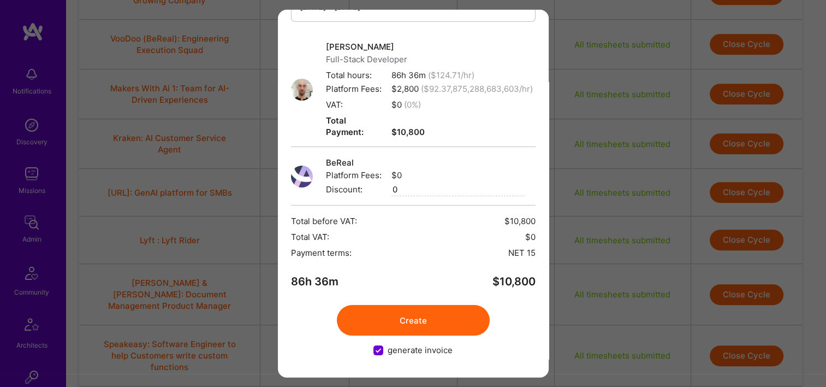
click at [400, 318] on button "Create" at bounding box center [413, 320] width 153 height 31
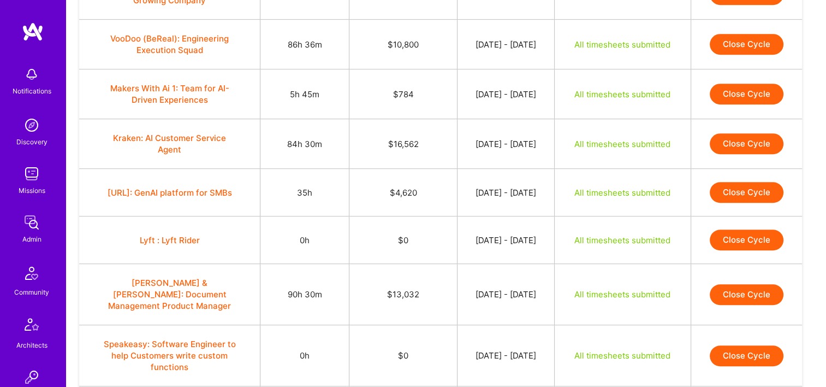
click at [744, 95] on button "Close Cycle" at bounding box center [747, 94] width 74 height 21
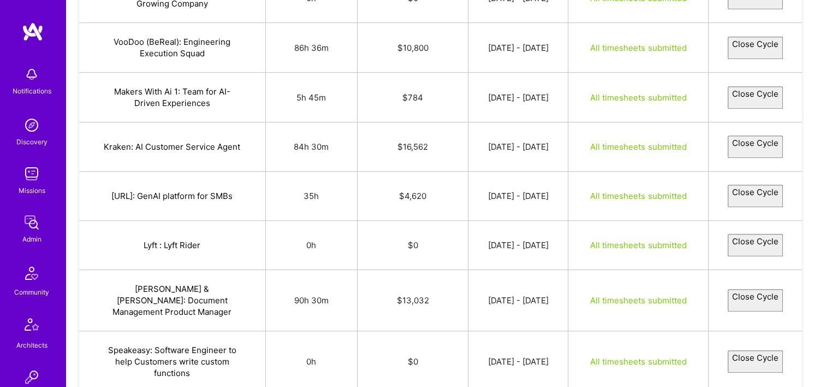
select select "687ce1db0f9e1c5b2a04199d"
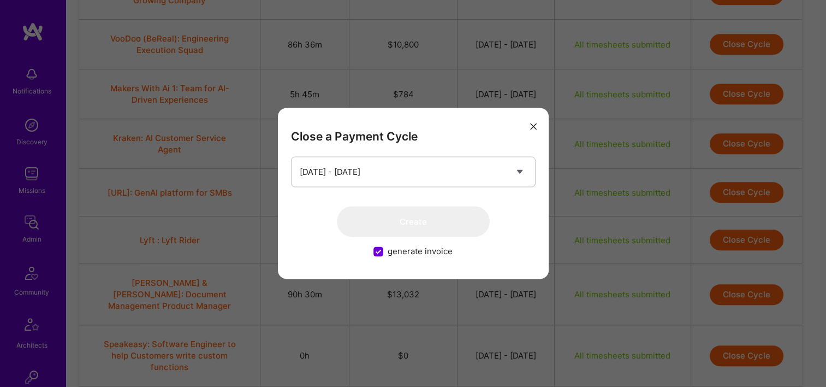
click at [534, 123] on icon "modal" at bounding box center [533, 126] width 7 height 7
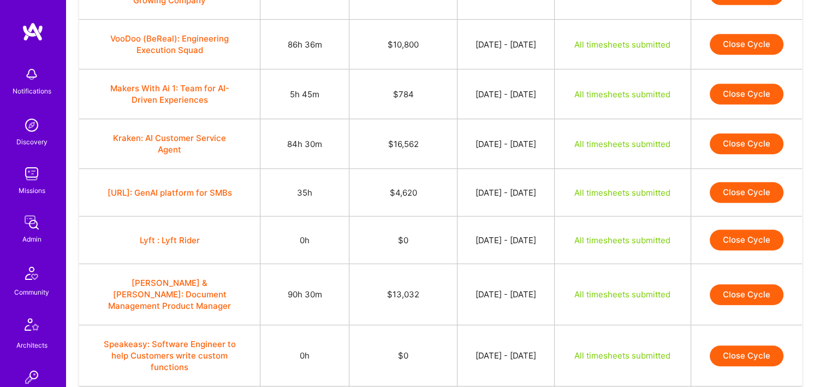
click at [741, 188] on button "Close Cycle" at bounding box center [747, 192] width 74 height 21
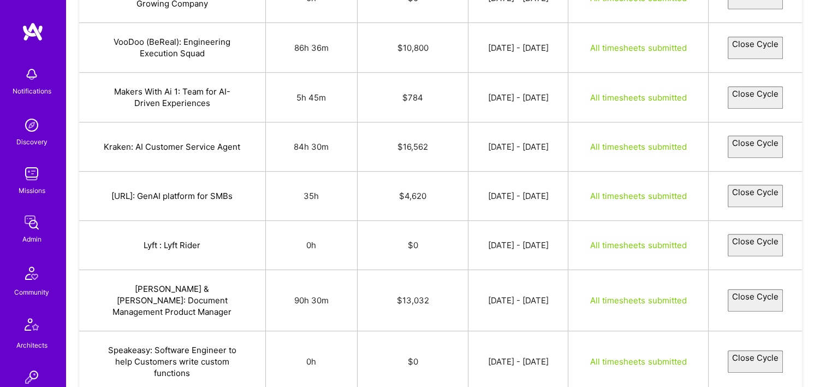
select select "68c9c23d30d03215a6ab0b3d"
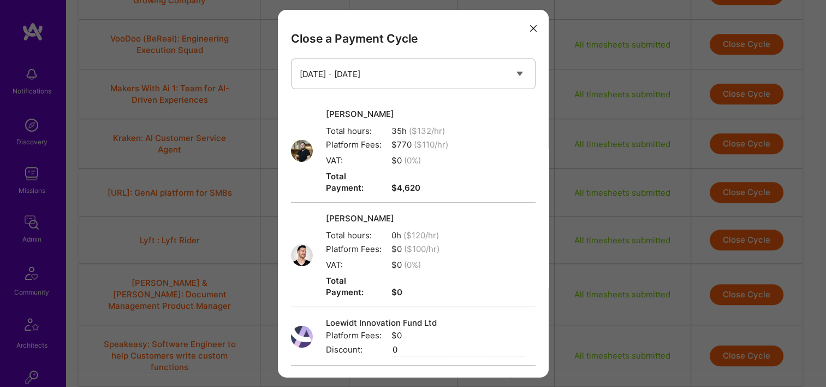
scroll to position [136, 0]
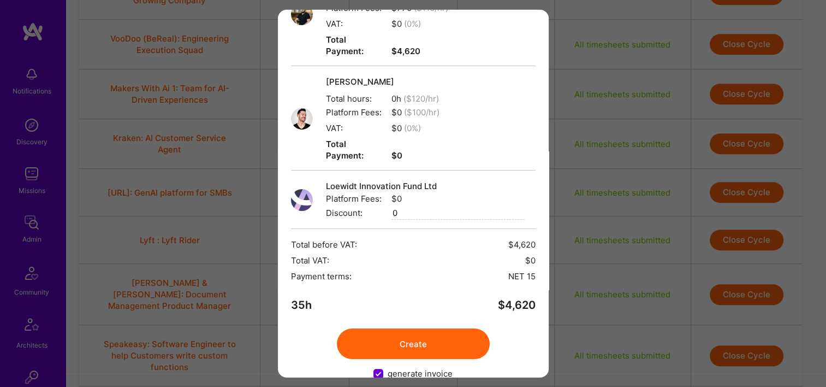
click at [433, 328] on button "Create" at bounding box center [413, 343] width 153 height 31
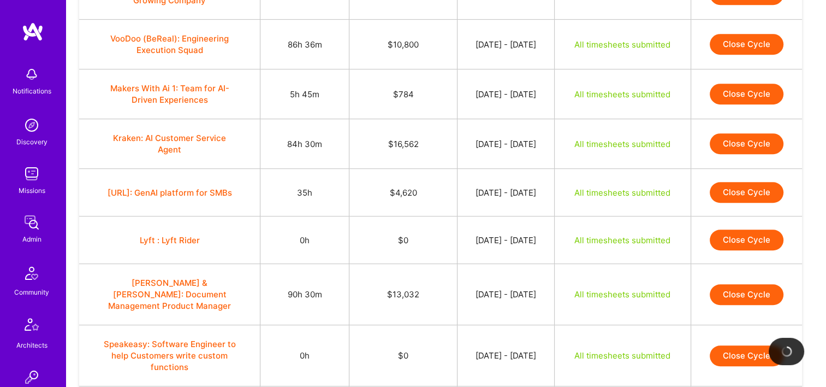
click at [735, 143] on button "Close Cycle" at bounding box center [747, 143] width 74 height 21
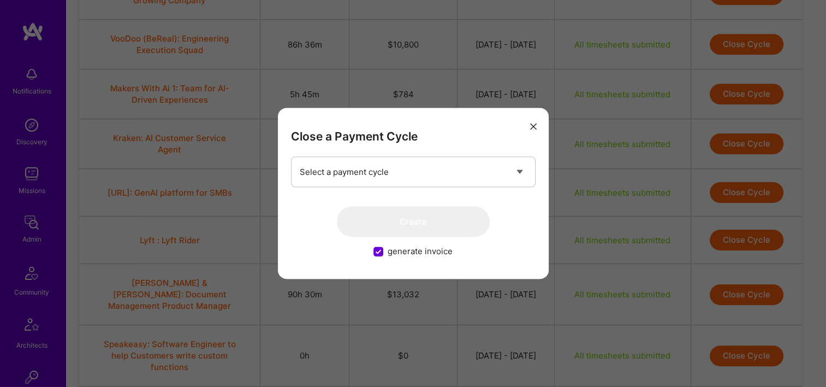
click at [530, 124] on icon "modal" at bounding box center [533, 126] width 7 height 7
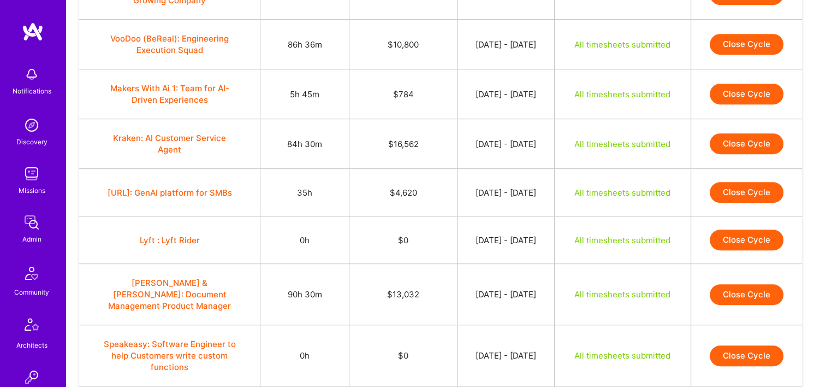
click at [757, 193] on button "Close Cycle" at bounding box center [747, 192] width 74 height 21
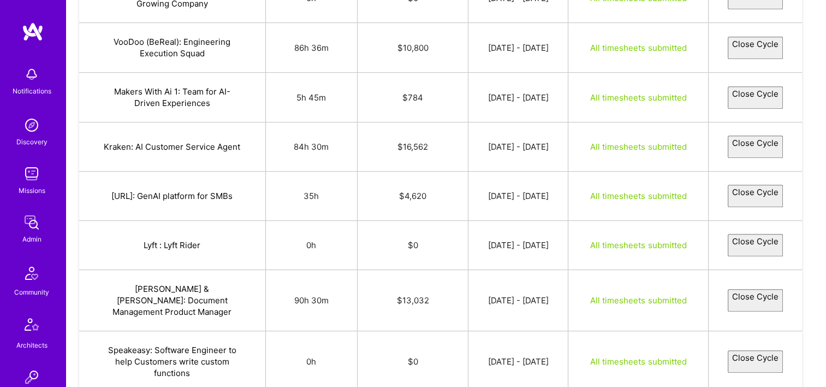
select select "68c9c23d30d03215a6ab0b3d"
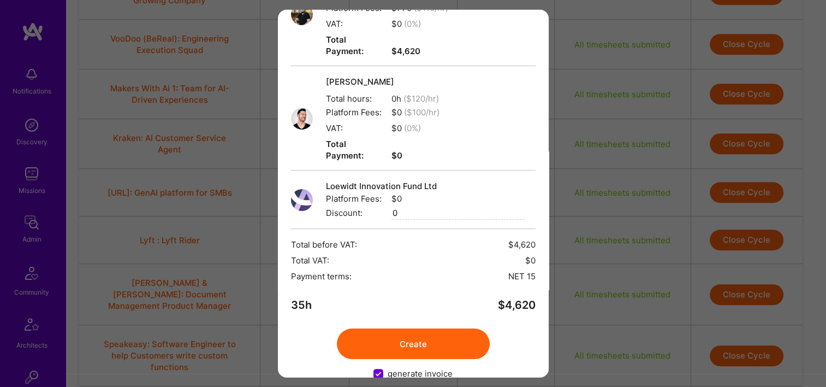
click at [460, 328] on button "Create" at bounding box center [413, 343] width 153 height 31
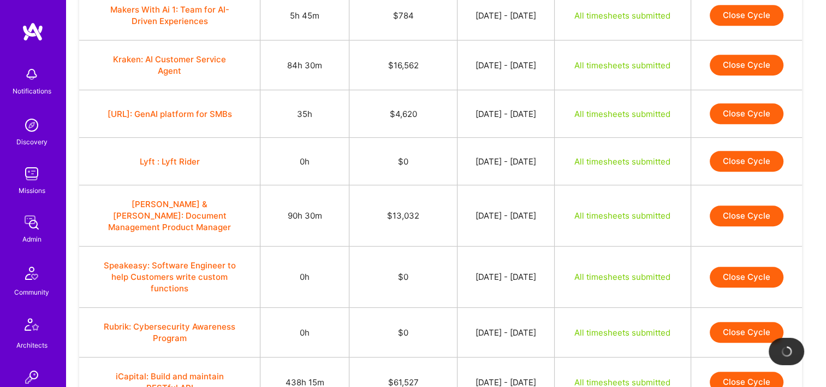
scroll to position [684, 0]
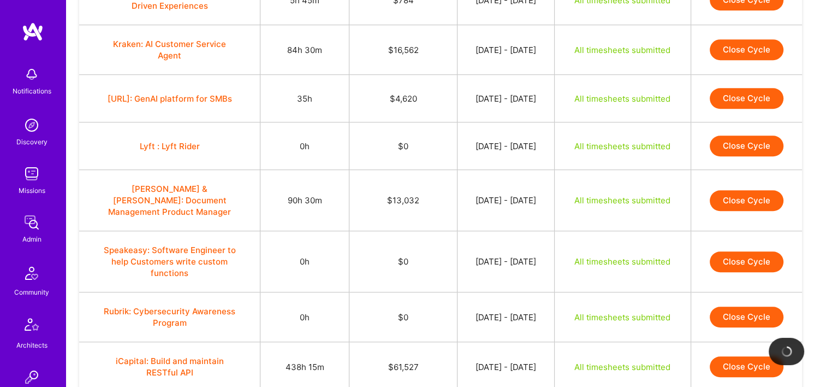
click at [729, 200] on button "Close Cycle" at bounding box center [747, 200] width 74 height 21
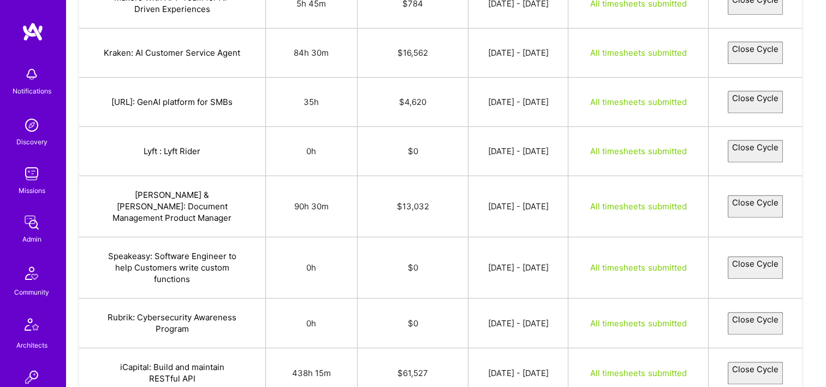
select select "68ca8e344957721a0f3505ff"
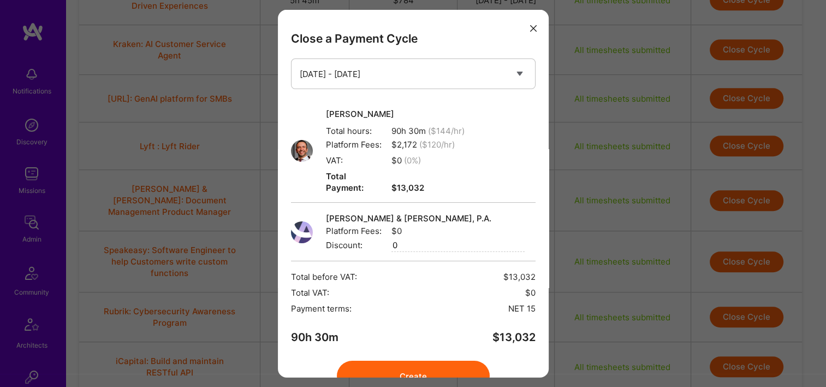
click at [402, 360] on button "Create" at bounding box center [413, 375] width 153 height 31
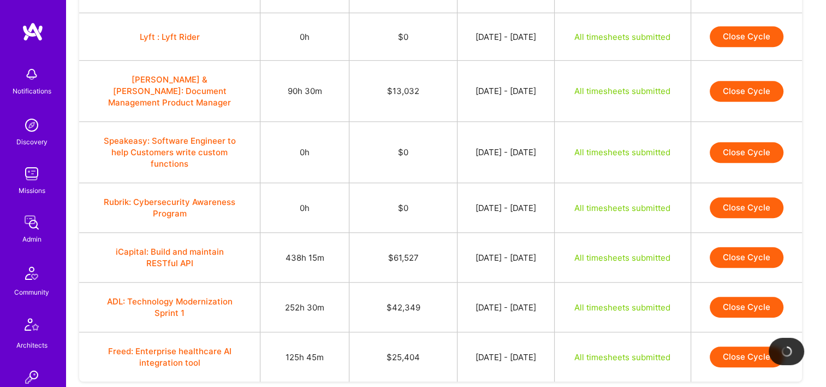
scroll to position [824, 0]
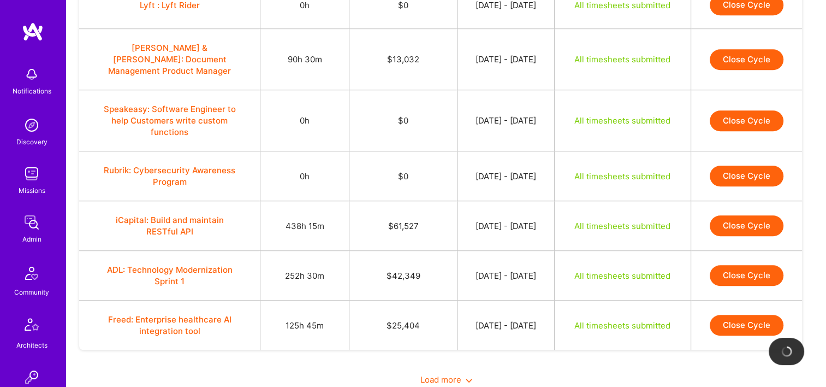
click at [734, 215] on button "Close Cycle" at bounding box center [747, 225] width 74 height 21
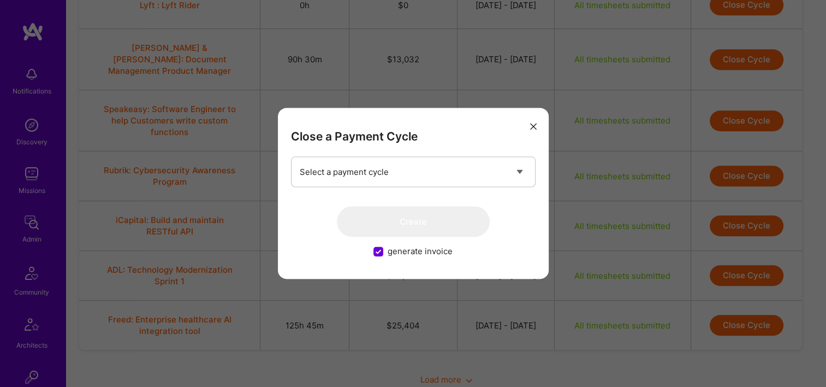
click at [536, 128] on icon "modal" at bounding box center [533, 126] width 7 height 7
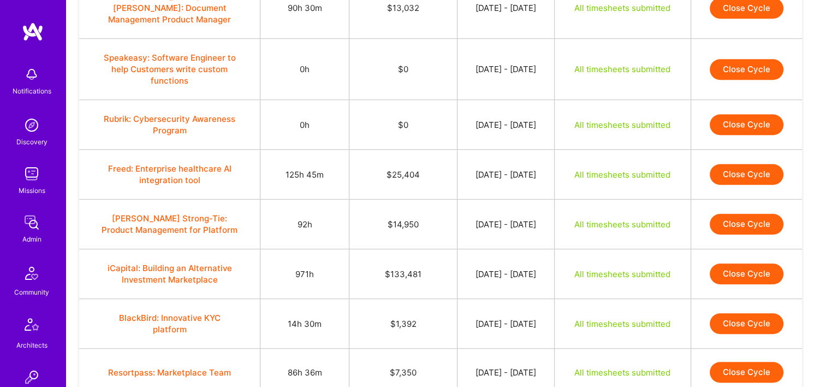
scroll to position [726, 0]
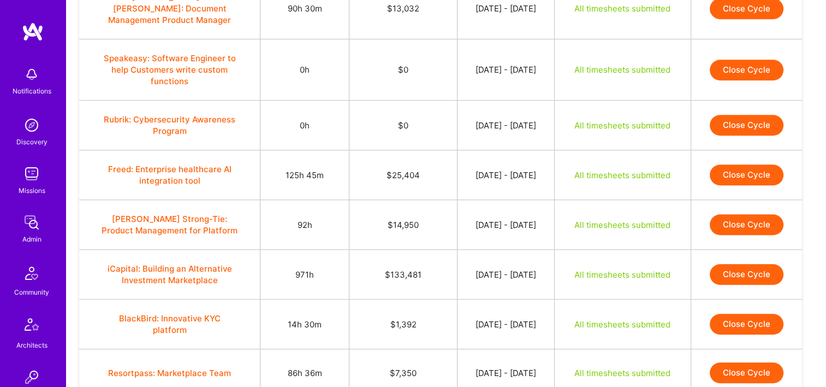
click at [761, 164] on button "Close Cycle" at bounding box center [747, 174] width 74 height 21
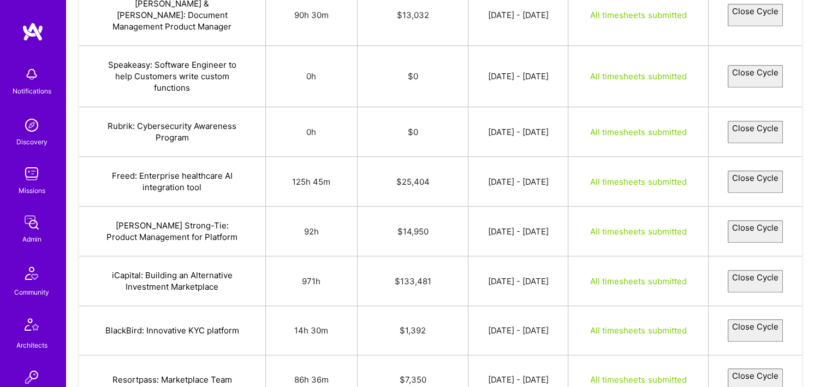
select select "68c9b49e48350c4bf4087f4a"
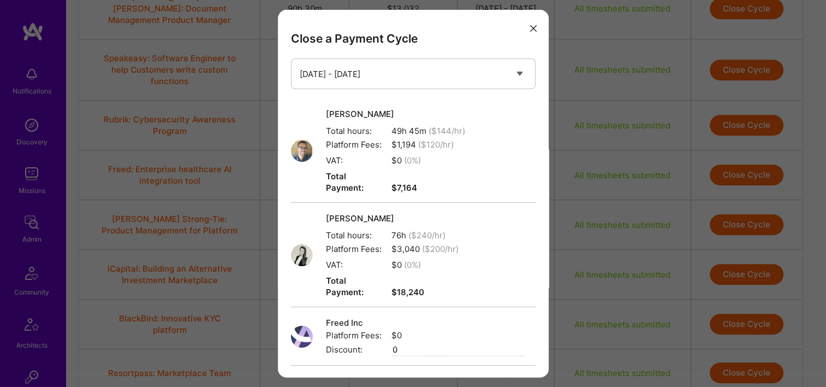
scroll to position [136, 0]
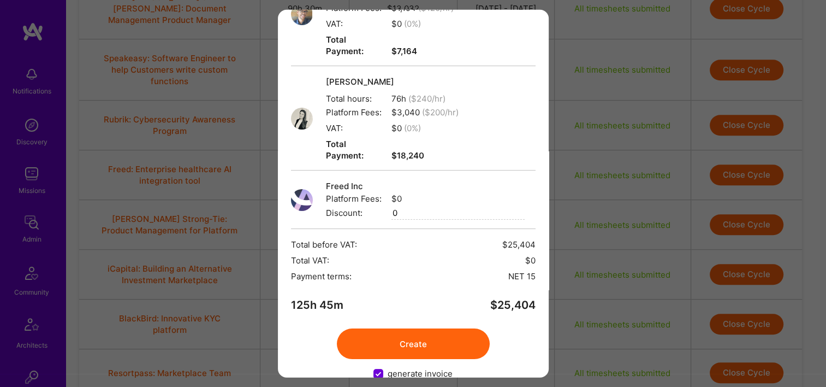
click at [408, 328] on button "Create" at bounding box center [413, 343] width 153 height 31
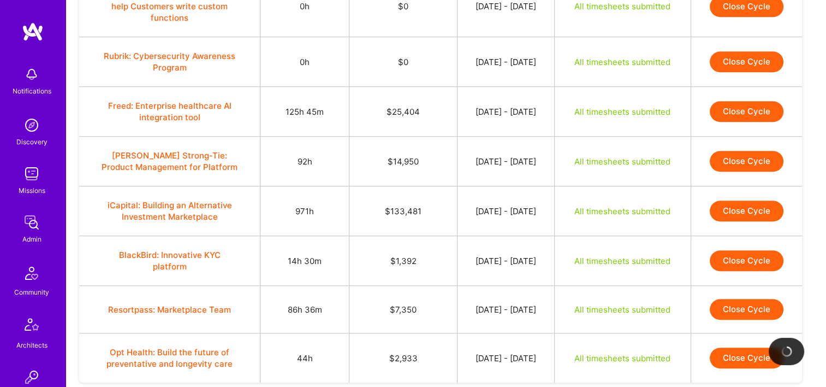
scroll to position [807, 0]
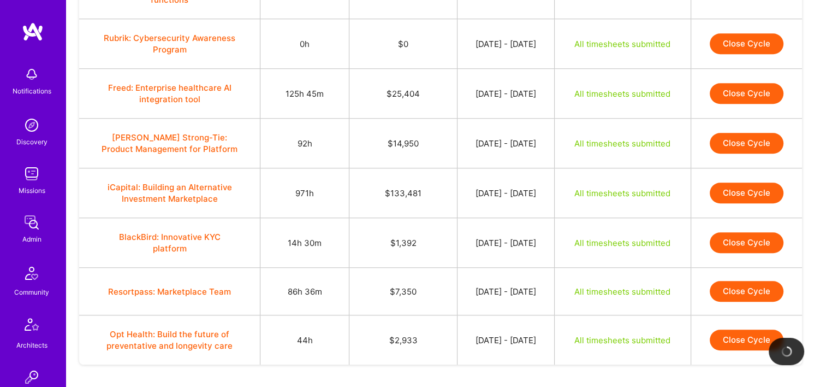
click at [759, 182] on button "Close Cycle" at bounding box center [747, 192] width 74 height 21
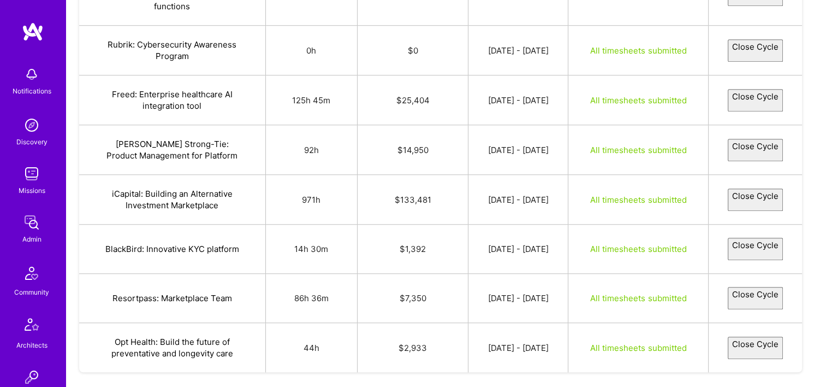
select select "68c8c35c323a6a571412ed54"
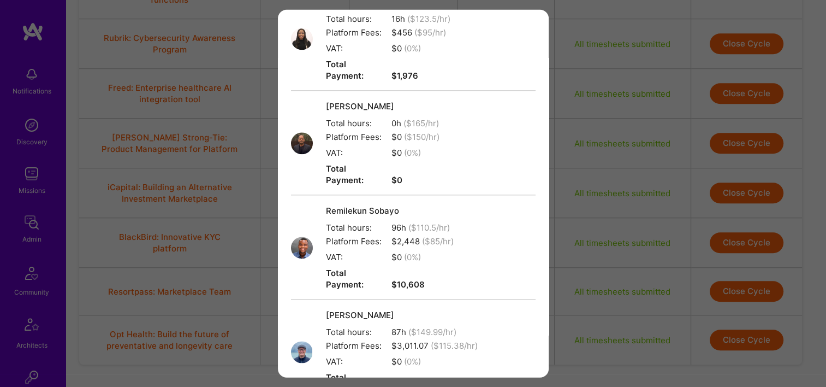
scroll to position [1422, 0]
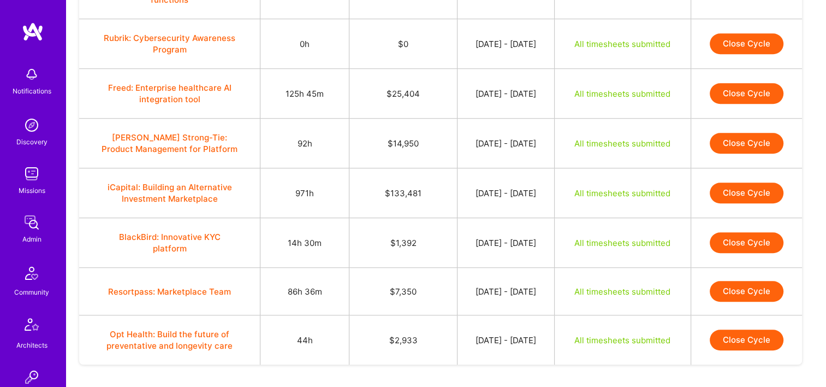
click at [246, 199] on td "iCapital: Building an Alternative Investment Marketplace" at bounding box center [169, 193] width 181 height 50
click at [732, 232] on button "Close Cycle" at bounding box center [747, 242] width 74 height 21
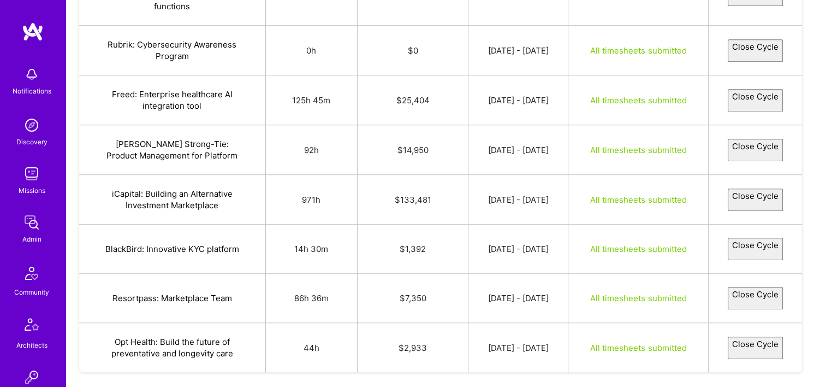
select select "68c99ba14ff5f04ec41f5318"
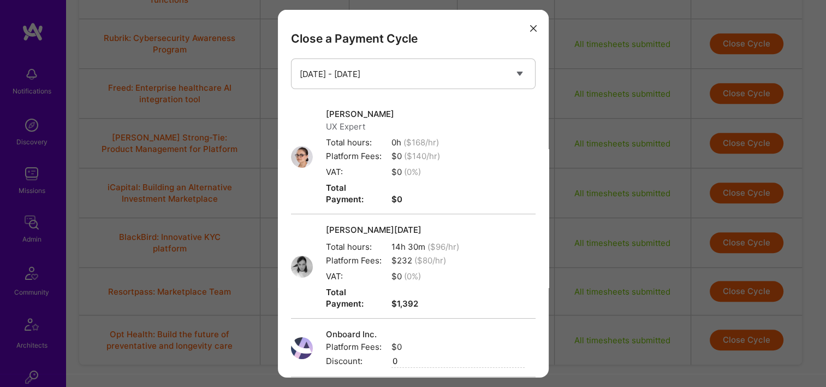
scroll to position [148, 0]
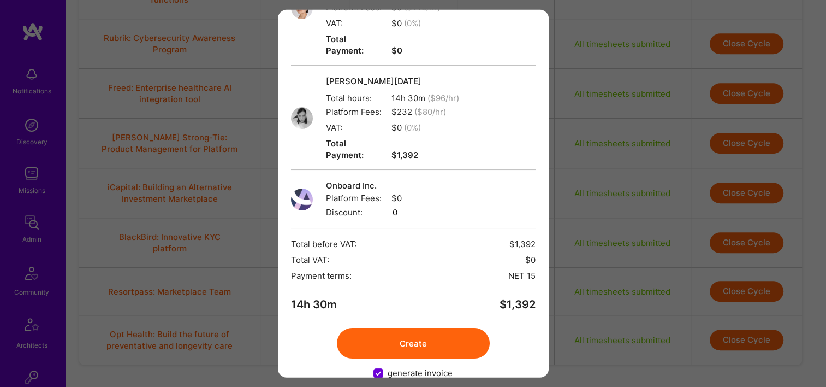
click at [436, 328] on button "Create" at bounding box center [413, 343] width 153 height 31
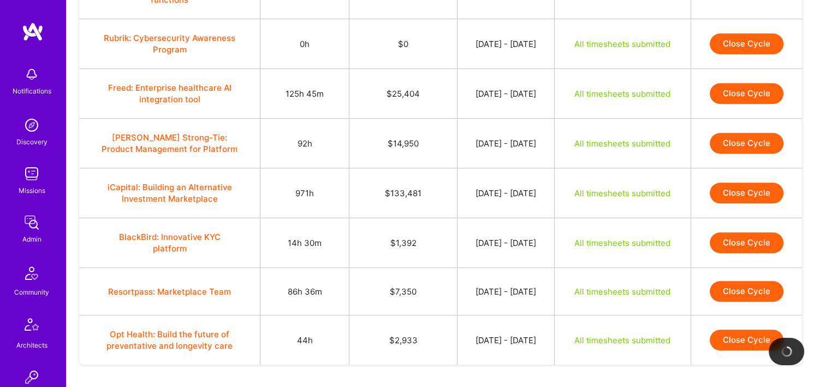
click at [401, 188] on td "$133,481" at bounding box center [403, 193] width 108 height 50
click at [417, 268] on td "$7,350" at bounding box center [403, 291] width 108 height 47
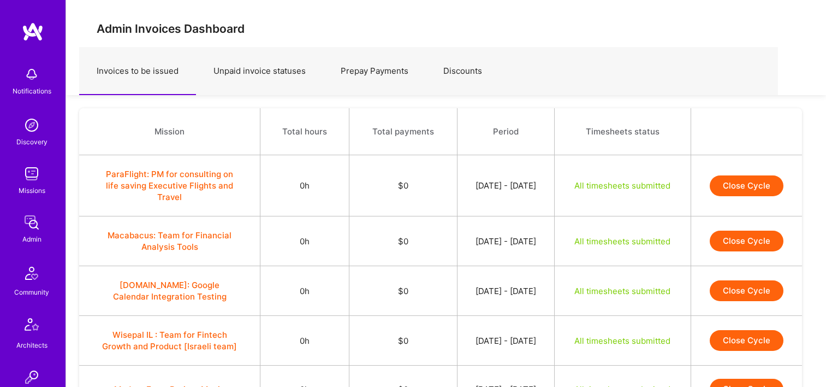
scroll to position [807, 0]
